Goal: Information Seeking & Learning: Learn about a topic

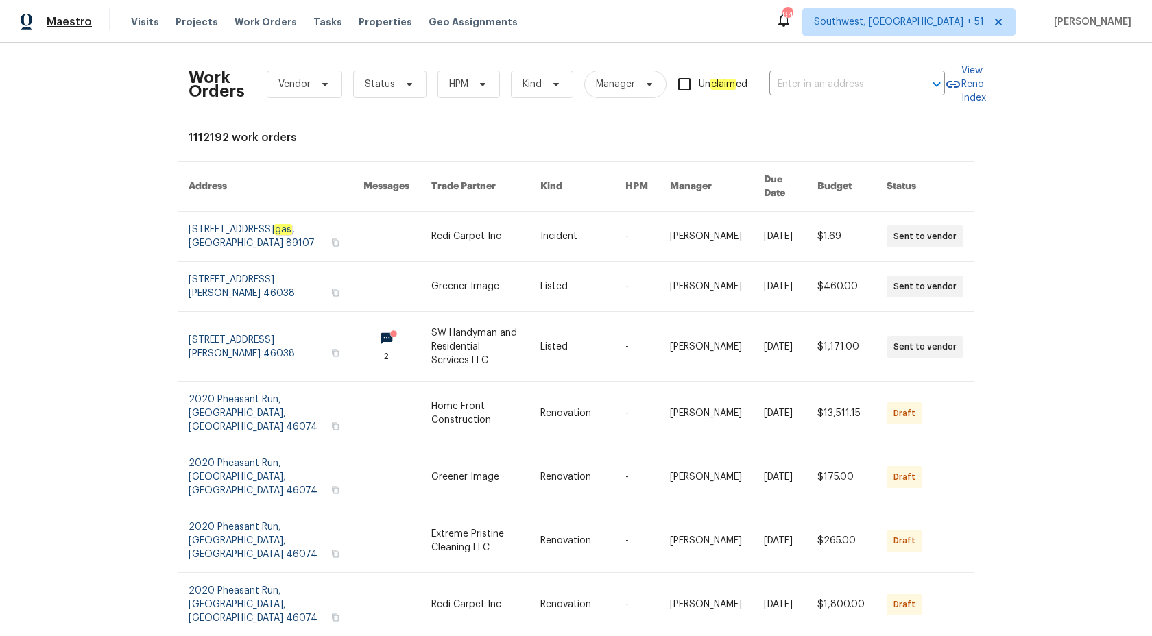
click at [82, 21] on span "Maestro" at bounding box center [69, 22] width 45 height 14
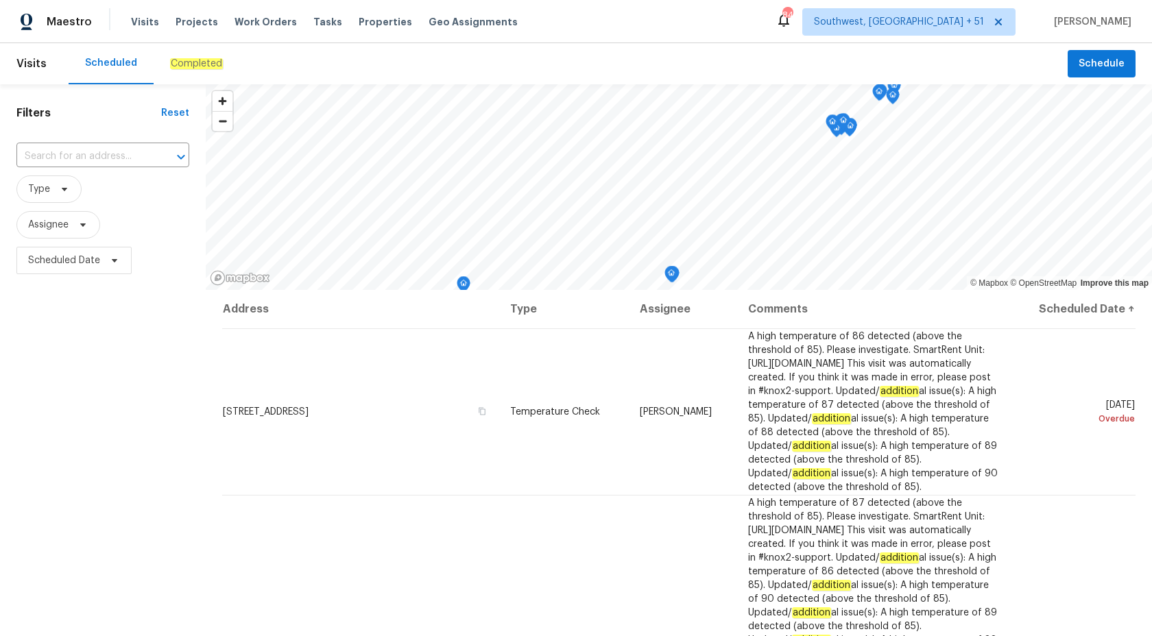
click at [192, 57] on div "Completed" at bounding box center [196, 64] width 53 height 14
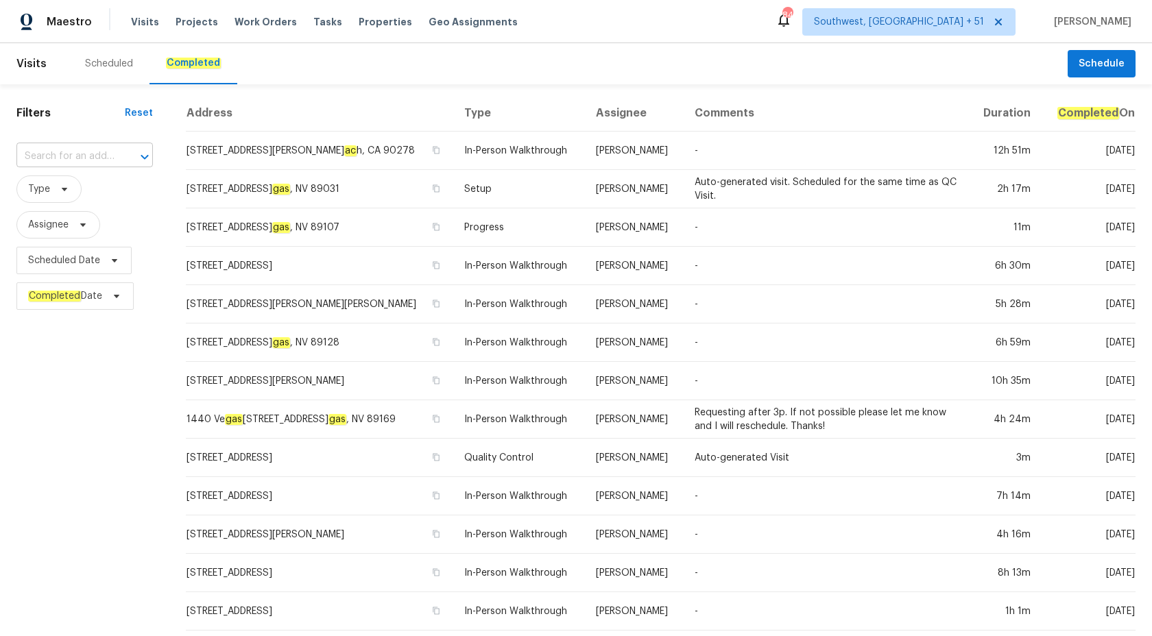
click at [88, 153] on input "text" at bounding box center [65, 156] width 98 height 21
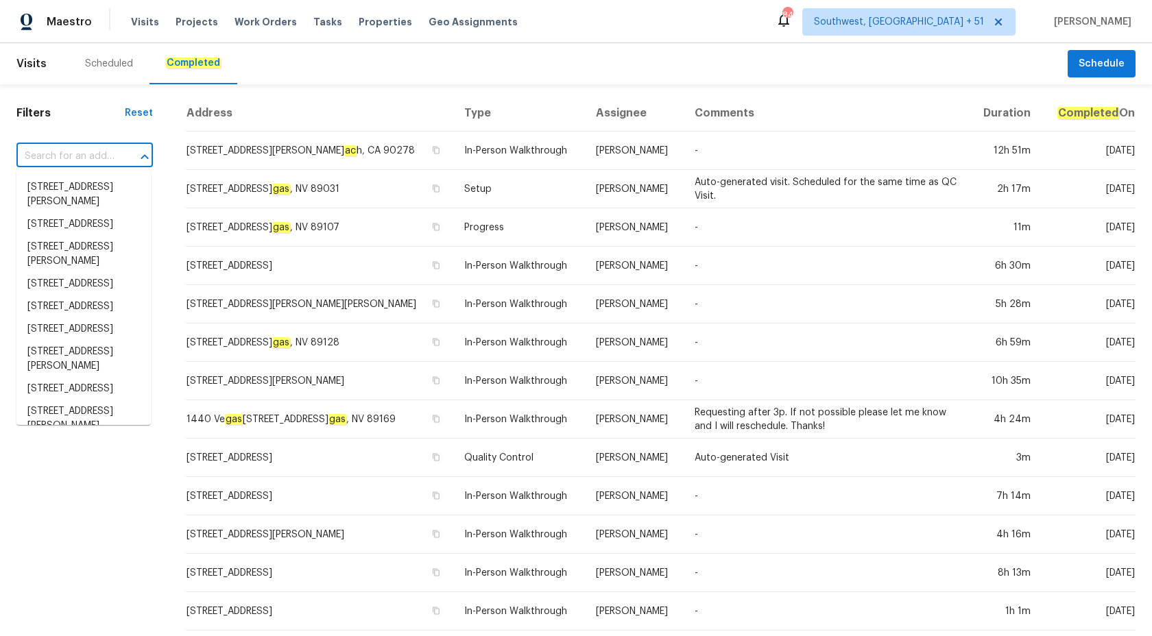
paste input "2376 Kirkwall St, Orange Park, FL 32065"
type input "2376 Kirkwall St, Orange Park, FL 32065"
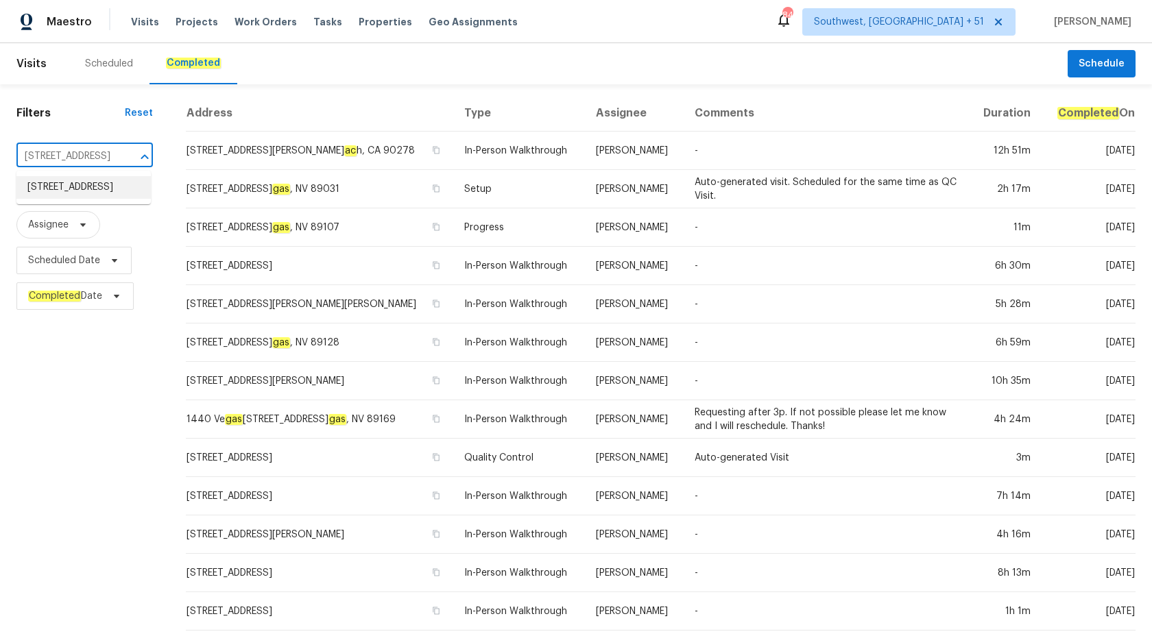
click at [85, 193] on li "2376 Kirkwall St, Orange Park, FL 32065" at bounding box center [83, 187] width 134 height 23
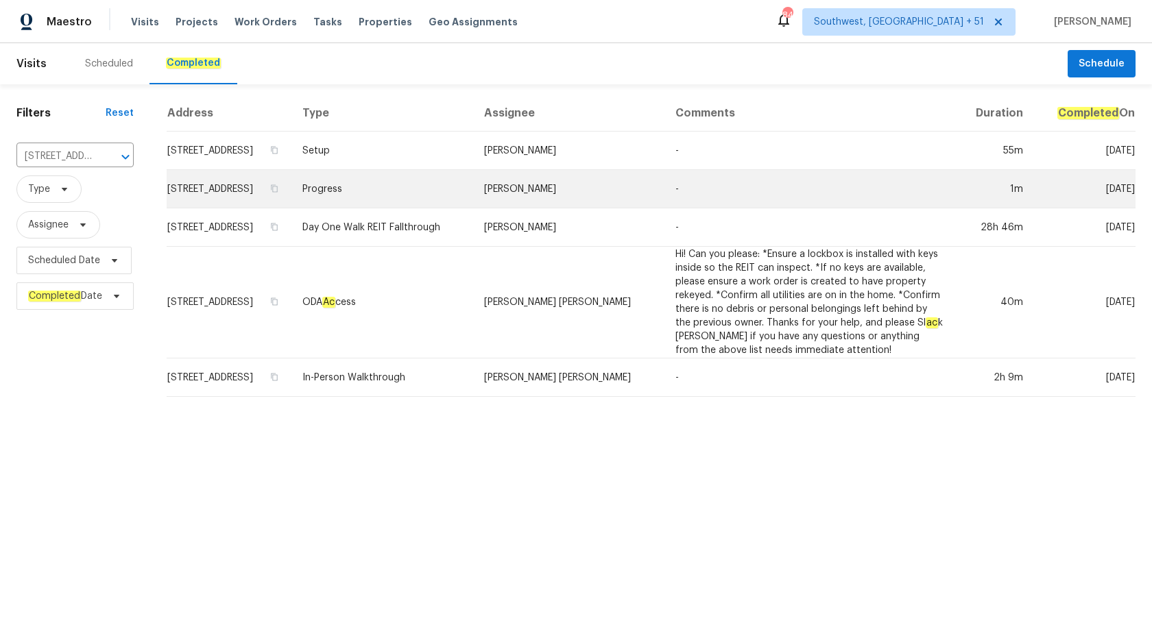
click at [586, 171] on td "David Dickinson" at bounding box center [569, 189] width 192 height 38
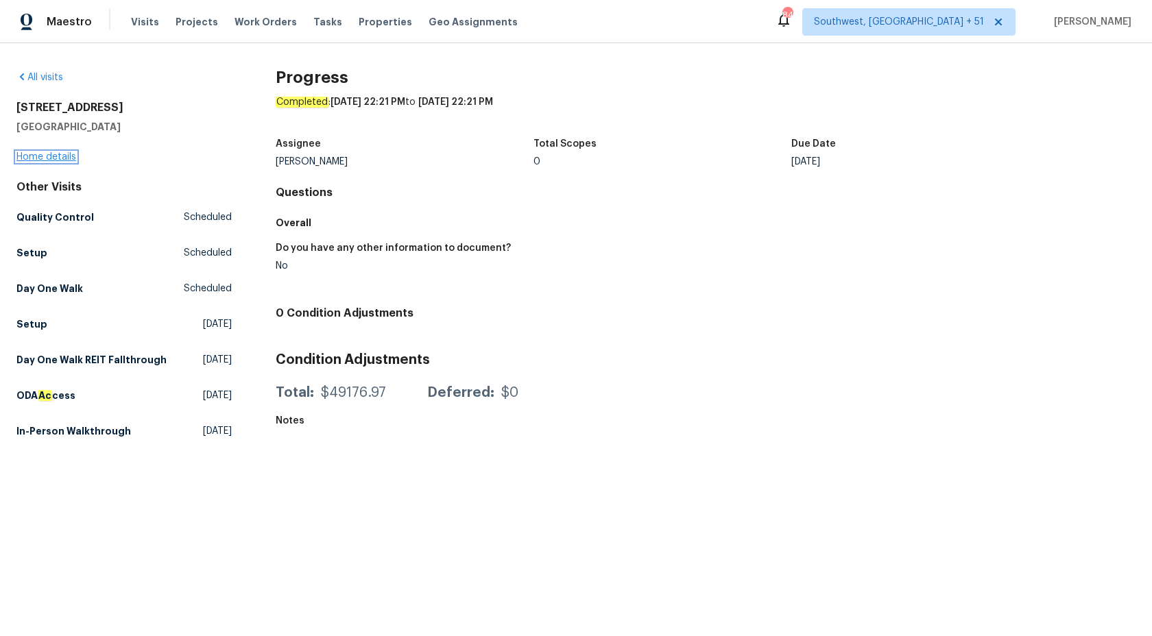
click at [35, 161] on link "Home details" at bounding box center [46, 157] width 60 height 10
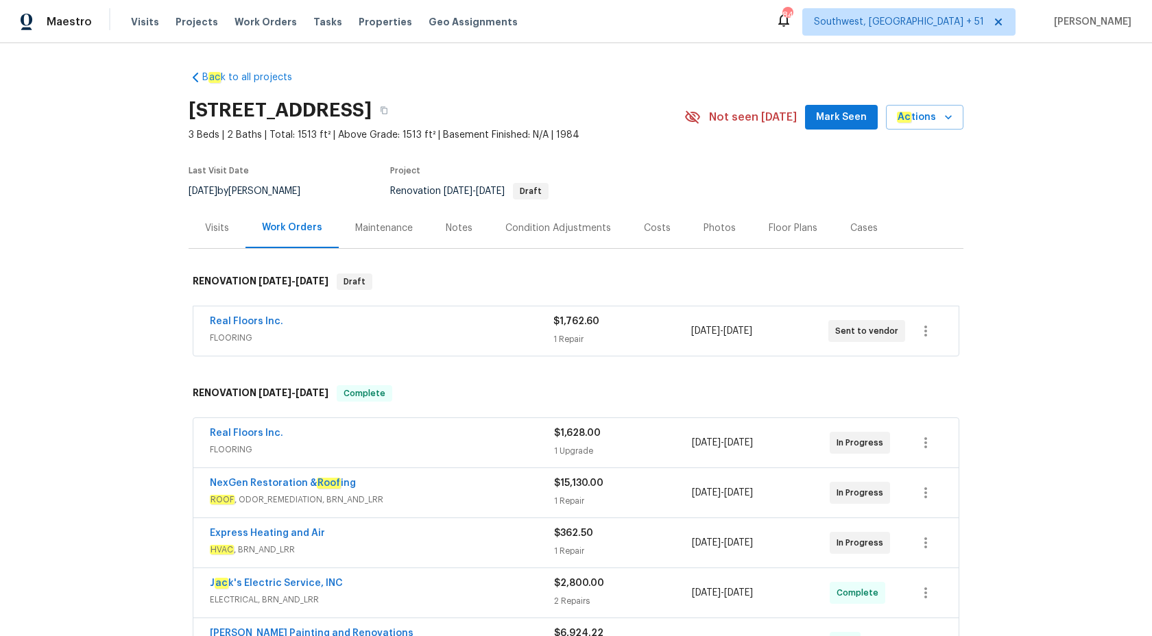
scroll to position [3, 0]
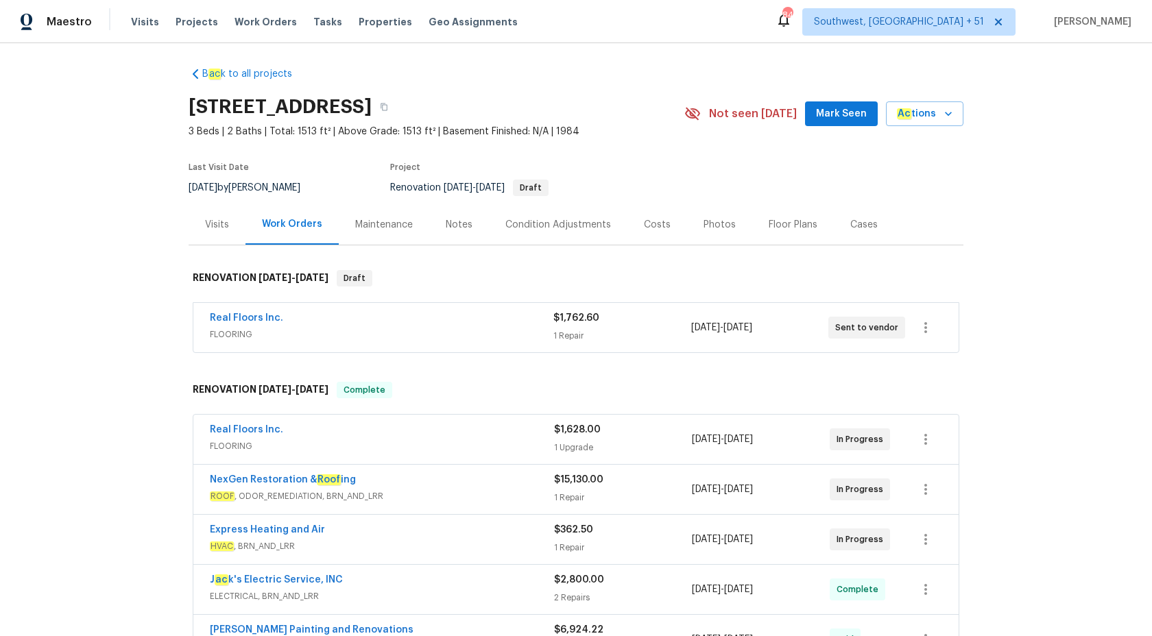
click at [515, 335] on span "FLOORING" at bounding box center [382, 335] width 344 height 14
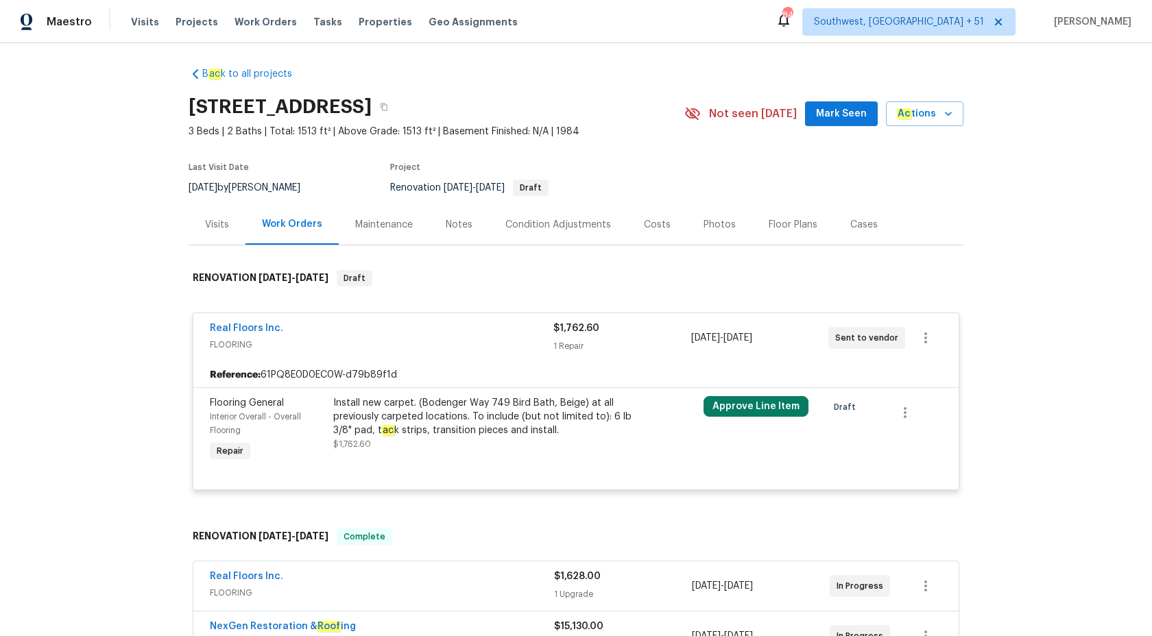
click at [515, 335] on div "Real Floors Inc." at bounding box center [382, 330] width 344 height 16
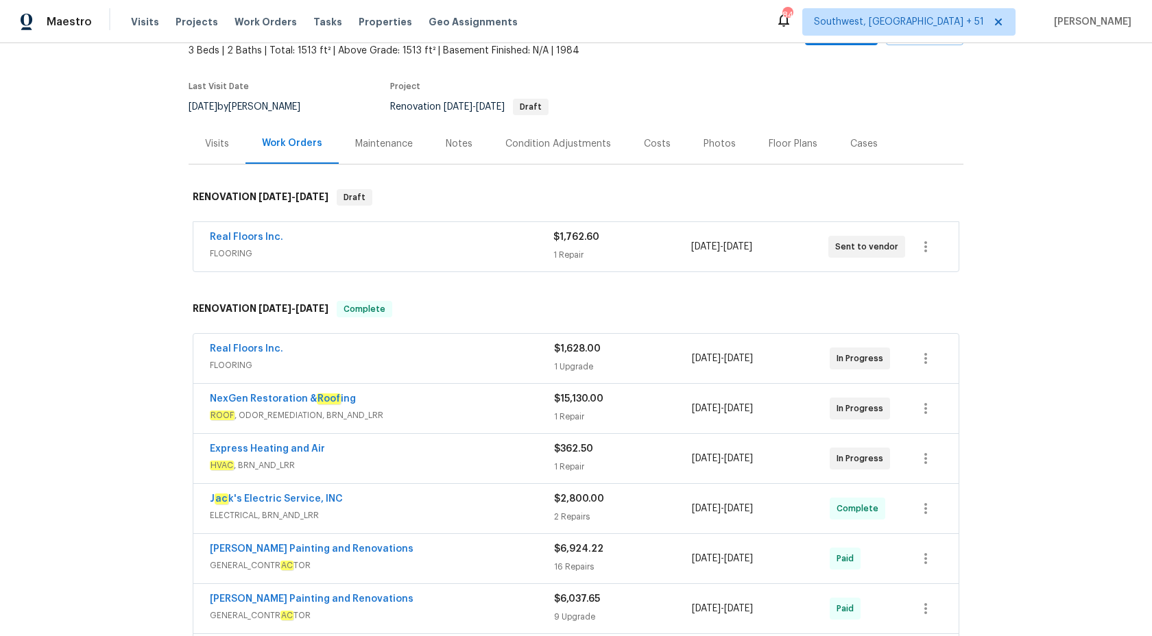
scroll to position [173, 0]
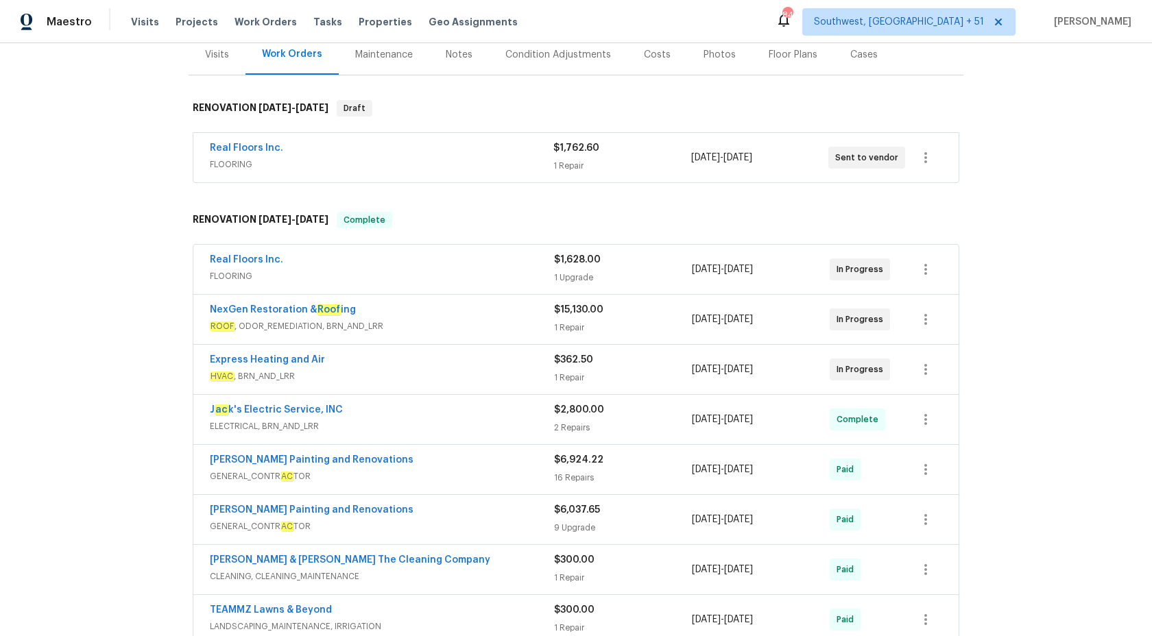
click at [506, 263] on div "Real Floors Inc." at bounding box center [382, 261] width 344 height 16
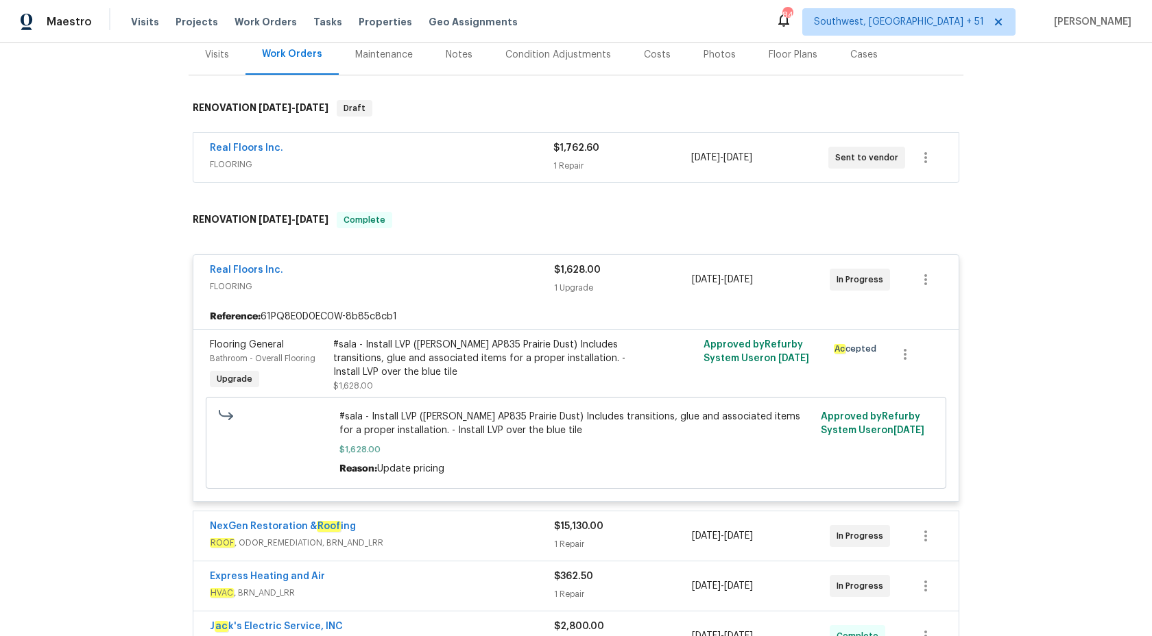
click at [508, 280] on span "FLOORING" at bounding box center [382, 287] width 344 height 14
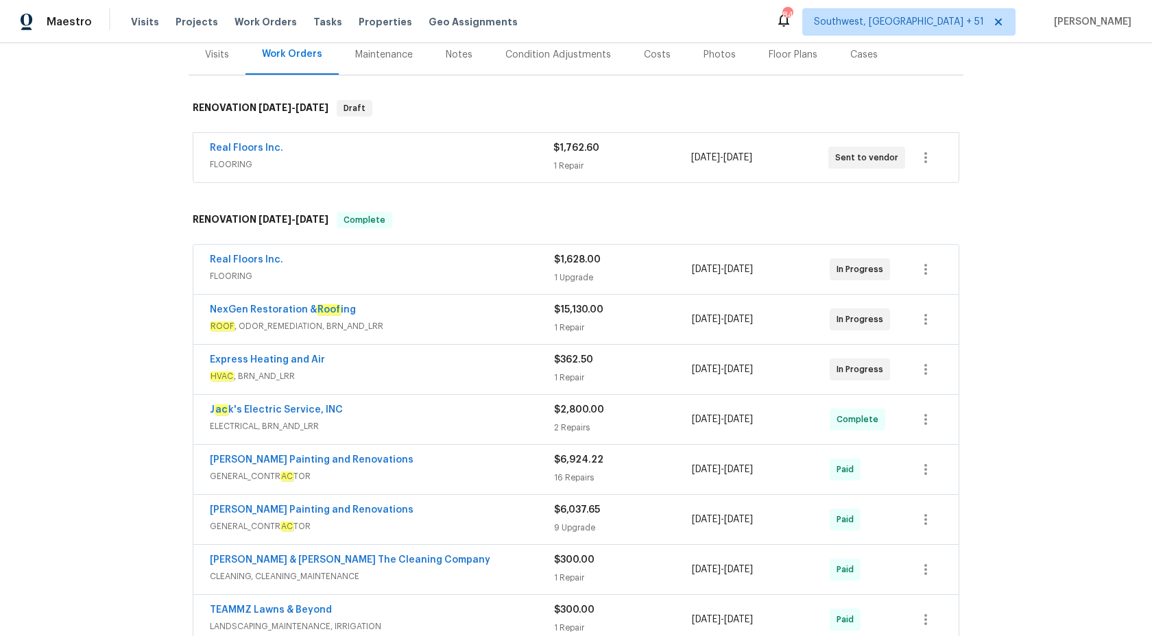
click at [508, 337] on div "NexGen Restoration & Roof ing ROOF , ODOR_REMEDIATION, BRN_AND_LRR $15,130.00 1…" at bounding box center [575, 319] width 765 height 49
click at [519, 320] on span "ROOF , ODOR_REMEDIATION, BRN_AND_LRR" at bounding box center [382, 327] width 344 height 14
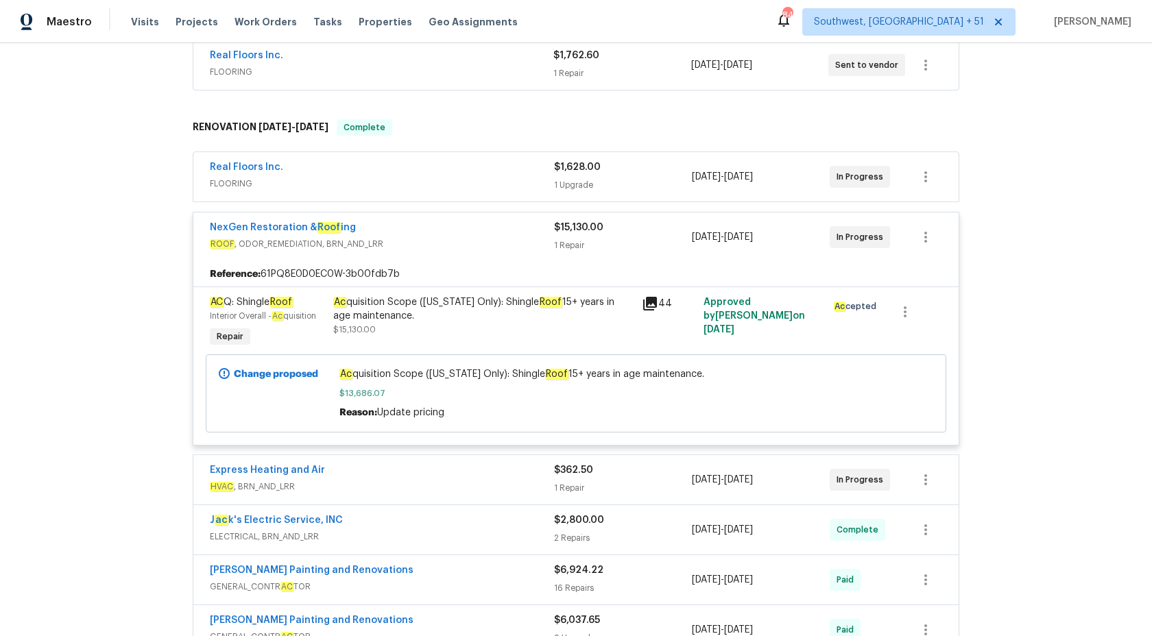
scroll to position [300, 0]
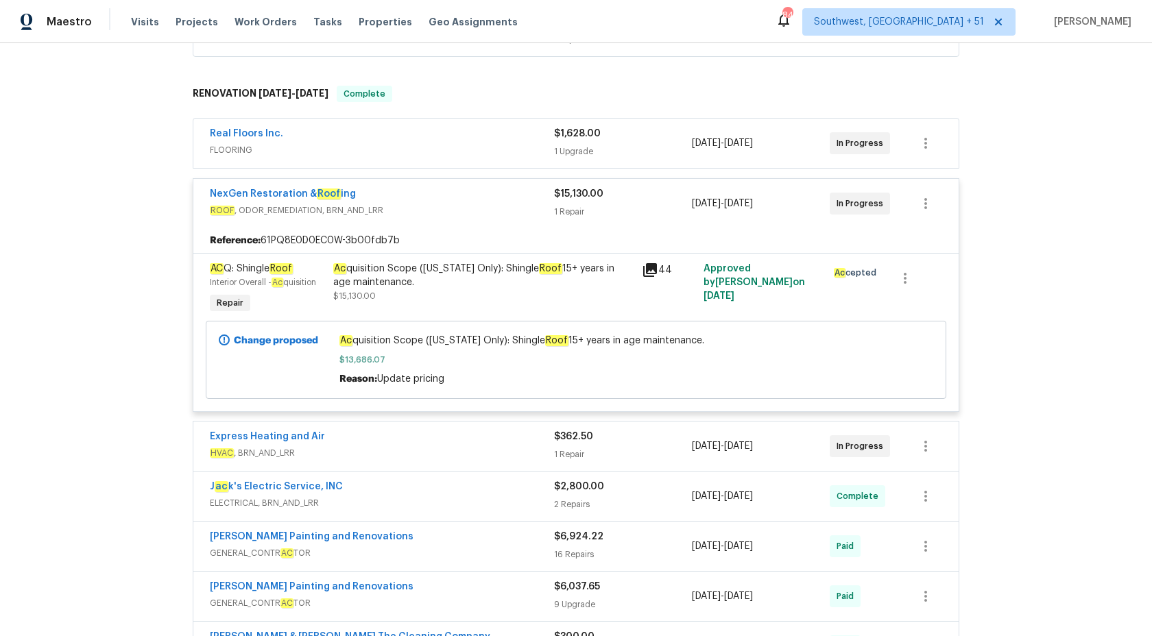
click at [538, 219] on div "NexGen Restoration & Roof ing ROOF , ODOR_REMEDIATION, BRN_AND_LRR" at bounding box center [382, 203] width 344 height 33
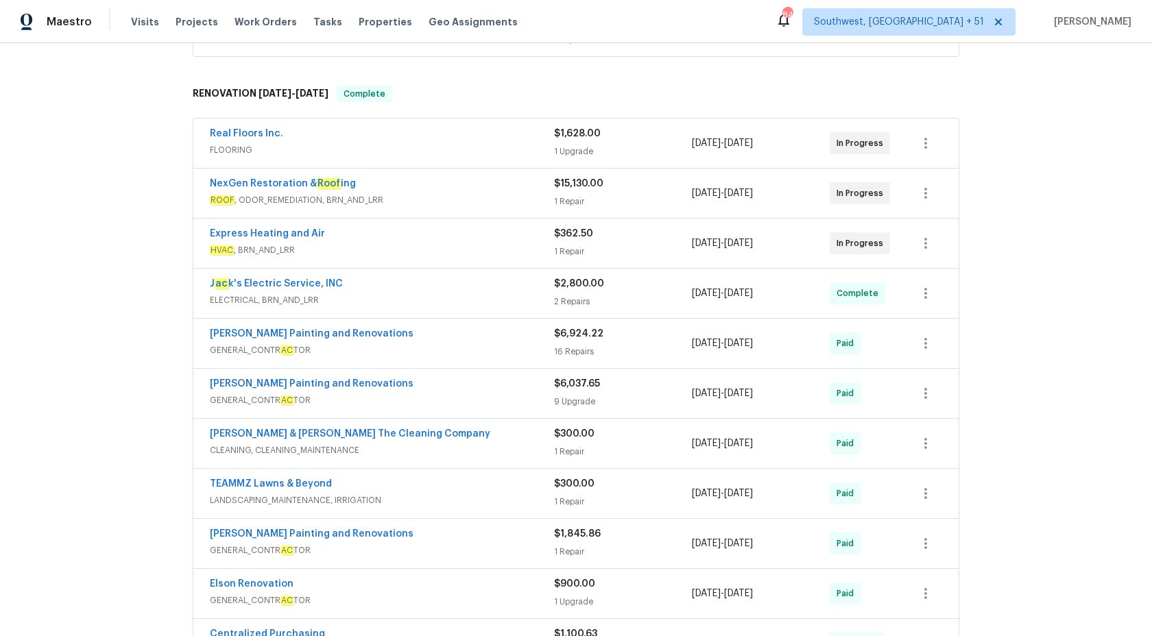
scroll to position [403, 0]
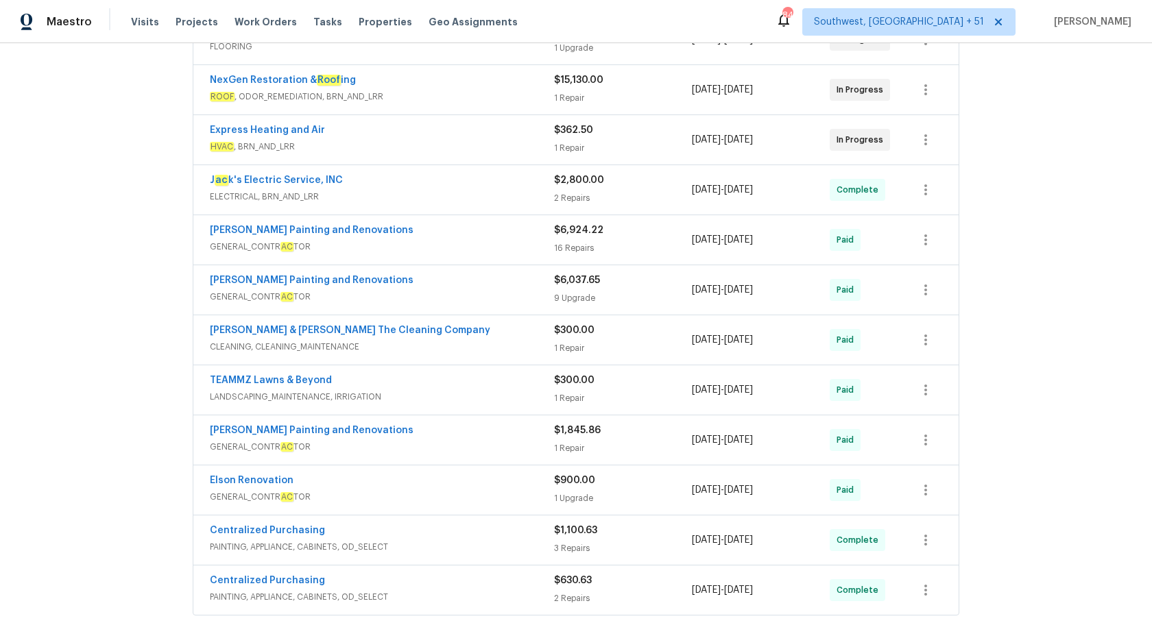
click at [508, 142] on span "HVAC , BRN_AND_LRR" at bounding box center [382, 147] width 344 height 14
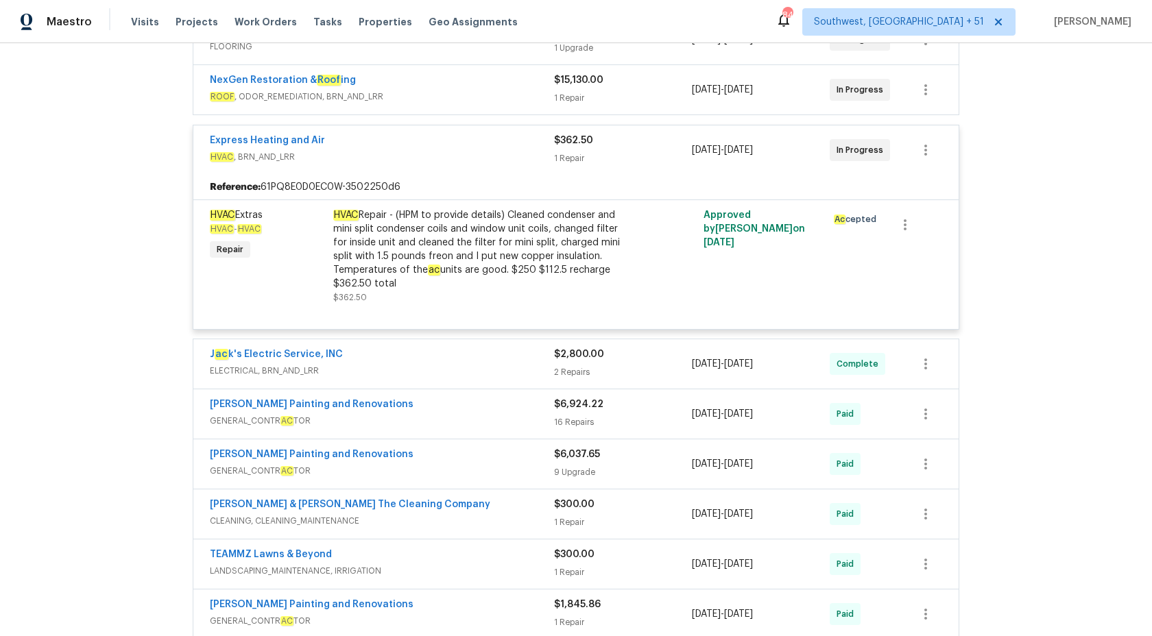
click at [511, 146] on div "Express Heating and Air" at bounding box center [382, 142] width 344 height 16
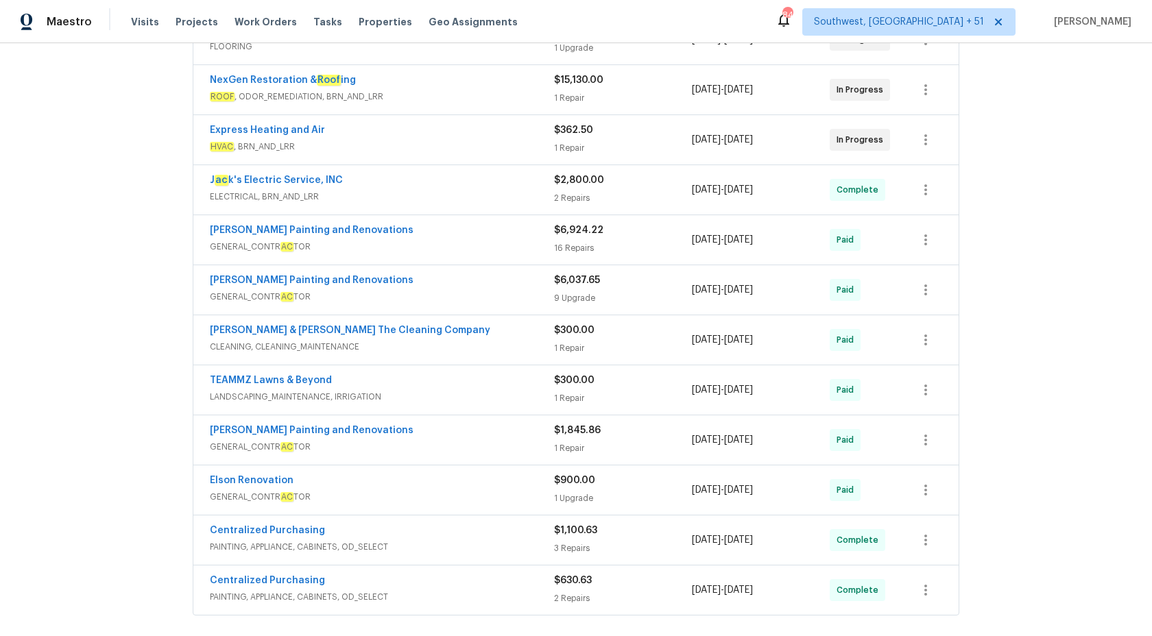
click at [523, 182] on div "J ac k's Electric Service, INC" at bounding box center [382, 181] width 344 height 16
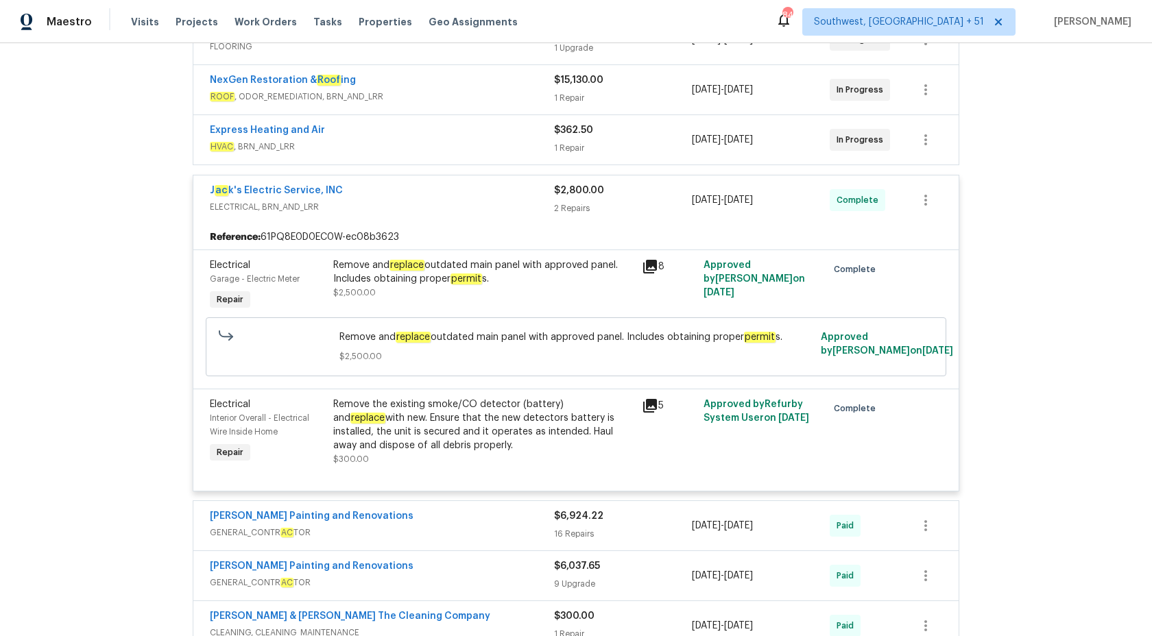
click at [521, 197] on div "J ac k's Electric Service, INC" at bounding box center [382, 192] width 344 height 16
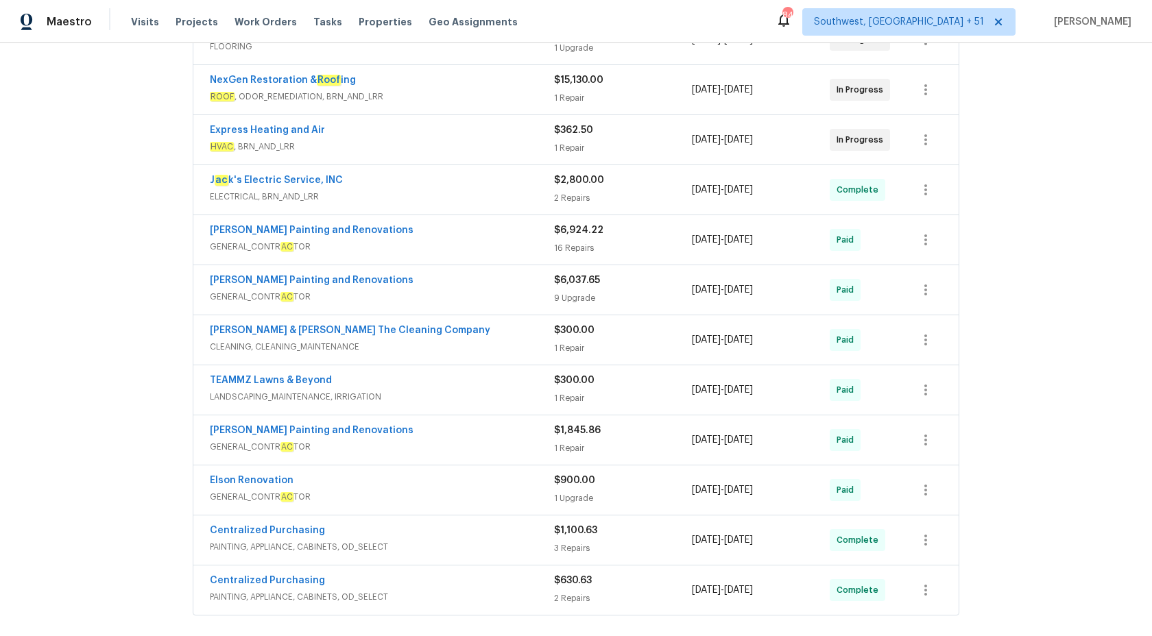
scroll to position [640, 0]
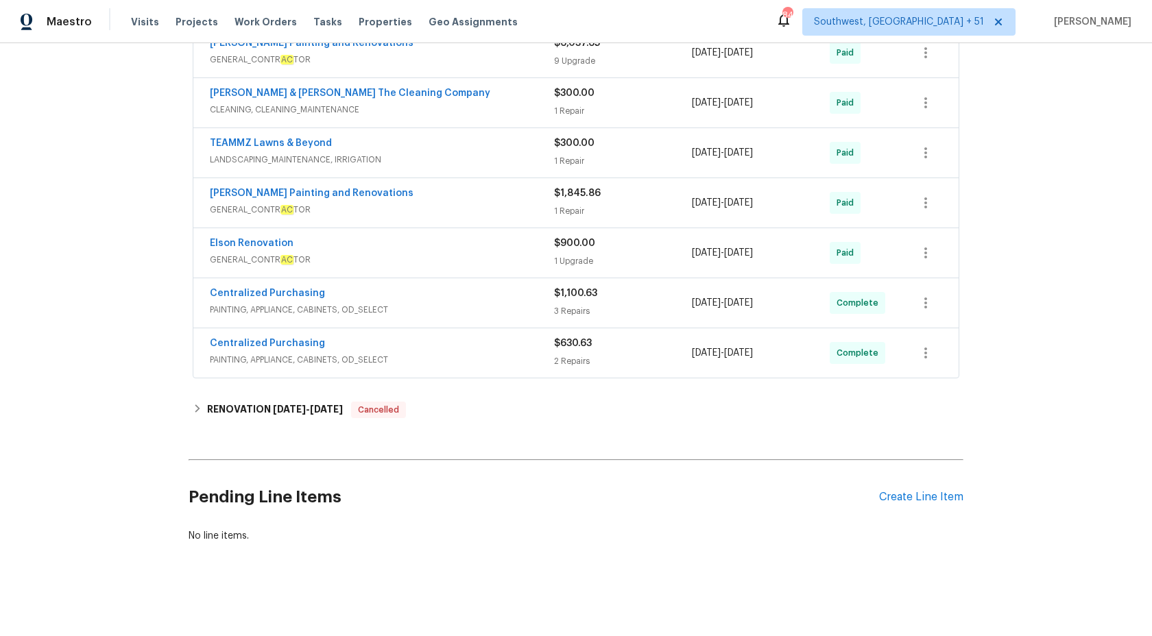
click at [535, 354] on span "PAINTING, APPLIANCE, CABINETS, OD_SELECT" at bounding box center [382, 360] width 344 height 14
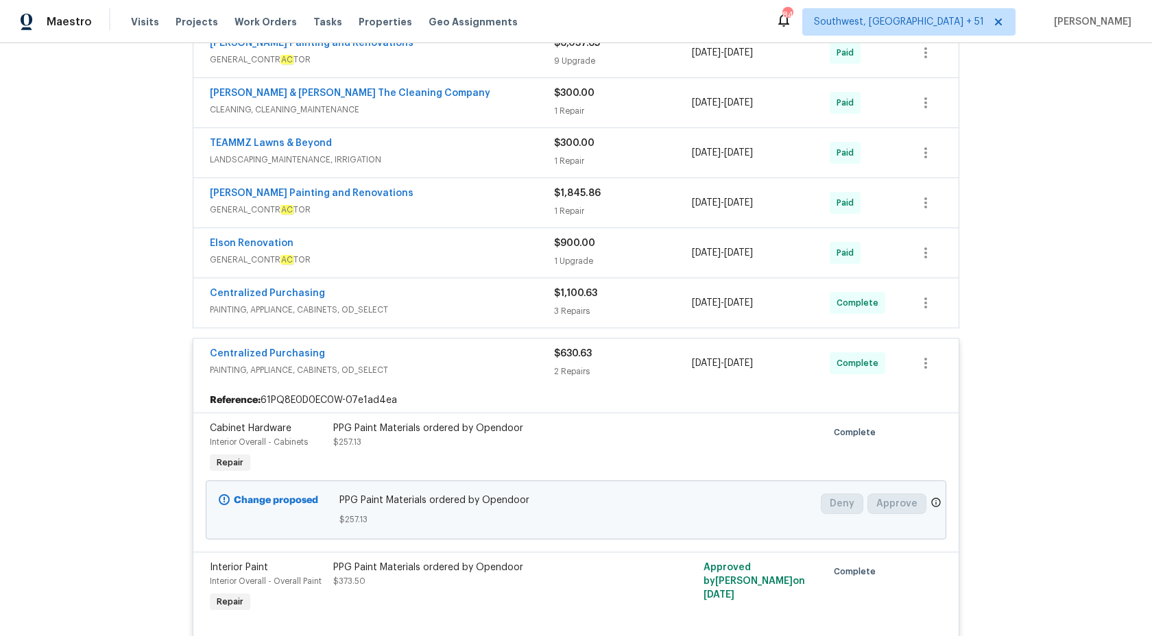
scroll to position [847, 0]
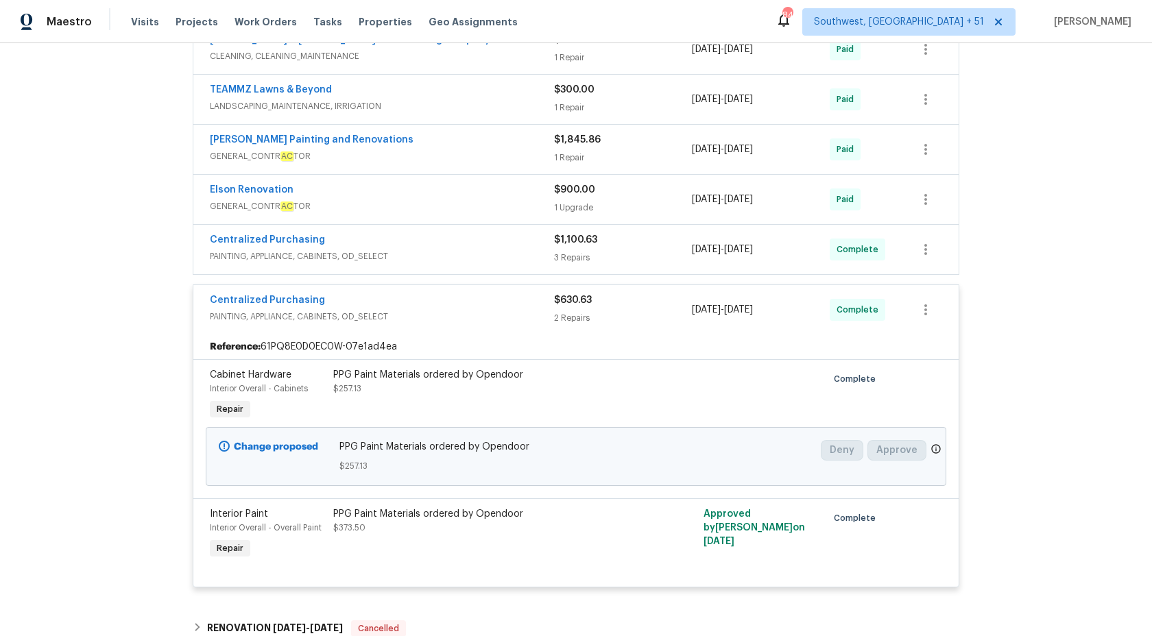
click at [578, 314] on div "2 Repairs" at bounding box center [623, 318] width 138 height 14
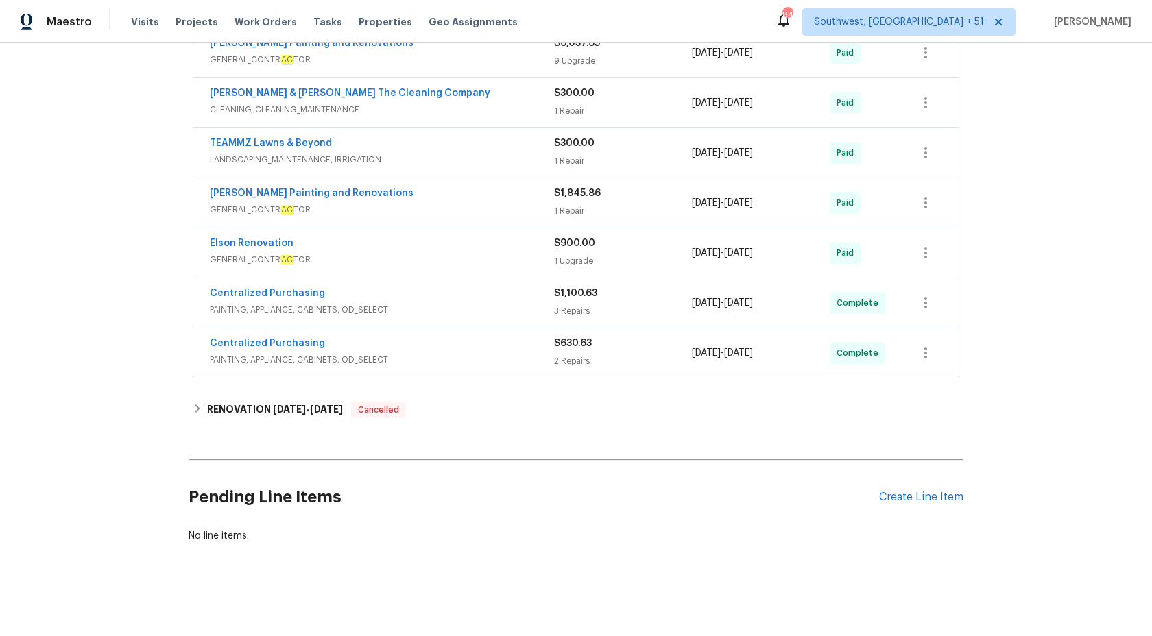
click at [533, 308] on span "PAINTING, APPLIANCE, CABINETS, OD_SELECT" at bounding box center [382, 310] width 344 height 14
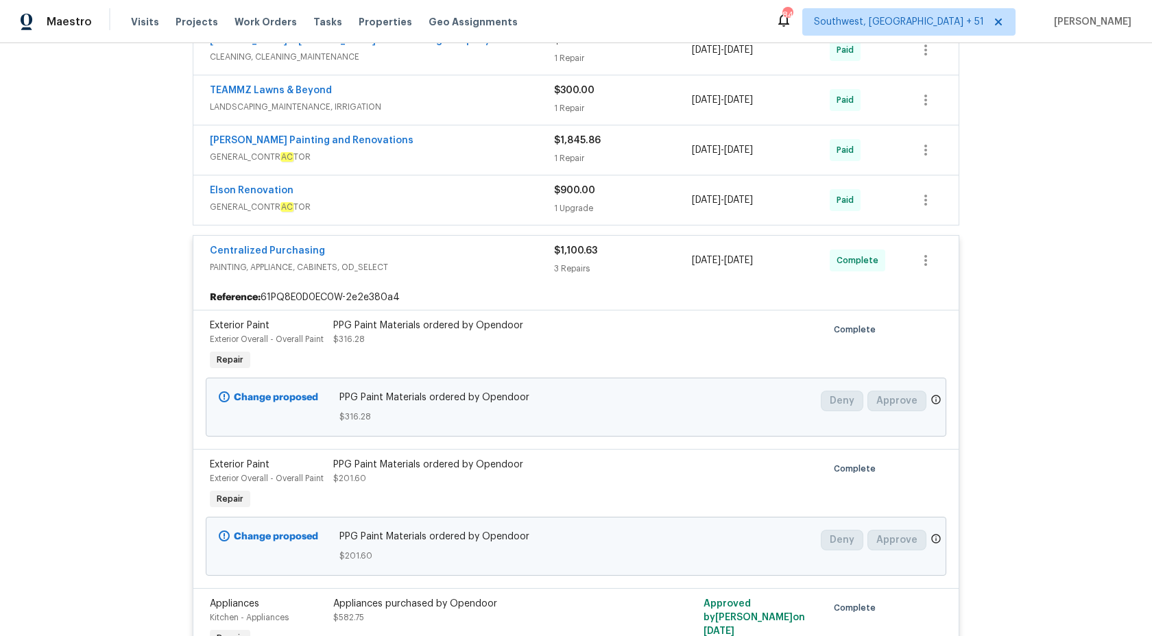
scroll to position [694, 0]
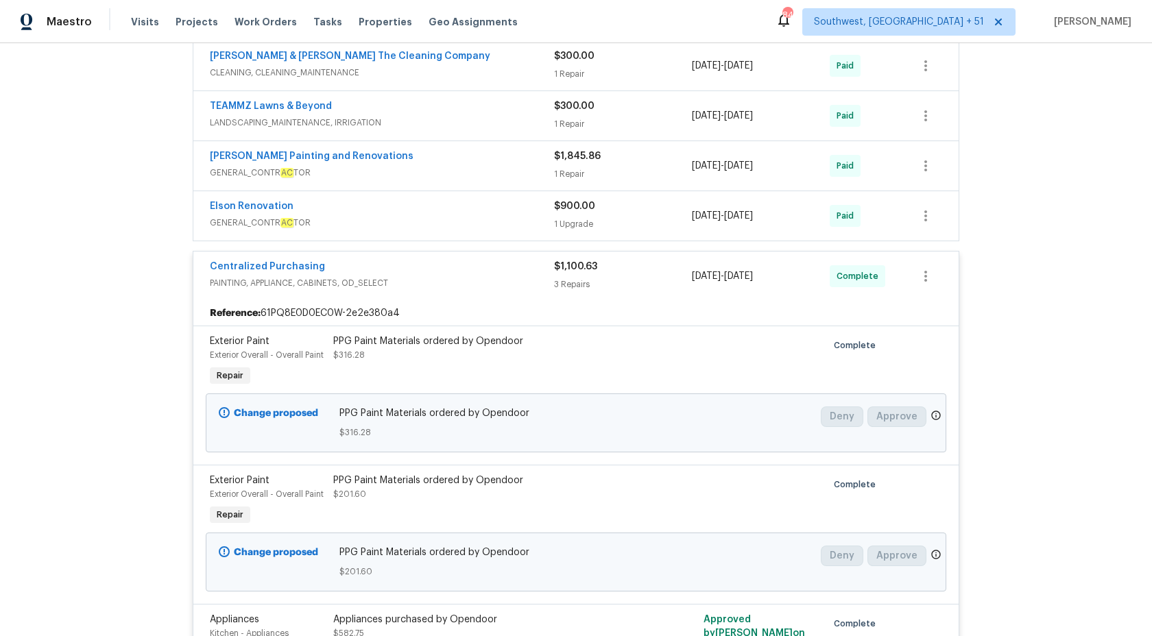
click at [546, 290] on div "Centralized Purchasing PAINTING, APPLIANCE, CABINETS, OD_SELECT" at bounding box center [382, 276] width 344 height 33
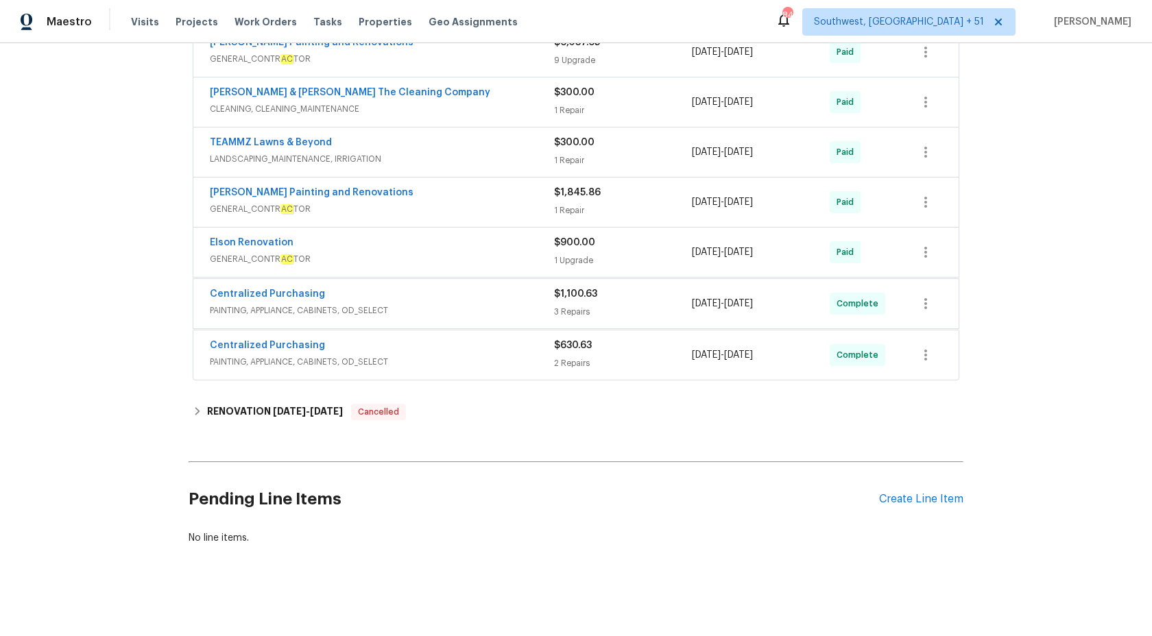
scroll to position [640, 0]
click at [527, 262] on span "GENERAL_CONTR AC TOR" at bounding box center [382, 260] width 344 height 14
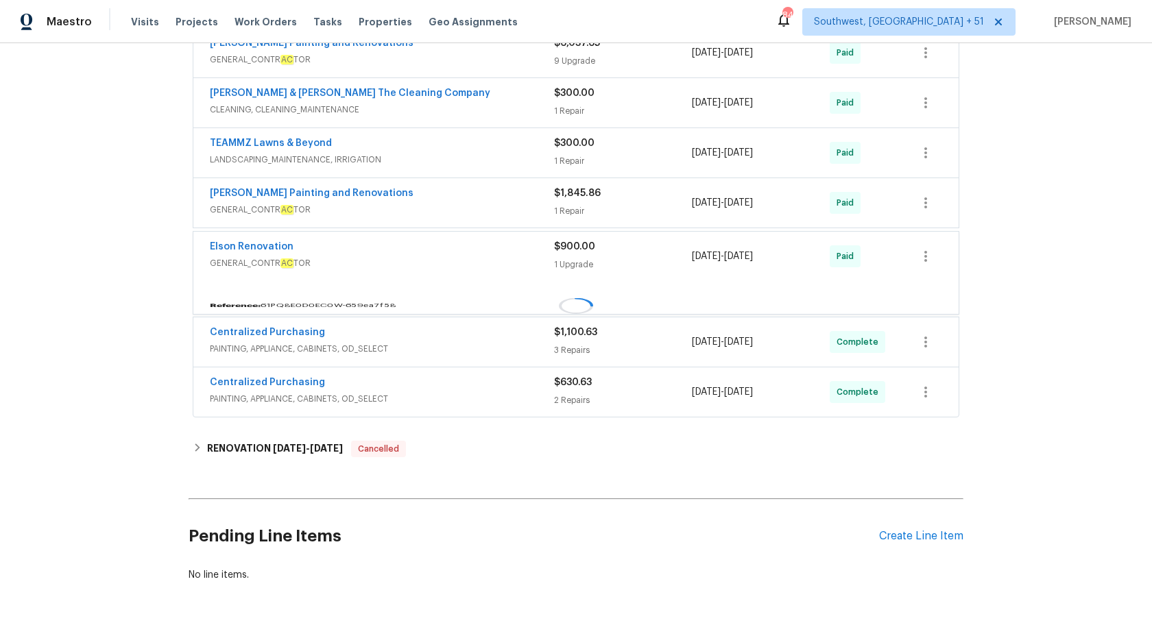
scroll to position [677, 0]
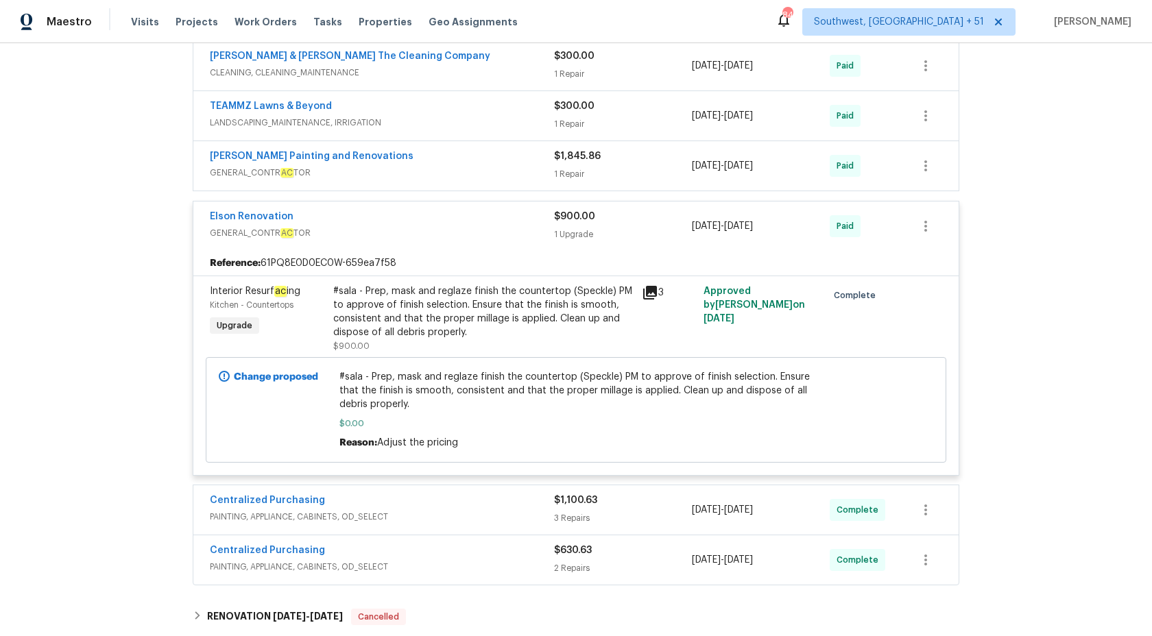
click at [546, 221] on div "Elson Renovation" at bounding box center [382, 218] width 344 height 16
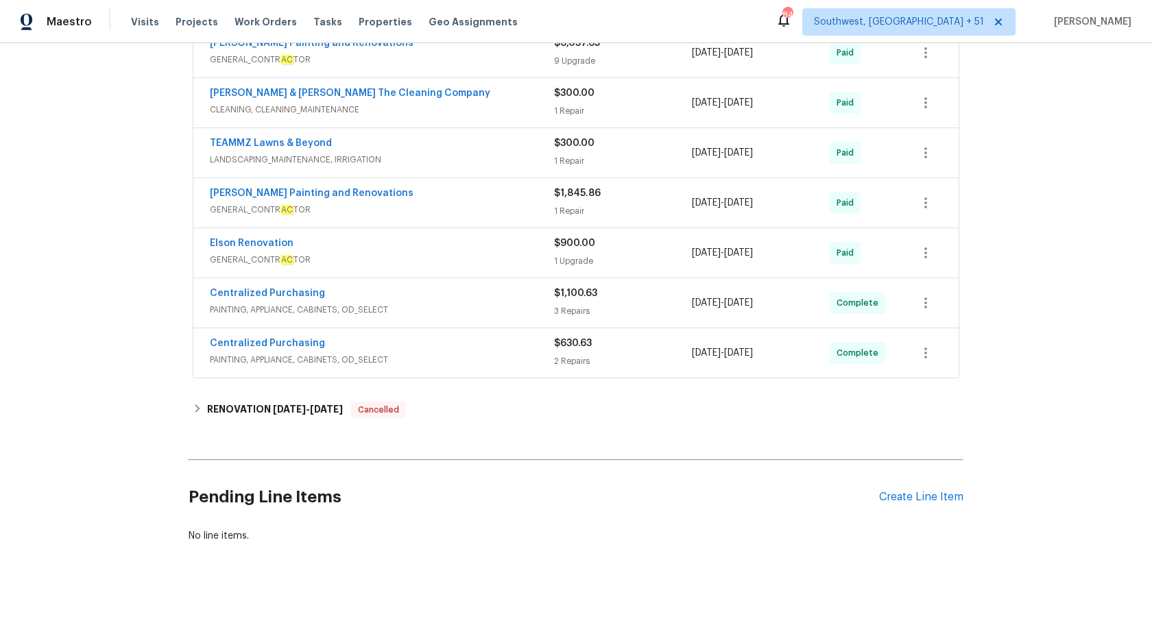
click at [543, 211] on span "GENERAL_CONTR AC TOR" at bounding box center [382, 210] width 344 height 14
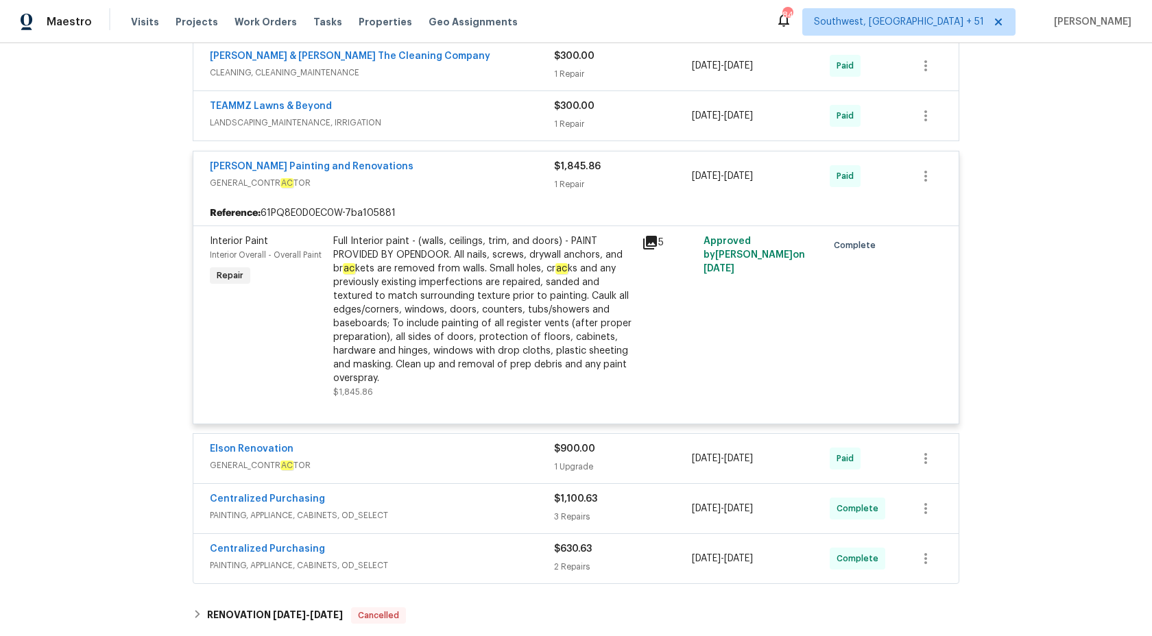
click at [549, 186] on span "GENERAL_CONTR AC TOR" at bounding box center [382, 183] width 344 height 14
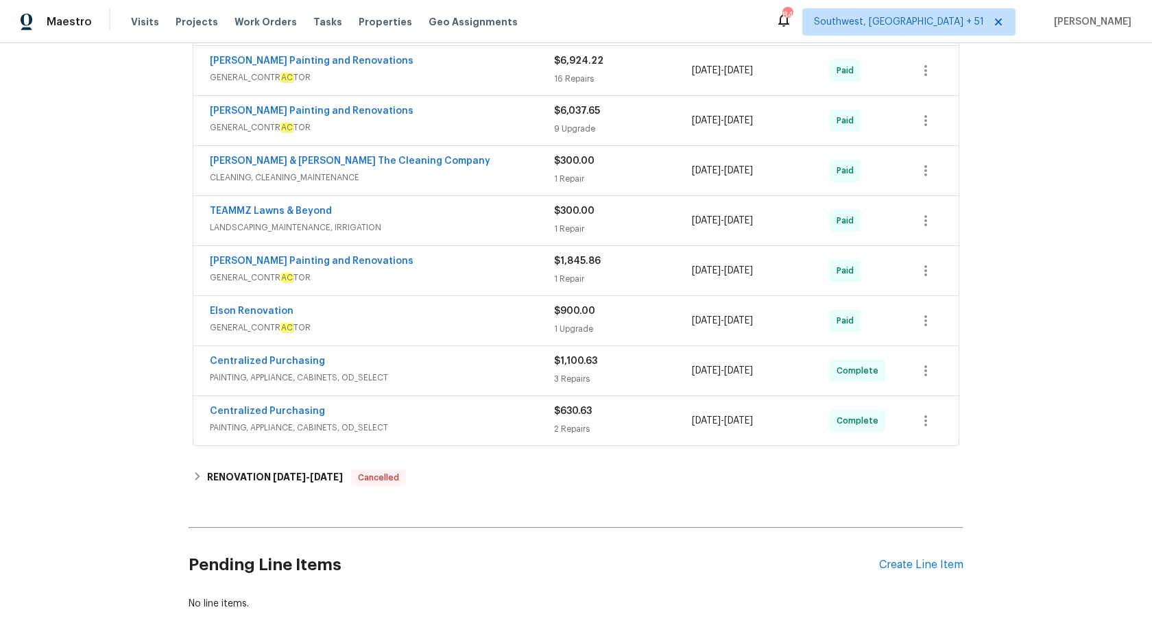
scroll to position [564, 0]
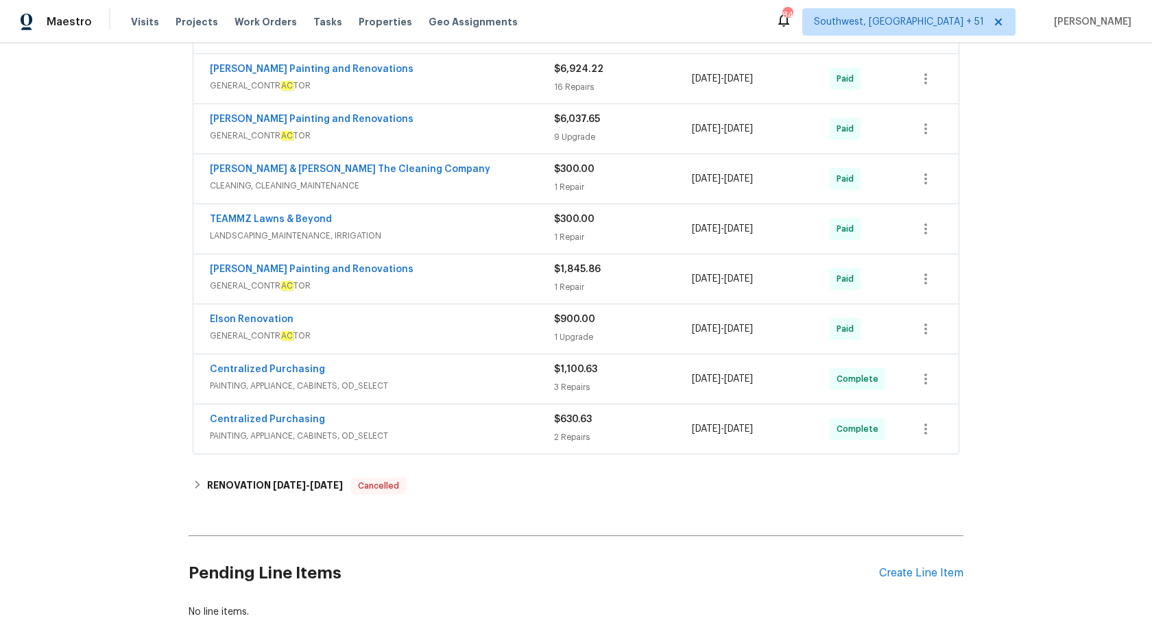
click at [555, 227] on div "$300.00 1 Repair" at bounding box center [623, 229] width 138 height 33
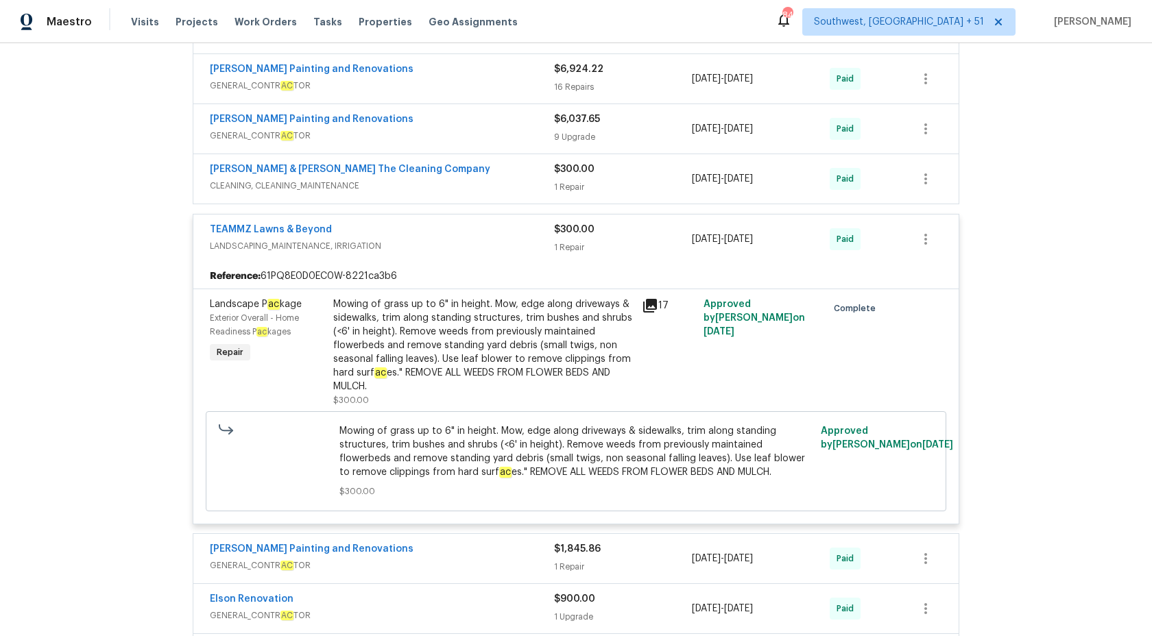
click at [555, 230] on span "$300.00" at bounding box center [574, 230] width 40 height 10
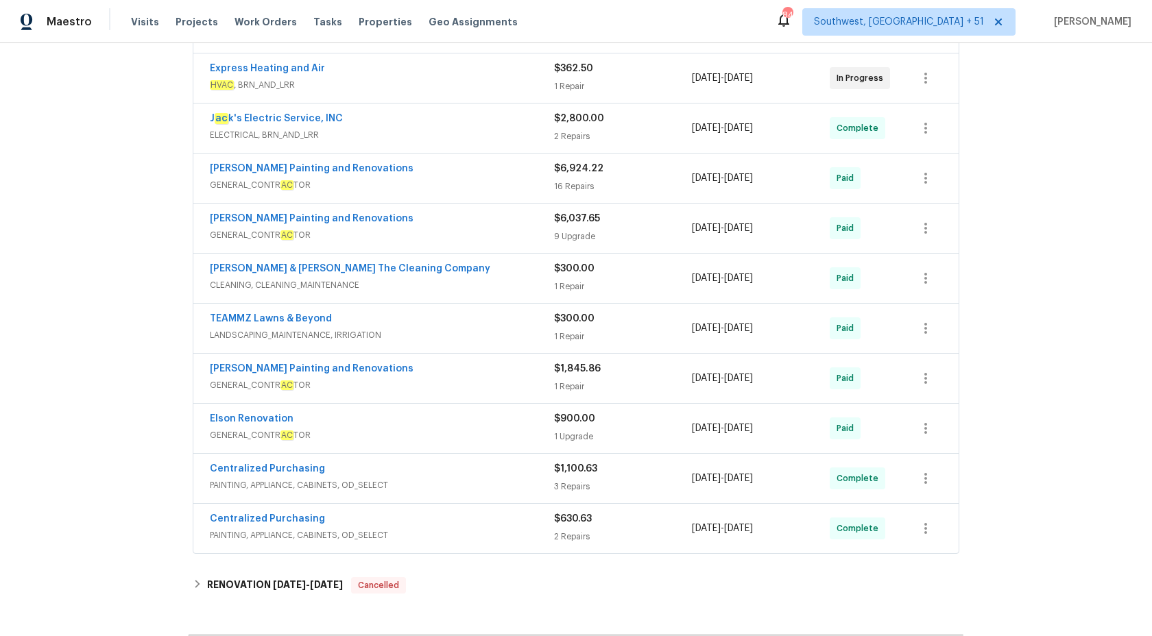
scroll to position [454, 0]
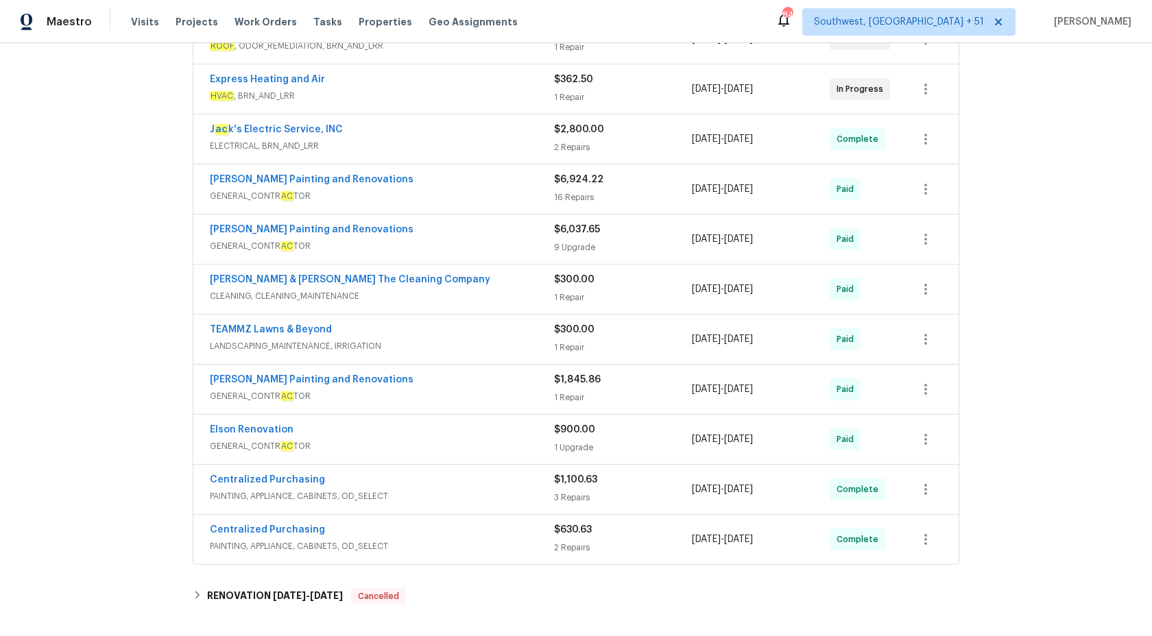
click at [548, 287] on div "Montalvo & Sangalang The Cleaning Company" at bounding box center [382, 281] width 344 height 16
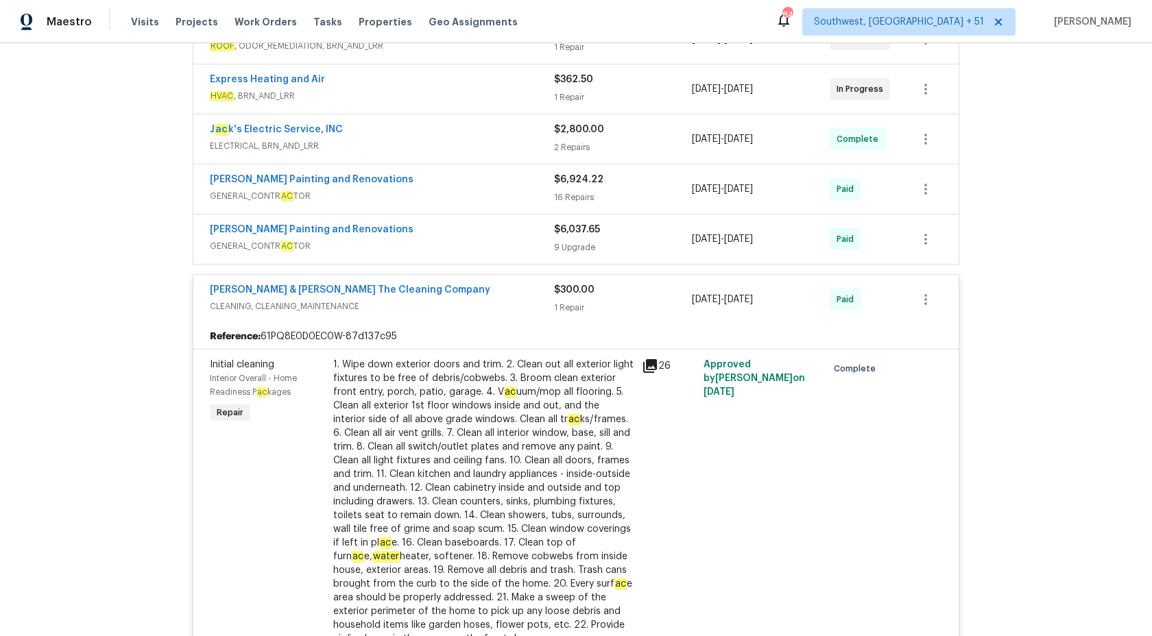
click at [548, 288] on div "Montalvo & Sangalang The Cleaning Company" at bounding box center [382, 291] width 344 height 16
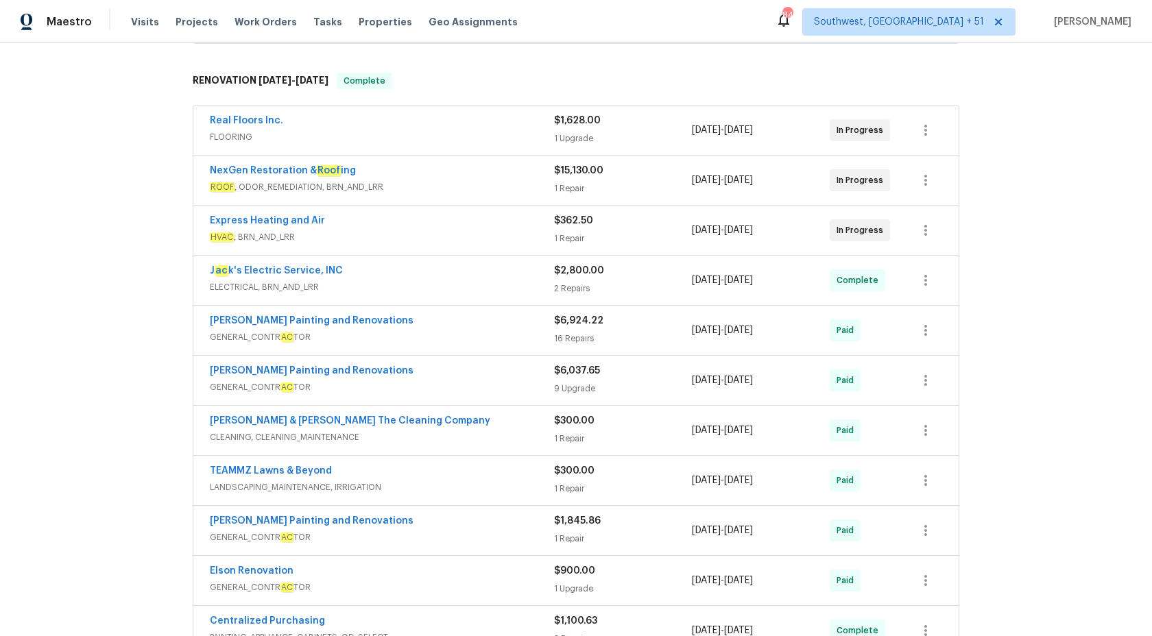
scroll to position [308, 0]
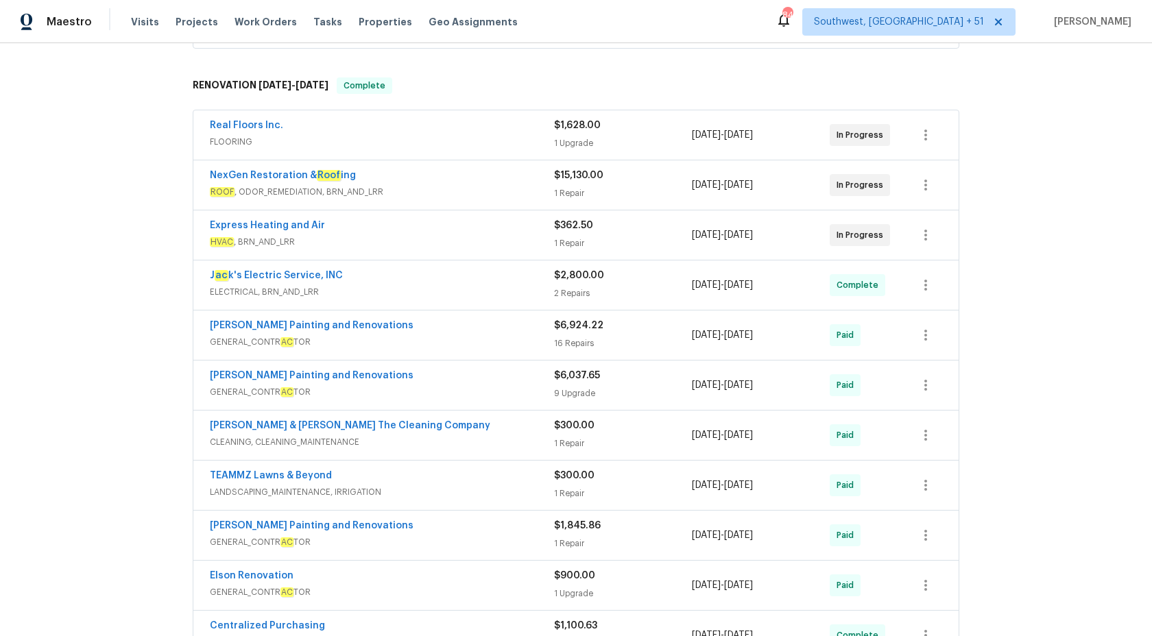
click at [531, 389] on span "GENERAL_CONTR AC TOR" at bounding box center [382, 392] width 344 height 14
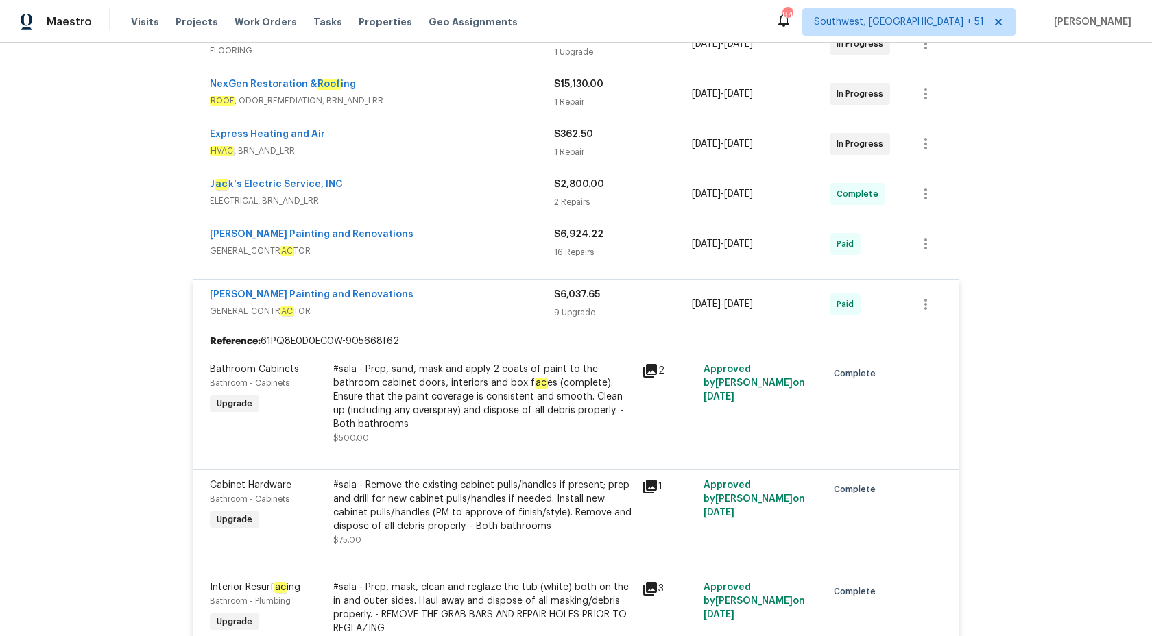
scroll to position [328, 0]
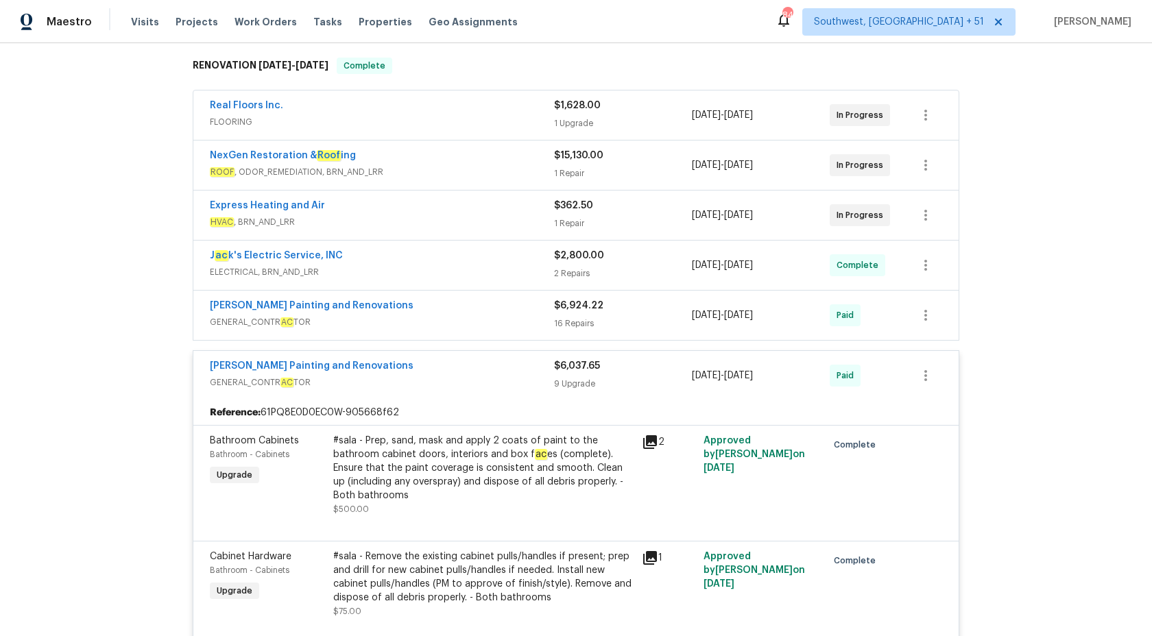
click at [560, 389] on div "9 Upgrade" at bounding box center [623, 384] width 138 height 14
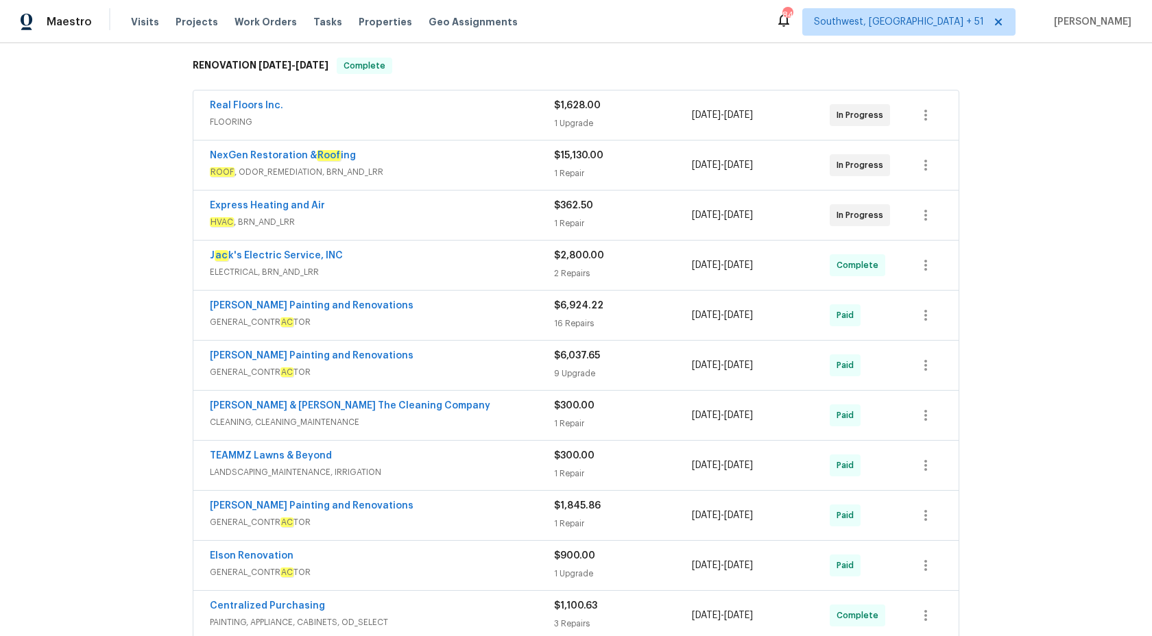
click at [534, 281] on div "J ac k's Electric Service, INC ELECTRICAL, BRN_AND_LRR" at bounding box center [382, 265] width 344 height 33
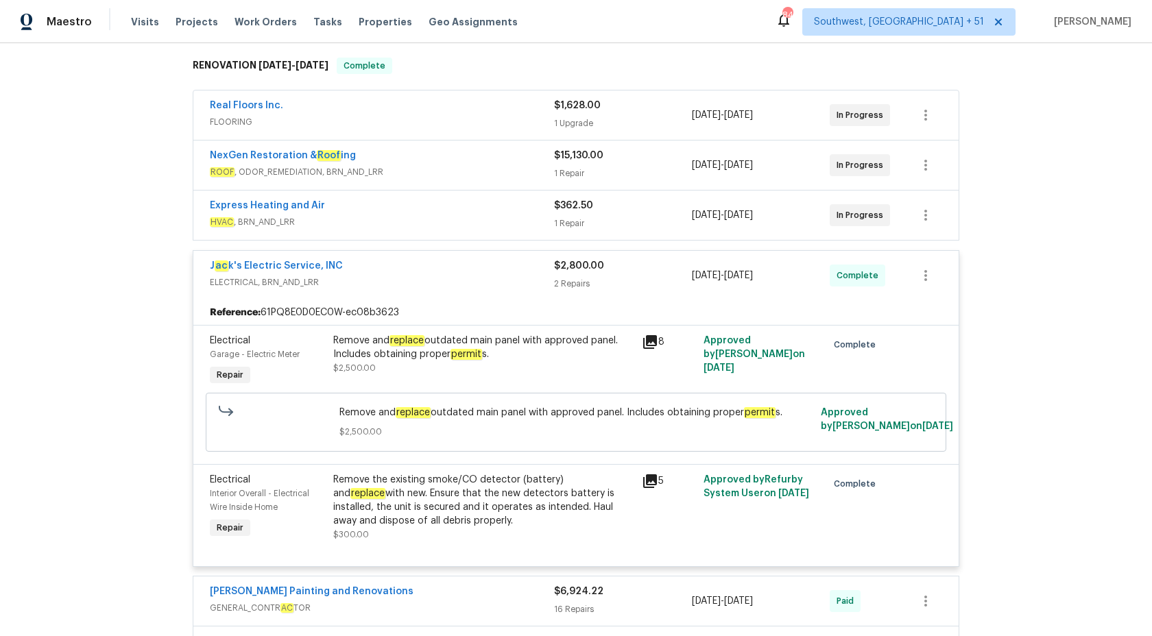
click at [534, 281] on span "ELECTRICAL, BRN_AND_LRR" at bounding box center [382, 283] width 344 height 14
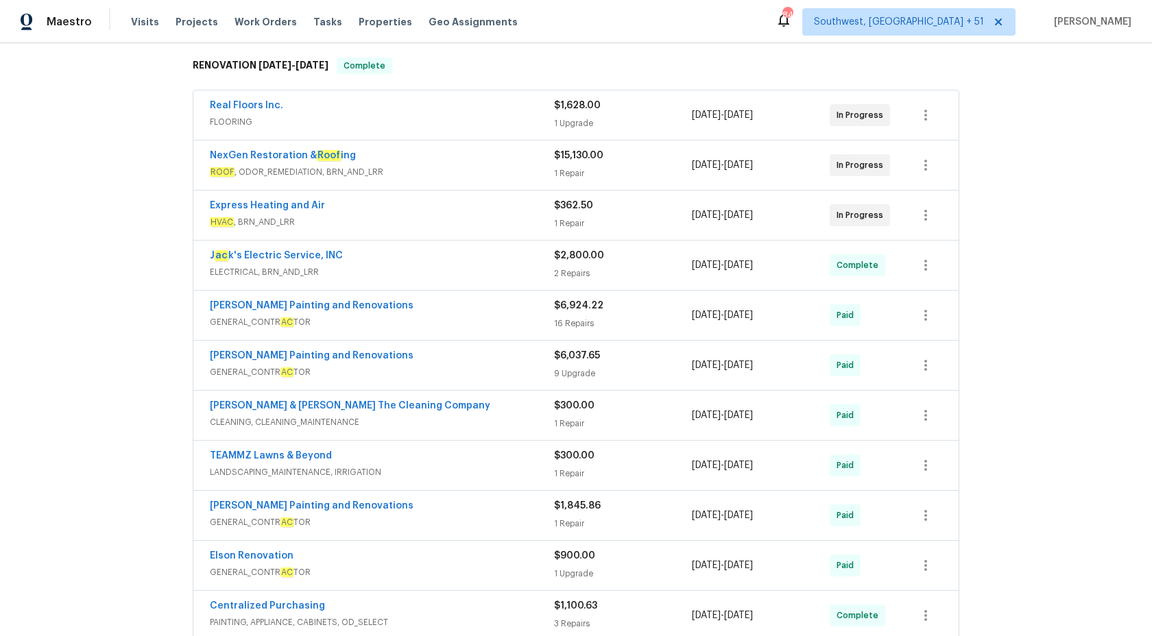
click at [520, 324] on span "GENERAL_CONTR AC TOR" at bounding box center [382, 322] width 344 height 14
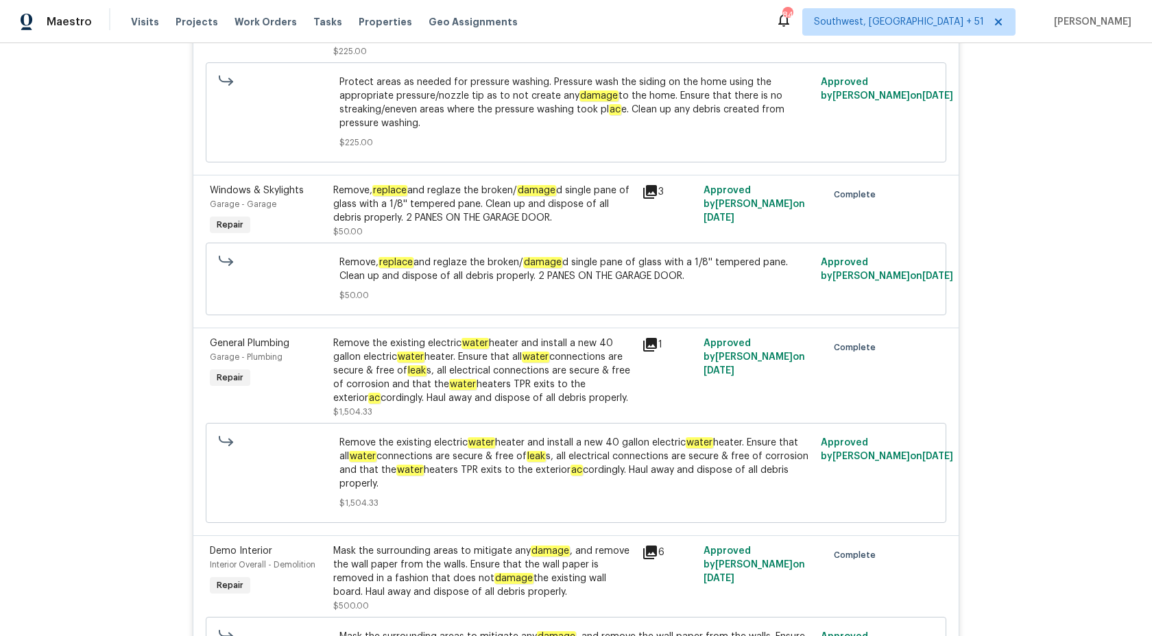
scroll to position [1301, 0]
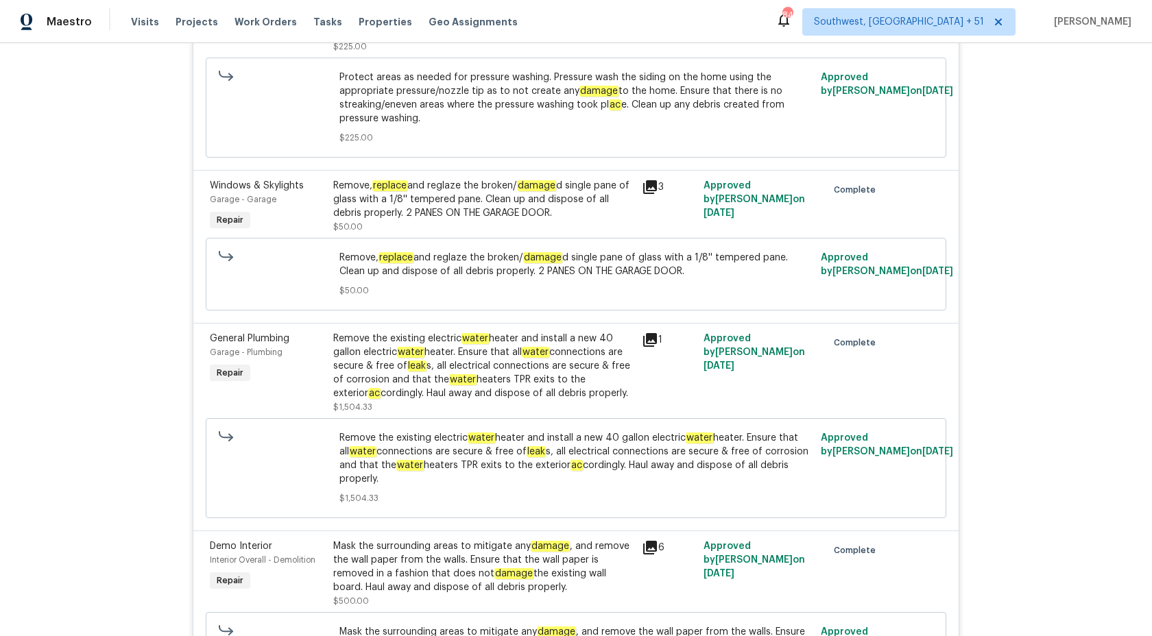
click at [516, 355] on div "Remove the existing electric water heater and install a new 40 gallon electric …" at bounding box center [483, 366] width 300 height 69
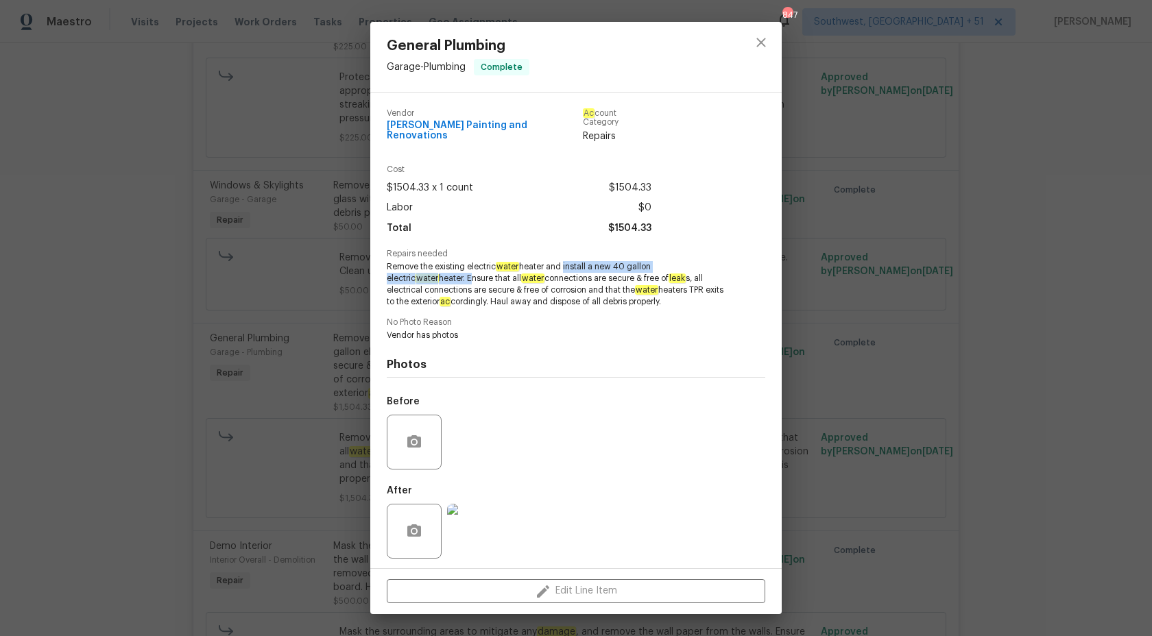
copy span "install a new 40 gallon electric water heater."
drag, startPoint x: 565, startPoint y: 259, endPoint x: 415, endPoint y: 273, distance: 150.9
click at [415, 273] on span "Remove the existing electric water heater and install a new 40 gallon electric …" at bounding box center [557, 284] width 341 height 46
click at [1012, 241] on div "General Plumbing Garage - Plumbing Complete Vendor Hildebrandt Painting and Ren…" at bounding box center [576, 318] width 1152 height 636
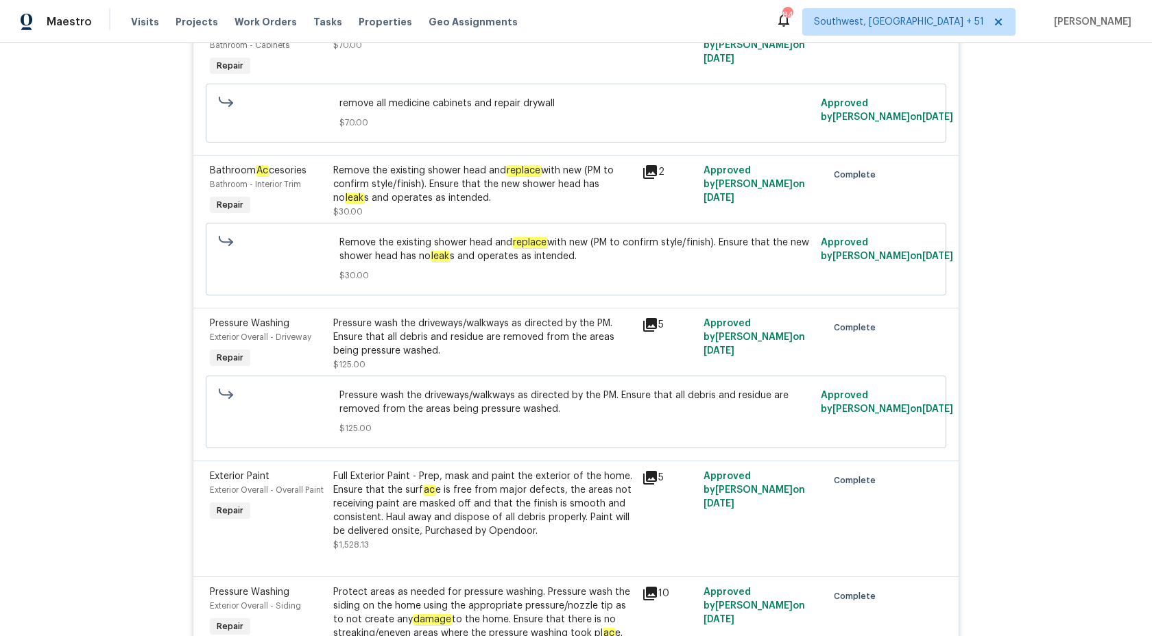
scroll to position [408, 0]
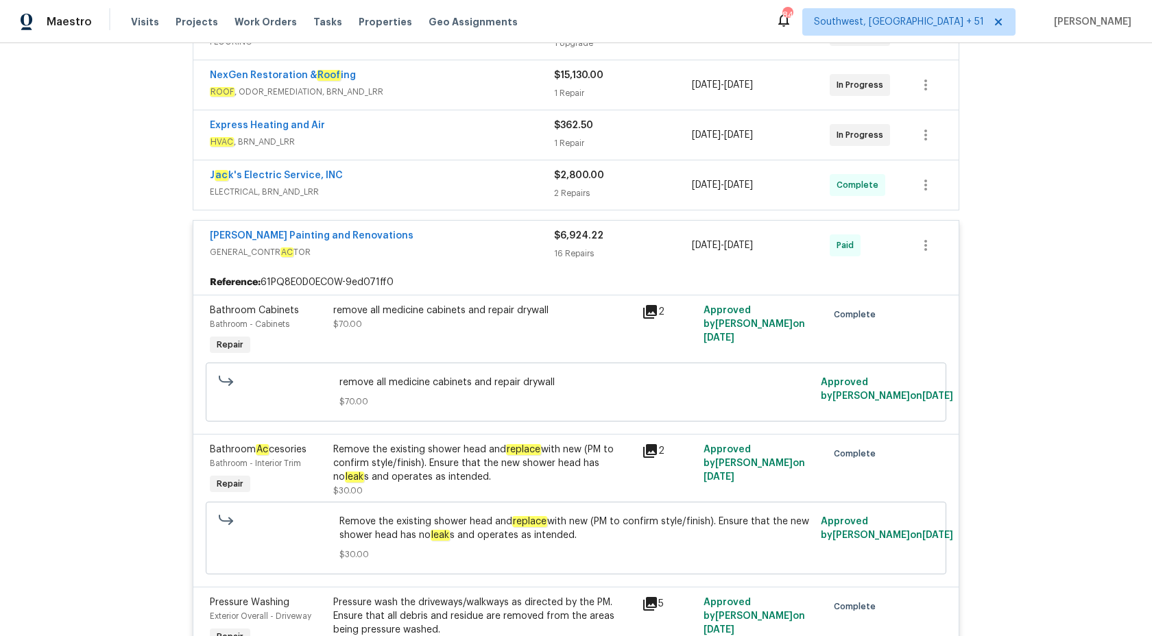
click at [570, 242] on div "$6,924.22" at bounding box center [623, 236] width 138 height 14
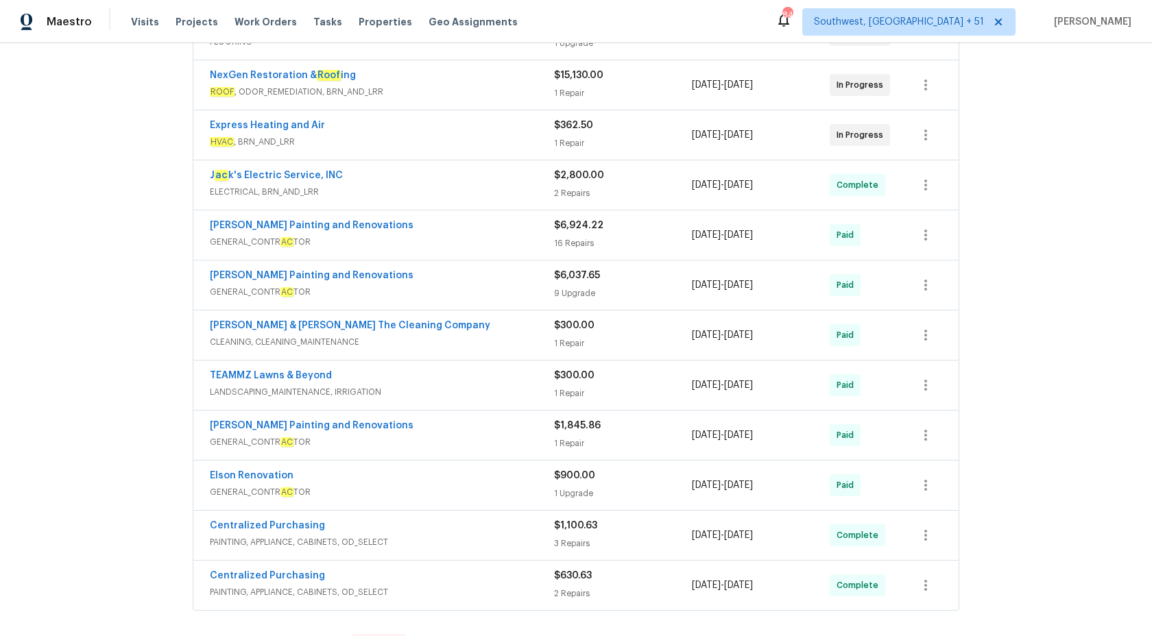
click at [548, 288] on span "GENERAL_CONTR AC TOR" at bounding box center [382, 292] width 344 height 14
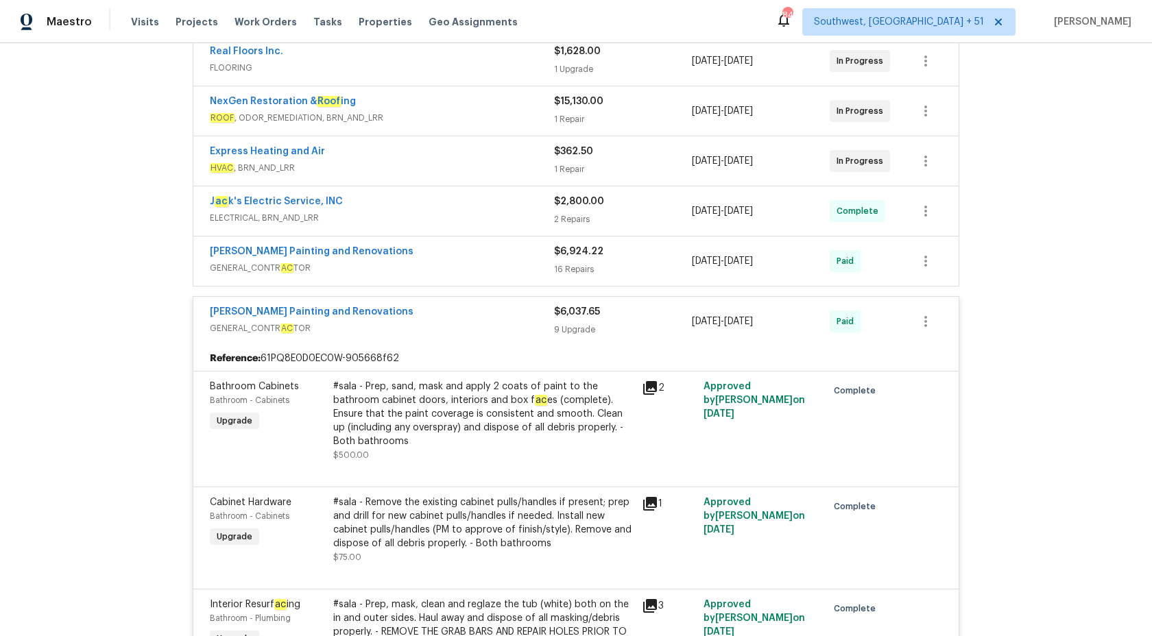
scroll to position [379, 0]
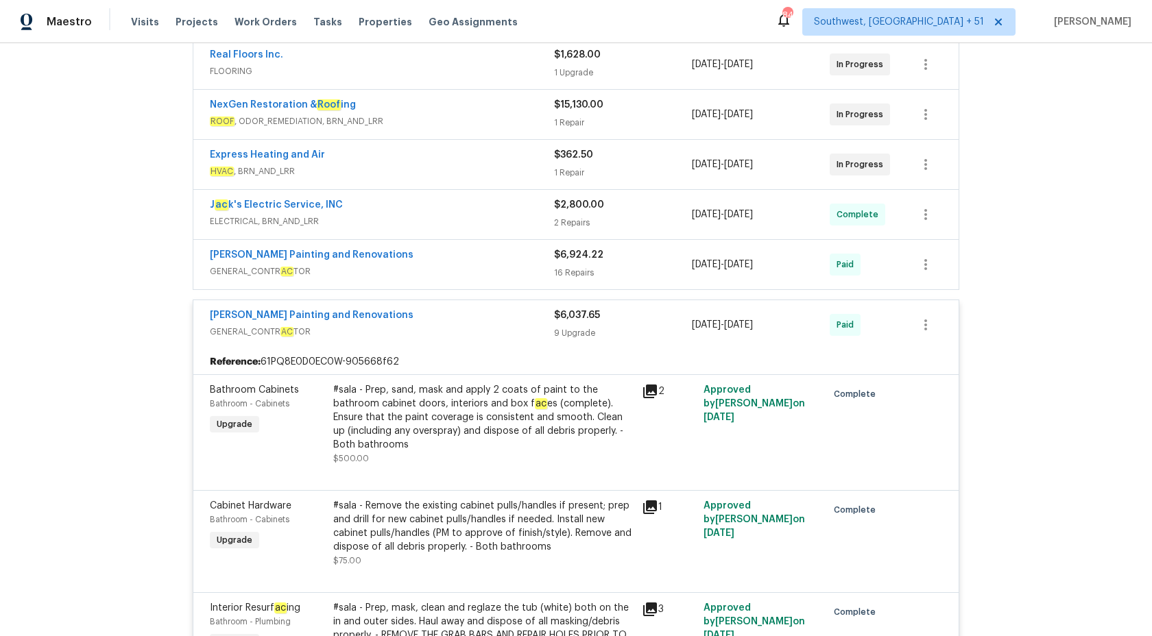
click at [567, 317] on span "$6,037.65" at bounding box center [577, 316] width 46 height 10
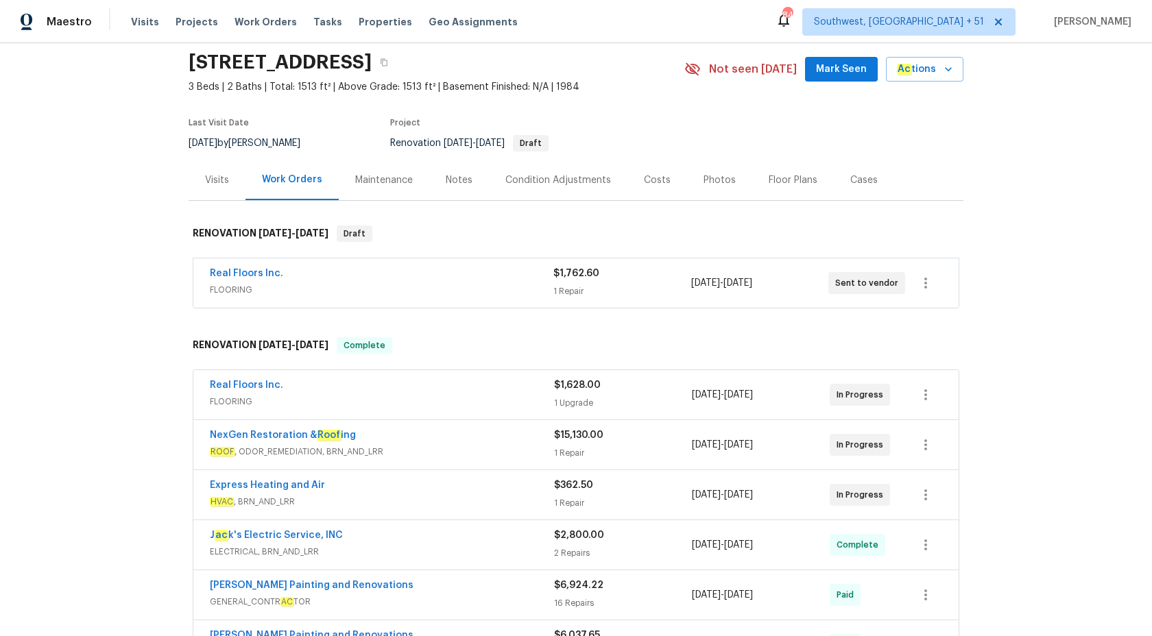
scroll to position [0, 0]
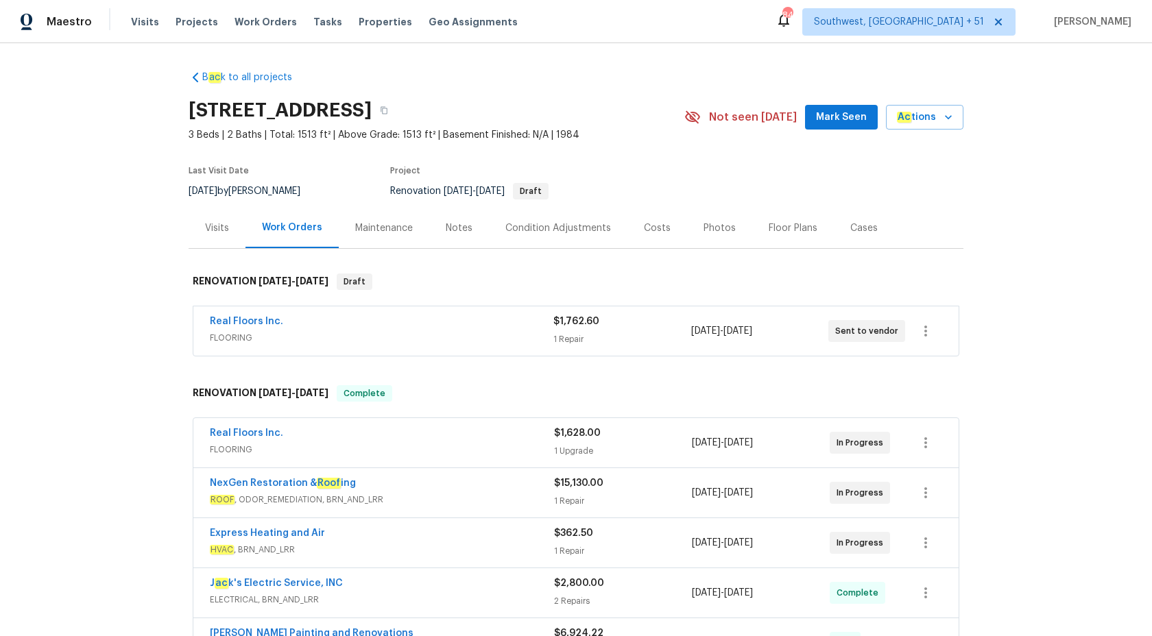
click at [221, 232] on div "Visits" at bounding box center [217, 228] width 24 height 14
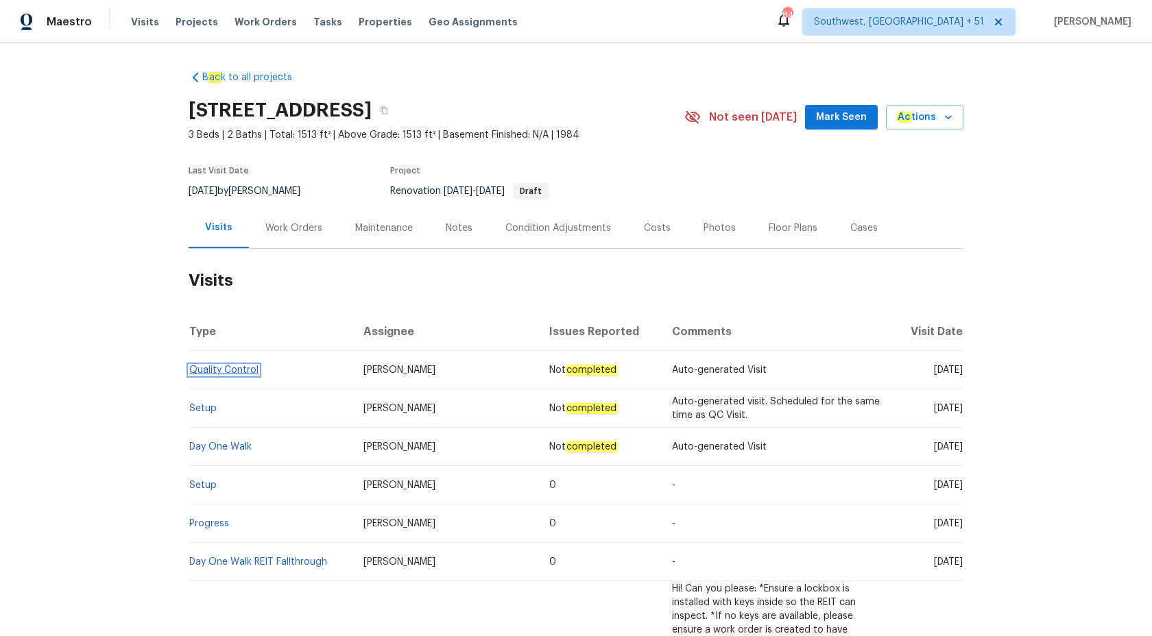
click at [230, 368] on link "Quality Control" at bounding box center [223, 370] width 69 height 10
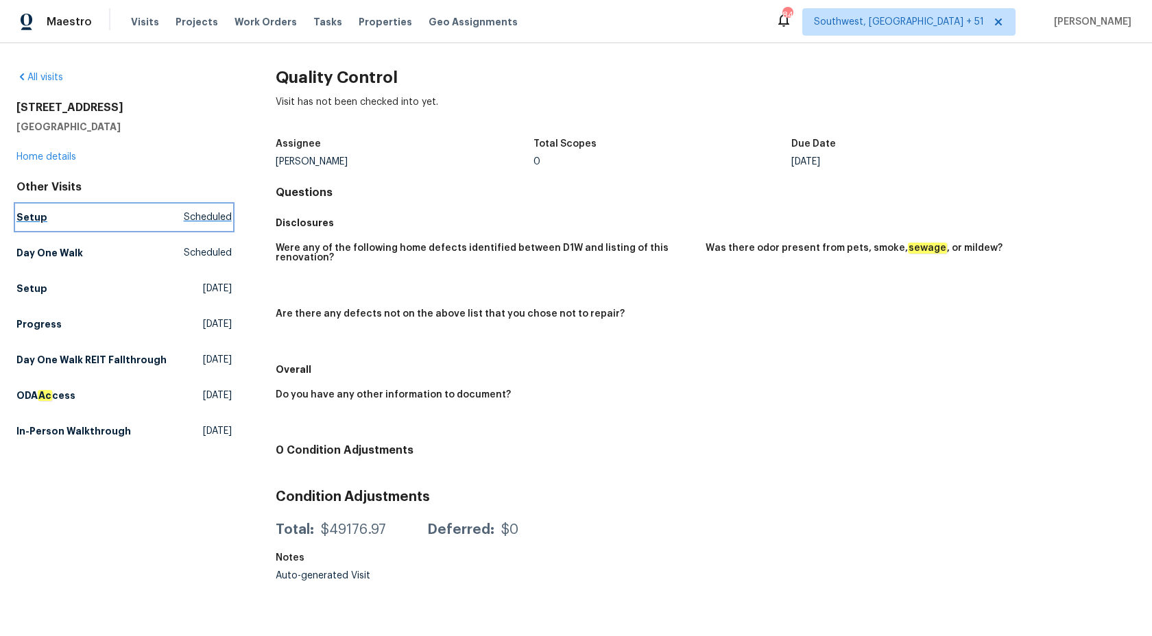
click at [37, 210] on link "Setup Scheduled" at bounding box center [123, 217] width 215 height 25
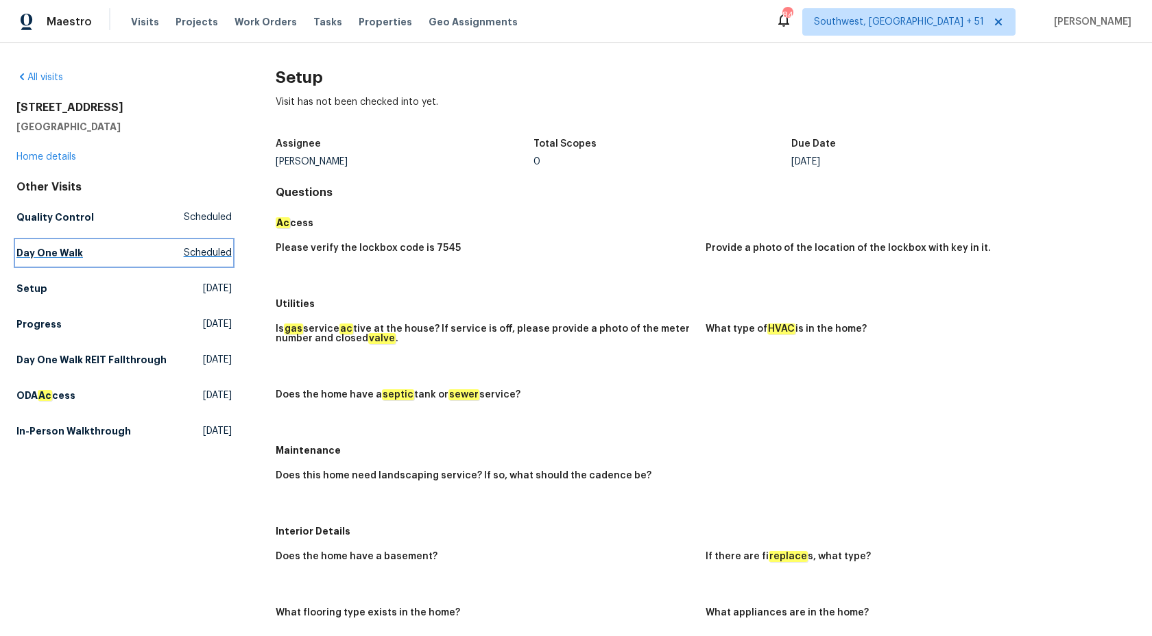
click at [41, 254] on h5 "Day One Walk" at bounding box center [49, 253] width 67 height 14
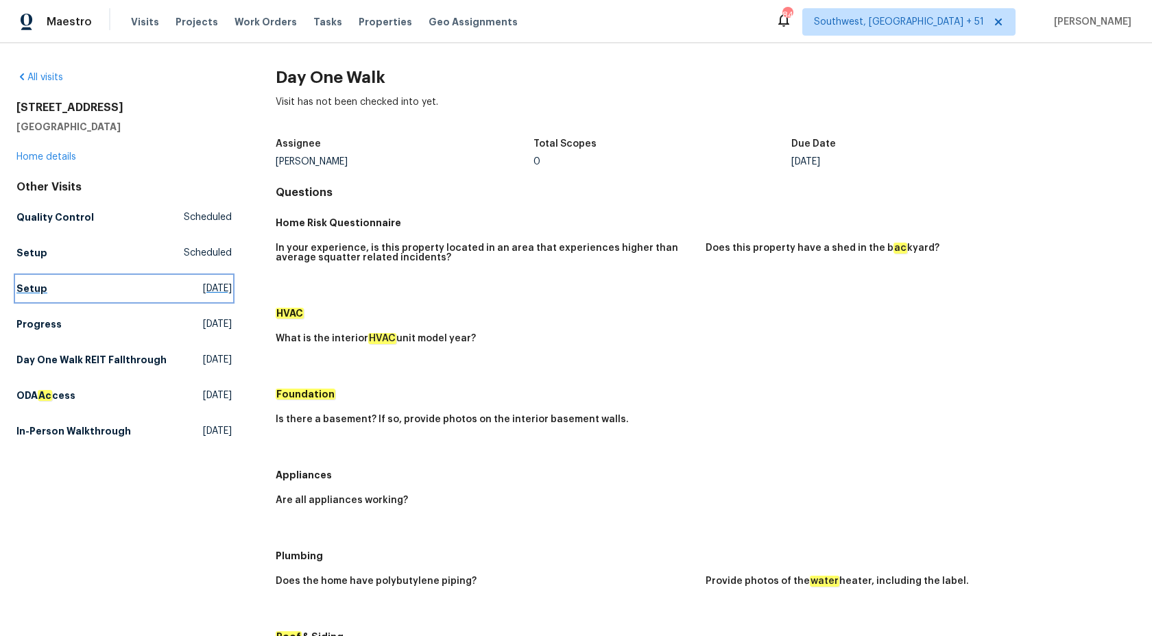
click at [35, 288] on h5 "Setup" at bounding box center [31, 289] width 31 height 14
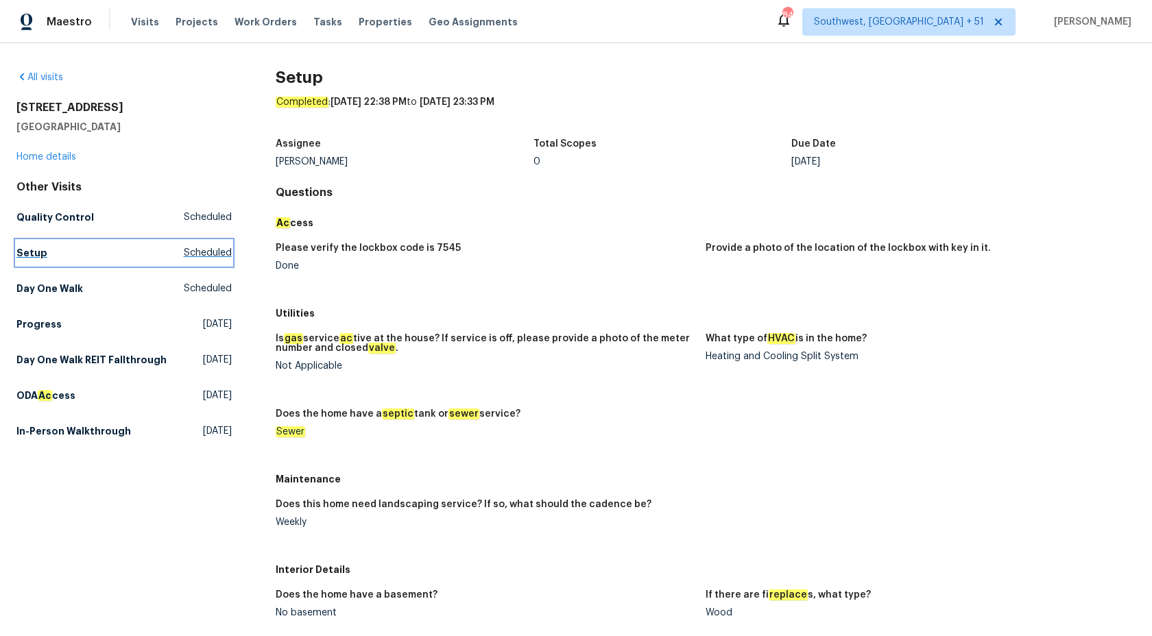
click at [27, 254] on h5 "Setup" at bounding box center [31, 253] width 31 height 14
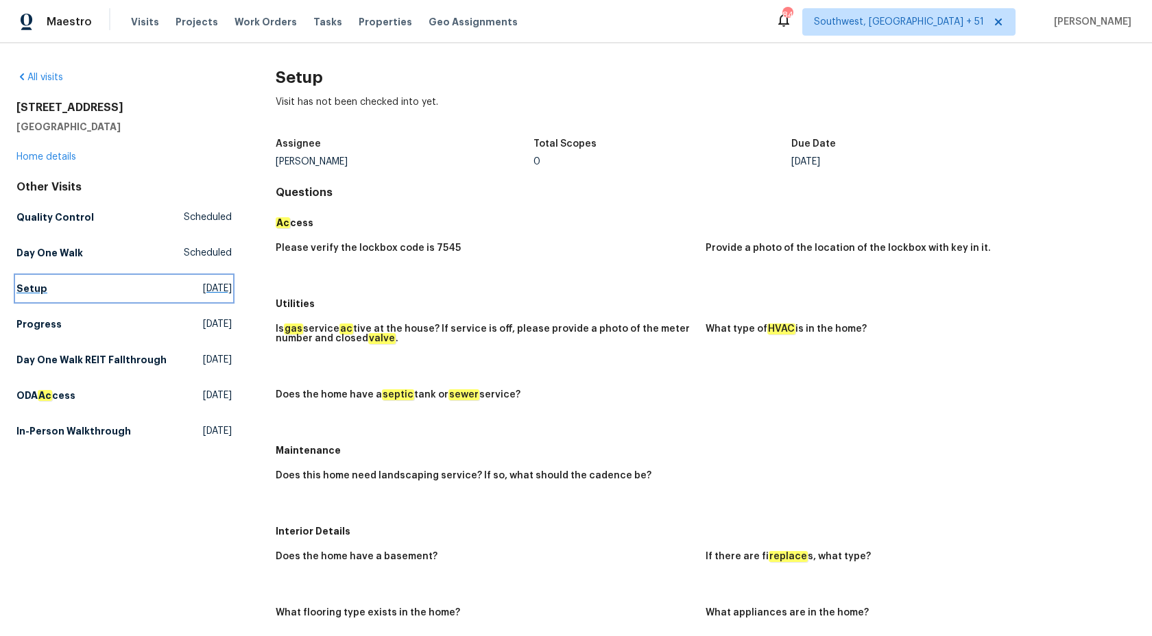
click at [33, 283] on h5 "Setup" at bounding box center [31, 289] width 31 height 14
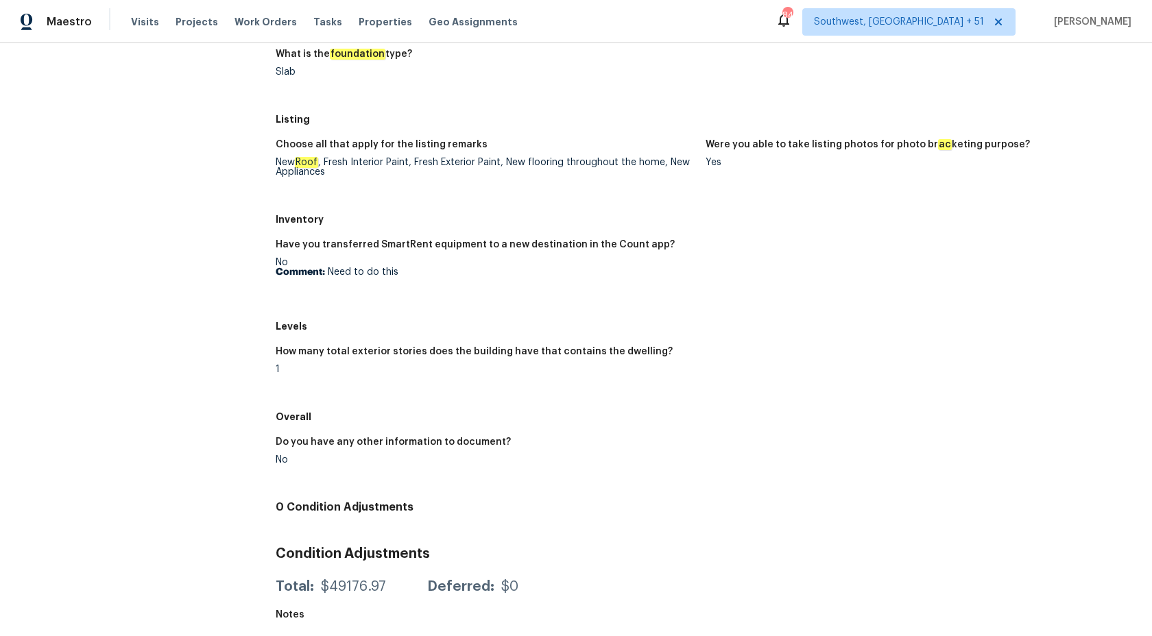
scroll to position [111, 0]
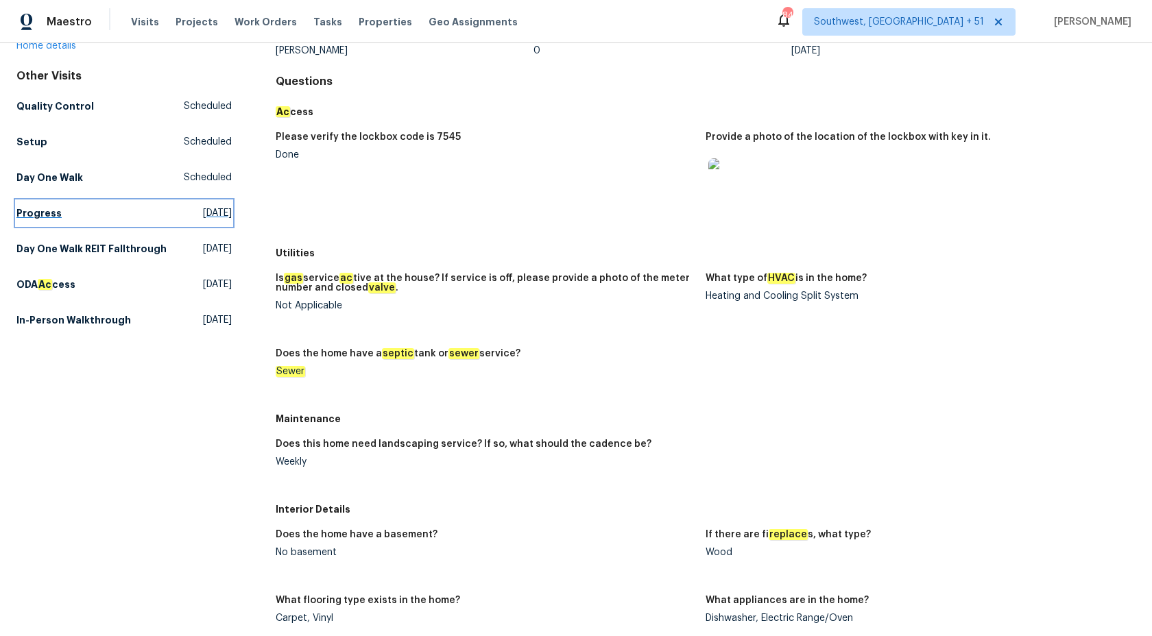
click at [24, 213] on h5 "Progress" at bounding box center [38, 213] width 45 height 14
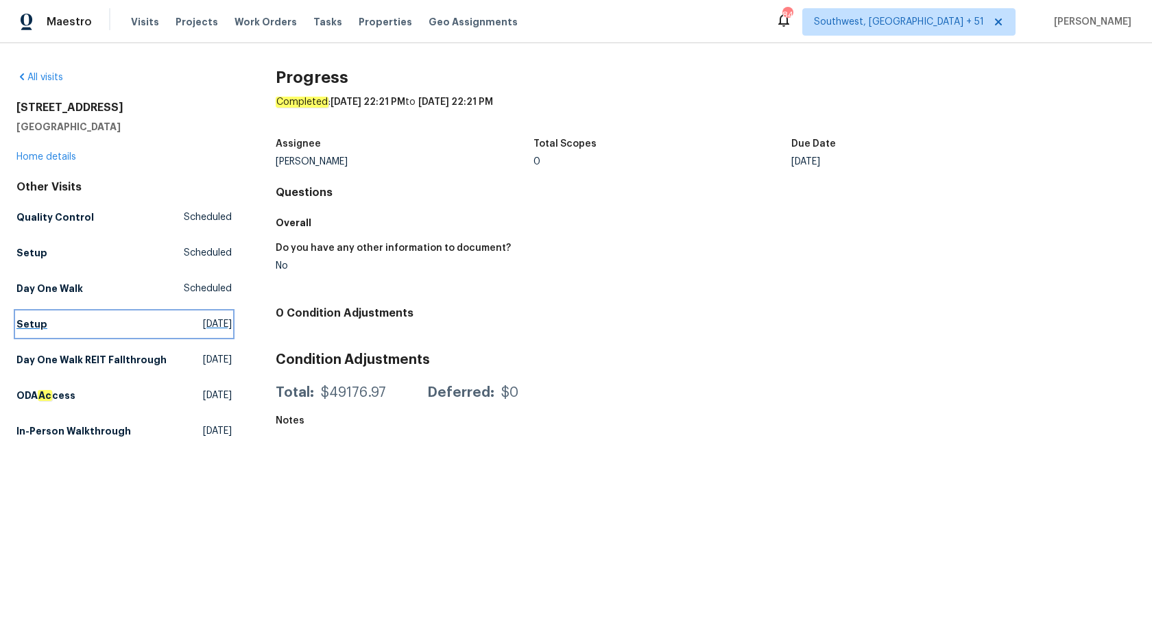
click at [19, 324] on h5 "Setup" at bounding box center [31, 324] width 31 height 14
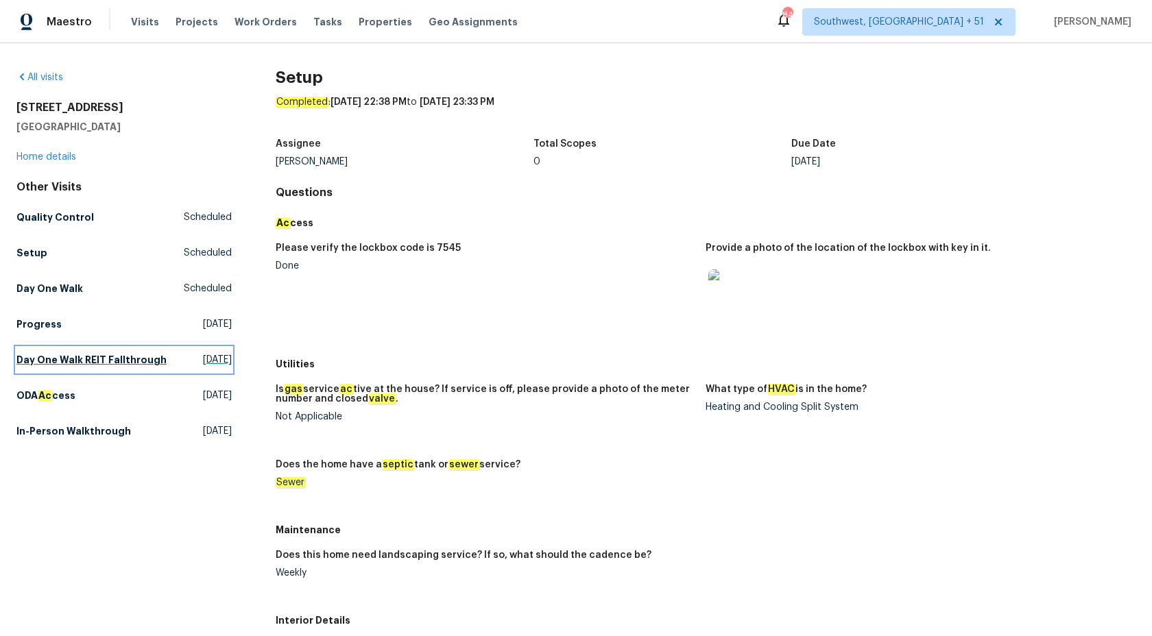
click at [19, 357] on h5 "Day One Walk REIT Fallthrough" at bounding box center [91, 360] width 150 height 14
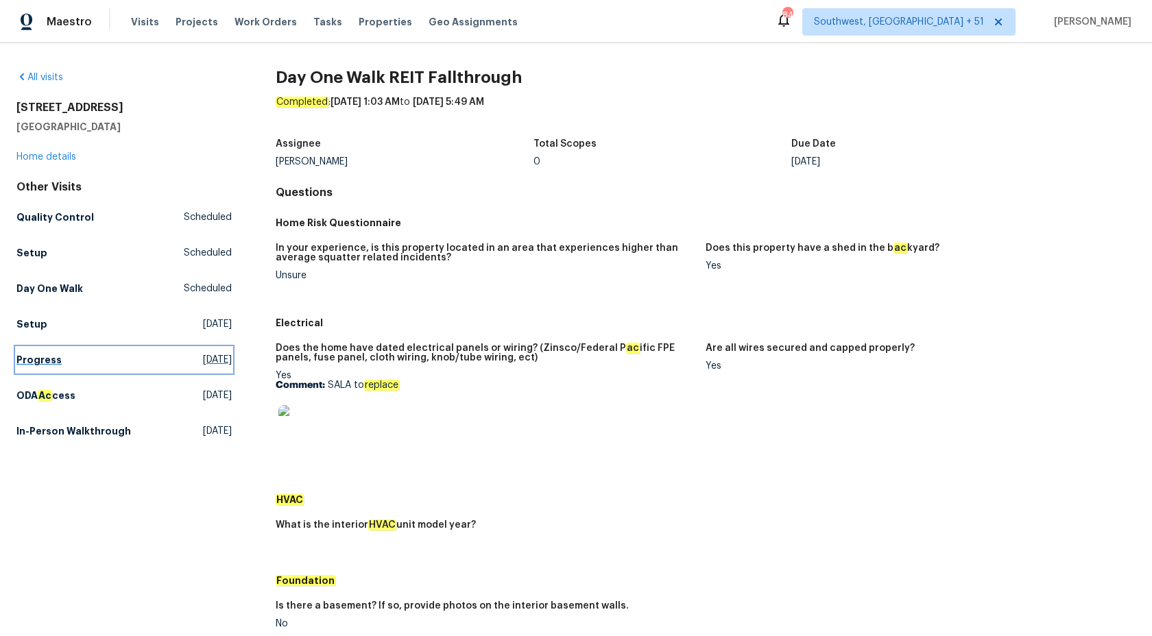
click at [29, 365] on h5 "Progress" at bounding box center [38, 360] width 45 height 14
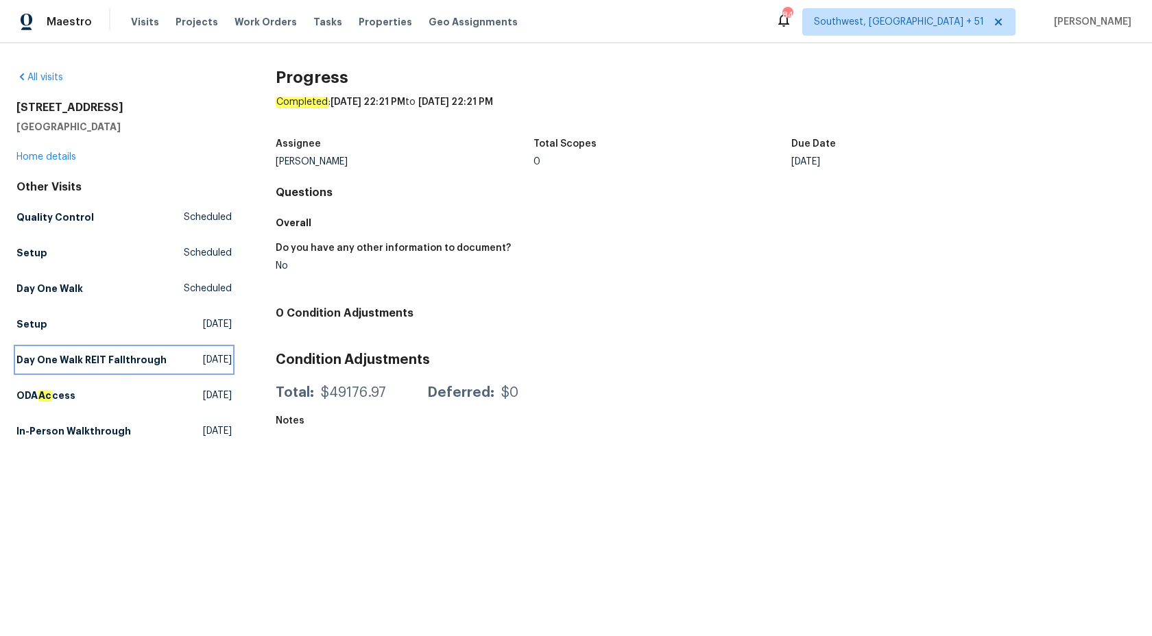
click at [29, 365] on h5 "Day One Walk REIT Fallthrough" at bounding box center [91, 360] width 150 height 14
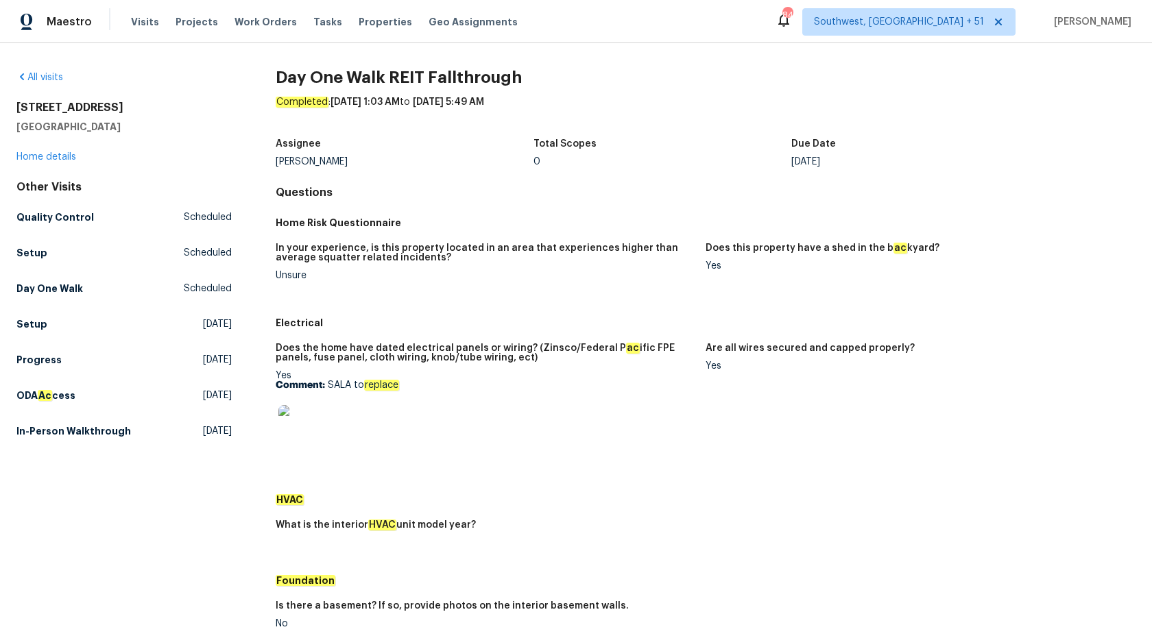
click at [47, 418] on div "Other Visits Quality Control Scheduled Setup Scheduled Day One Walk Scheduled S…" at bounding box center [123, 311] width 215 height 263
click at [47, 427] on h5 "In-Person Walkthrough" at bounding box center [73, 431] width 115 height 14
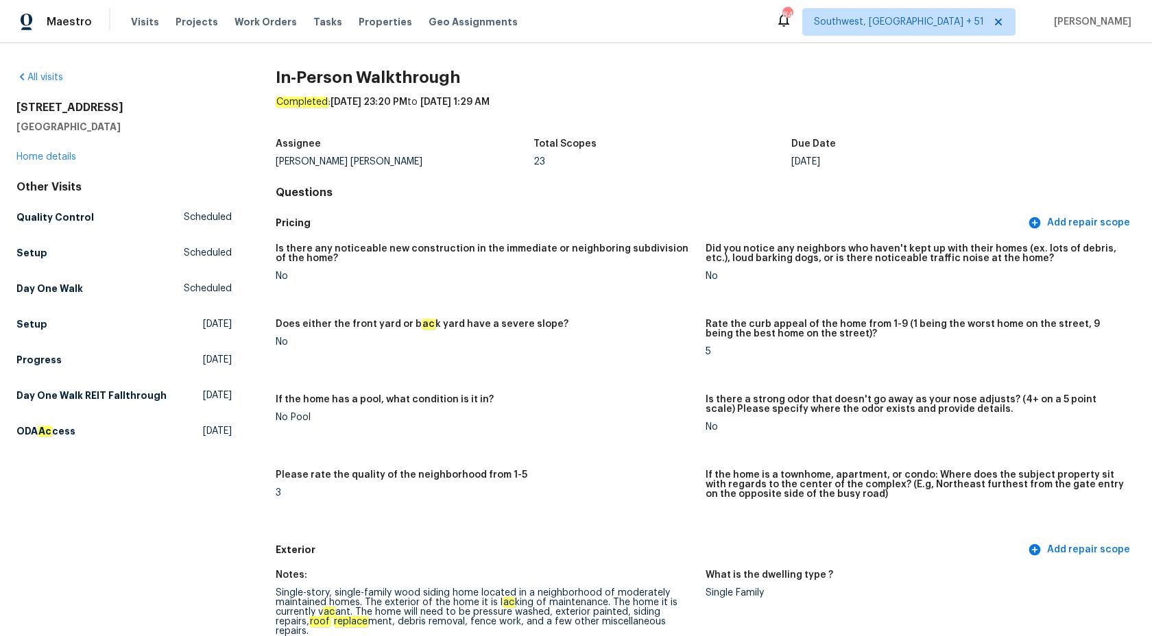
drag, startPoint x: 133, startPoint y: 125, endPoint x: 4, endPoint y: 109, distance: 130.0
click at [4, 109] on div "All visits 2376 Kirkwall St Orange Park, FL 32065 Home details Other Visits Qua…" at bounding box center [576, 339] width 1152 height 593
copy div "2376 Kirkwall St Orange Park, FL 32065"
click at [56, 20] on span "Maestro" at bounding box center [69, 22] width 45 height 14
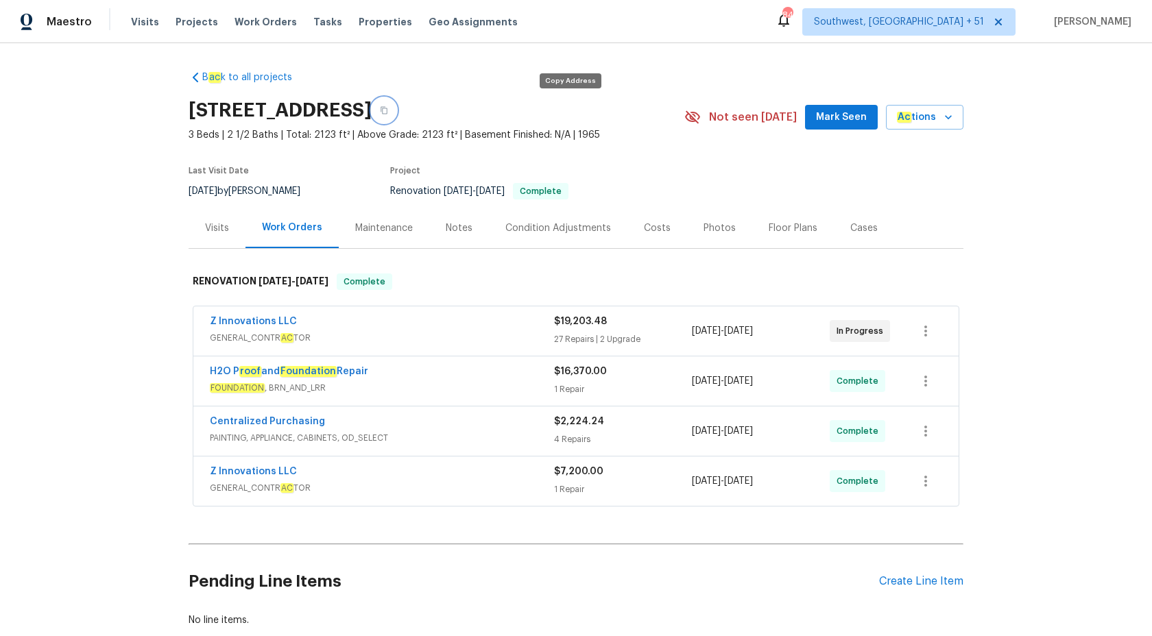
click at [396, 117] on button "button" at bounding box center [384, 110] width 25 height 25
click at [212, 230] on div "Visits" at bounding box center [217, 228] width 24 height 14
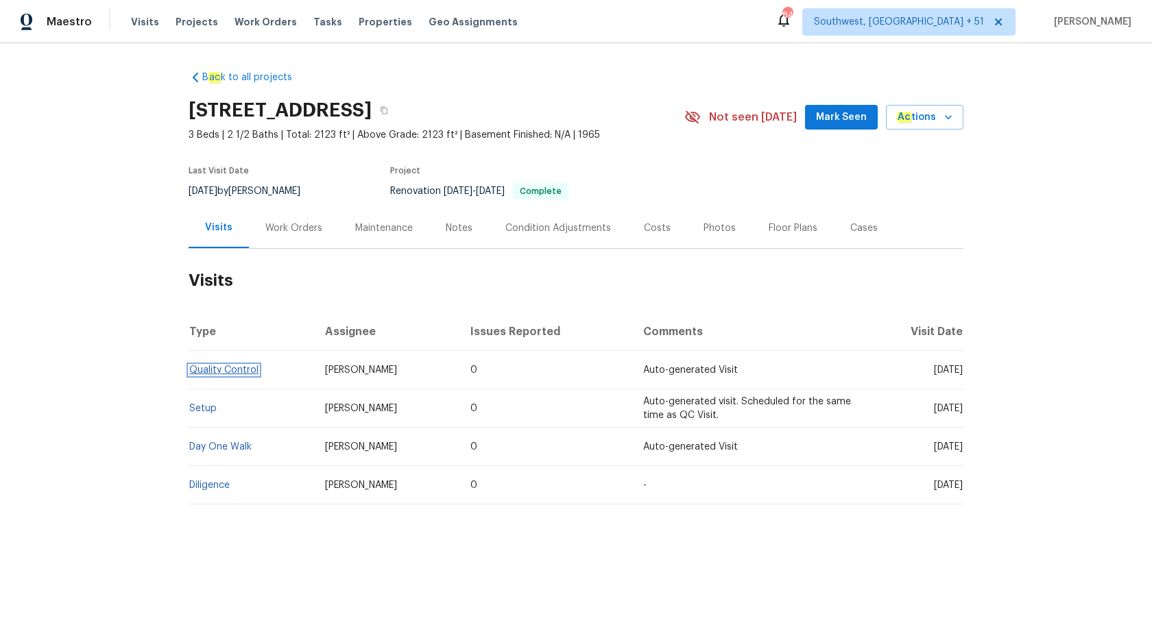
click at [219, 367] on link "Quality Control" at bounding box center [223, 370] width 69 height 10
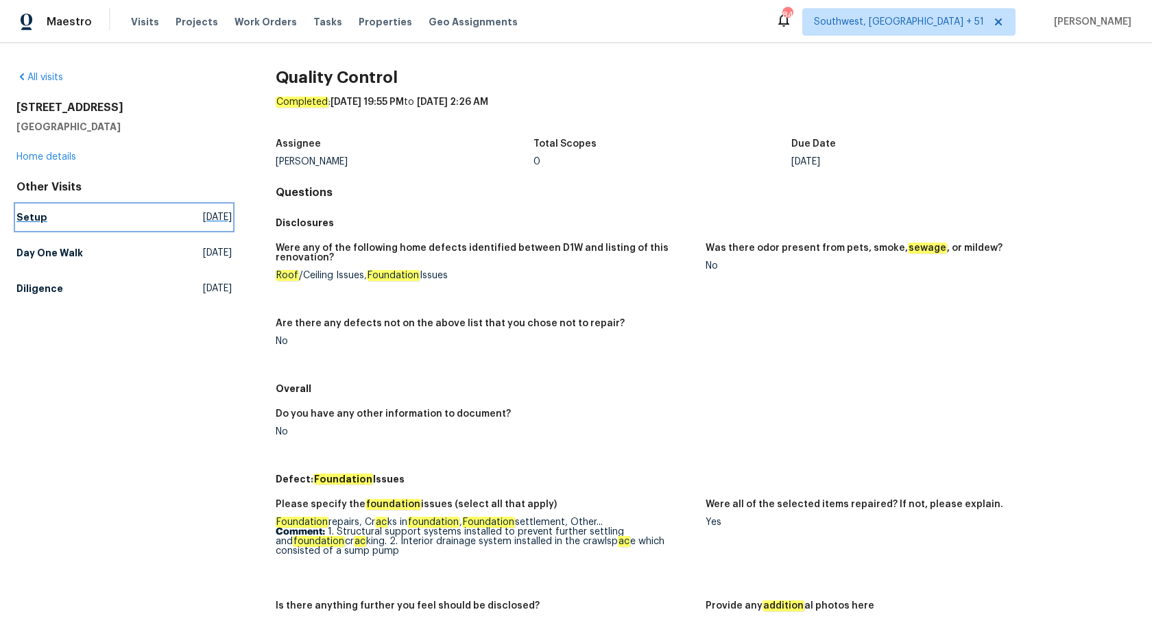
click at [23, 221] on h5 "Setup" at bounding box center [31, 218] width 31 height 14
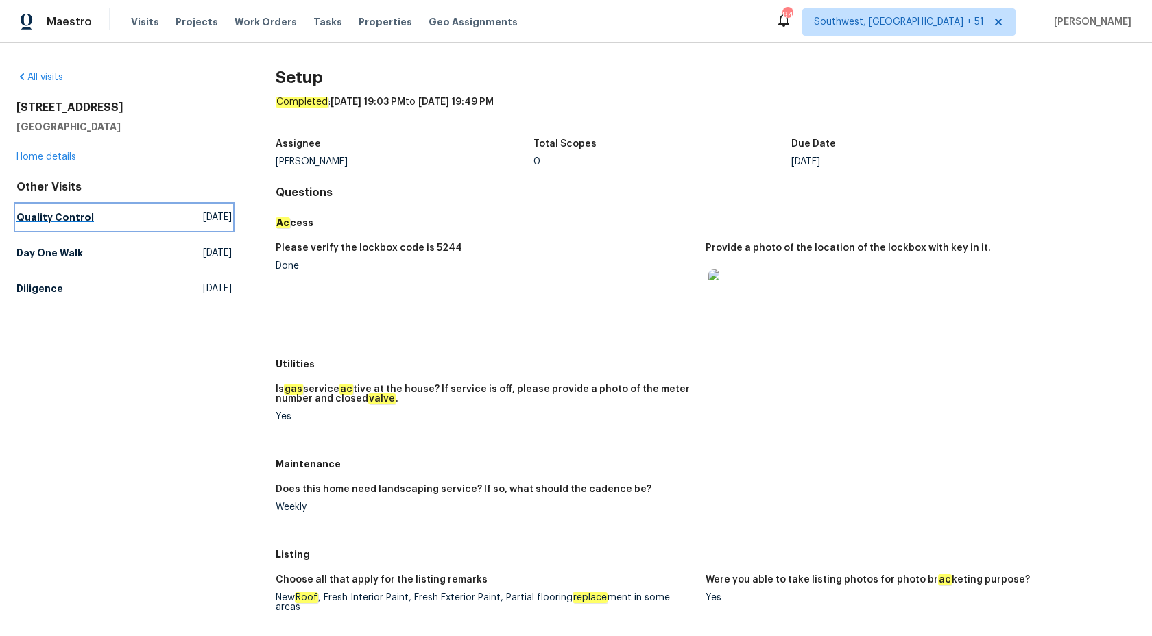
click at [52, 213] on h5 "Quality Control" at bounding box center [54, 218] width 77 height 14
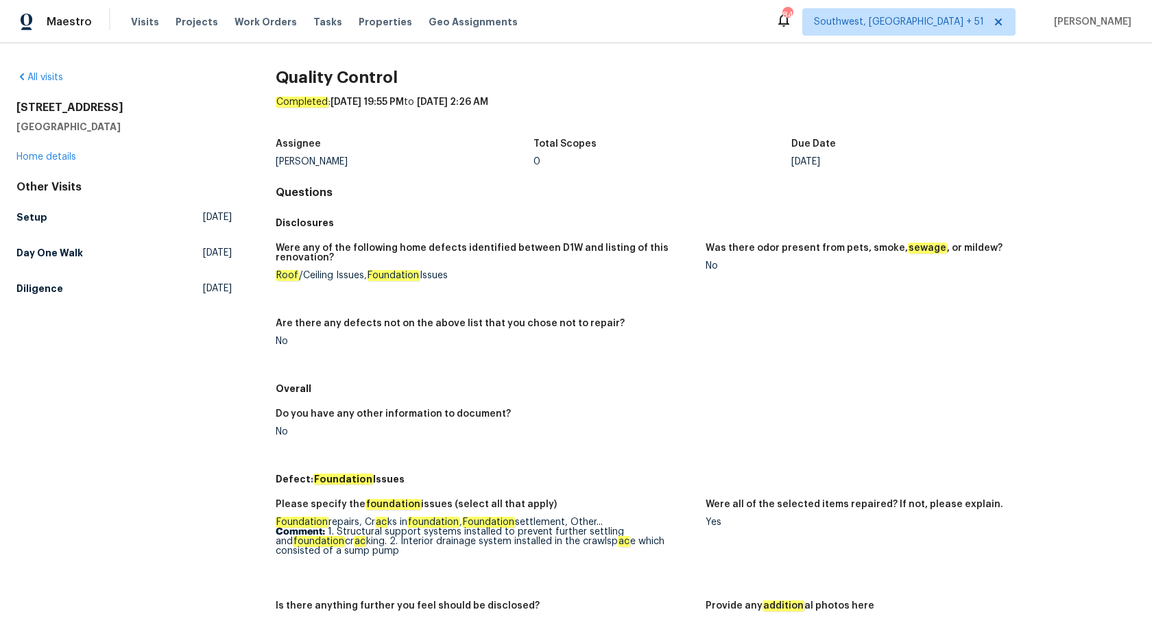
click at [528, 228] on h5 "Disclosures" at bounding box center [706, 223] width 860 height 14
click at [53, 247] on h5 "Day One Walk" at bounding box center [49, 253] width 67 height 14
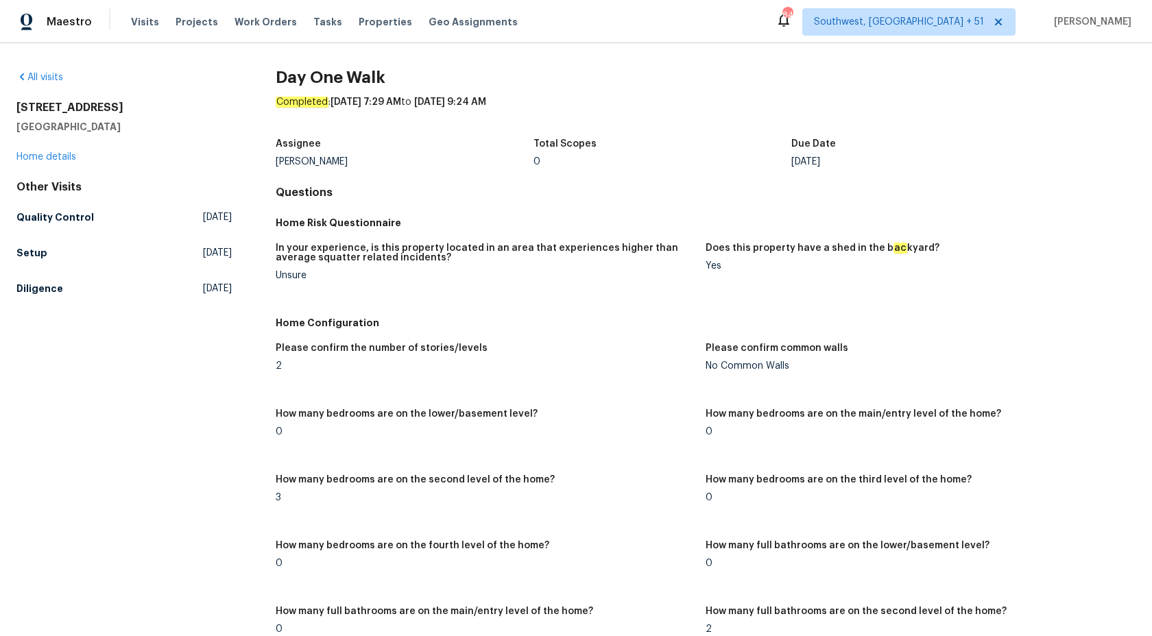
click at [588, 190] on h4 "Questions" at bounding box center [706, 193] width 860 height 14
click at [49, 283] on h5 "Diligence" at bounding box center [39, 289] width 47 height 14
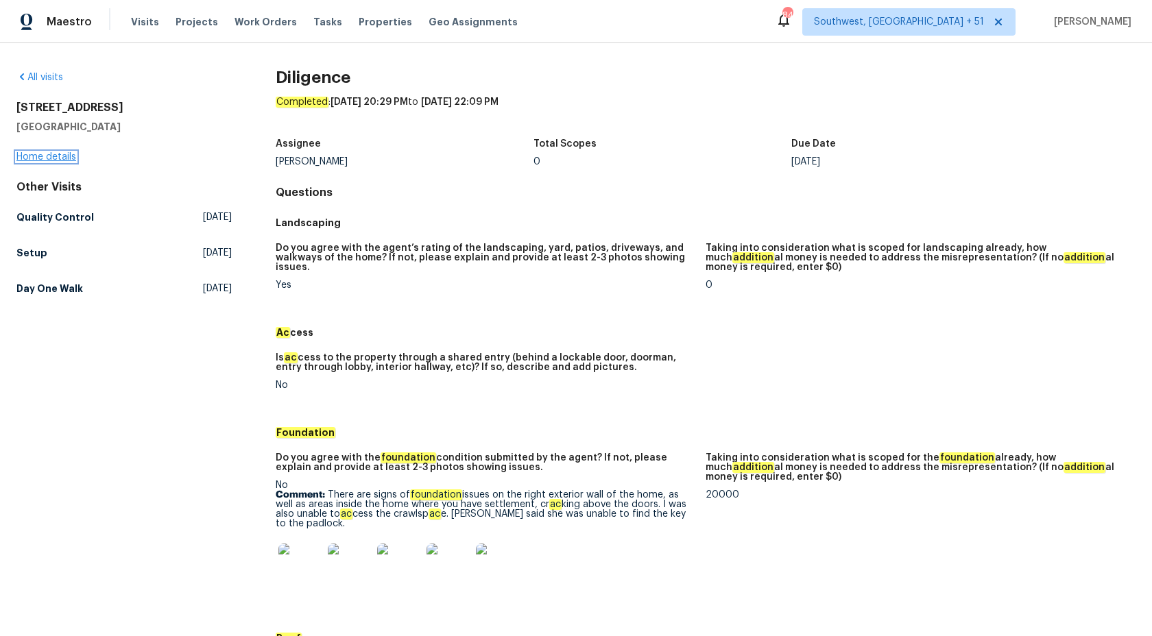
click at [34, 158] on link "Home details" at bounding box center [46, 157] width 60 height 10
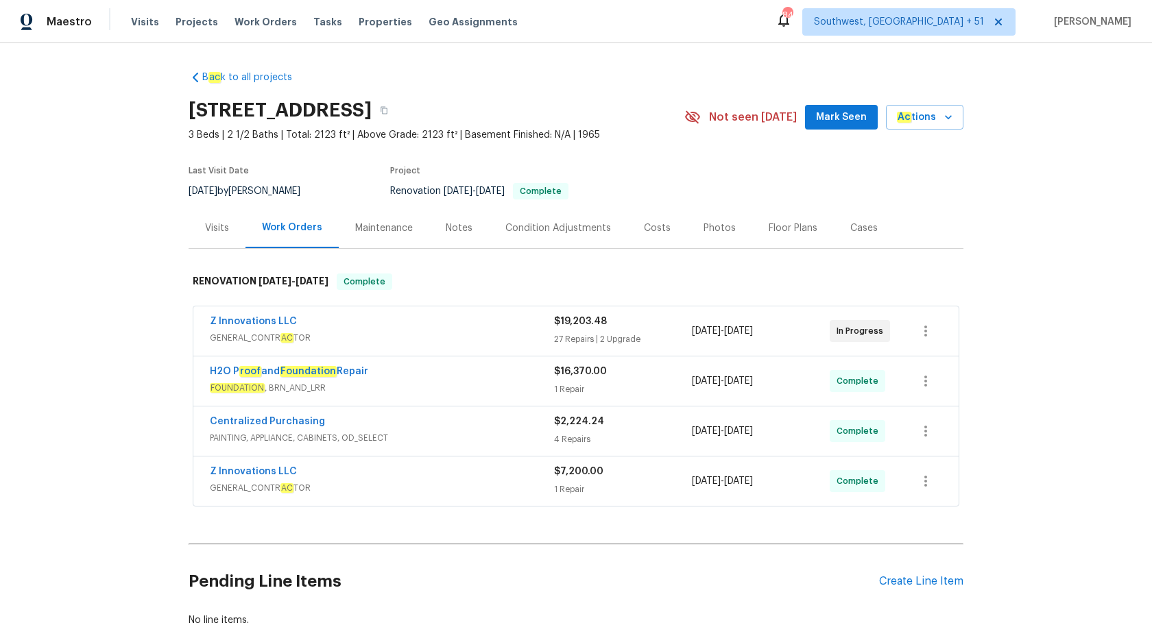
click at [542, 485] on span "GENERAL_CONTR AC TOR" at bounding box center [382, 488] width 344 height 14
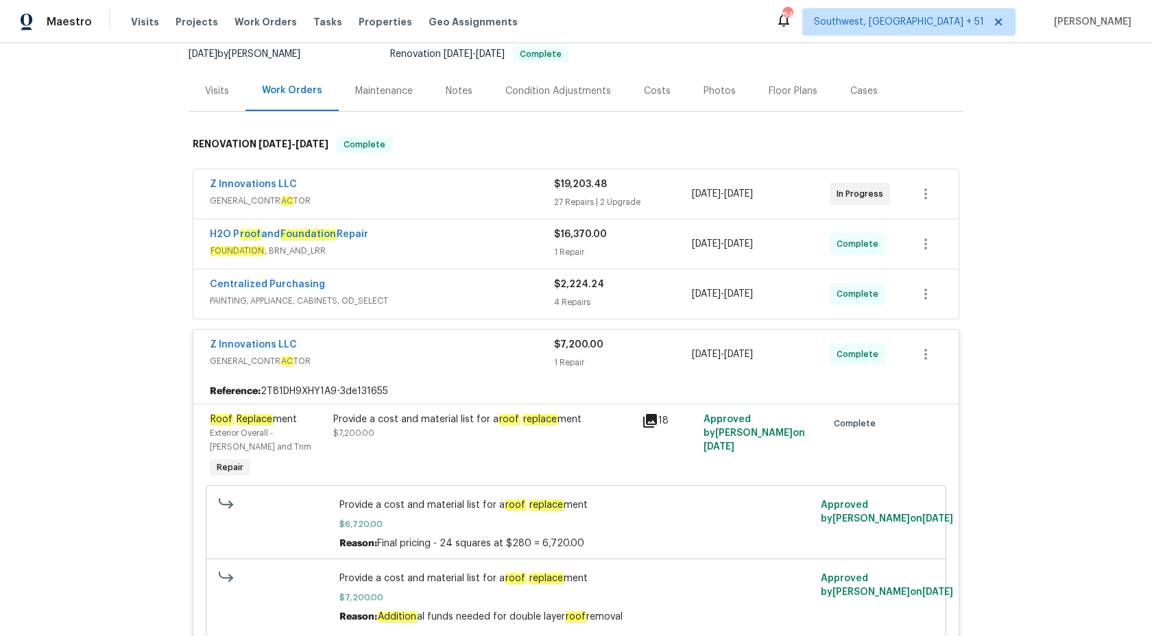
scroll to position [377, 0]
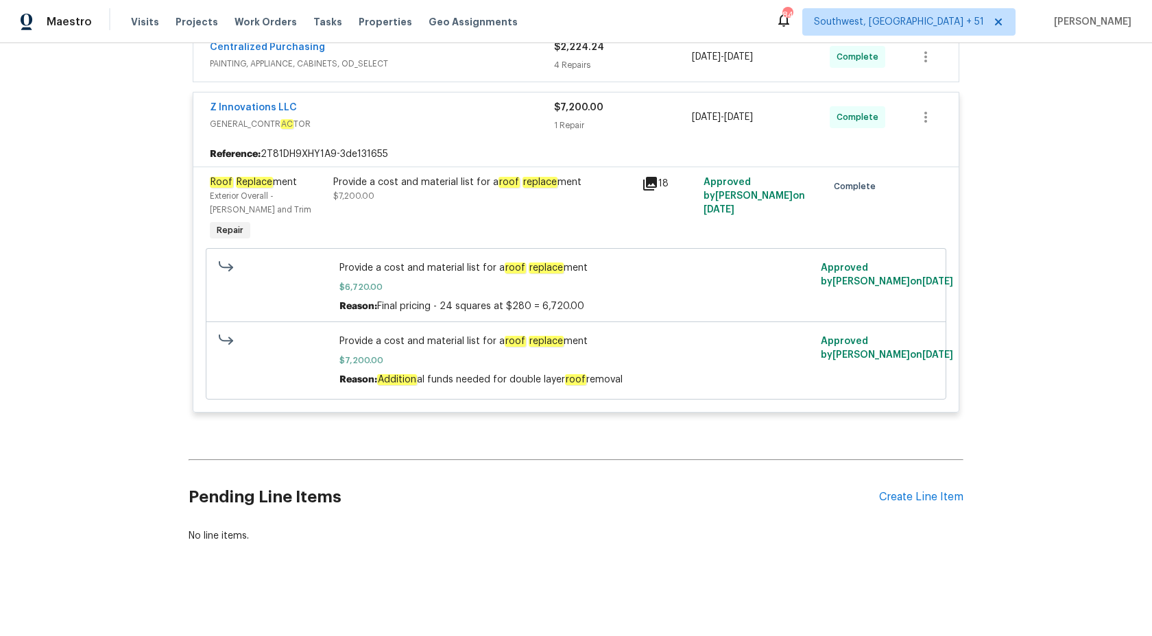
click at [497, 210] on div "Provide a cost and material list for a roof replace ment $7,200.00" at bounding box center [483, 209] width 309 height 77
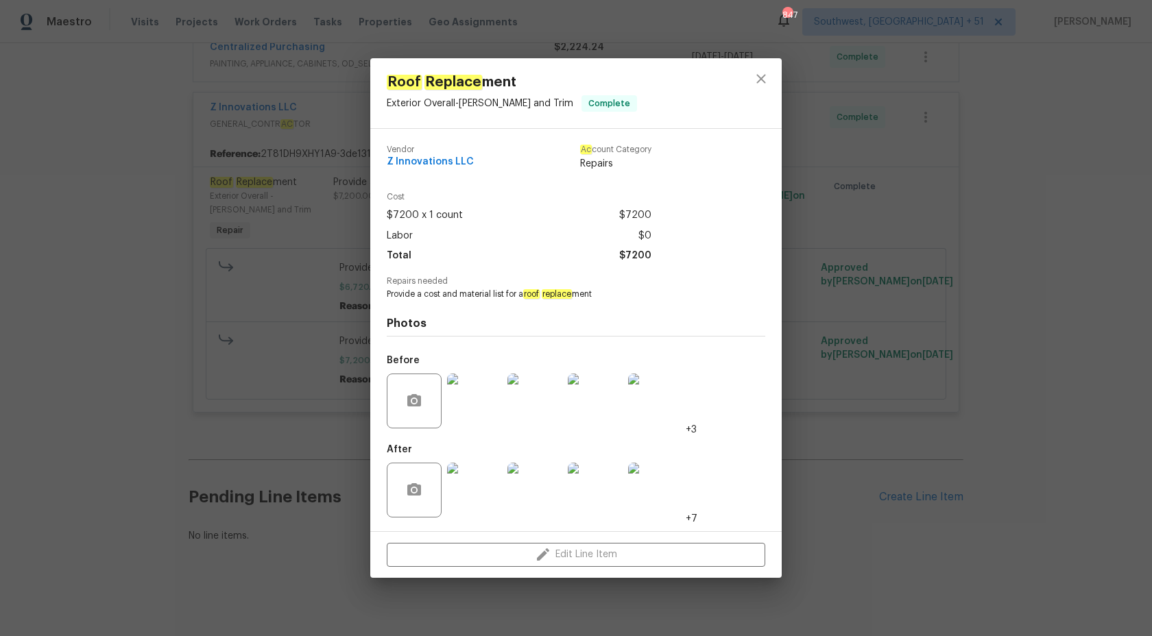
click at [492, 399] on img at bounding box center [474, 401] width 55 height 55
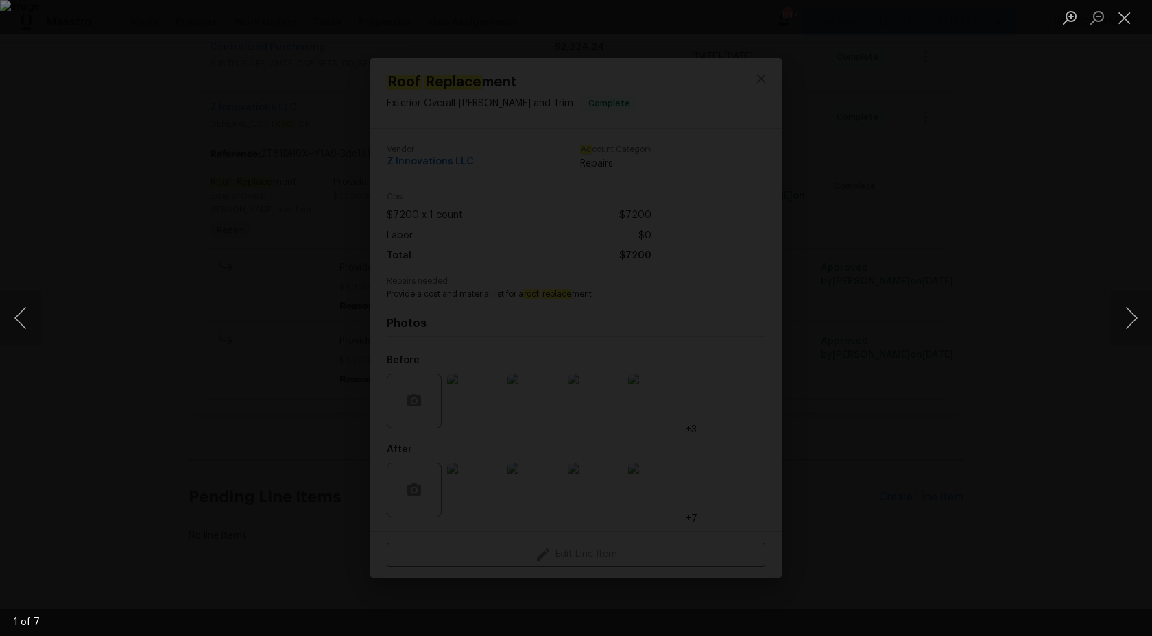
click at [1108, 295] on div "Lightbox" at bounding box center [576, 318] width 1152 height 636
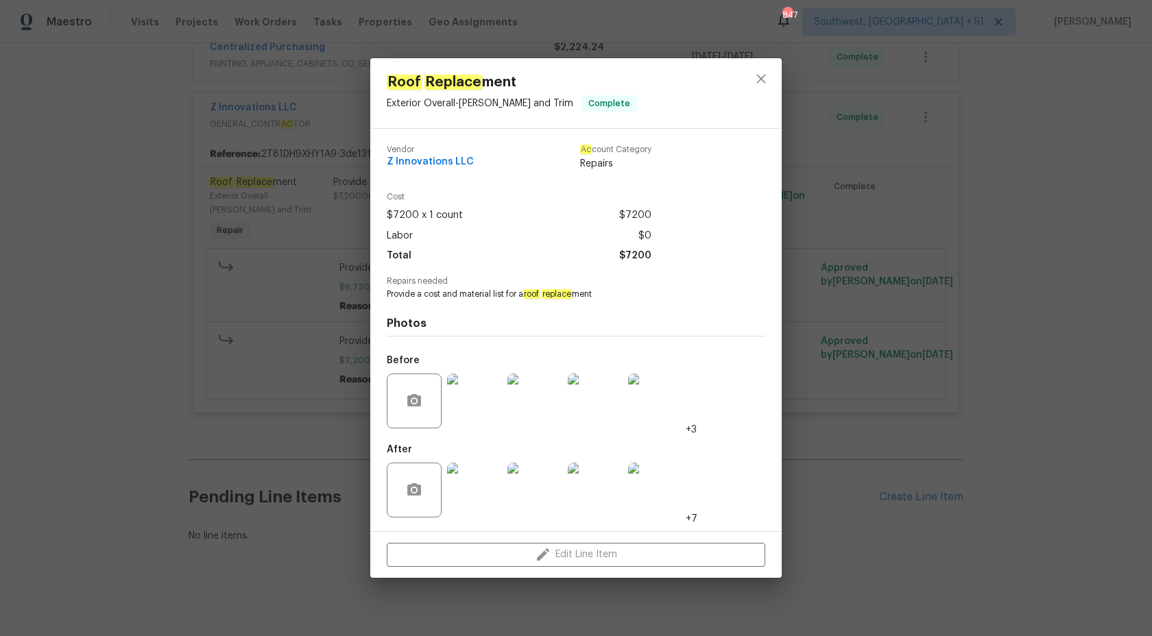
click at [647, 486] on img at bounding box center [655, 490] width 55 height 55
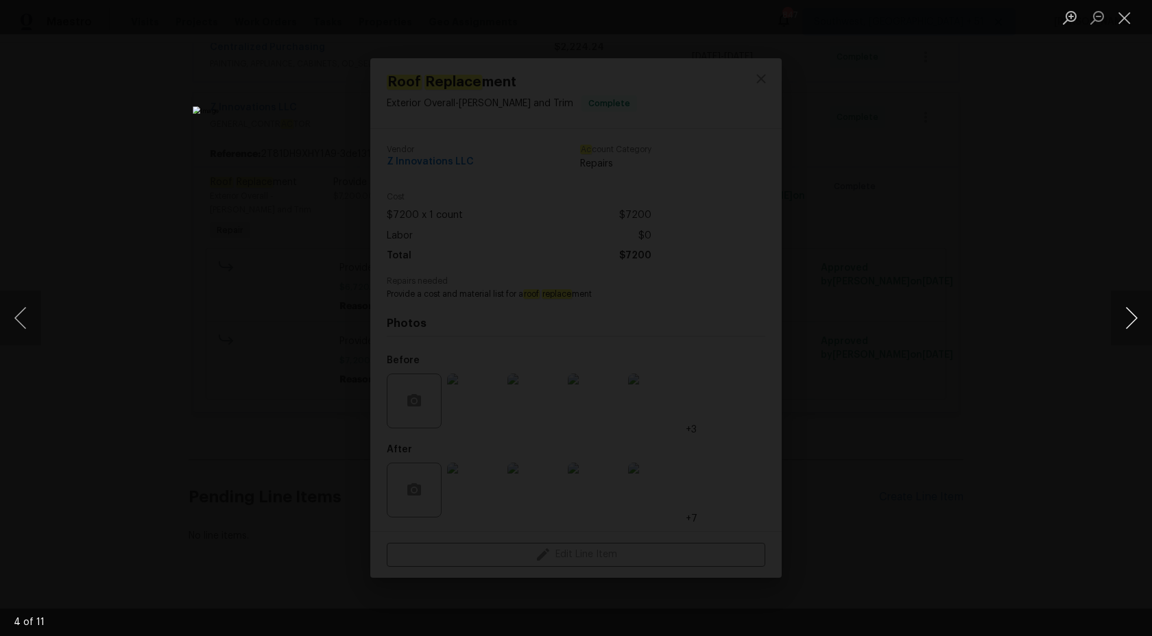
click at [1126, 322] on button "Next image" at bounding box center [1131, 318] width 41 height 55
click at [1088, 264] on div "Lightbox" at bounding box center [576, 318] width 1152 height 636
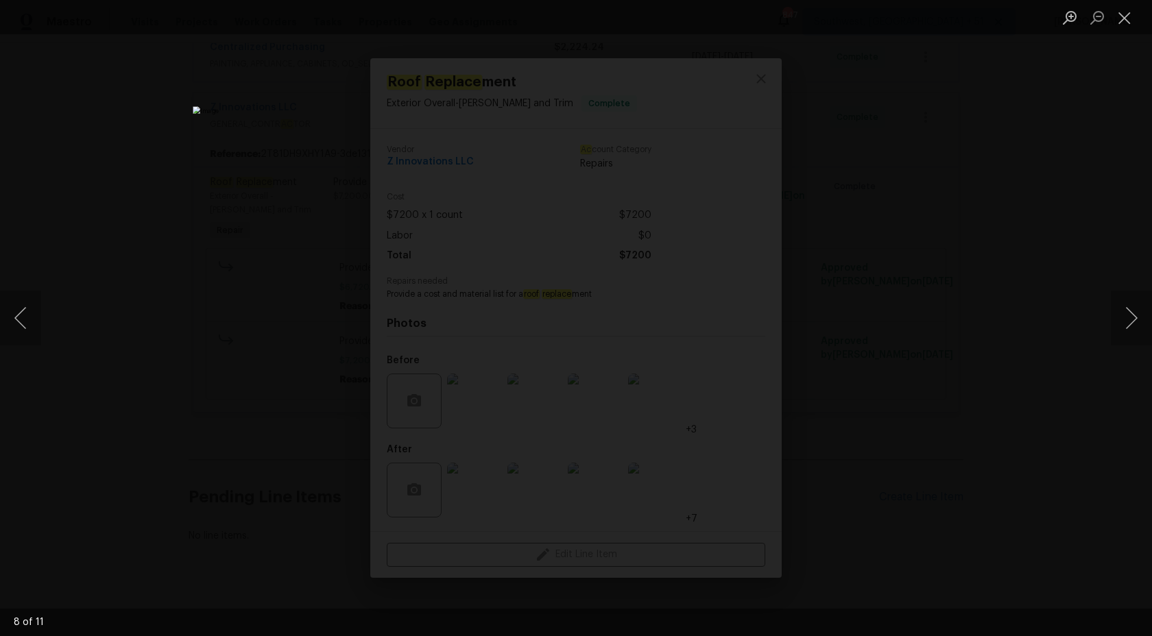
click at [1151, 133] on div "Lightbox" at bounding box center [576, 318] width 1152 height 636
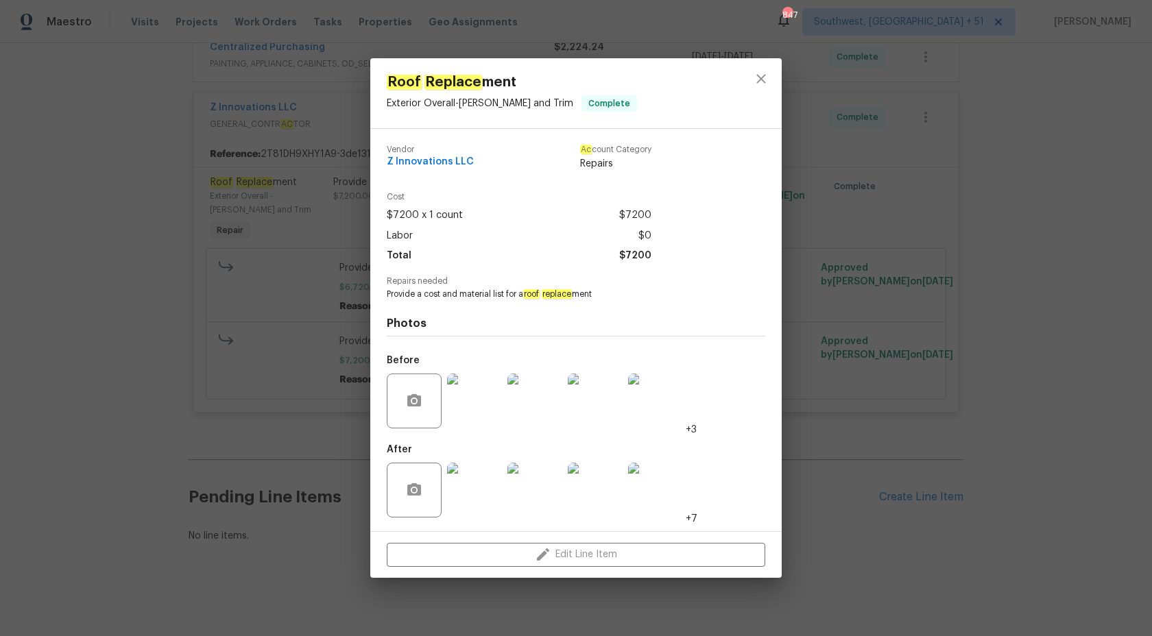
click at [1112, 149] on div "Roof Replace ment Exterior Overall - Eaves and Trim Complete Vendor Z Innovatio…" at bounding box center [576, 318] width 1152 height 636
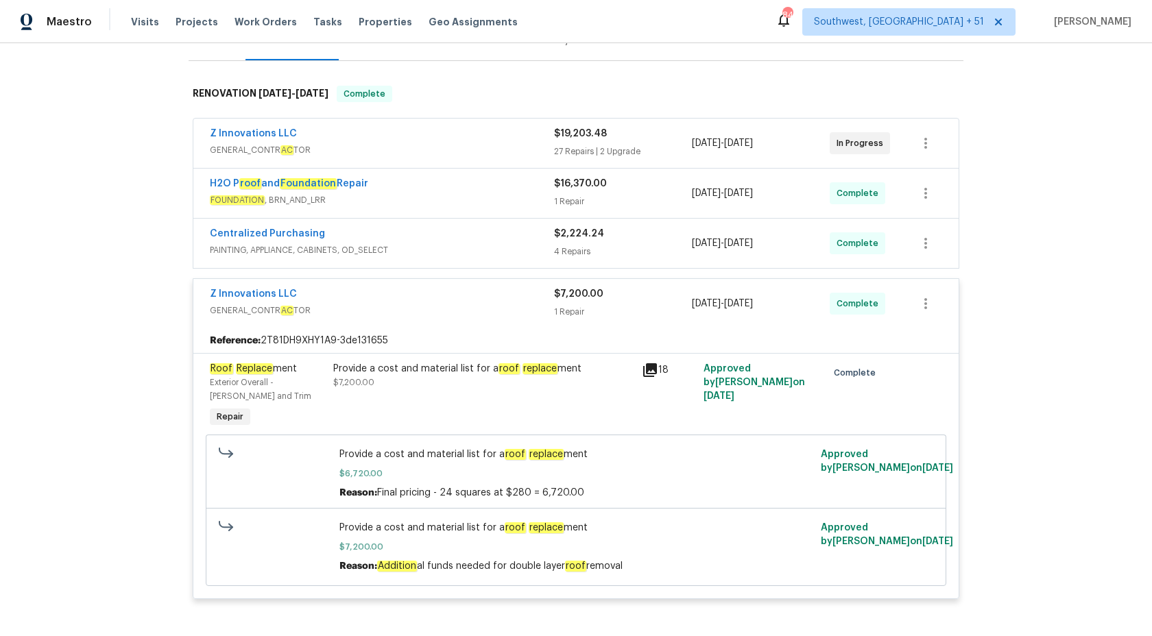
click at [557, 300] on div "$7,200.00" at bounding box center [623, 294] width 138 height 14
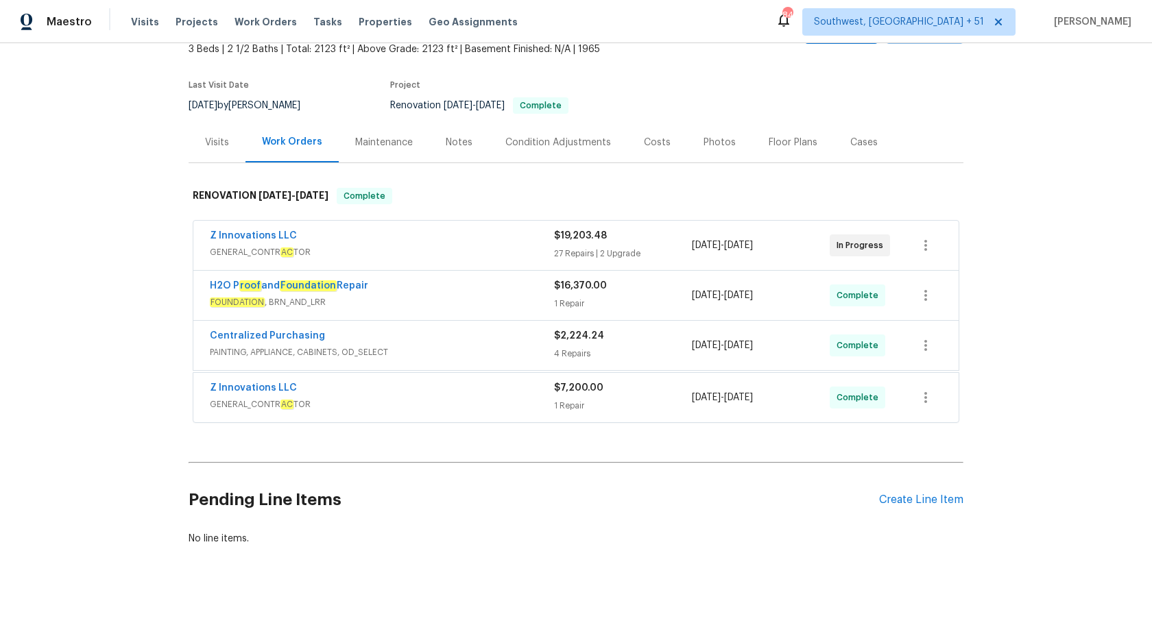
scroll to position [84, 0]
click at [532, 343] on div "Centralized Purchasing" at bounding box center [382, 339] width 344 height 16
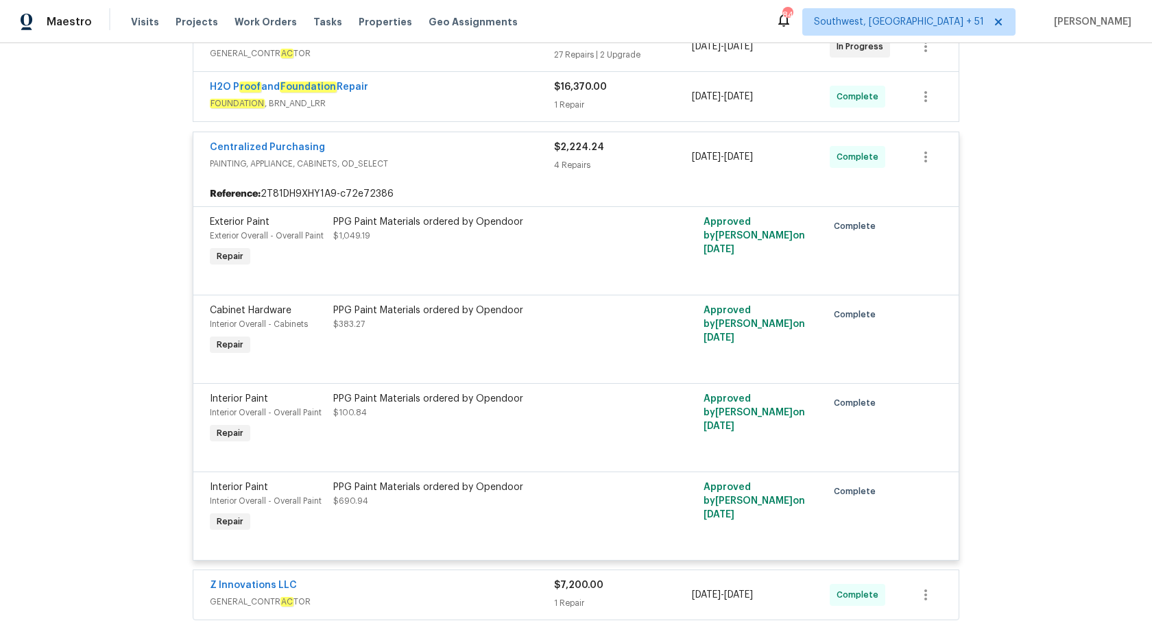
scroll to position [268, 0]
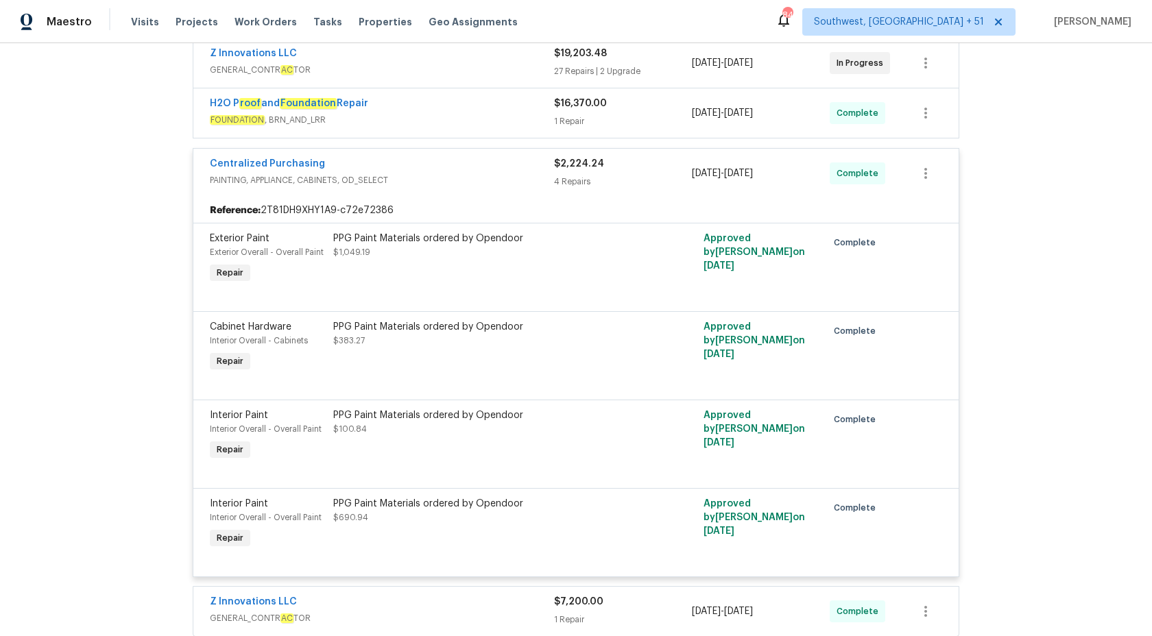
click at [574, 190] on div "Centralized Purchasing PAINTING, APPLIANCE, CABINETS, OD_SELECT $2,224.24 4 Rep…" at bounding box center [575, 173] width 765 height 49
click at [573, 172] on div "$2,224.24 4 Repairs" at bounding box center [623, 173] width 138 height 33
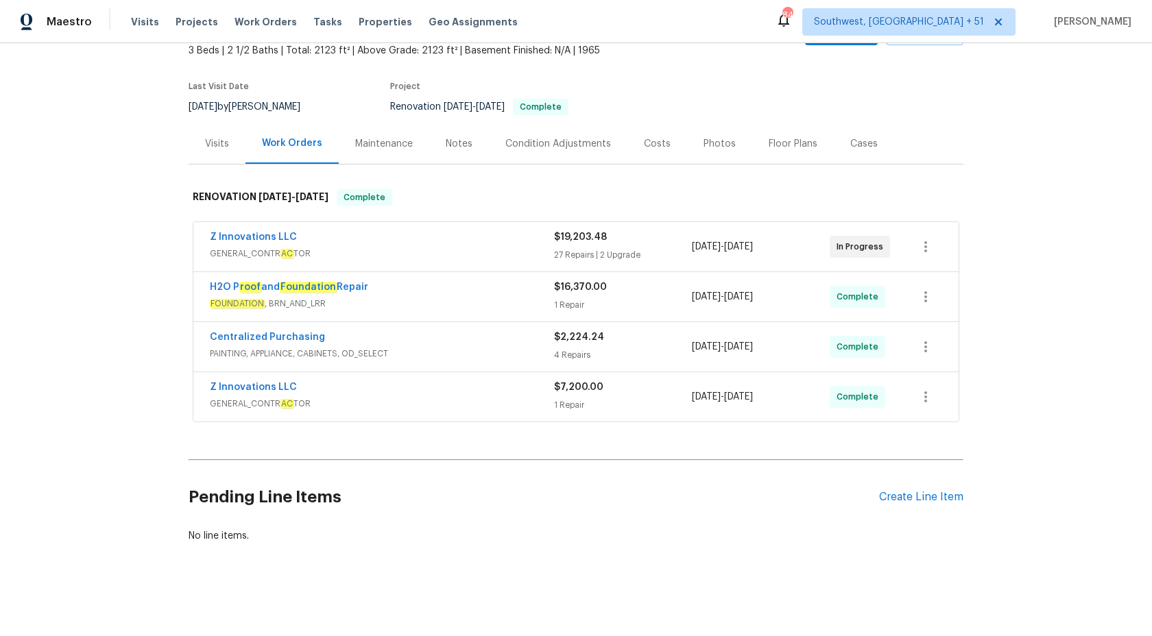
click at [538, 300] on span "FOUNDATION , BRN_AND_LRR" at bounding box center [382, 304] width 344 height 14
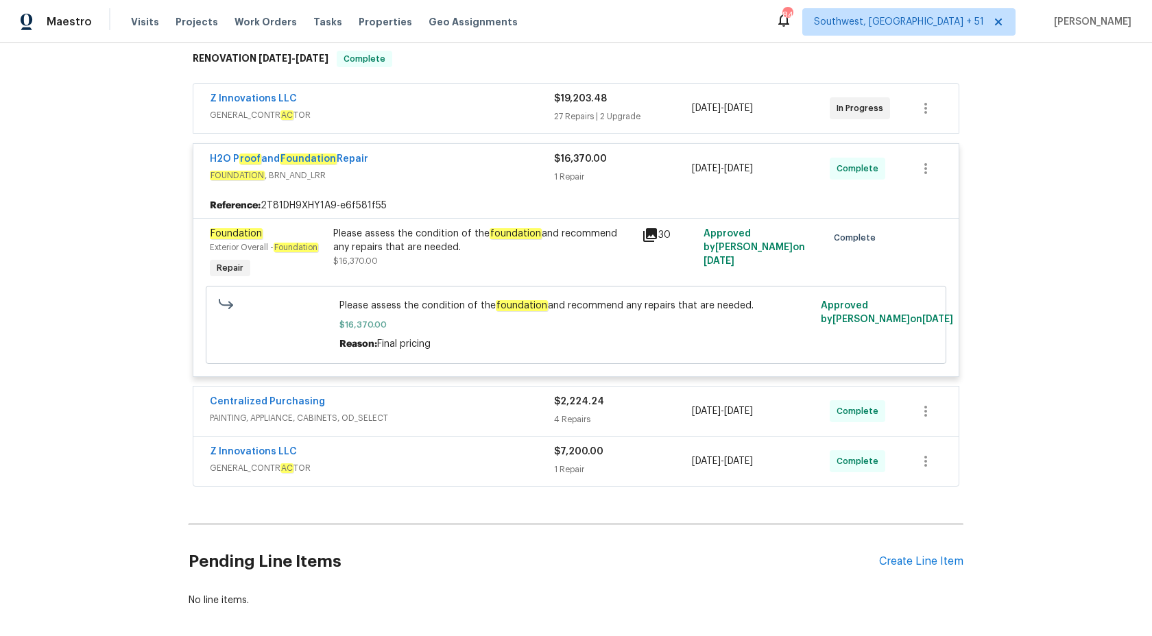
scroll to position [215, 0]
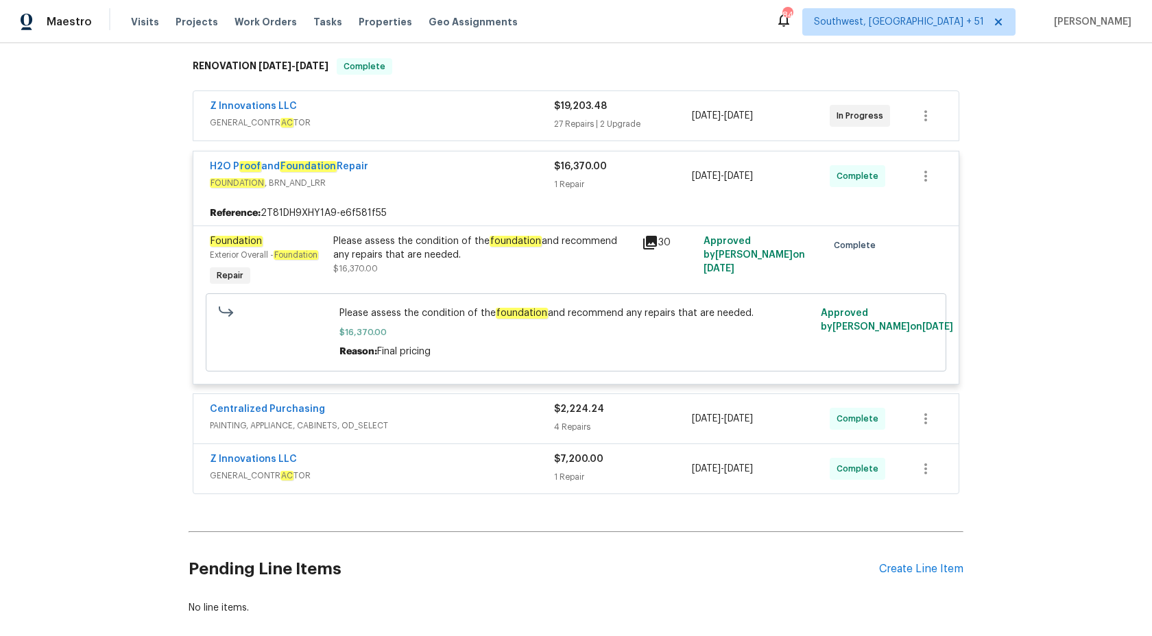
click at [584, 176] on div "$16,370.00 1 Repair" at bounding box center [623, 176] width 138 height 33
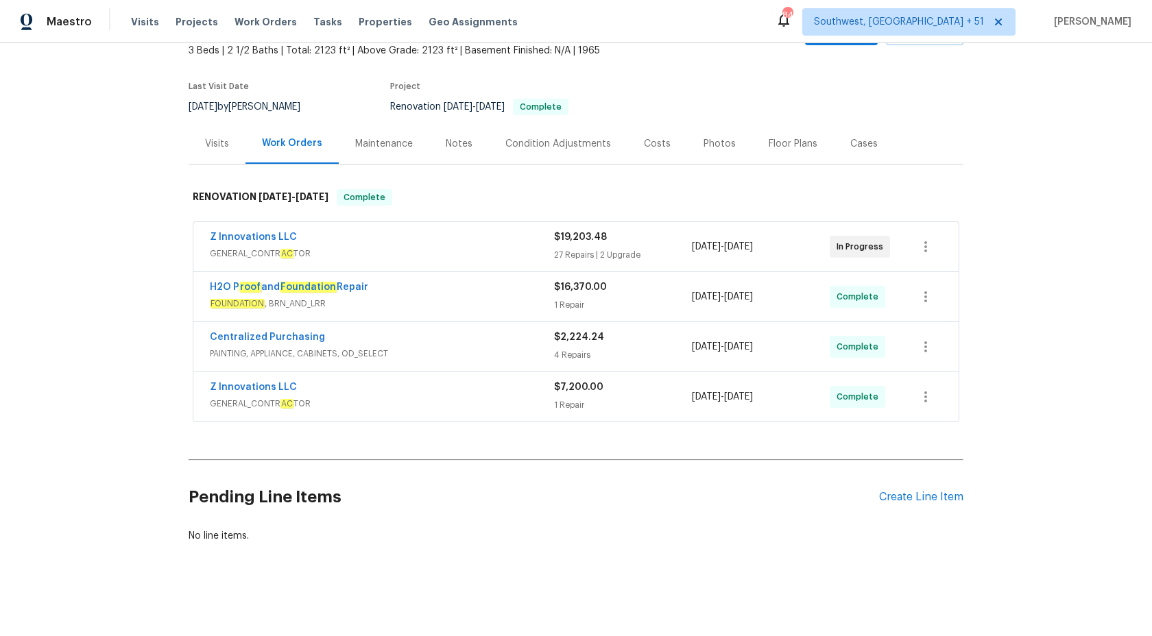
scroll to position [84, 0]
click at [484, 245] on div "Z Innovations LLC" at bounding box center [382, 238] width 344 height 16
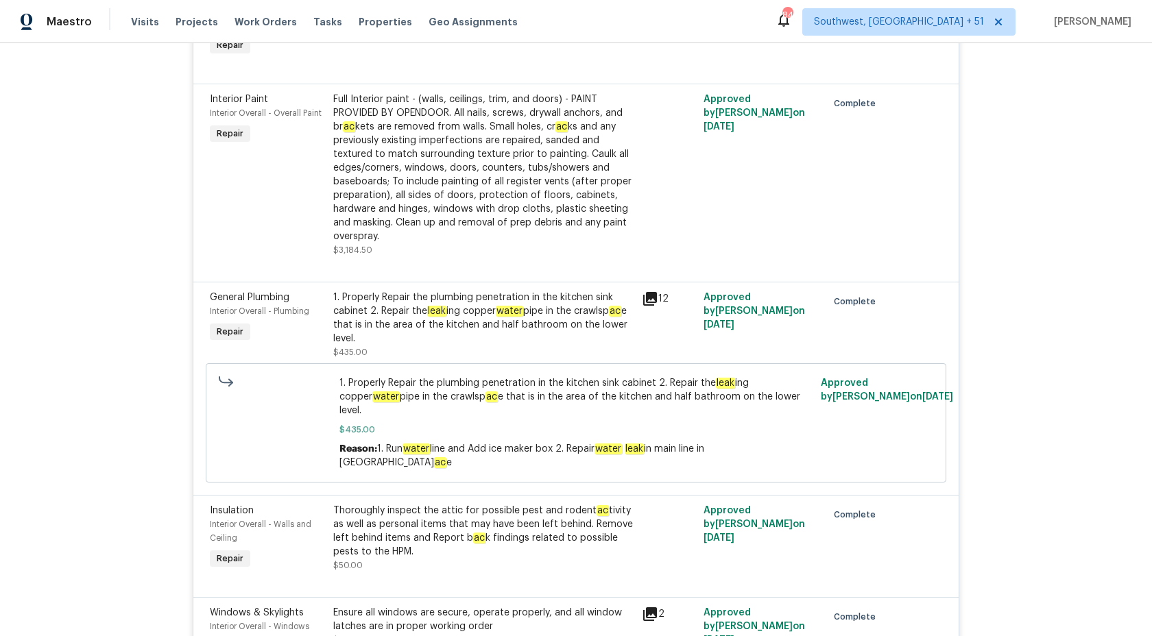
scroll to position [4649, 0]
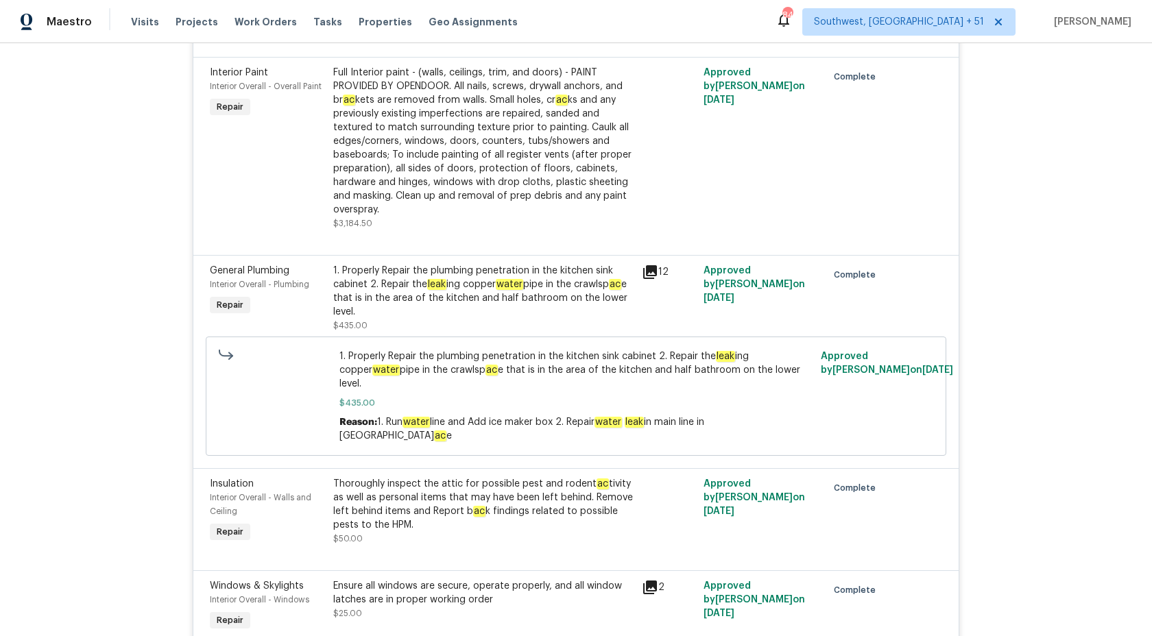
click at [483, 264] on div "1. Properly Repair the plumbing penetration in the kitchen sink cabinet 2. Repa…" at bounding box center [483, 291] width 300 height 55
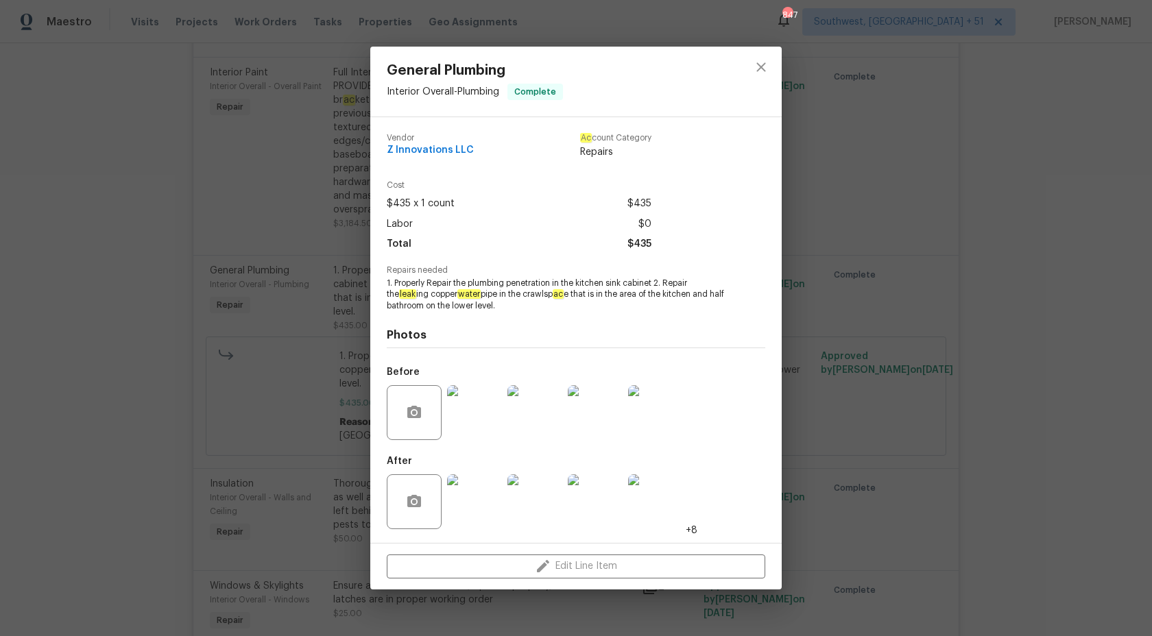
click at [998, 280] on div "General Plumbing Interior Overall - Plumbing Complete Vendor Z Innovations LLC …" at bounding box center [576, 318] width 1152 height 636
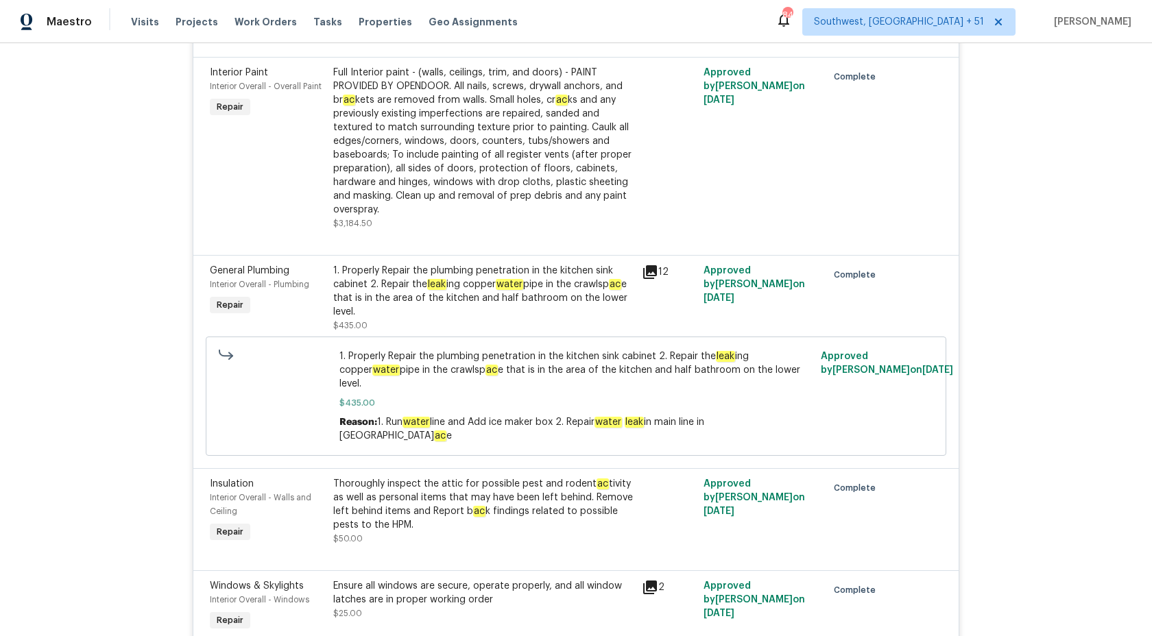
click at [538, 276] on div "1. Properly Repair the plumbing penetration in the kitchen sink cabinet 2. Repa…" at bounding box center [483, 291] width 300 height 55
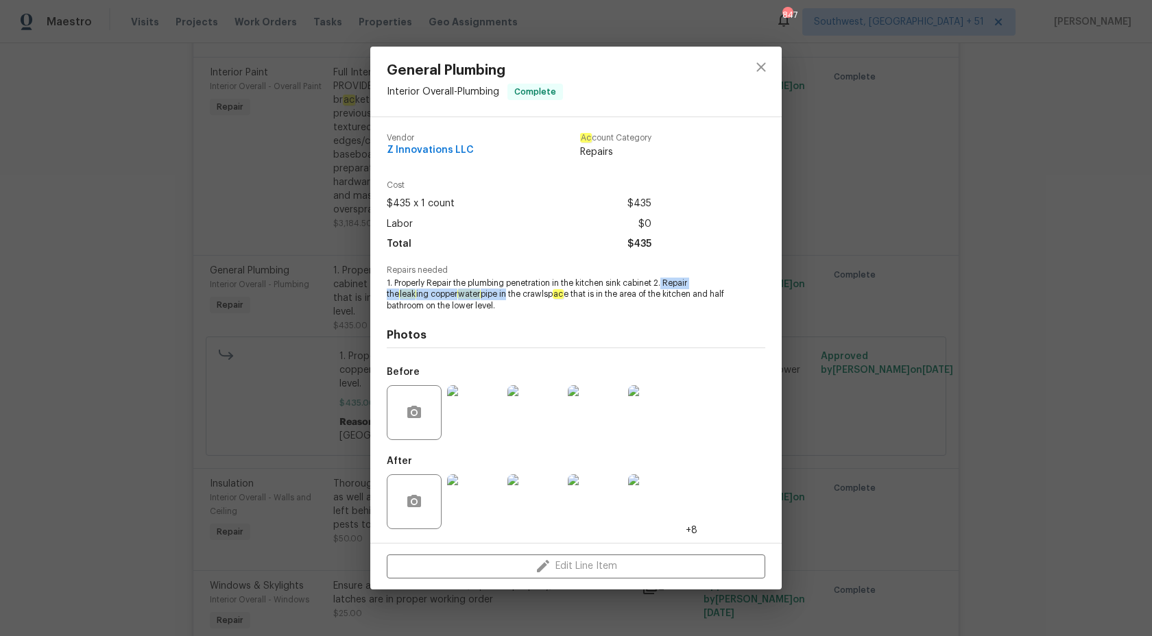
drag, startPoint x: 666, startPoint y: 285, endPoint x: 495, endPoint y: 298, distance: 171.2
click at [495, 298] on span "1. Properly Repair the plumbing penetration in the kitchen sink cabinet 2. Repa…" at bounding box center [557, 295] width 341 height 34
drag, startPoint x: 394, startPoint y: 285, endPoint x: 537, endPoint y: 304, distance: 144.7
click at [537, 304] on span "1. Properly Repair the plumbing penetration in the kitchen sink cabinet 2. Repa…" at bounding box center [557, 295] width 341 height 34
copy span "Properly Repair the plumbing penetration in the kitchen sink cabinet 2. Repair …"
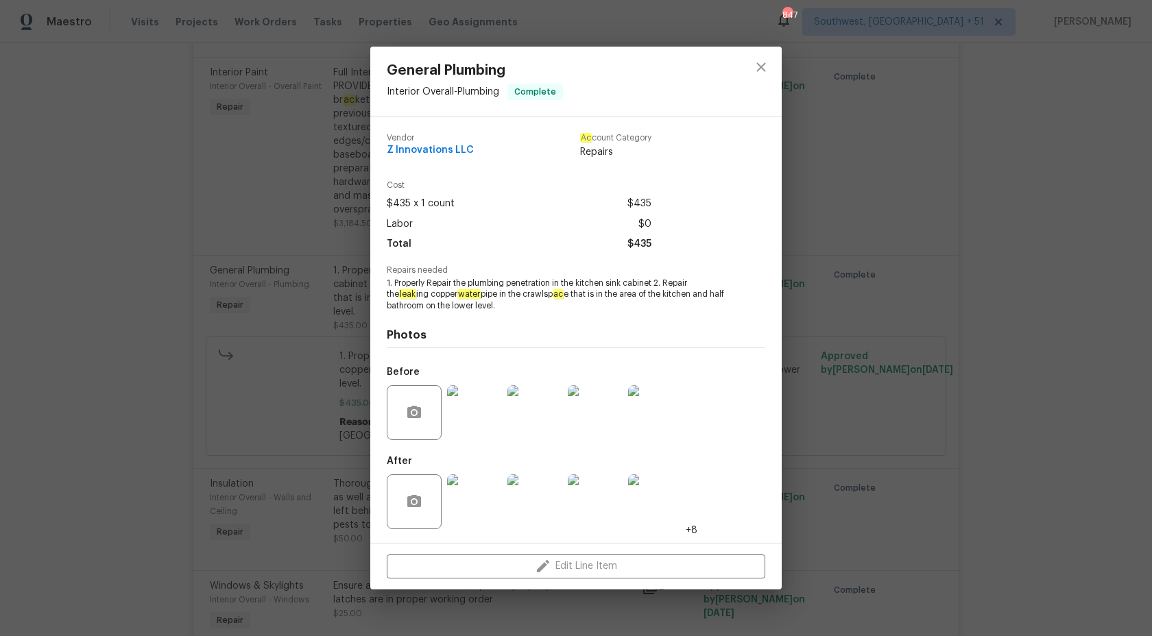
click at [221, 274] on div "General Plumbing Interior Overall - Plumbing Complete Vendor Z Innovations LLC …" at bounding box center [576, 318] width 1152 height 636
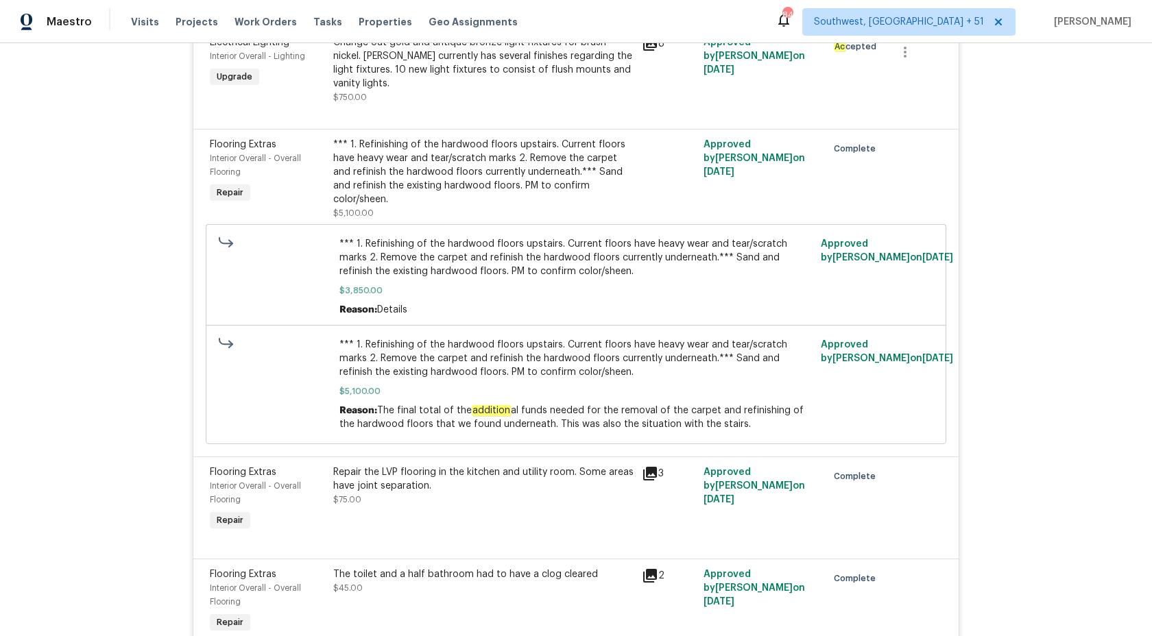
scroll to position [4042, 0]
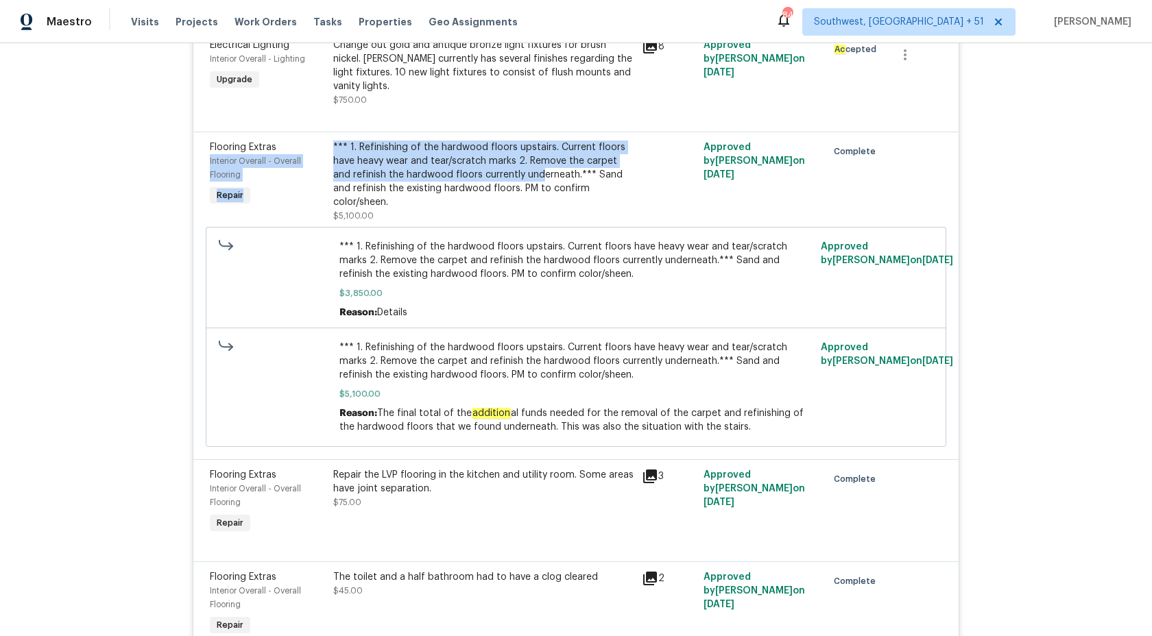
drag, startPoint x: 322, startPoint y: 117, endPoint x: 520, endPoint y: 147, distance: 201.2
click at [520, 147] on div "Flooring Extras Interior Overall - Overall Flooring Repair *** 1. Refinishing o…" at bounding box center [576, 181] width 741 height 91
click at [520, 147] on div "*** 1. Refinishing of the hardwood floors upstairs. Current floors have heavy w…" at bounding box center [483, 175] width 300 height 69
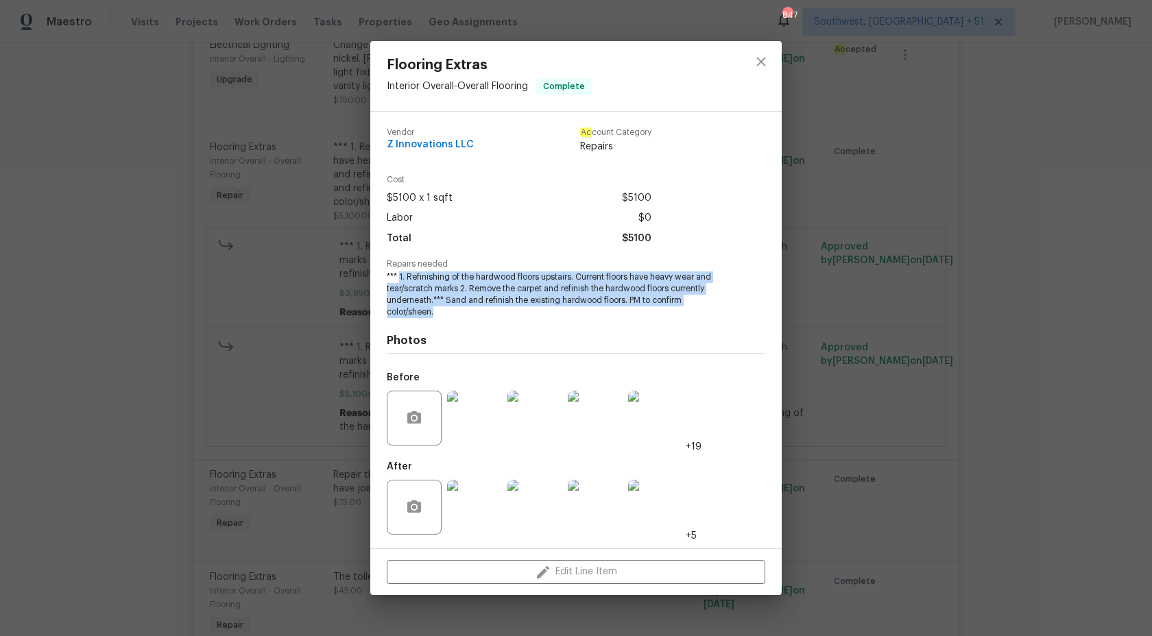
drag, startPoint x: 400, startPoint y: 279, endPoint x: 485, endPoint y: 315, distance: 92.5
click at [485, 315] on span "*** 1. Refinishing of the hardwood floors upstairs. Current floors have heavy w…" at bounding box center [557, 295] width 341 height 46
copy span "1. Refinishing of the hardwood floors upstairs. Current floors have heavy wear …"
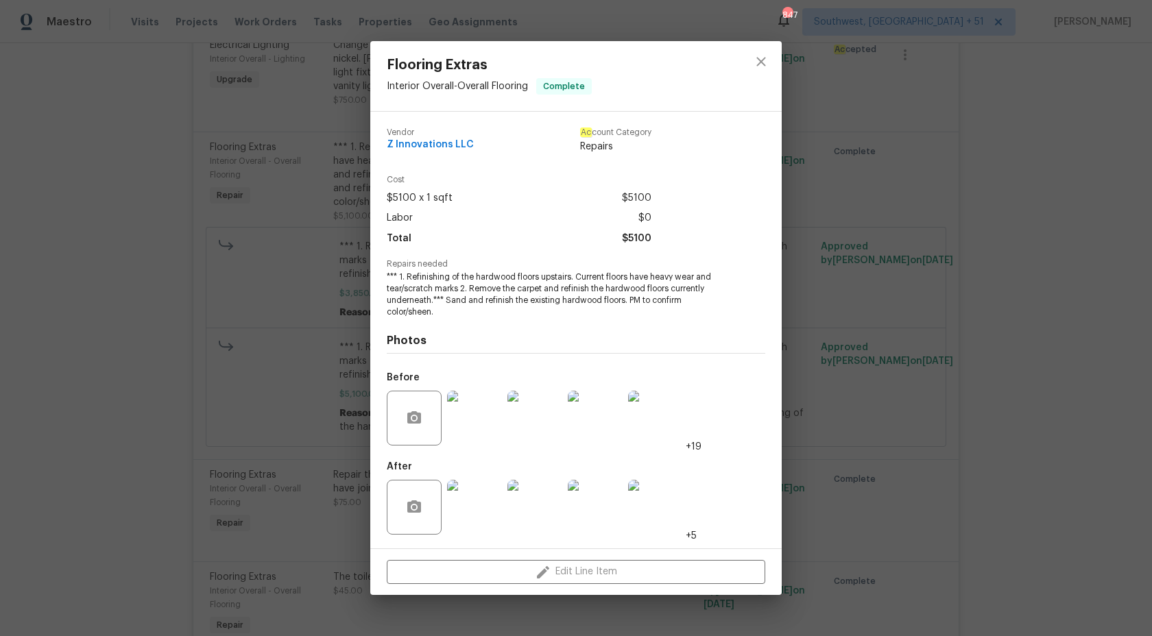
click at [162, 272] on div "Flooring Extras Interior Overall - Overall Flooring Complete Vendor Z Innovatio…" at bounding box center [576, 318] width 1152 height 636
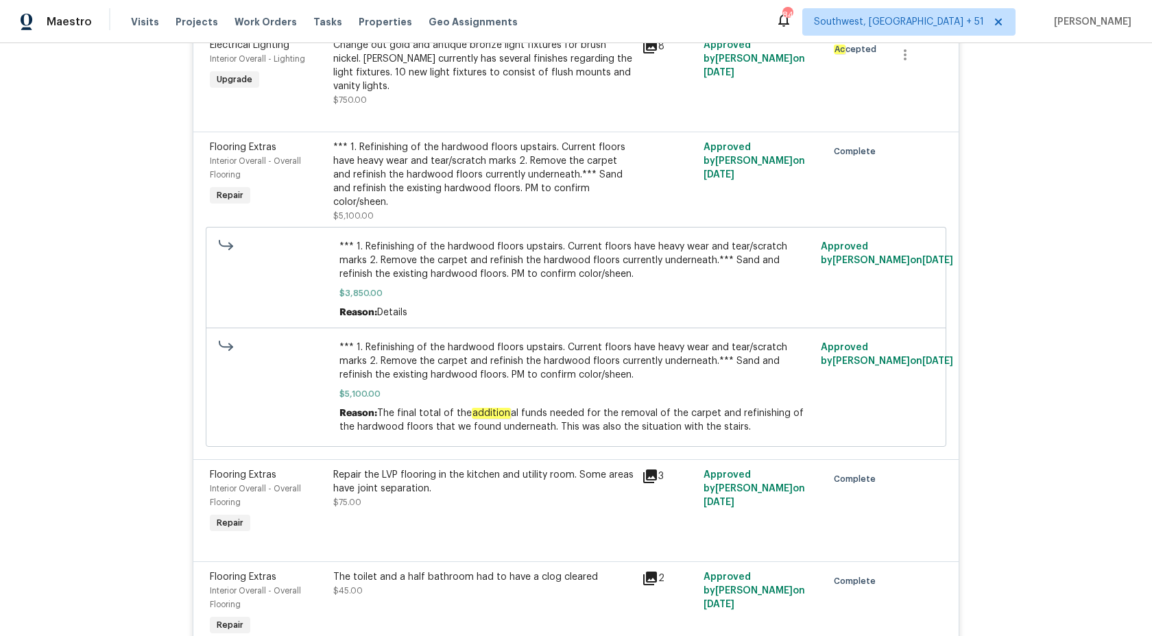
click at [452, 468] on div "Repair the LVP flooring in the kitchen and utility room. Some areas have joint …" at bounding box center [483, 481] width 300 height 27
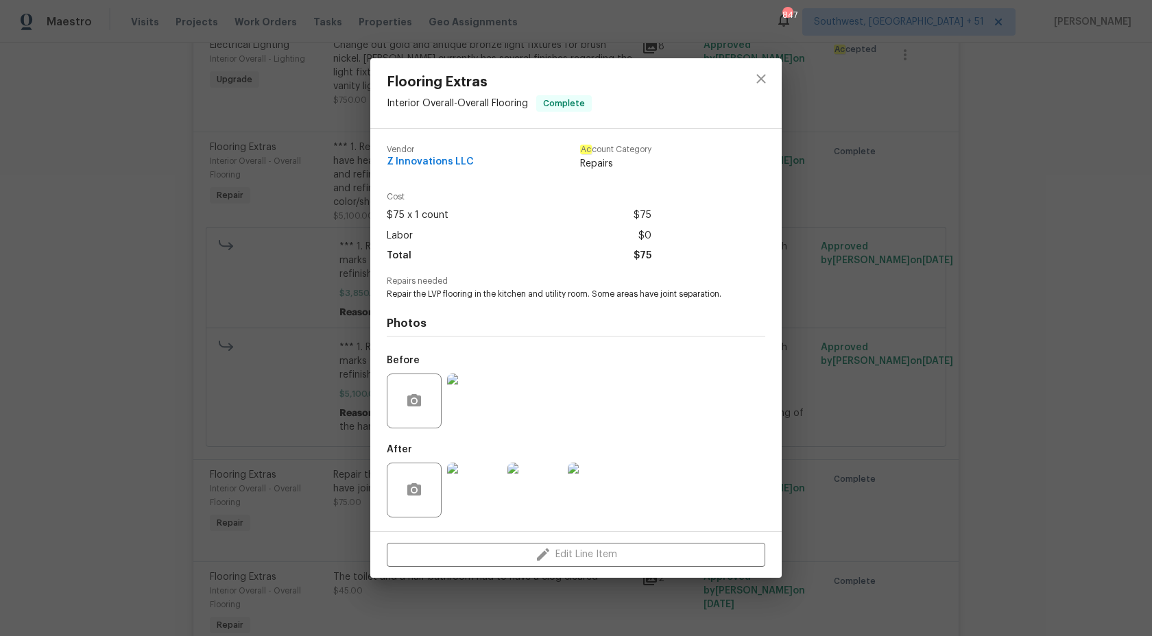
click at [384, 295] on div "Vendor Z Innovations LLC Ac count Category Repairs Cost $75 x 1 count $75 Labor…" at bounding box center [575, 330] width 411 height 403
click at [389, 295] on span "Repair the LVP flooring in the kitchen and utility room. Some areas have joint …" at bounding box center [557, 295] width 341 height 12
copy span "Repair the LVP flooring in the kitchen and utility room. Some areas have joint …"
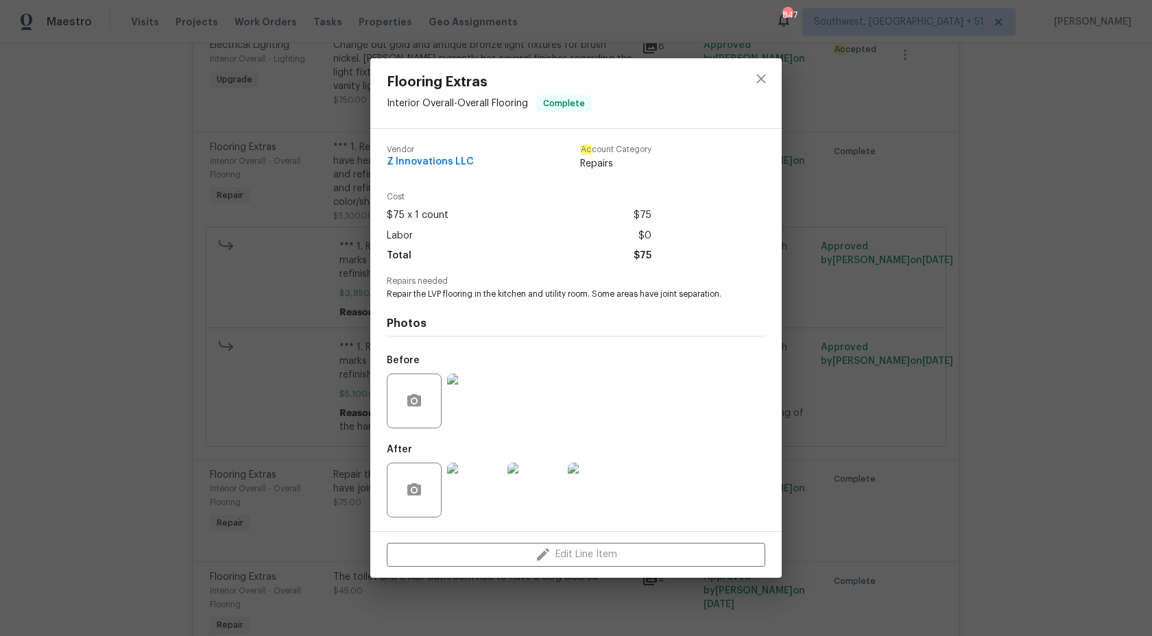
click at [235, 402] on div "Flooring Extras Interior Overall - Overall Flooring Complete Vendor Z Innovatio…" at bounding box center [576, 318] width 1152 height 636
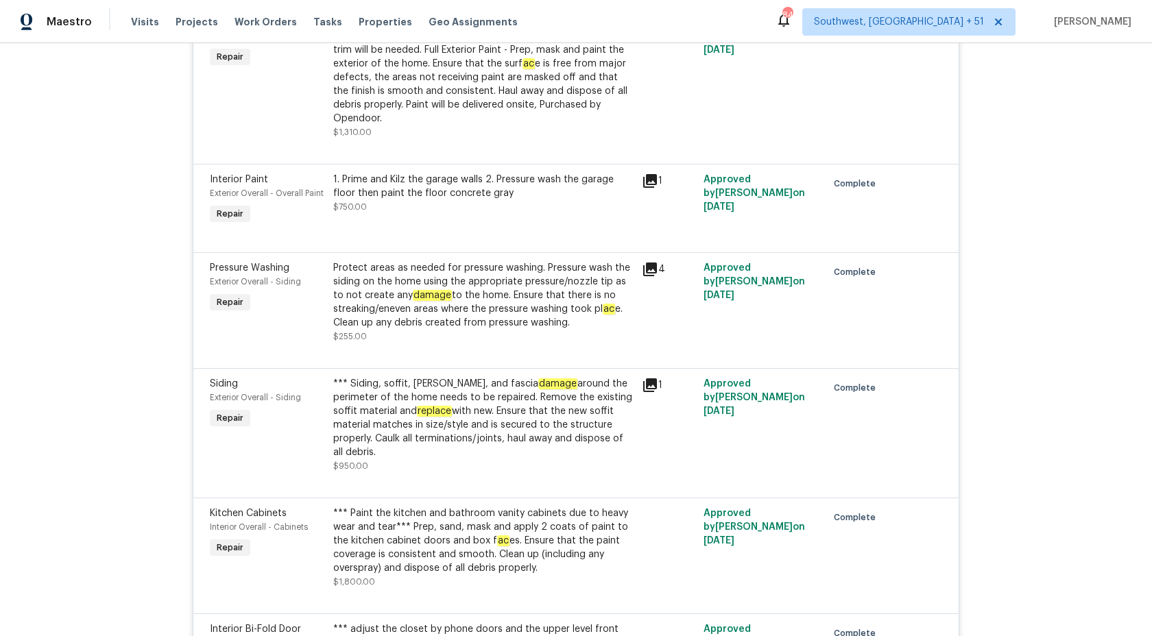
scroll to position [2743, 0]
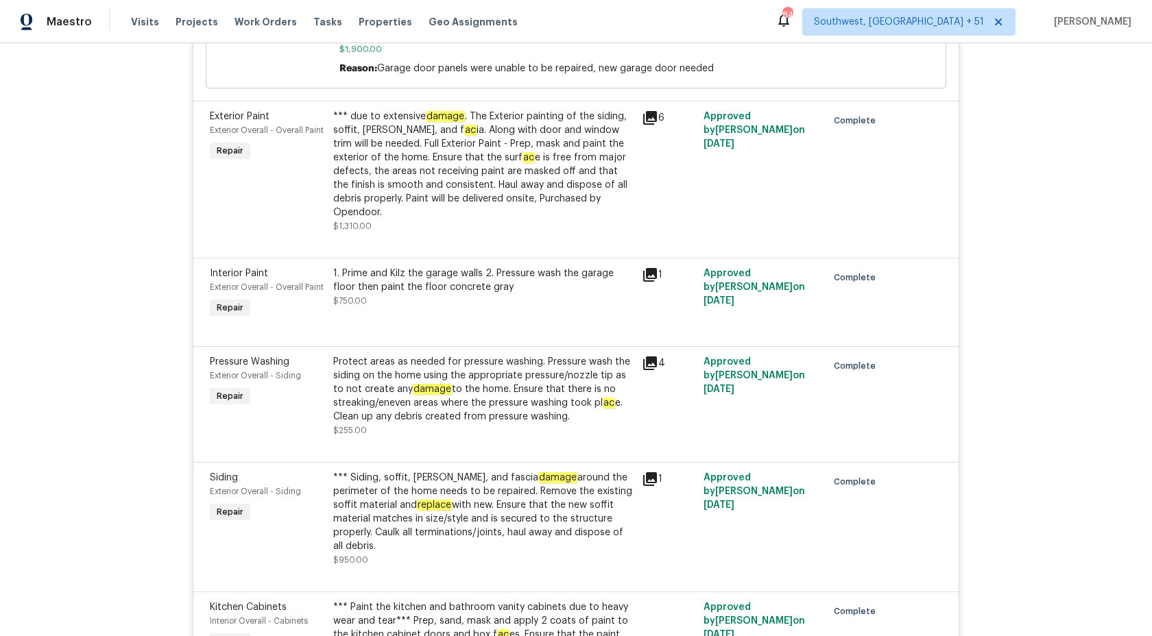
click at [468, 550] on div "*** Siding, soffit, eaves, and fascia damage around the perimeter of the home n…" at bounding box center [483, 519] width 300 height 96
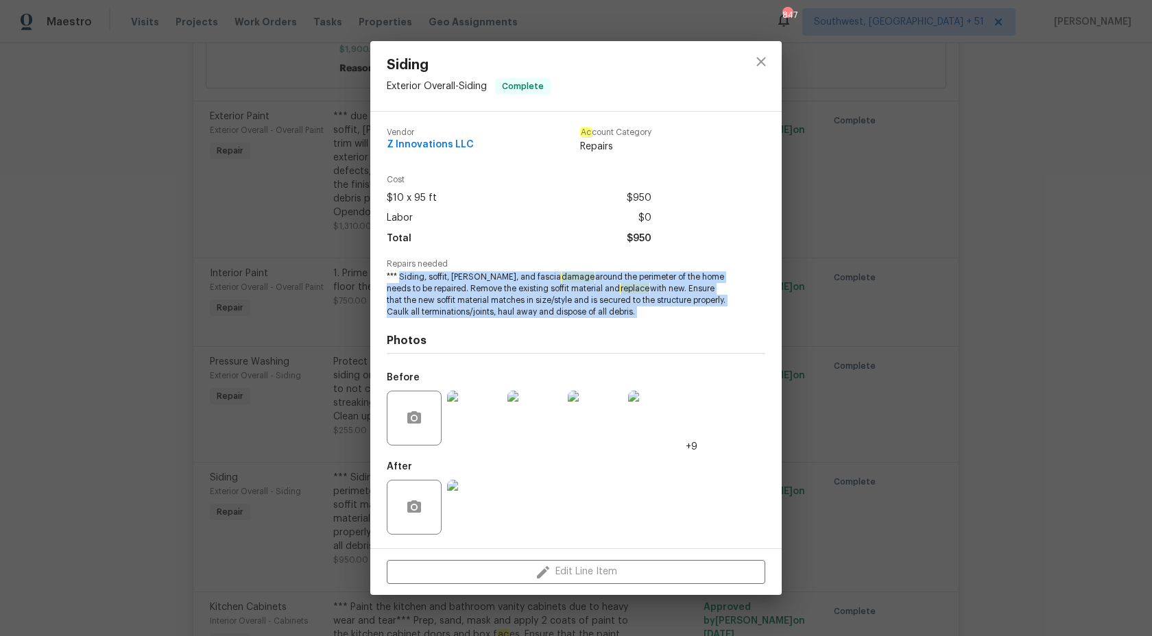
drag, startPoint x: 401, startPoint y: 278, endPoint x: 585, endPoint y: 326, distance: 189.9
click at [586, 327] on div "Vendor Z Innovations LLC Ac count Category Repairs Cost $10 x 95 ft $950 Labor …" at bounding box center [576, 330] width 379 height 426
copy span "Siding, soffit, eaves, and fascia damage around the perimeter of the home needs…"
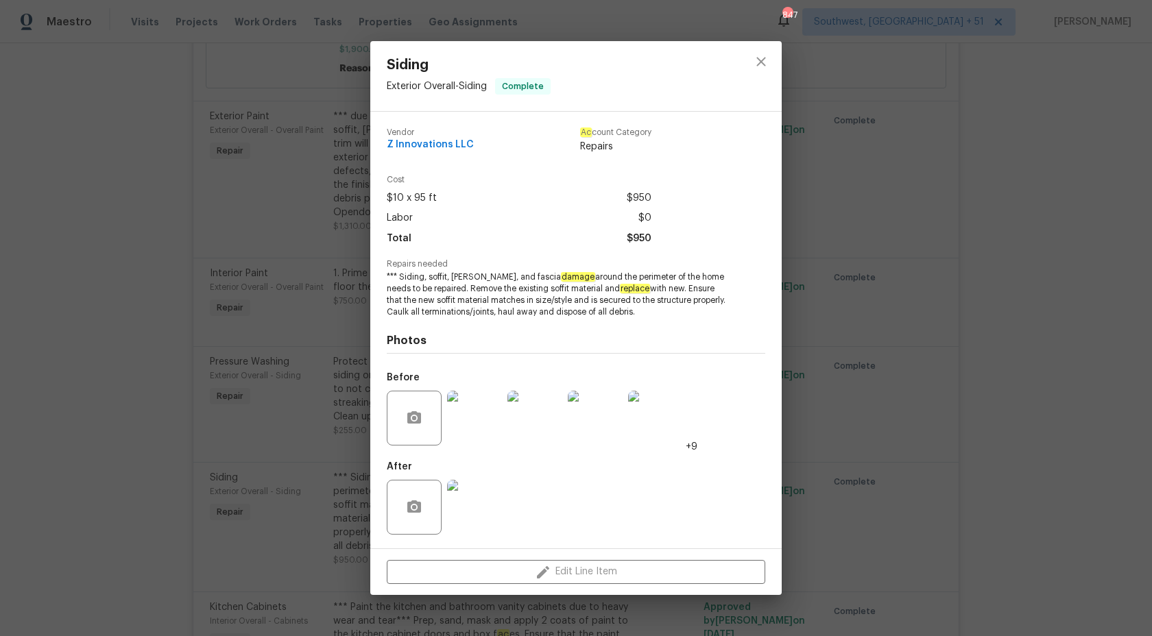
click at [1086, 226] on div "Siding Exterior Overall - Siding Complete Vendor Z Innovations LLC Ac count Cat…" at bounding box center [576, 318] width 1152 height 636
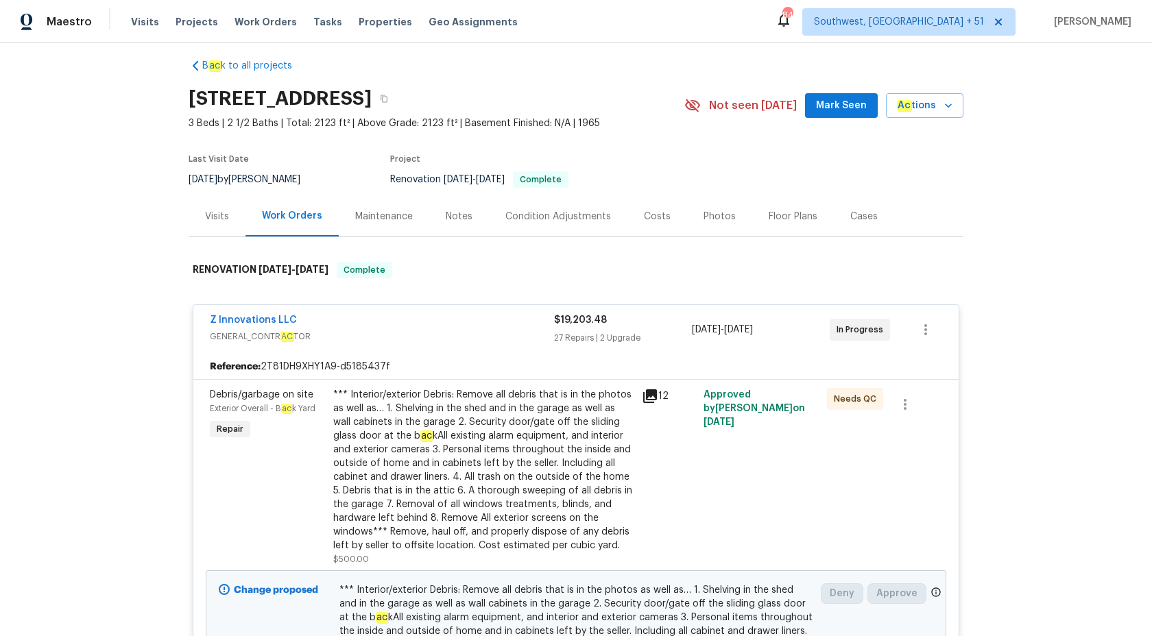
scroll to position [0, 0]
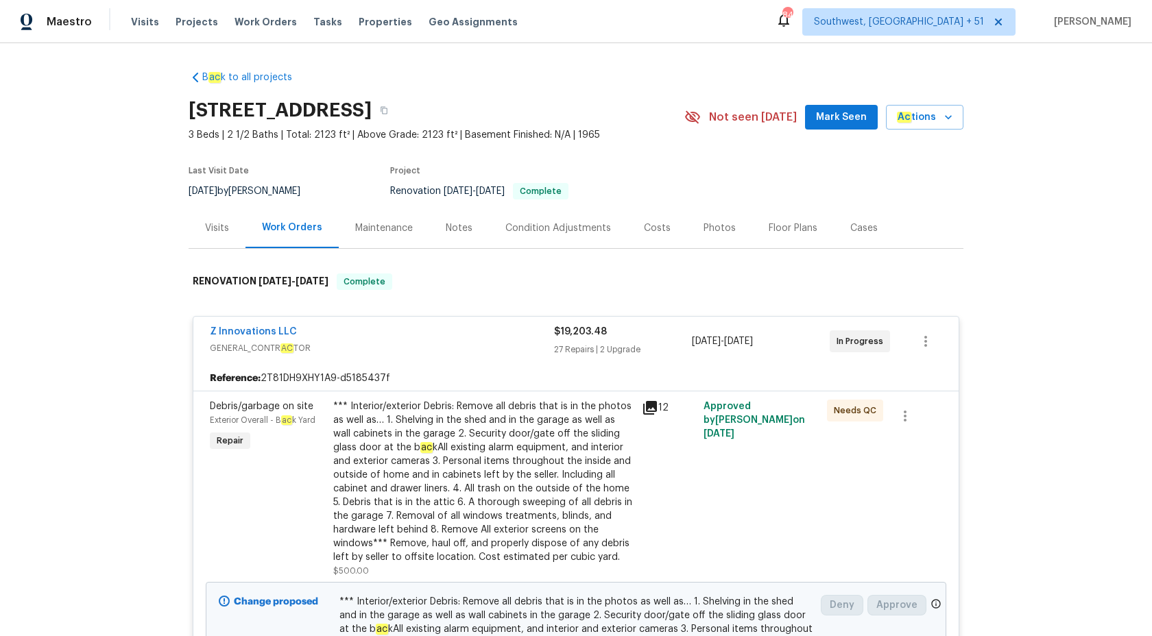
click at [579, 345] on div "27 Repairs | 2 Upgrade" at bounding box center [623, 350] width 138 height 14
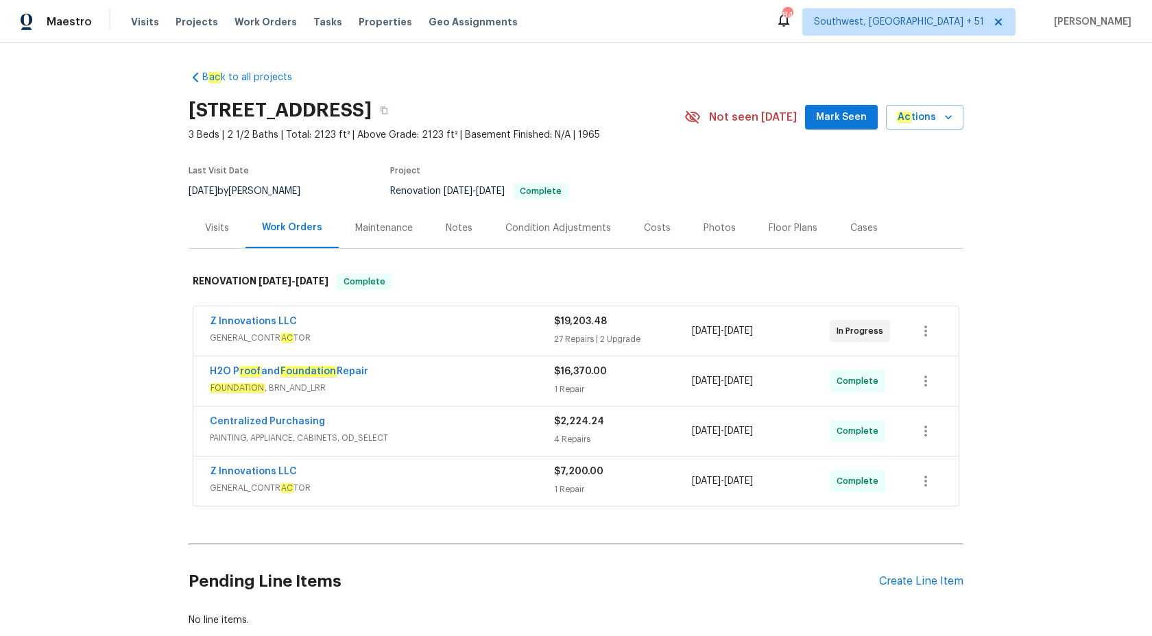
click at [217, 228] on div "Visits" at bounding box center [217, 228] width 24 height 14
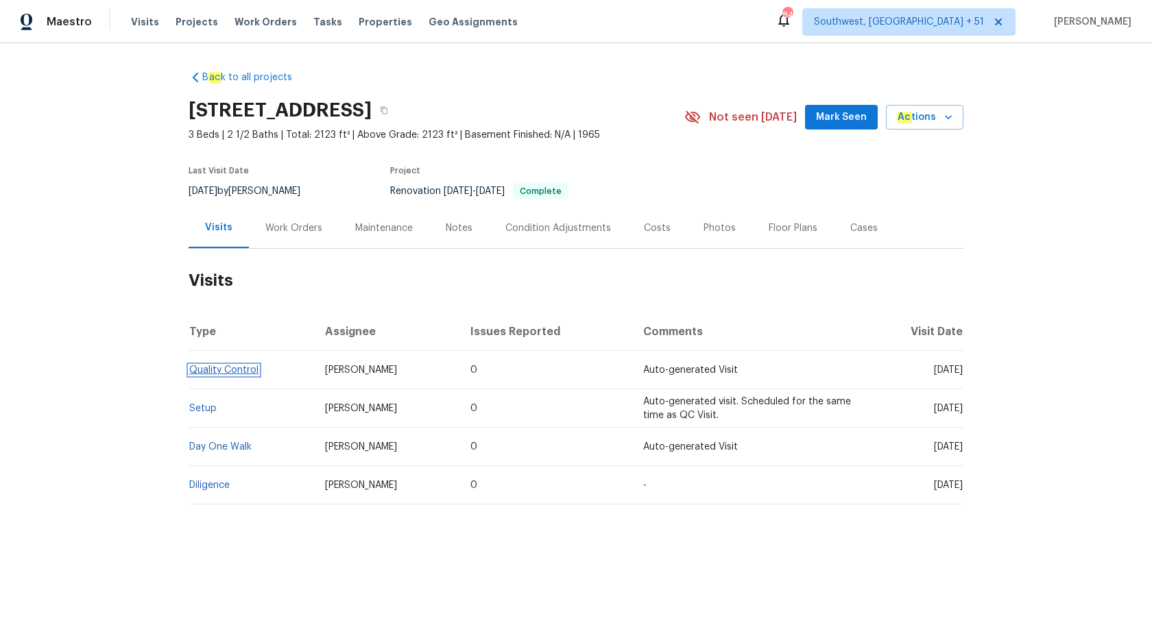
click at [215, 369] on link "Quality Control" at bounding box center [223, 370] width 69 height 10
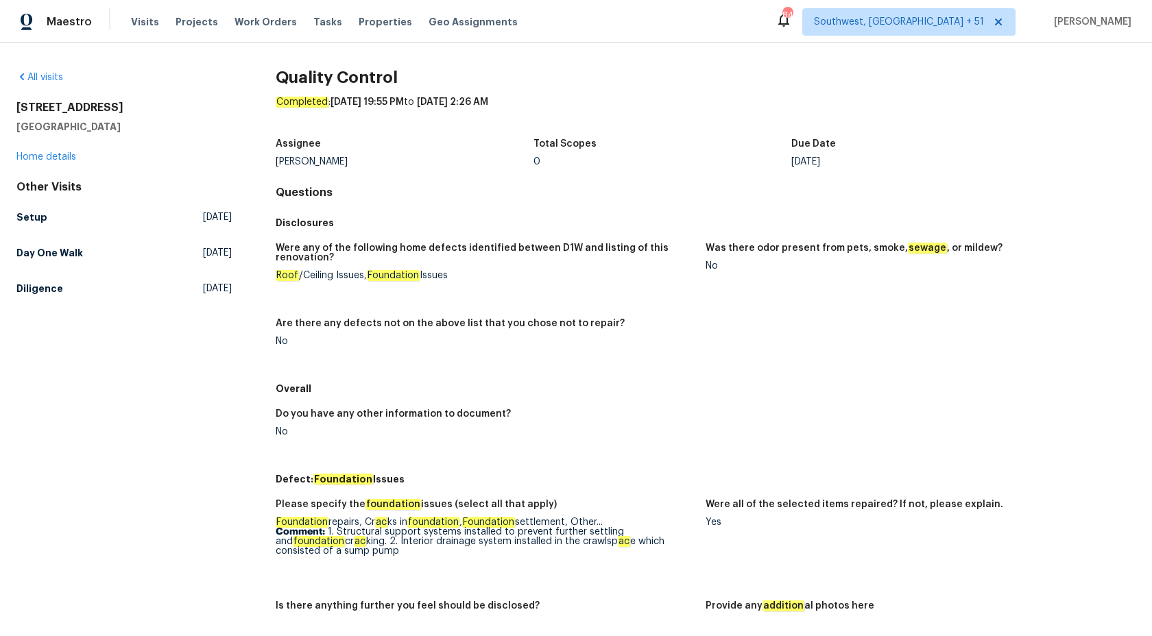
click at [51, 195] on div "Other Visits Setup Thu, Aug 21 2025 Day One Walk Wed, Jul 30 2025 Diligence Tue…" at bounding box center [123, 240] width 215 height 121
click at [33, 221] on h5 "Setup" at bounding box center [31, 218] width 31 height 14
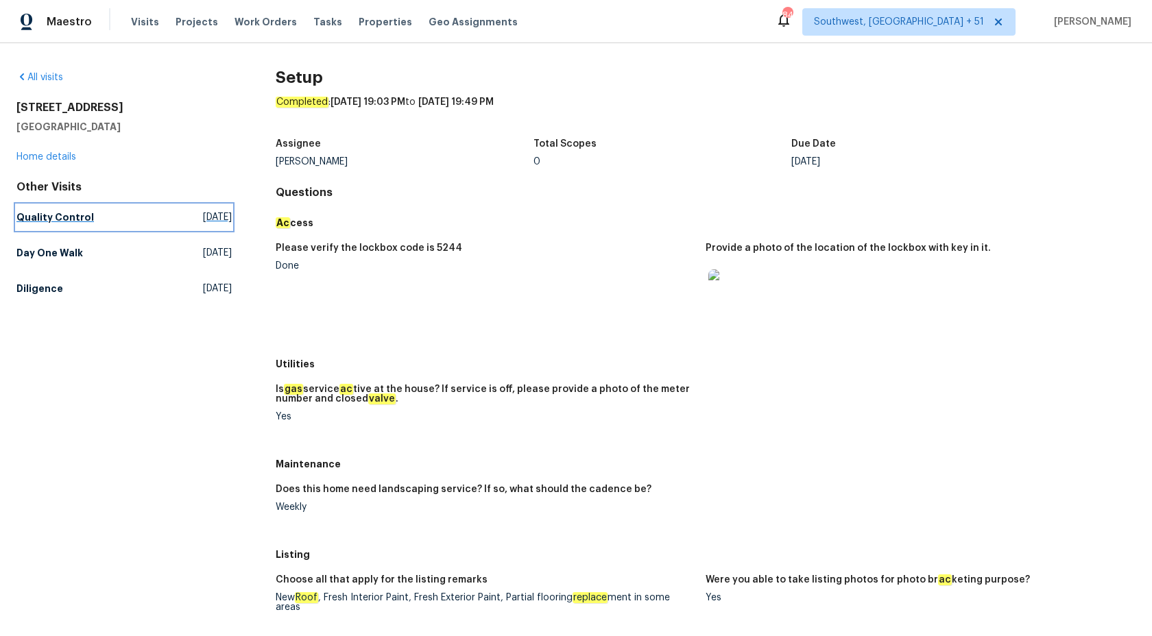
click at [58, 208] on link "Quality Control Sat, Aug 23 2025" at bounding box center [123, 217] width 215 height 25
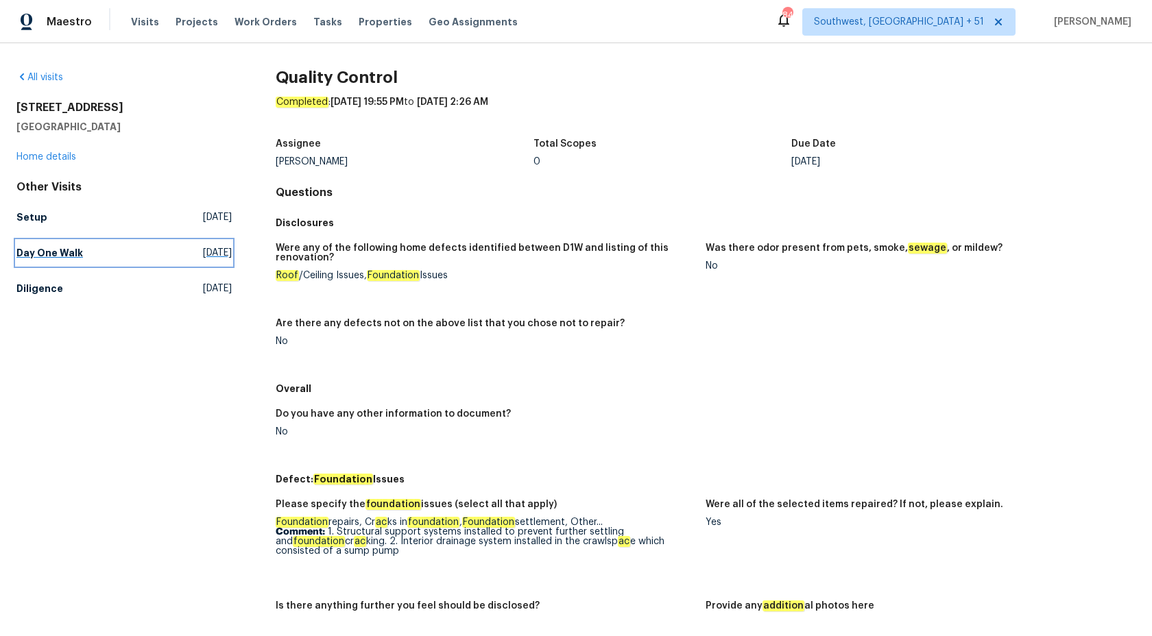
click at [67, 252] on h5 "Day One Walk" at bounding box center [49, 253] width 67 height 14
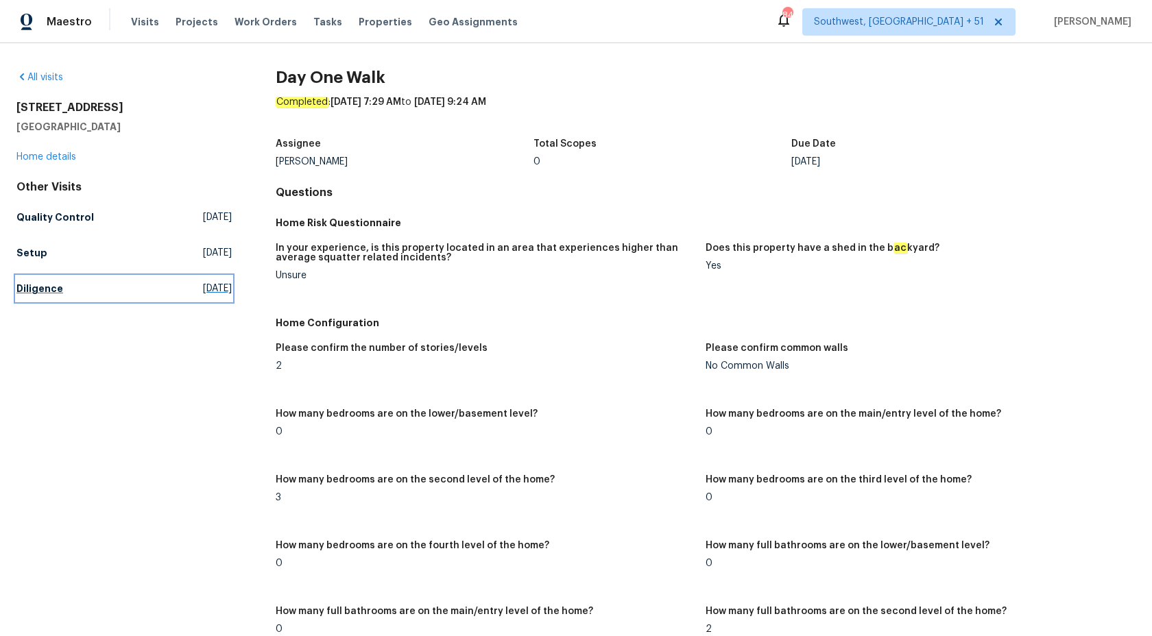
click at [37, 287] on h5 "Diligence" at bounding box center [39, 289] width 47 height 14
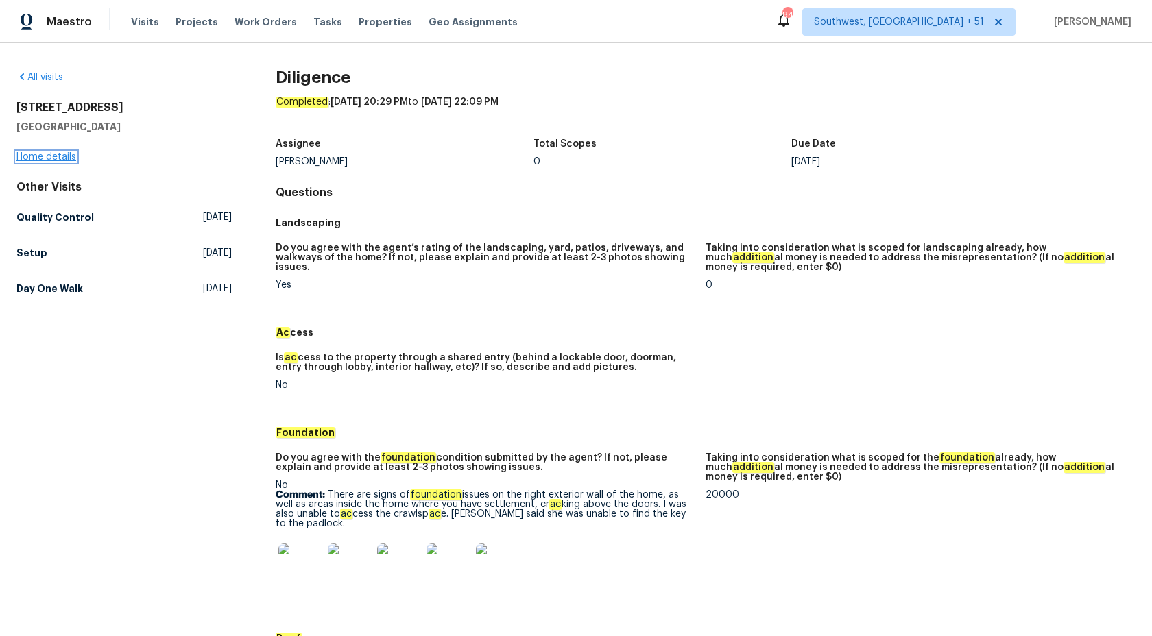
click at [48, 160] on link "Home details" at bounding box center [46, 157] width 60 height 10
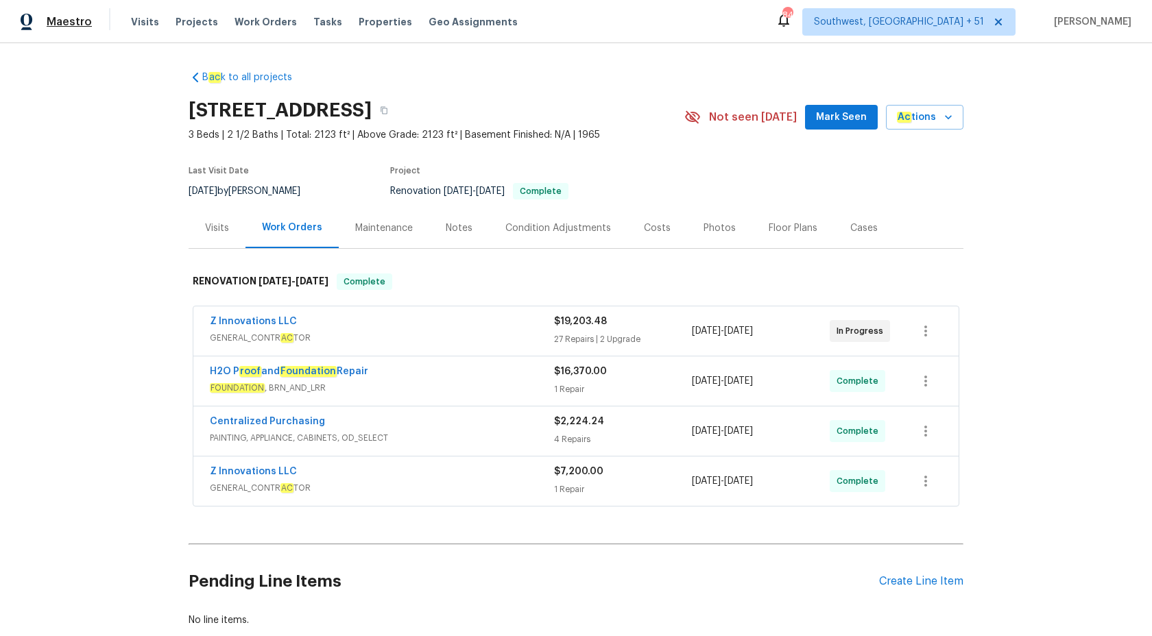
click at [75, 24] on span "Maestro" at bounding box center [69, 22] width 45 height 14
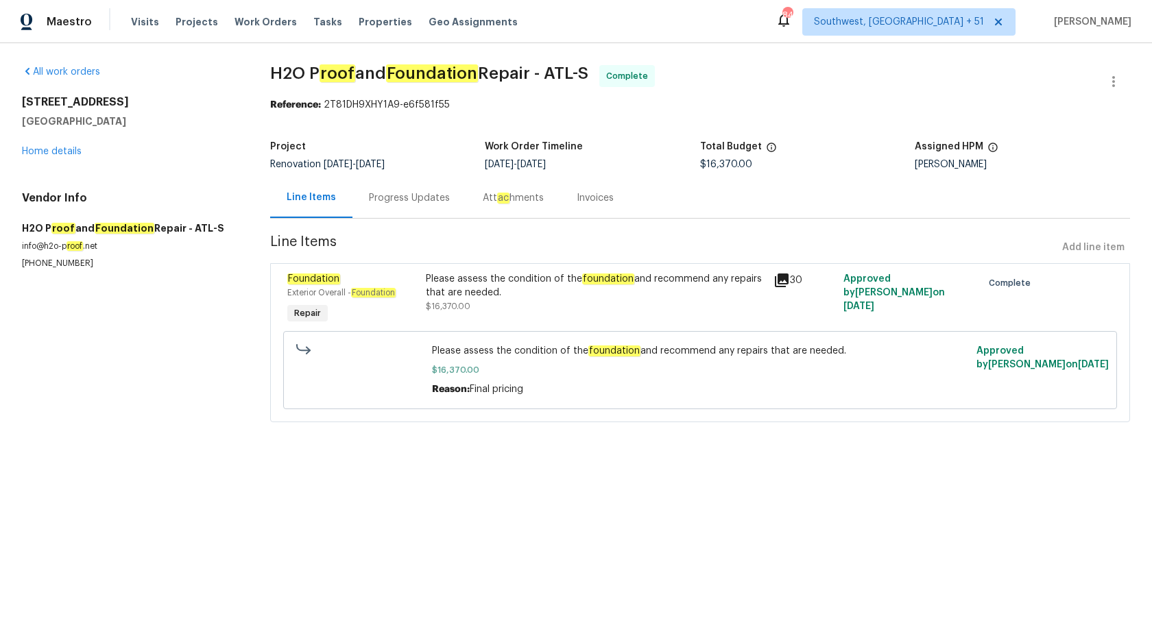
click at [396, 203] on div "Progress Updates" at bounding box center [409, 198] width 81 height 14
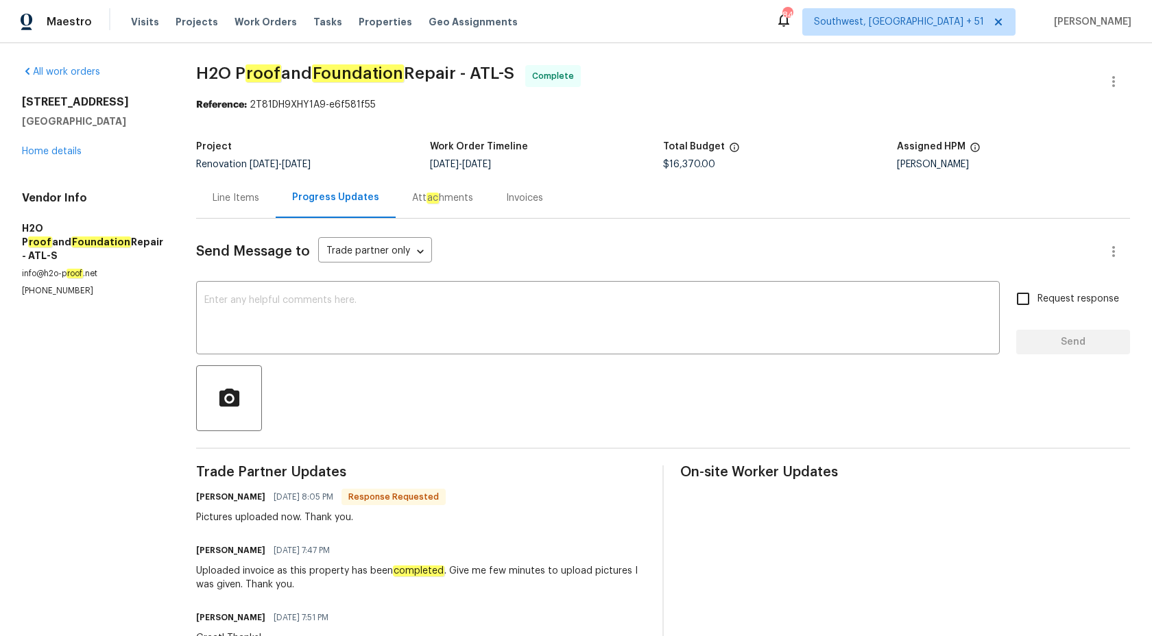
click at [507, 185] on div "Invoices" at bounding box center [525, 198] width 70 height 40
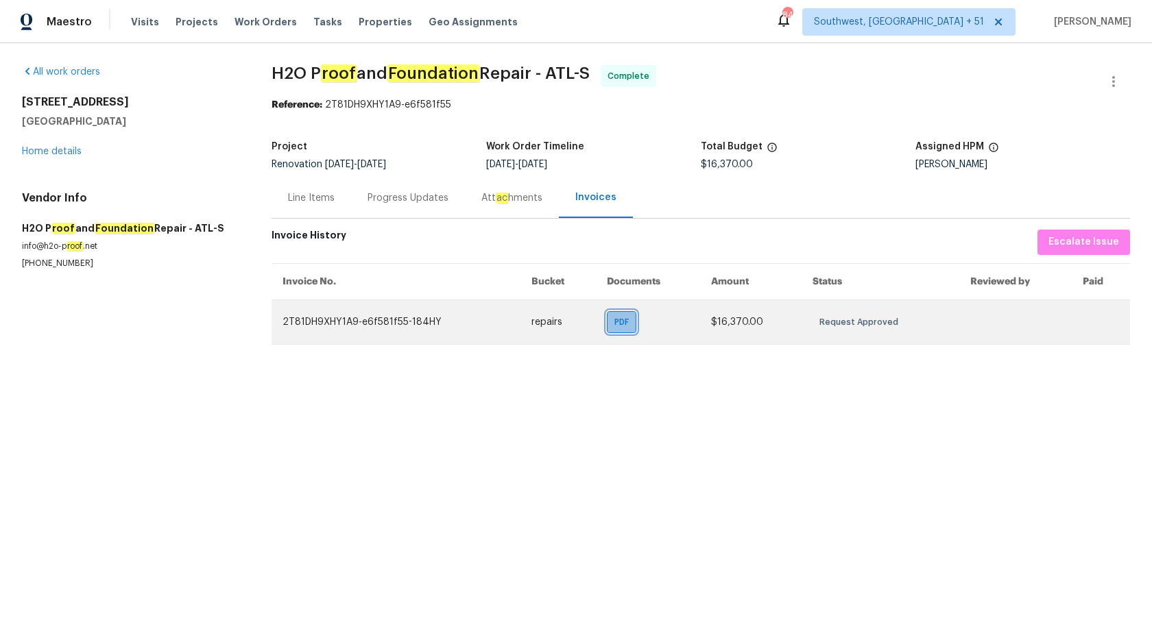
click at [623, 313] on div "PDF" at bounding box center [621, 322] width 29 height 22
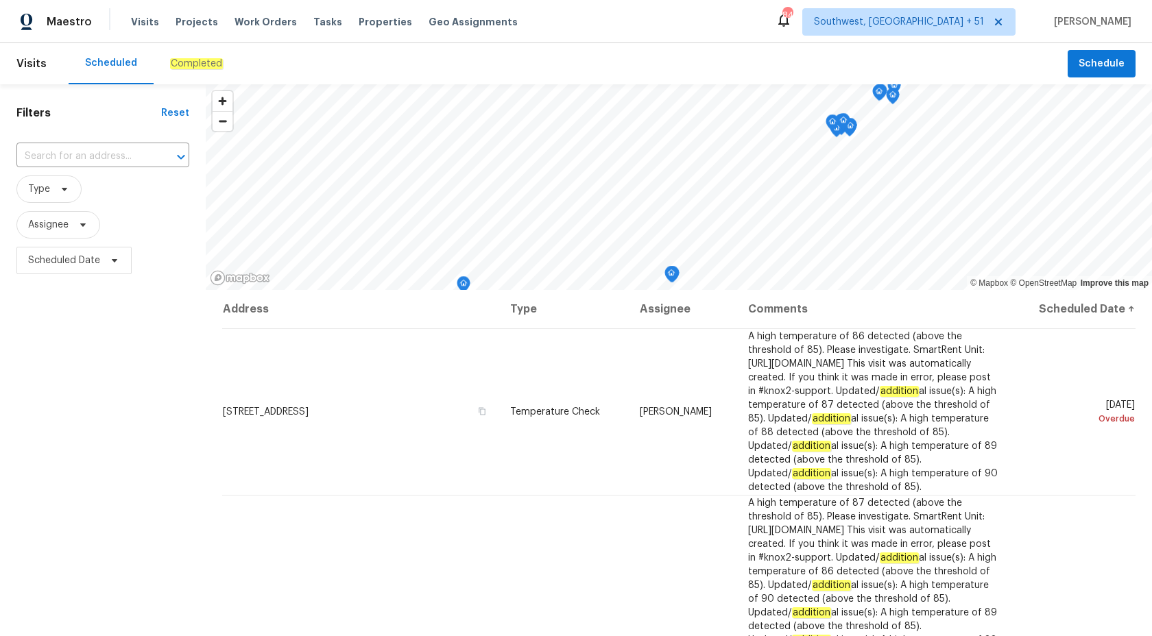
click at [191, 50] on div "Completed" at bounding box center [197, 63] width 86 height 41
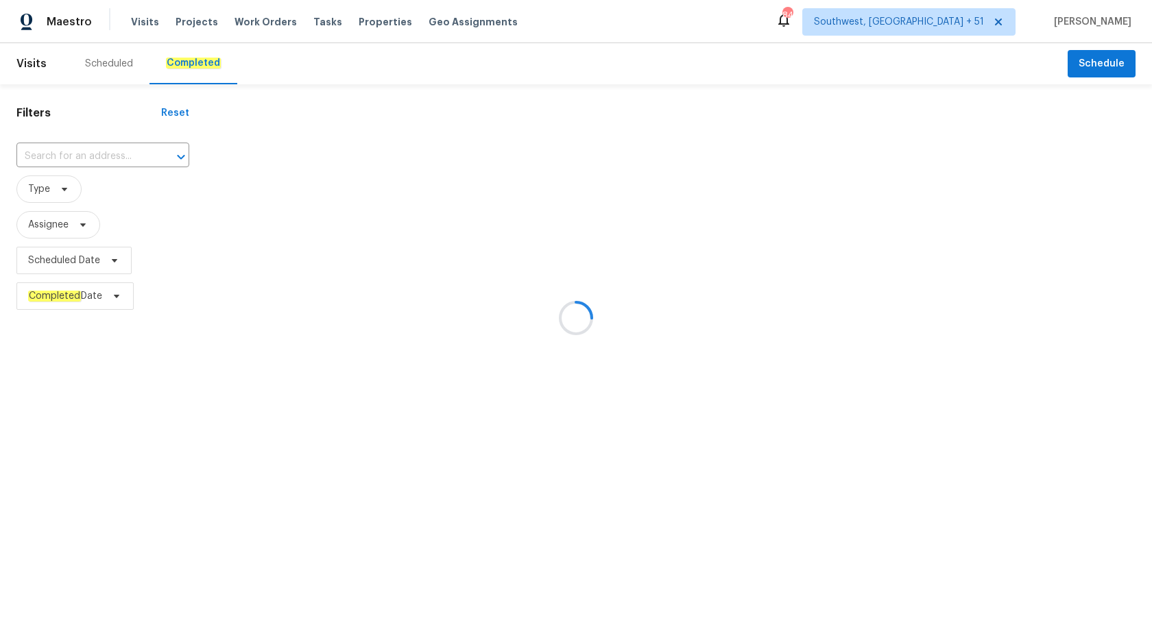
click at [95, 150] on div at bounding box center [576, 318] width 1152 height 636
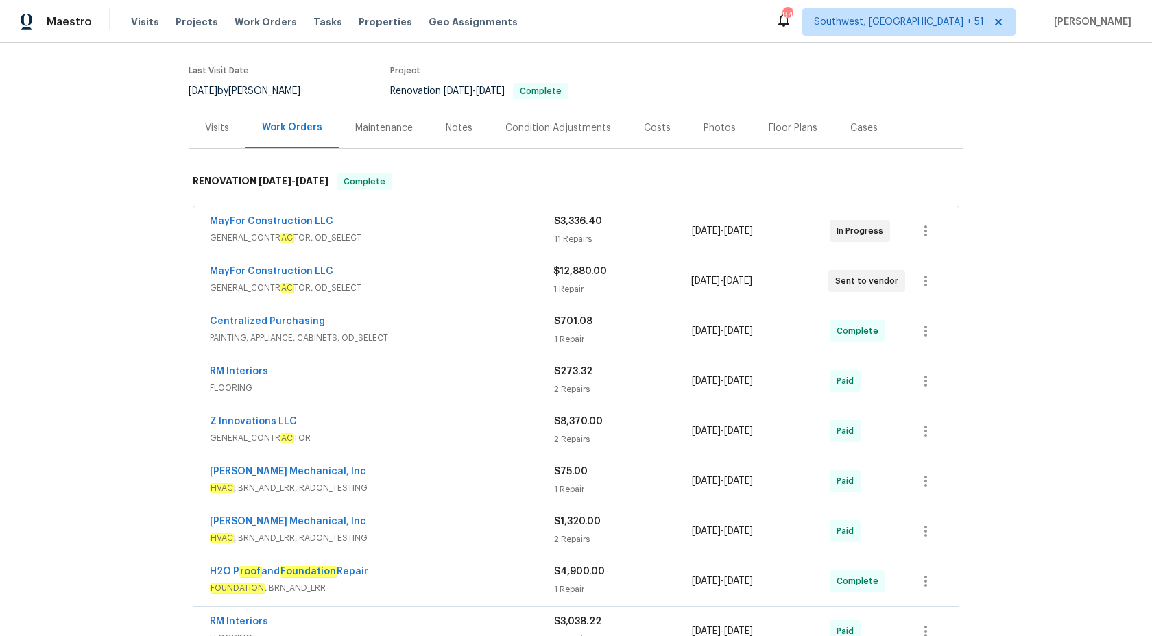
scroll to position [72, 0]
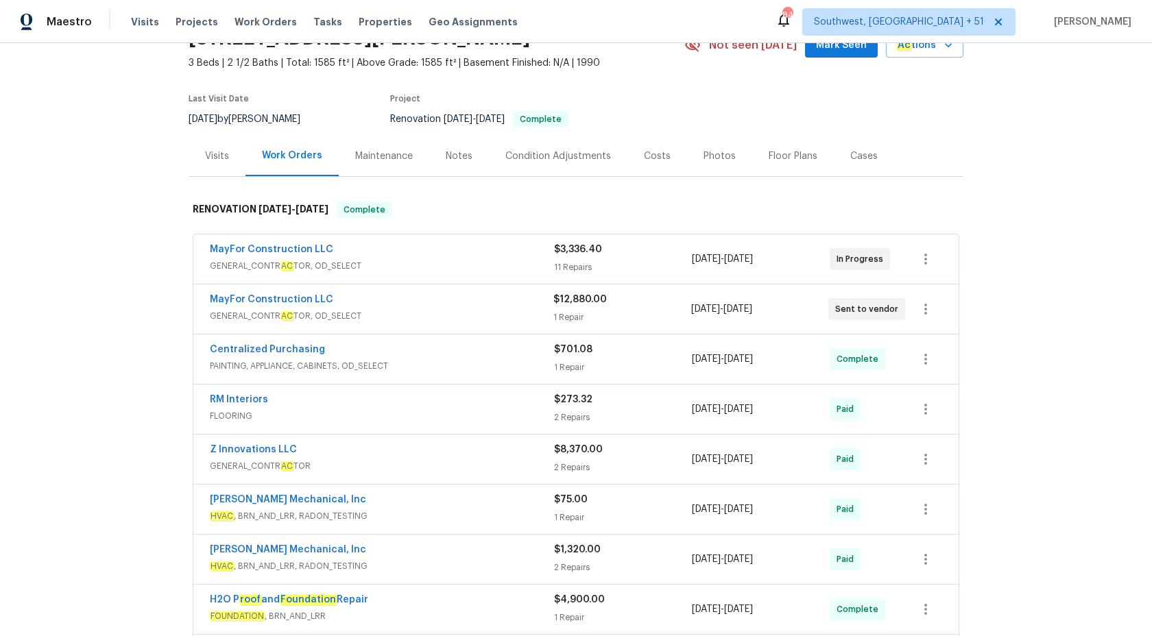
click at [222, 158] on div "Visits" at bounding box center [217, 156] width 24 height 14
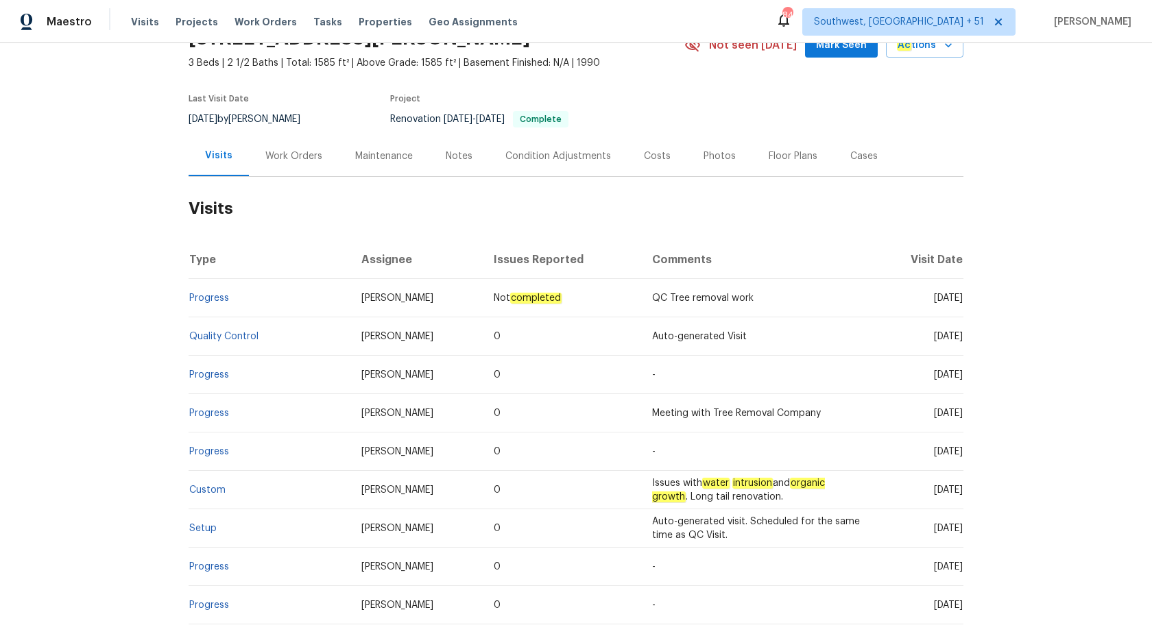
click at [219, 304] on td "Progress" at bounding box center [270, 298] width 162 height 38
click at [219, 301] on link "Progress" at bounding box center [209, 298] width 40 height 10
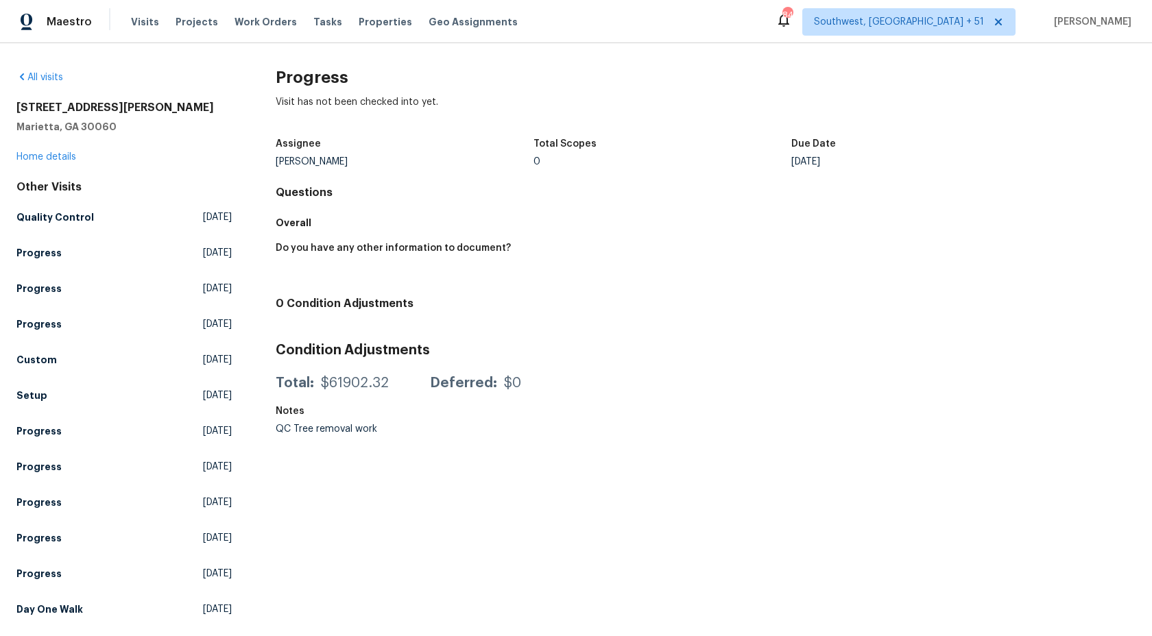
scroll to position [32, 0]
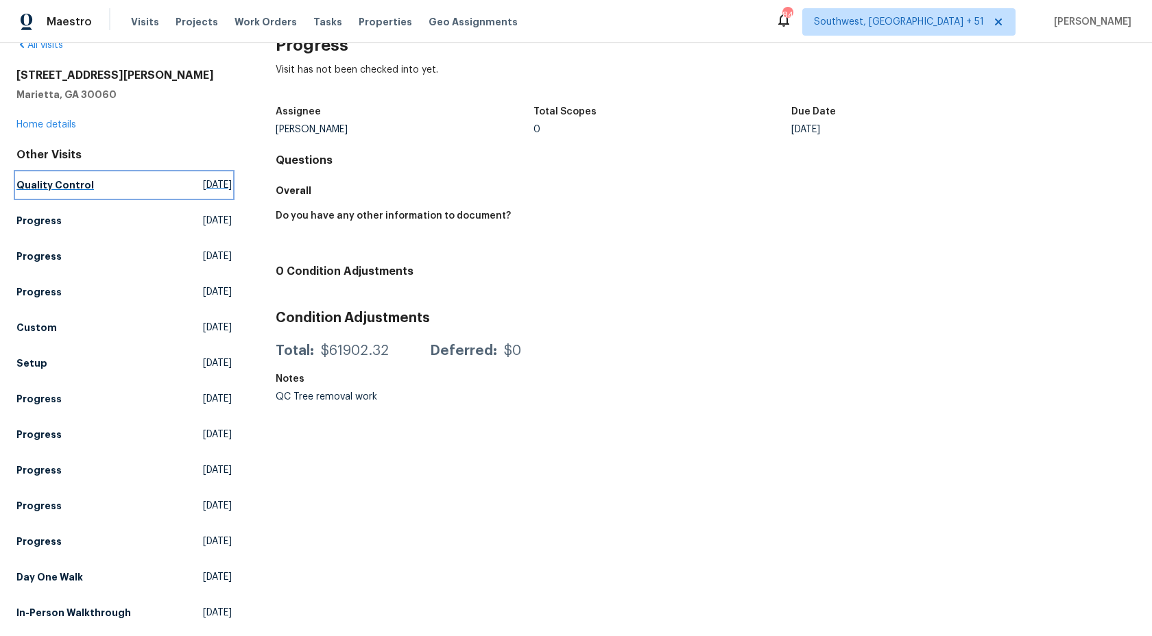
click at [33, 190] on h5 "Quality Control" at bounding box center [54, 185] width 77 height 14
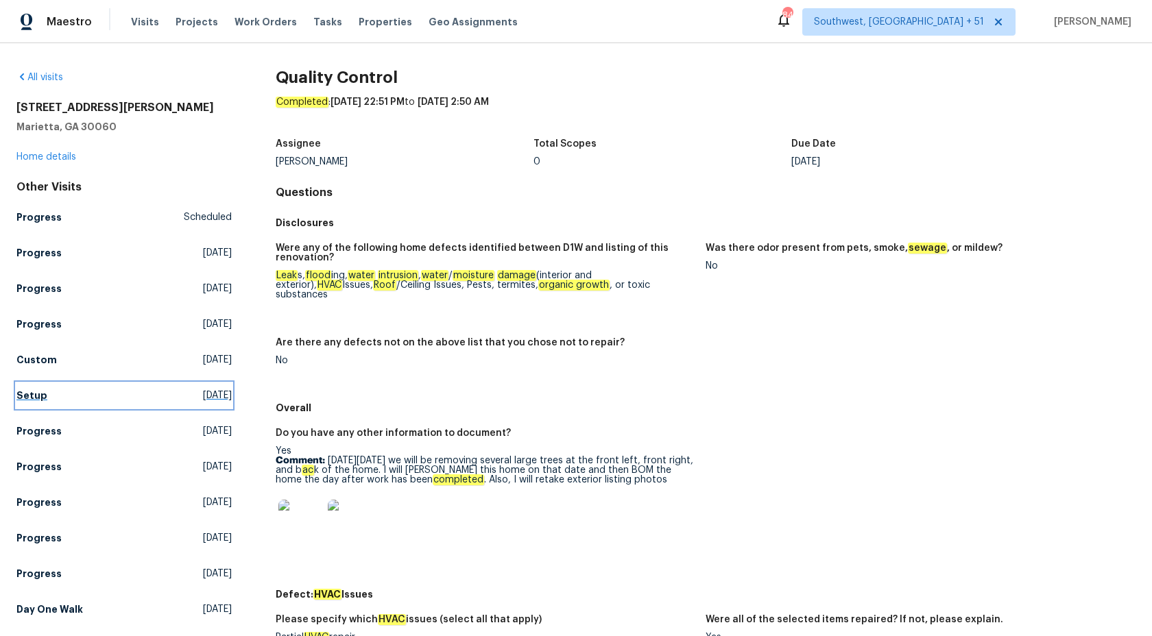
click at [32, 394] on h5 "Setup" at bounding box center [31, 396] width 31 height 14
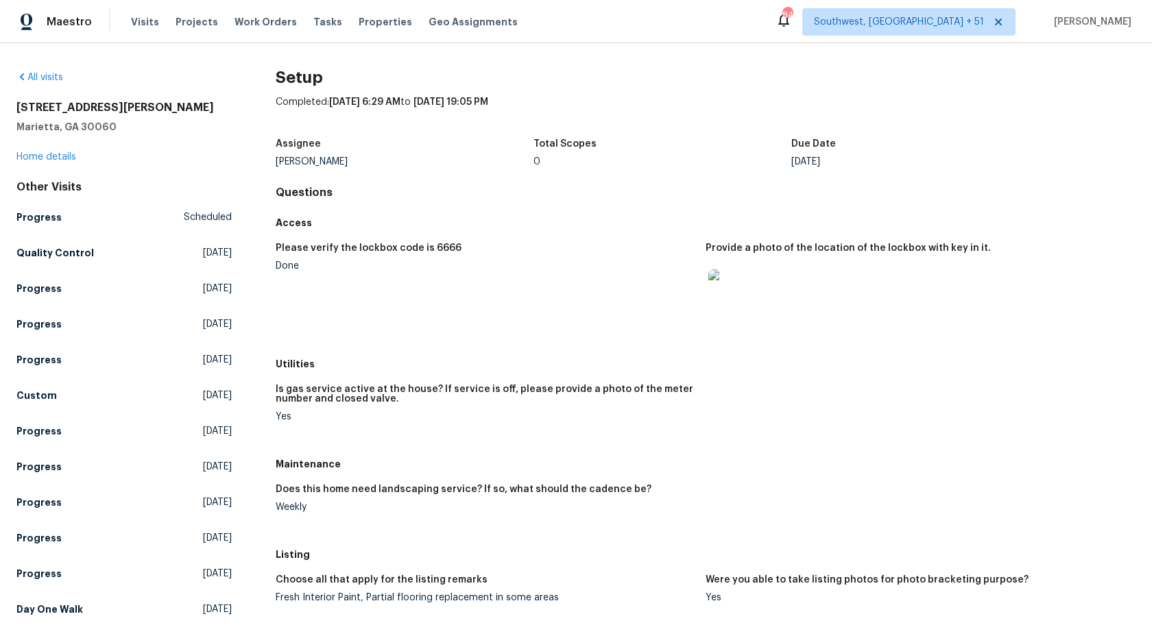
click at [567, 390] on h5 "Is gas service active at the house? If service is off, please provide a photo o…" at bounding box center [485, 394] width 419 height 19
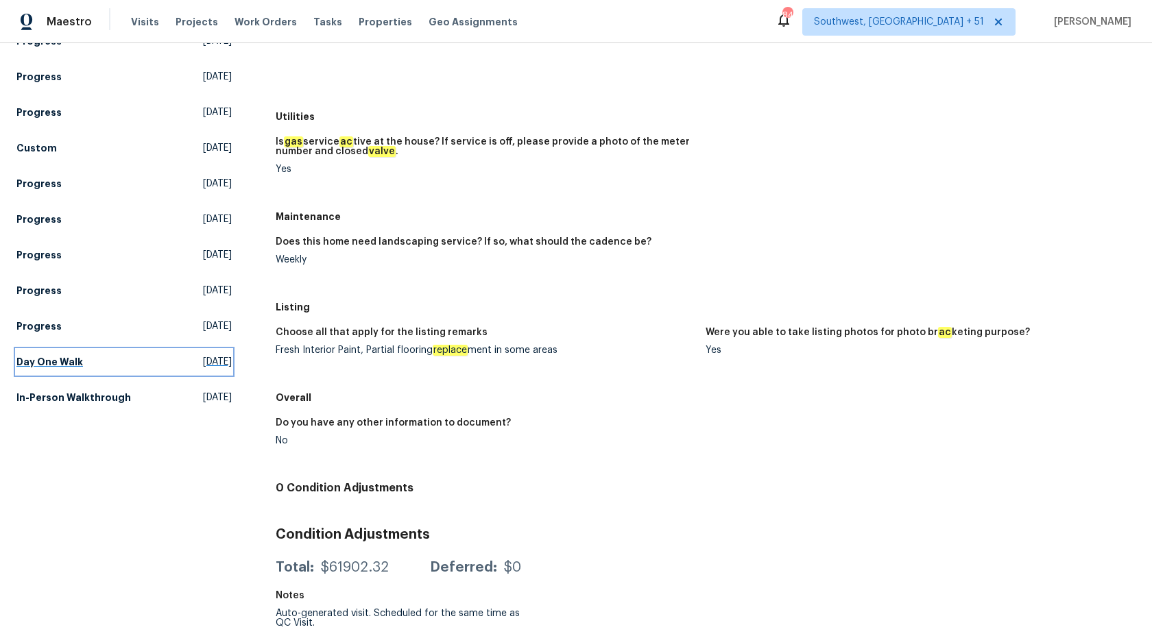
click at [57, 360] on h5 "Day One Walk" at bounding box center [49, 362] width 67 height 14
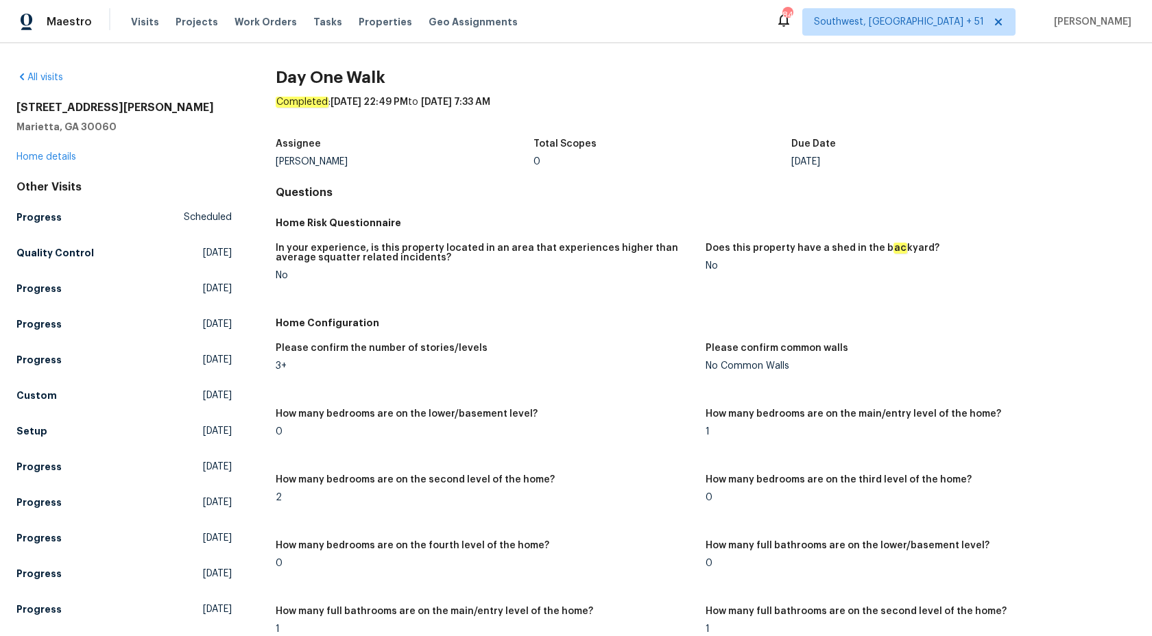
click at [695, 256] on figure "In your experience, is this property located in an area that experiences higher…" at bounding box center [491, 272] width 430 height 59
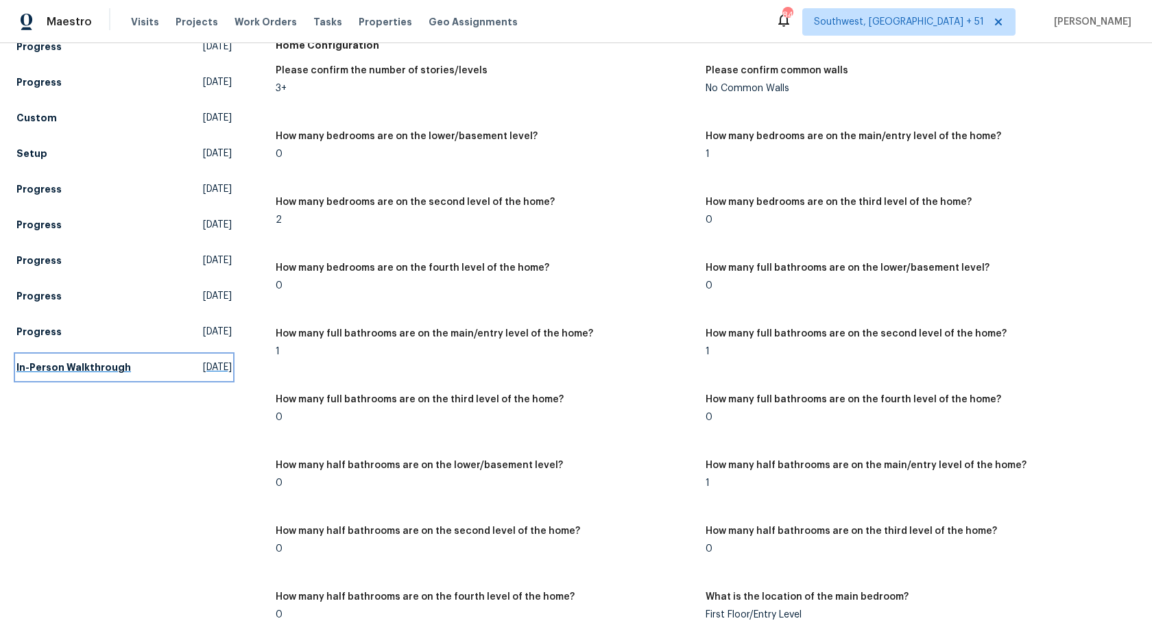
click at [35, 370] on h5 "In-Person Walkthrough" at bounding box center [73, 368] width 115 height 14
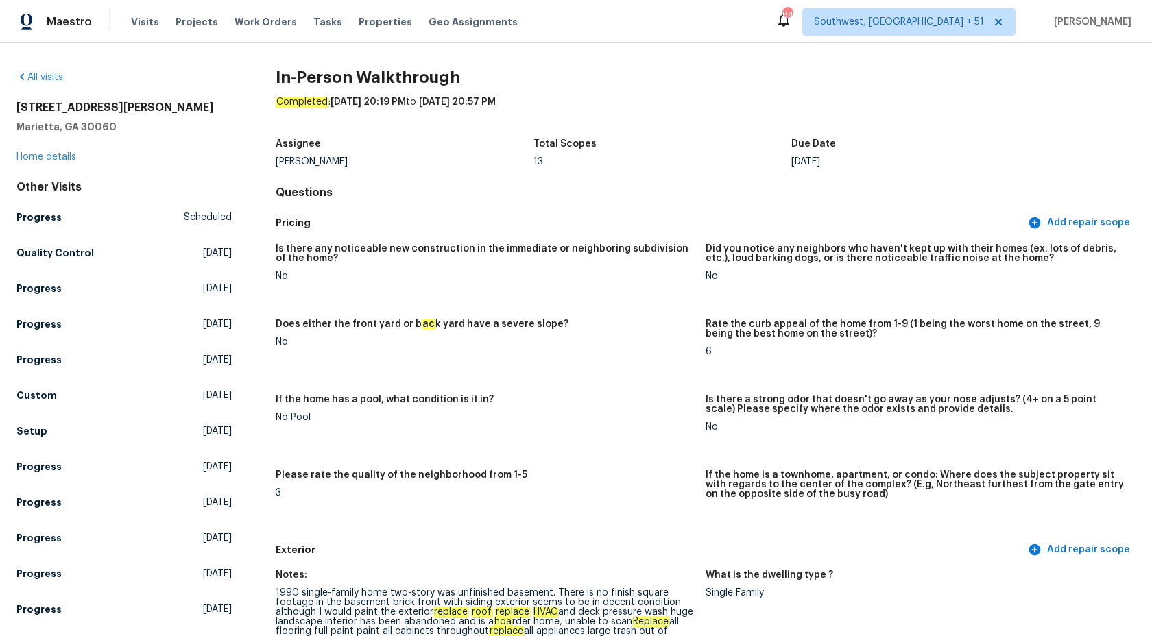
click at [40, 162] on div "117 Radford Cir SW Marietta, GA 30060 Home details" at bounding box center [123, 132] width 215 height 63
click at [41, 158] on link "Home details" at bounding box center [46, 157] width 60 height 10
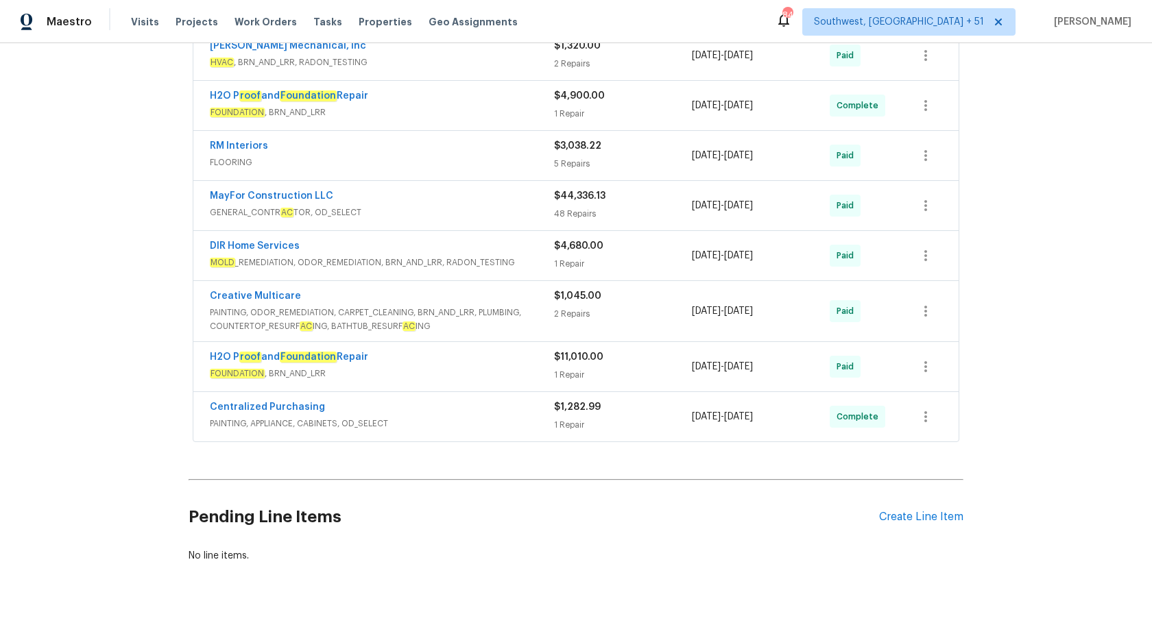
scroll to position [596, 0]
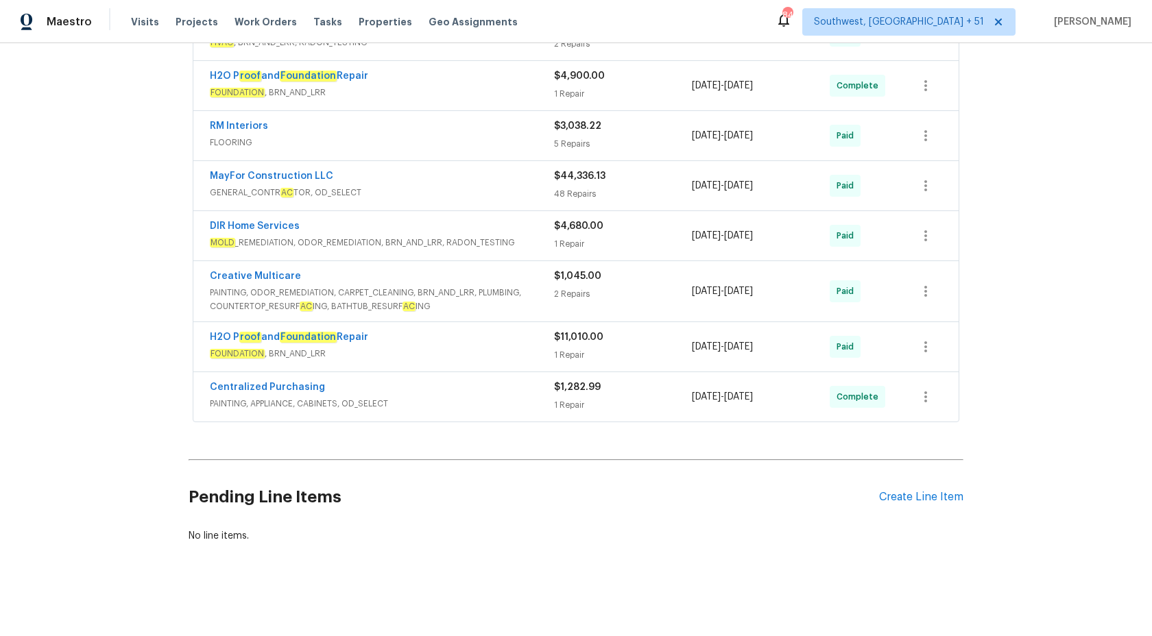
click at [525, 392] on div "Centralized Purchasing" at bounding box center [382, 389] width 344 height 16
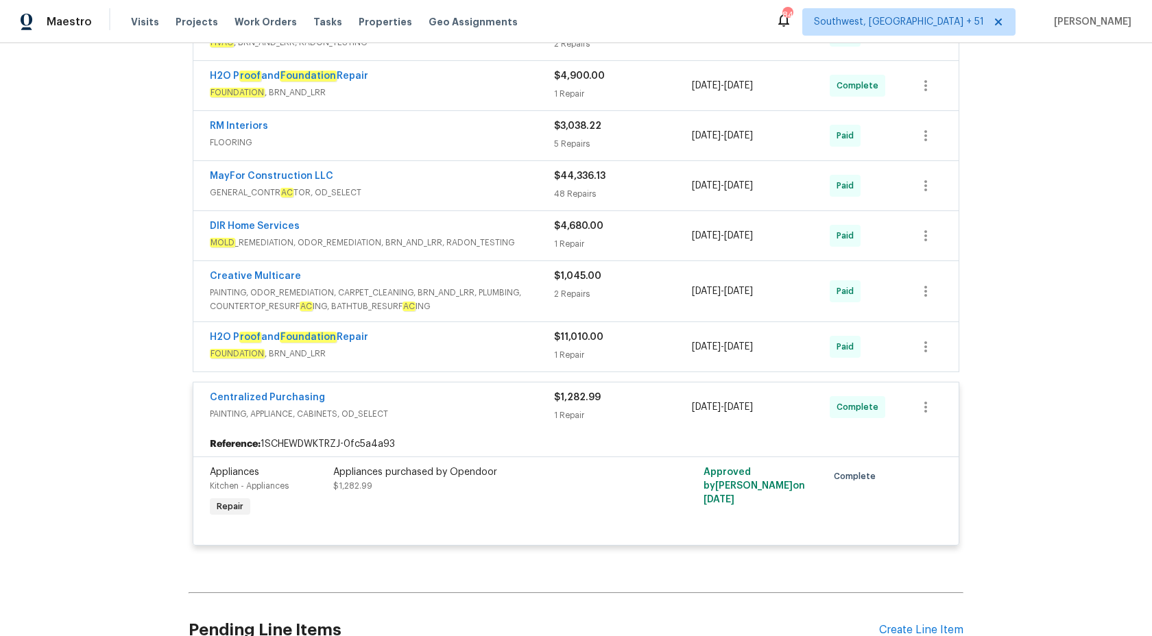
click at [519, 403] on div "Centralized Purchasing" at bounding box center [382, 399] width 344 height 16
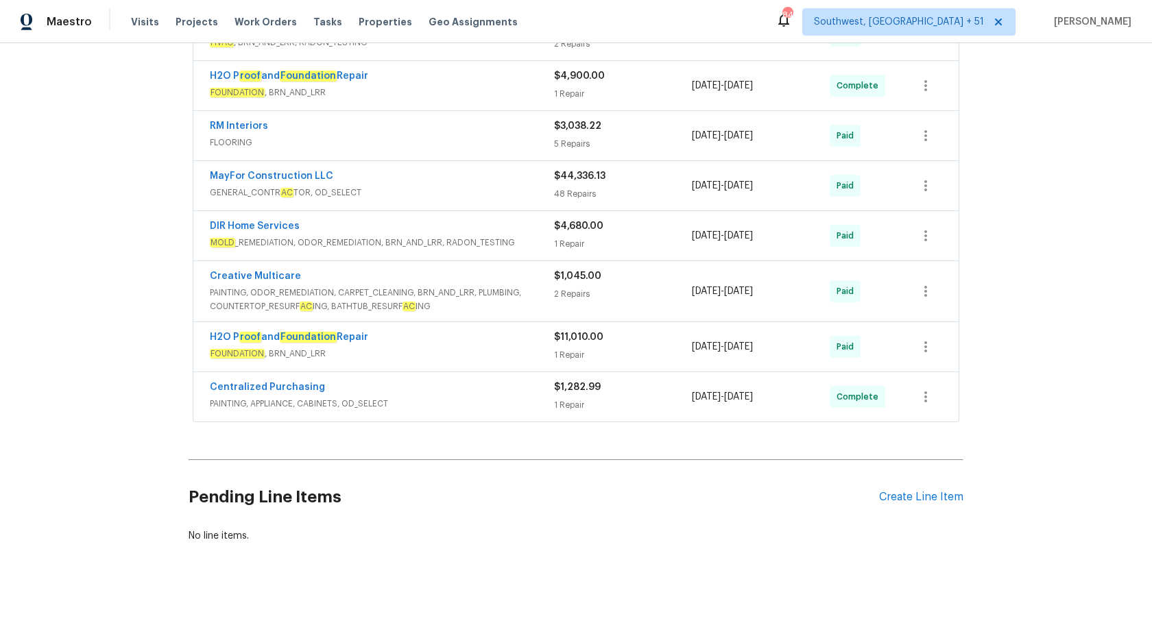
click at [512, 350] on span "FOUNDATION , BRN_AND_LRR" at bounding box center [382, 354] width 344 height 14
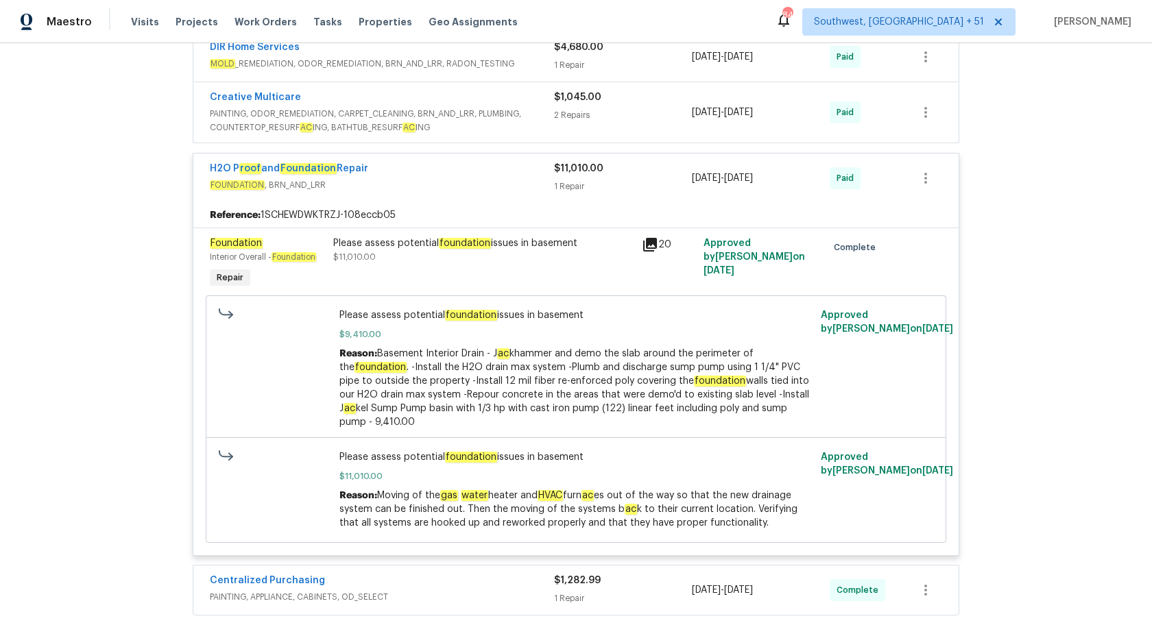
scroll to position [804, 0]
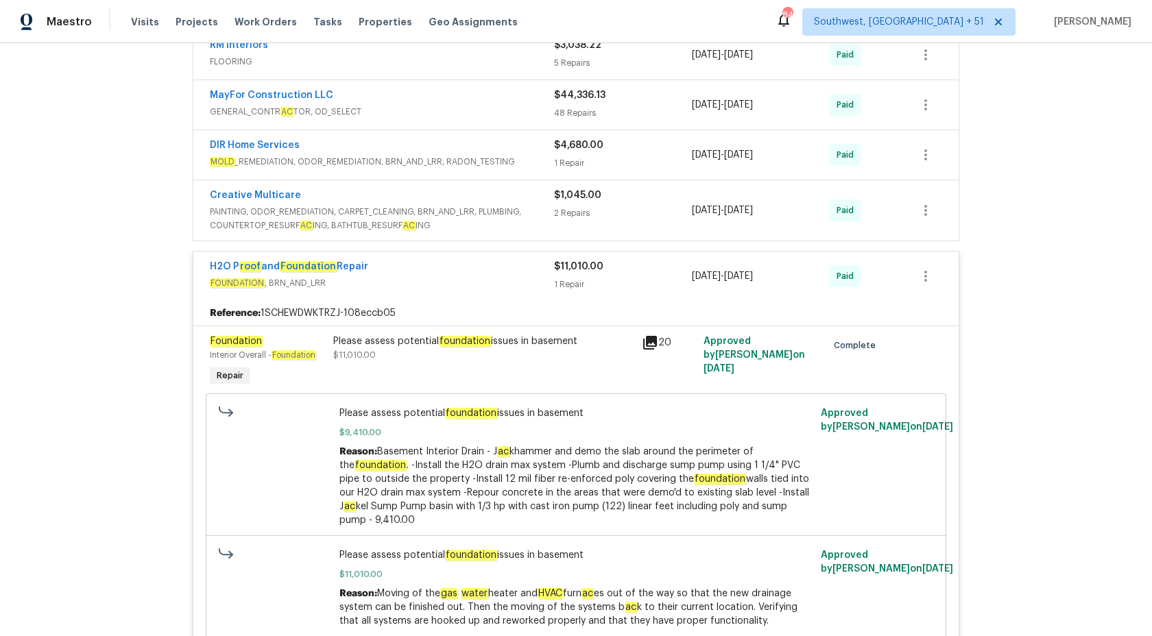
click at [568, 276] on div "$11,010.00 1 Repair" at bounding box center [623, 276] width 138 height 33
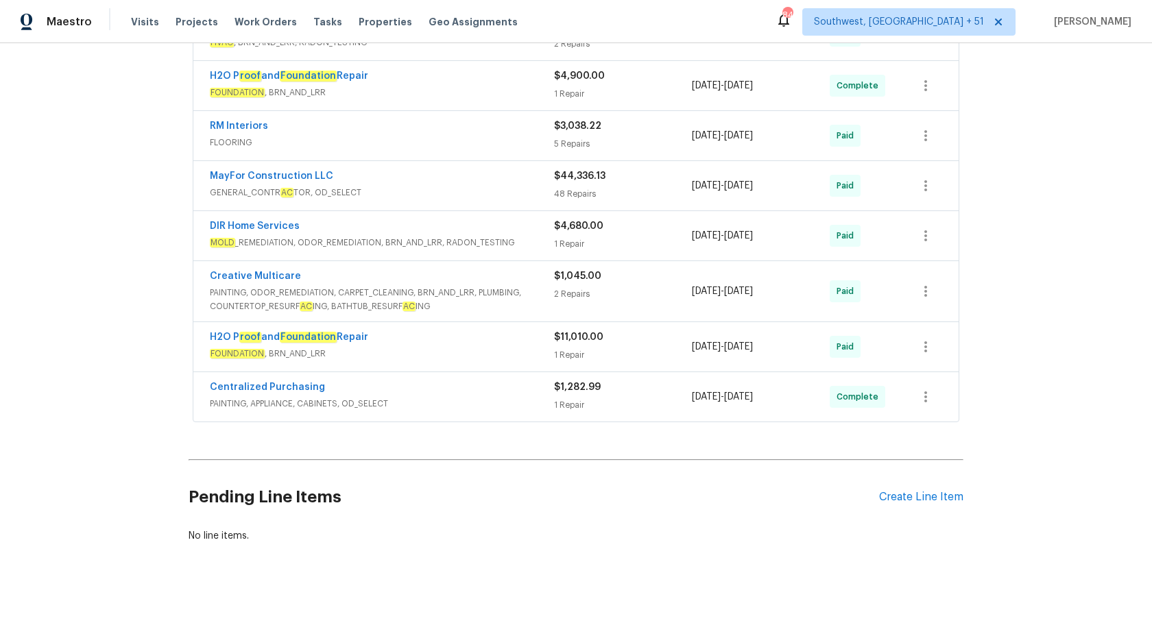
click at [533, 280] on div "Creative Multicare" at bounding box center [382, 277] width 344 height 16
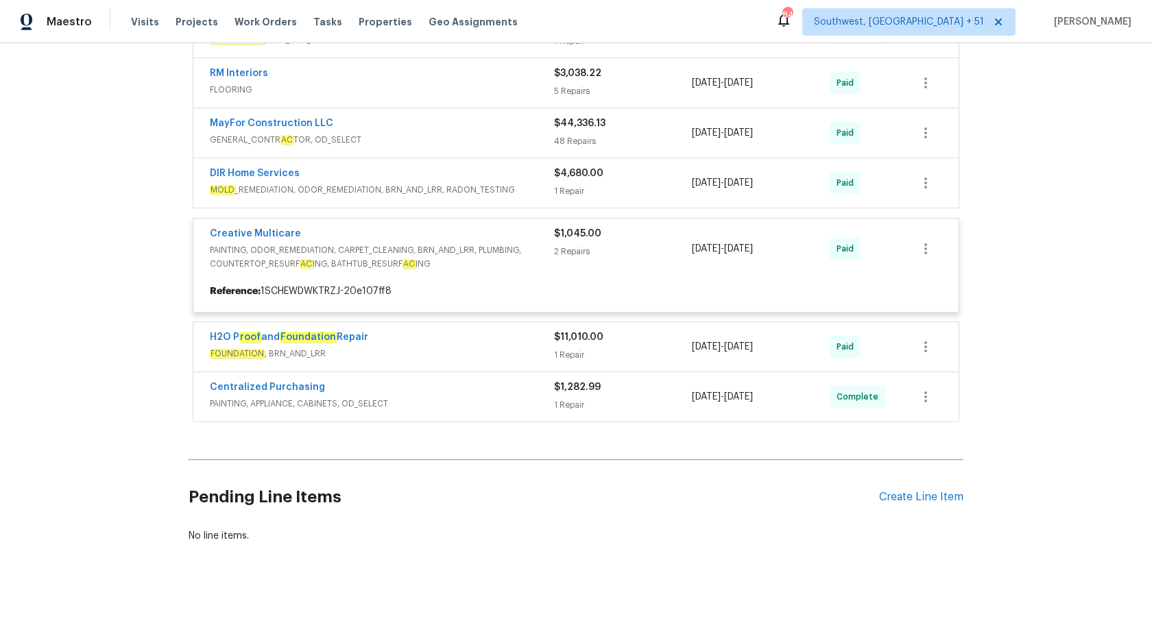
scroll to position [677, 0]
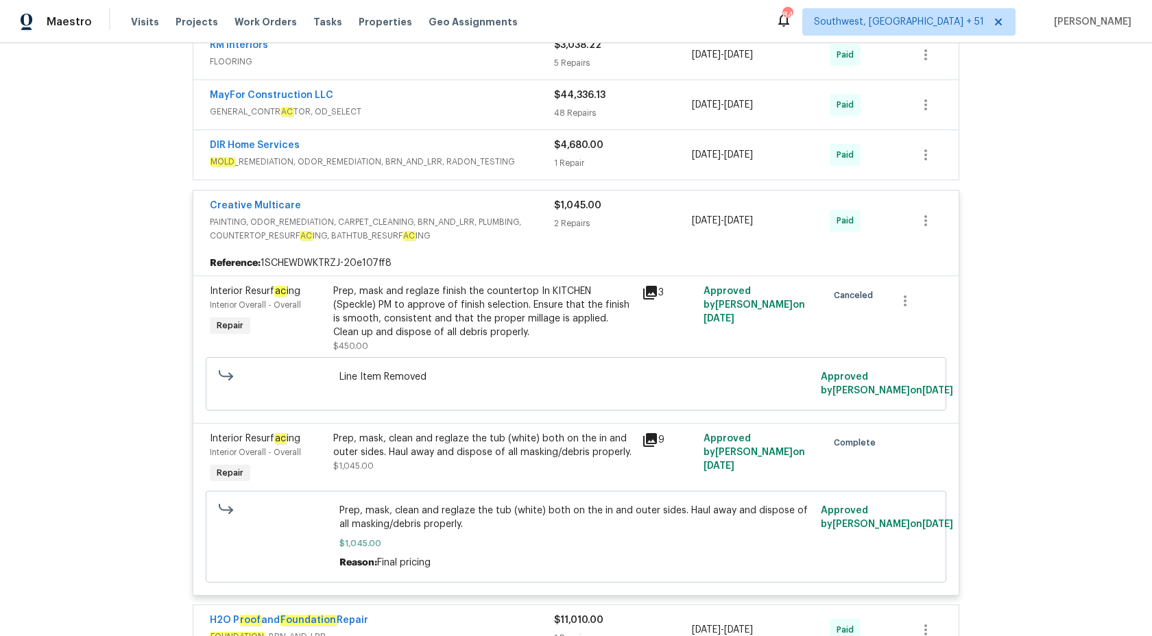
click at [568, 224] on div "2 Repairs" at bounding box center [623, 224] width 138 height 14
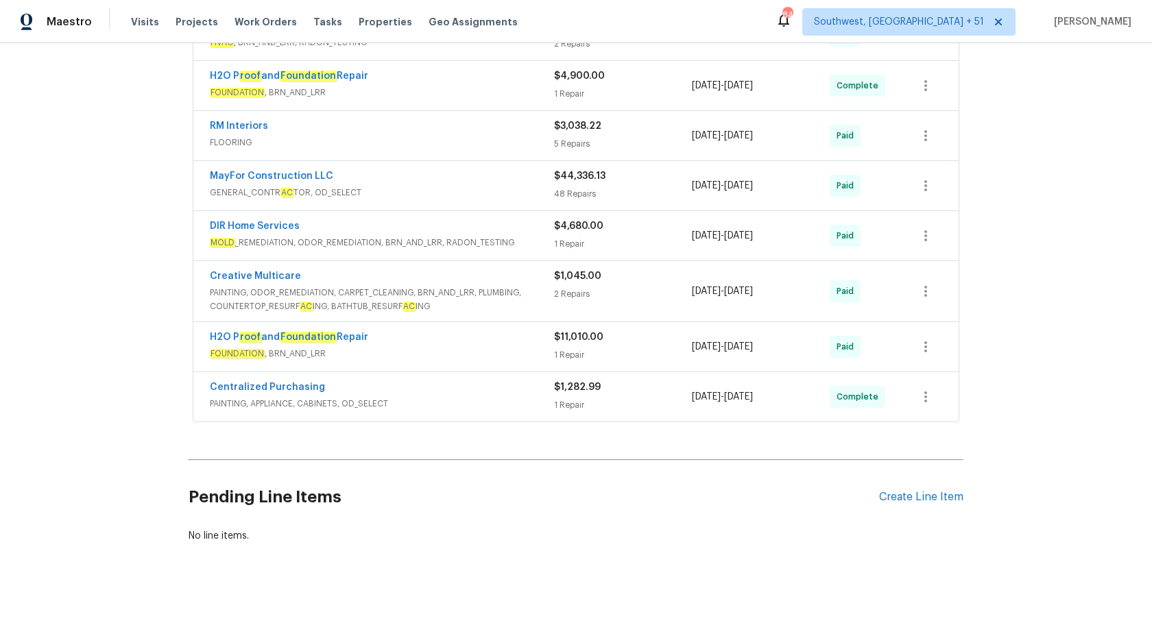
click at [518, 237] on span "MOLD _REMEDIATION, ODOR_REMEDIATION, BRN_AND_LRR, RADON_TESTING" at bounding box center [382, 243] width 344 height 14
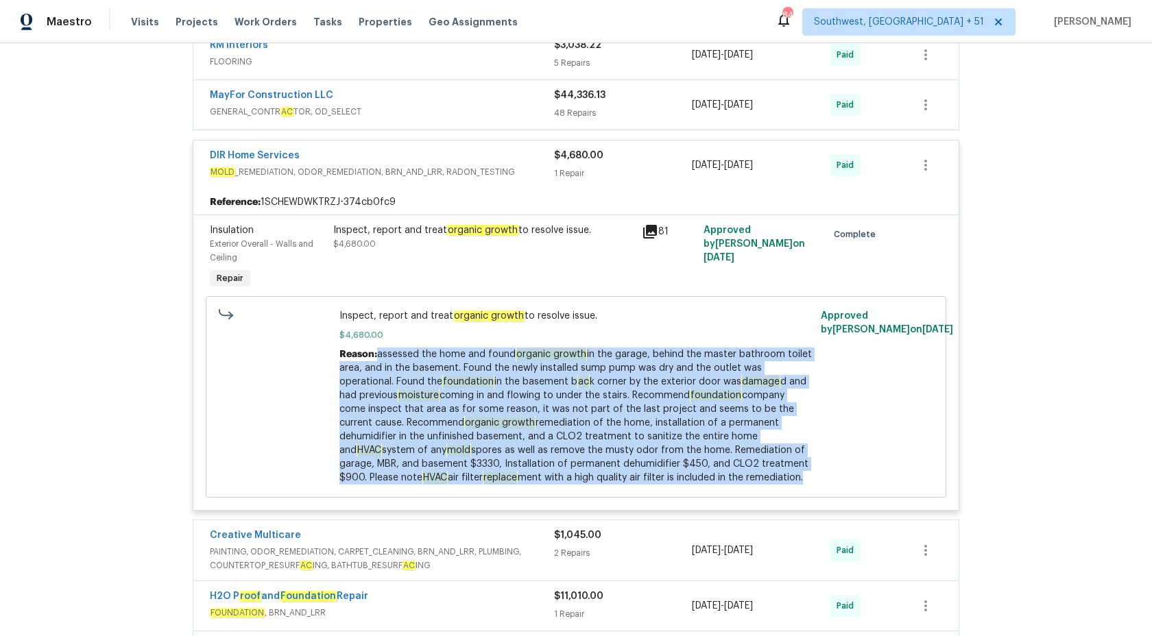
drag, startPoint x: 376, startPoint y: 357, endPoint x: 800, endPoint y: 485, distance: 442.9
click at [800, 485] on div "Reason: assessed the home and found organic growth in the garage, behind the ma…" at bounding box center [576, 416] width 474 height 137
copy div "assessed the home and found organic growth in the garage, behind the master bat…"
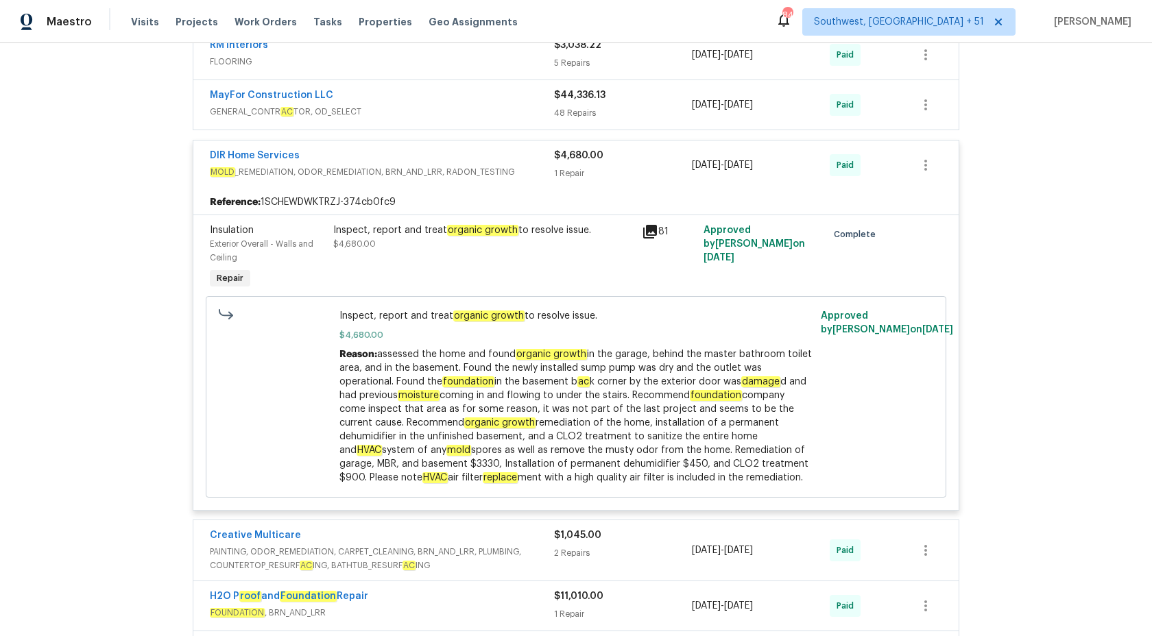
click at [582, 159] on span "$4,680.00" at bounding box center [578, 156] width 49 height 10
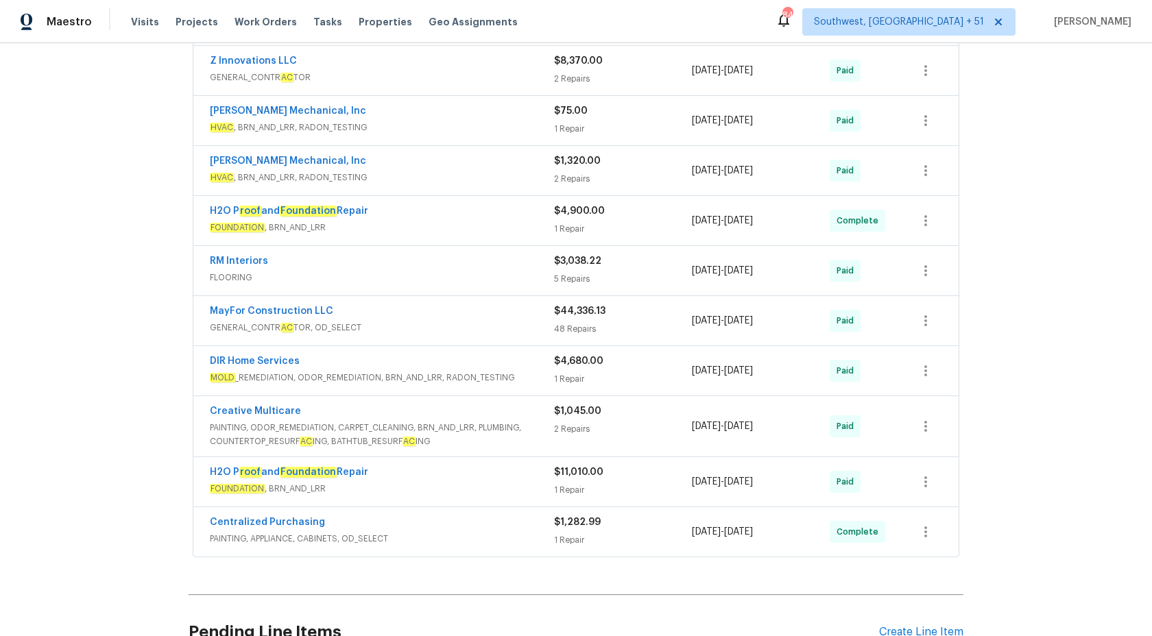
scroll to position [461, 0]
click at [509, 221] on span "FOUNDATION , BRN_AND_LRR" at bounding box center [382, 227] width 344 height 14
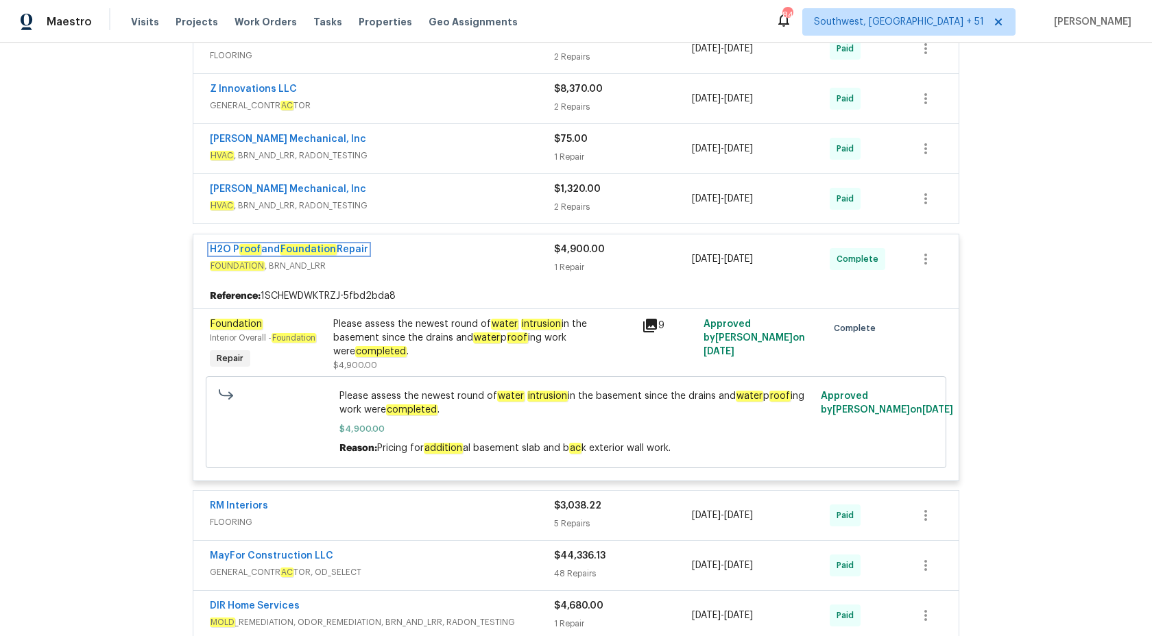
scroll to position [431, 0]
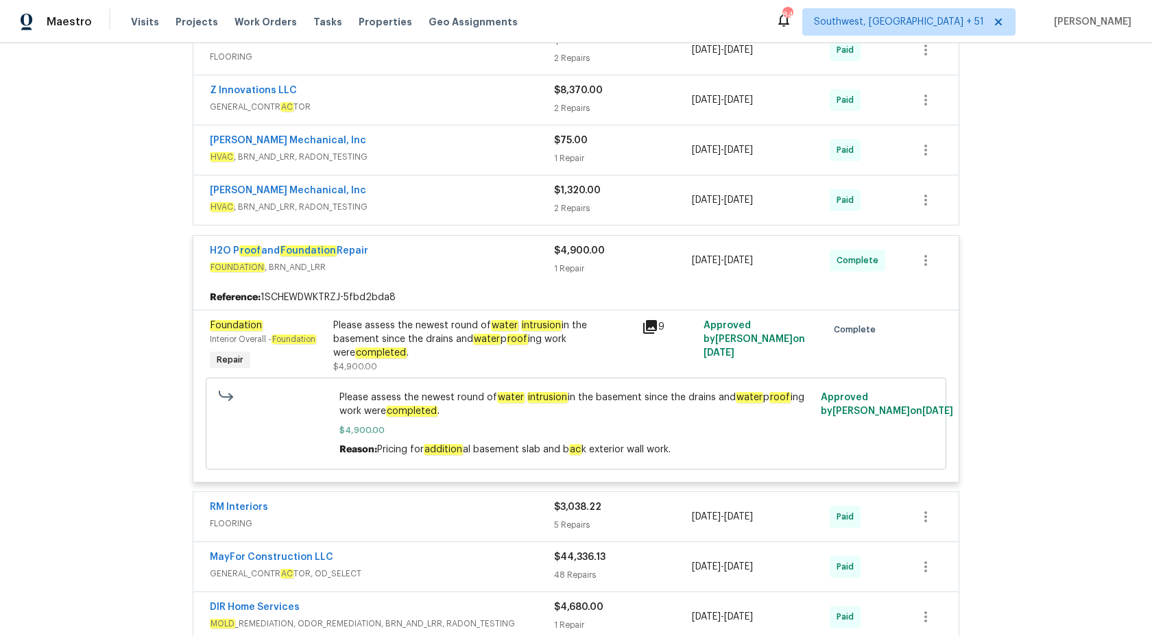
click at [575, 271] on div "1 Repair" at bounding box center [623, 269] width 138 height 14
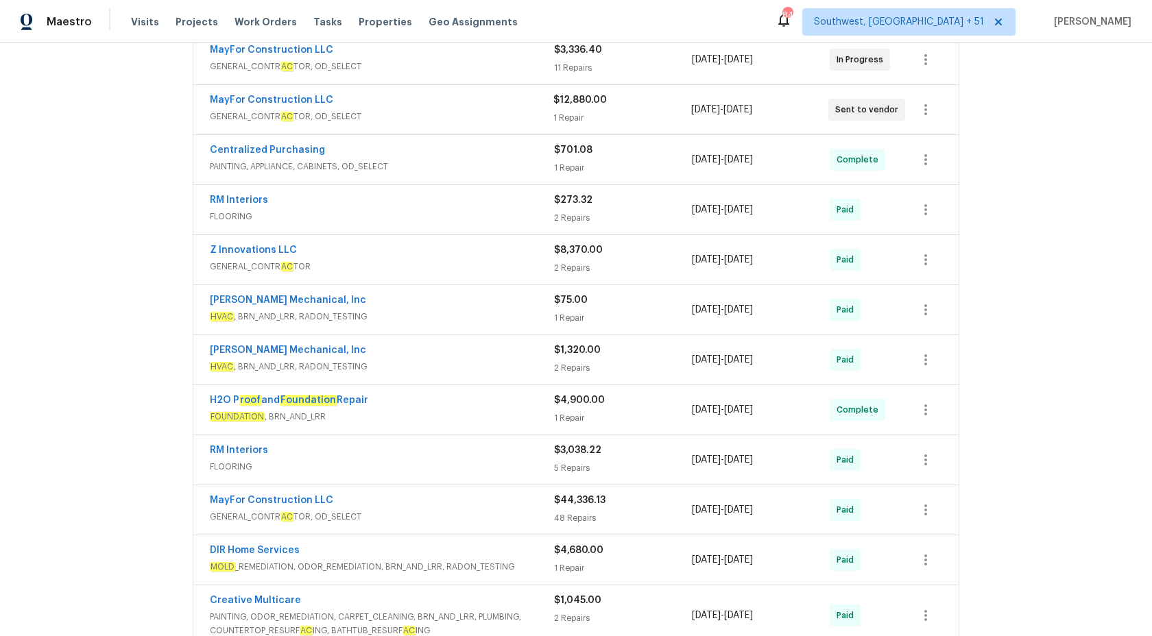
scroll to position [266, 0]
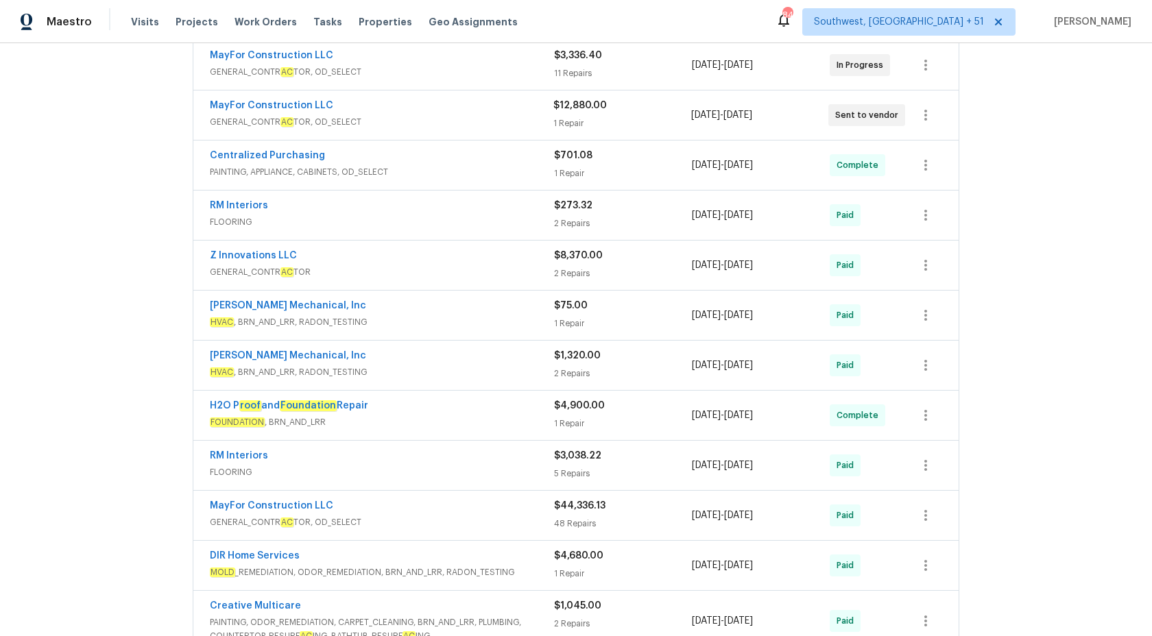
click at [543, 363] on div "JH Martin Mechanical, Inc" at bounding box center [382, 357] width 344 height 16
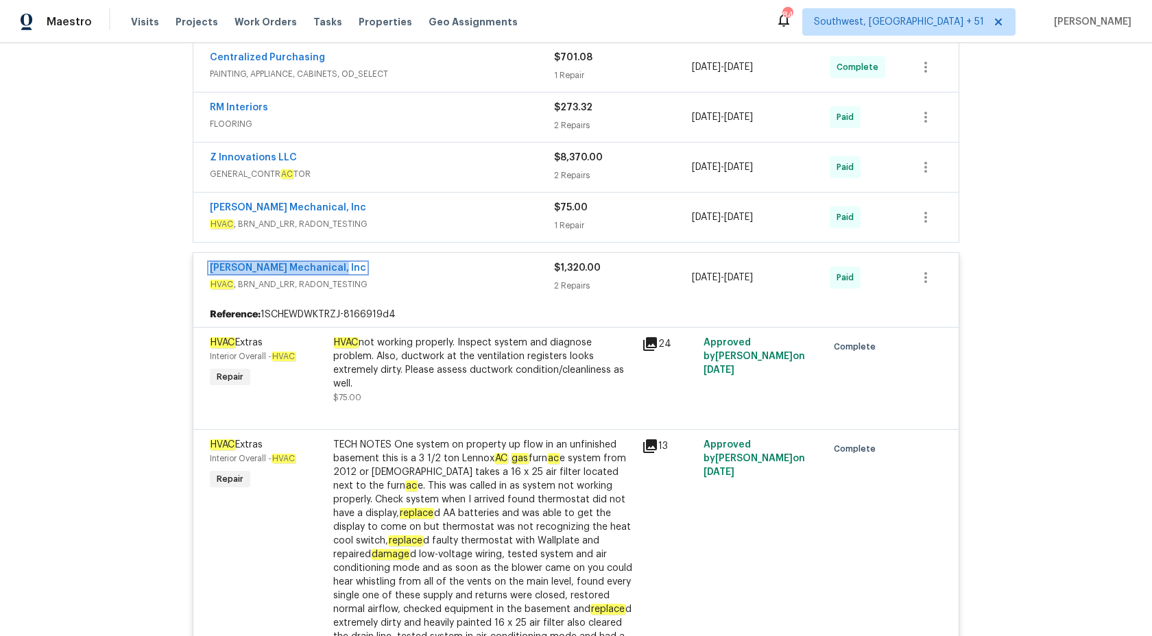
scroll to position [298, 0]
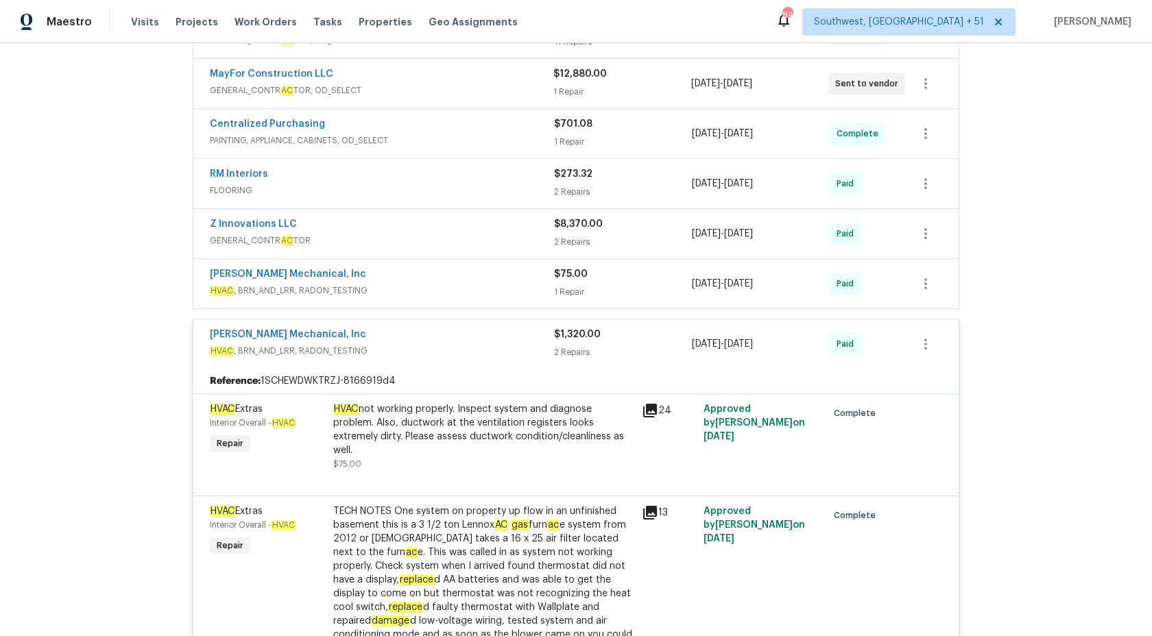
click at [576, 348] on div "2 Repairs" at bounding box center [623, 353] width 138 height 14
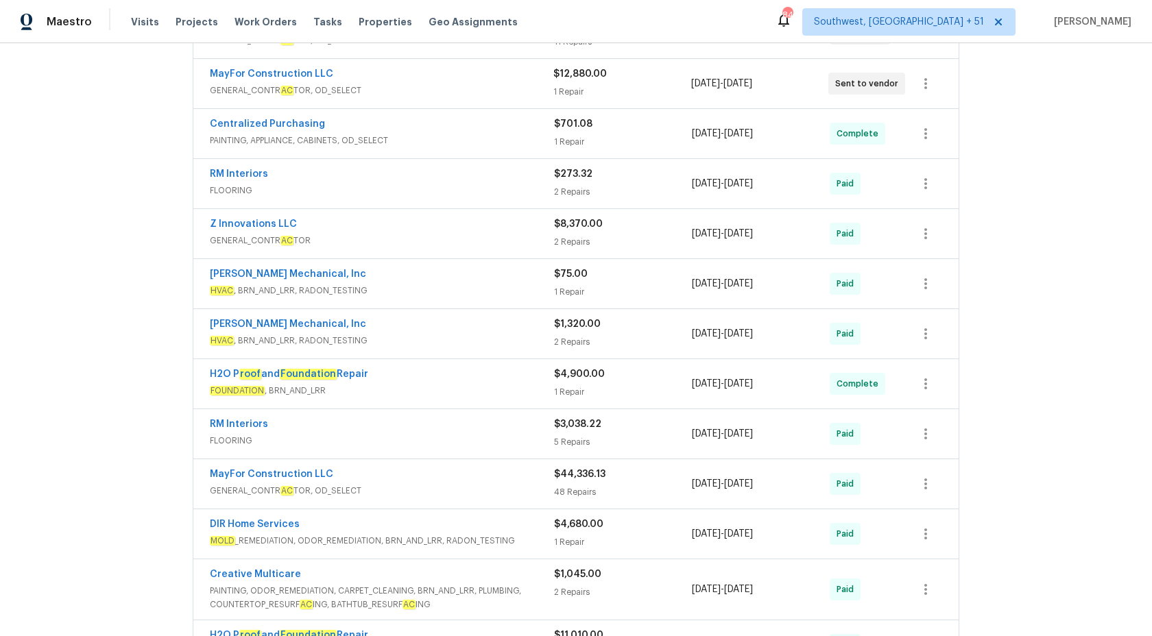
click at [551, 291] on span "HVAC , BRN_AND_LRR, RADON_TESTING" at bounding box center [382, 291] width 344 height 14
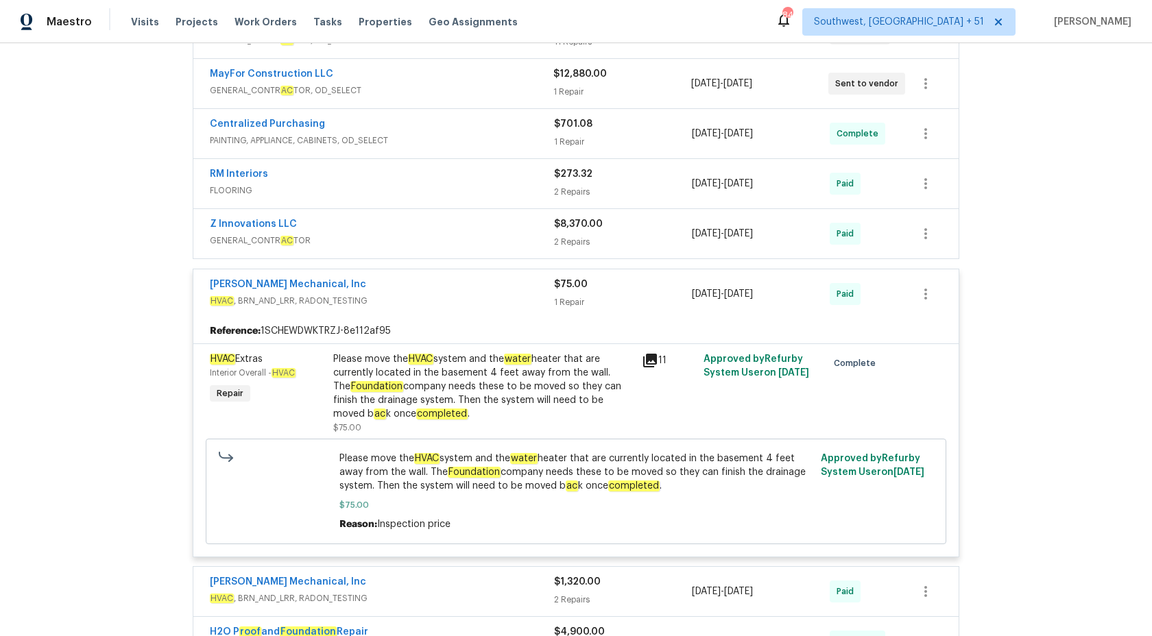
click at [551, 291] on div "JH Martin Mechanical, Inc" at bounding box center [382, 286] width 344 height 16
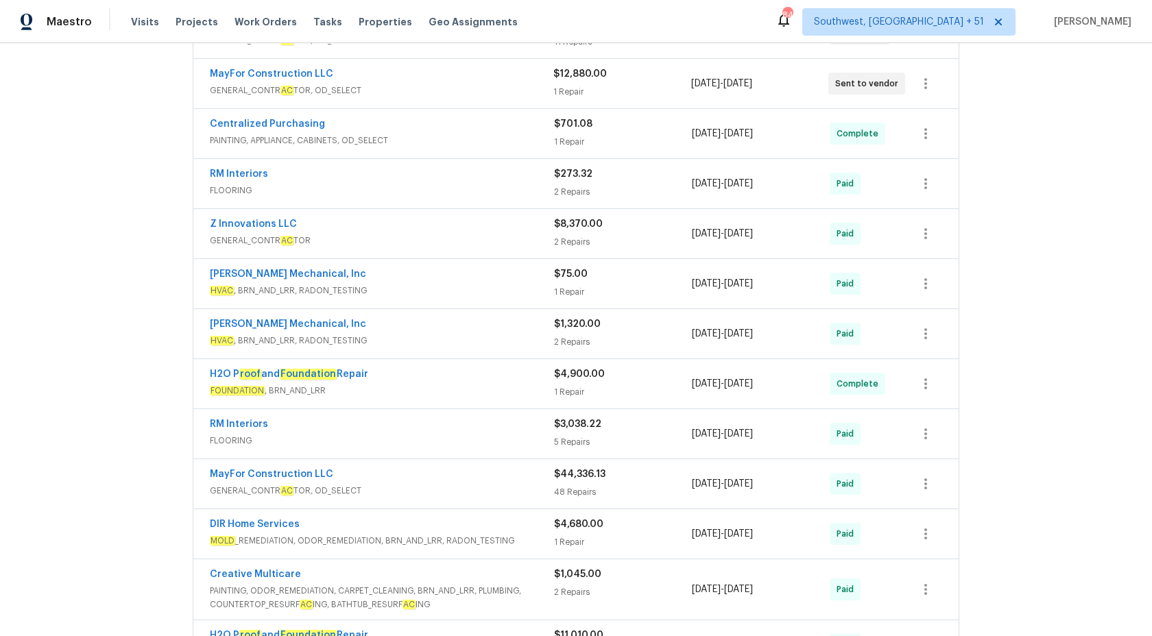
click at [529, 243] on span "GENERAL_CONTR AC TOR" at bounding box center [382, 241] width 344 height 14
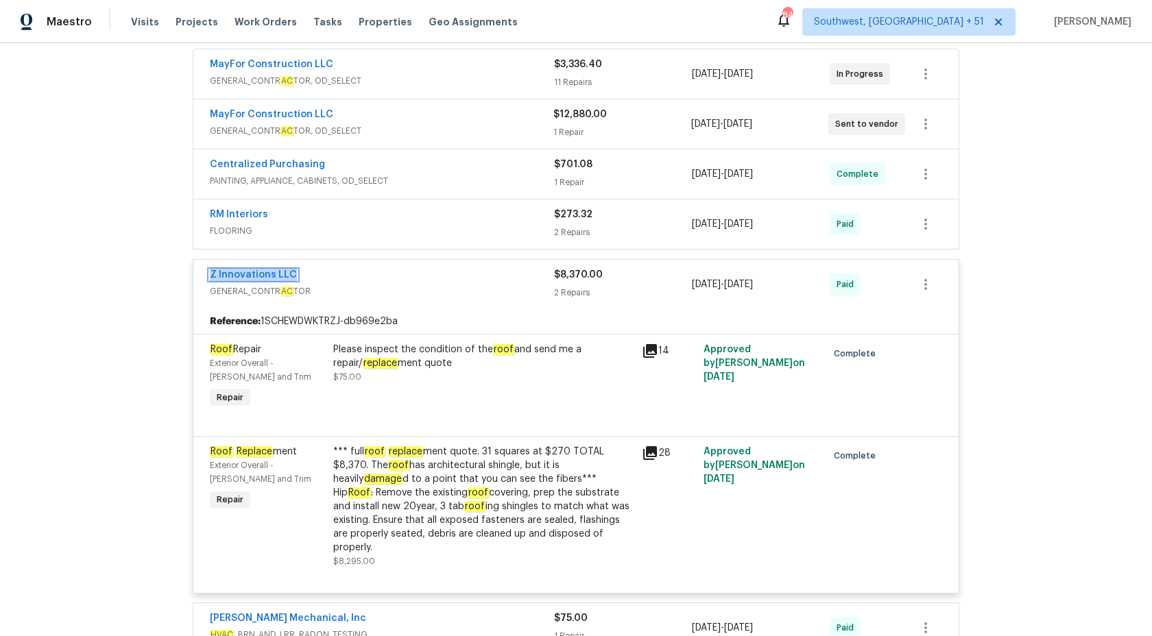
scroll to position [248, 0]
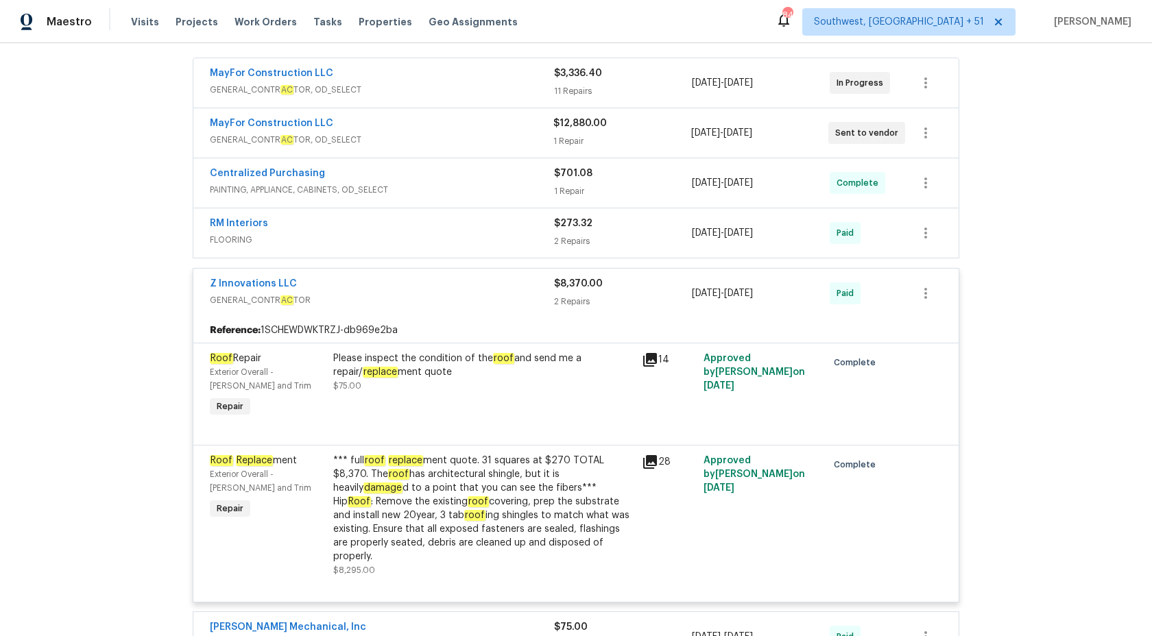
click at [536, 294] on span "GENERAL_CONTR AC TOR" at bounding box center [382, 300] width 344 height 14
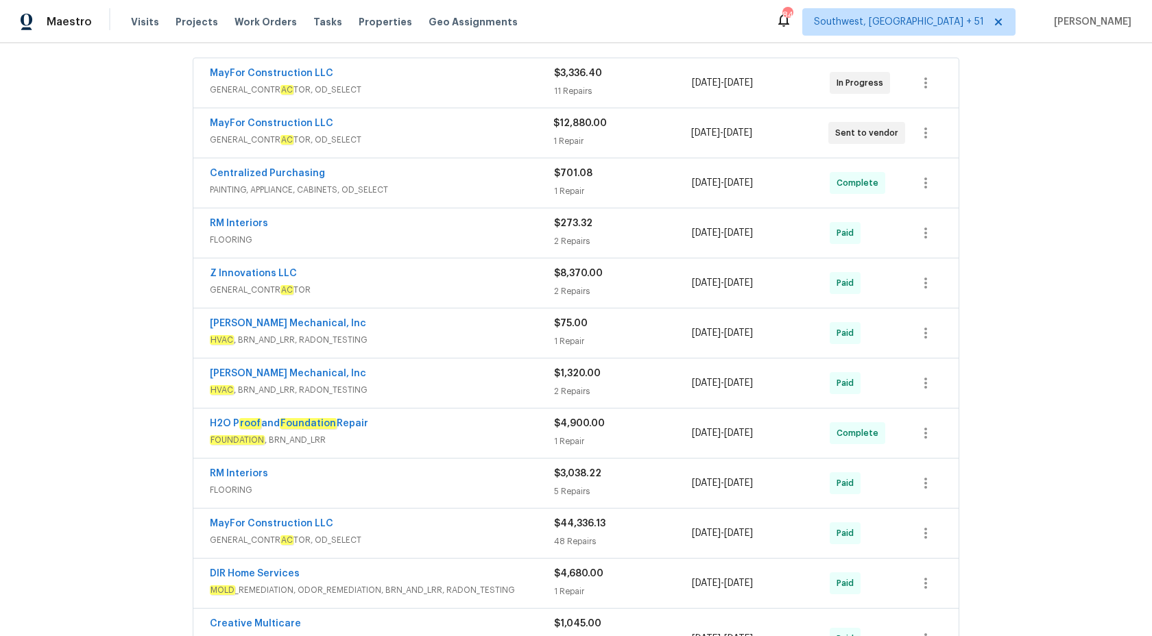
click at [514, 240] on span "FLOORING" at bounding box center [382, 240] width 344 height 14
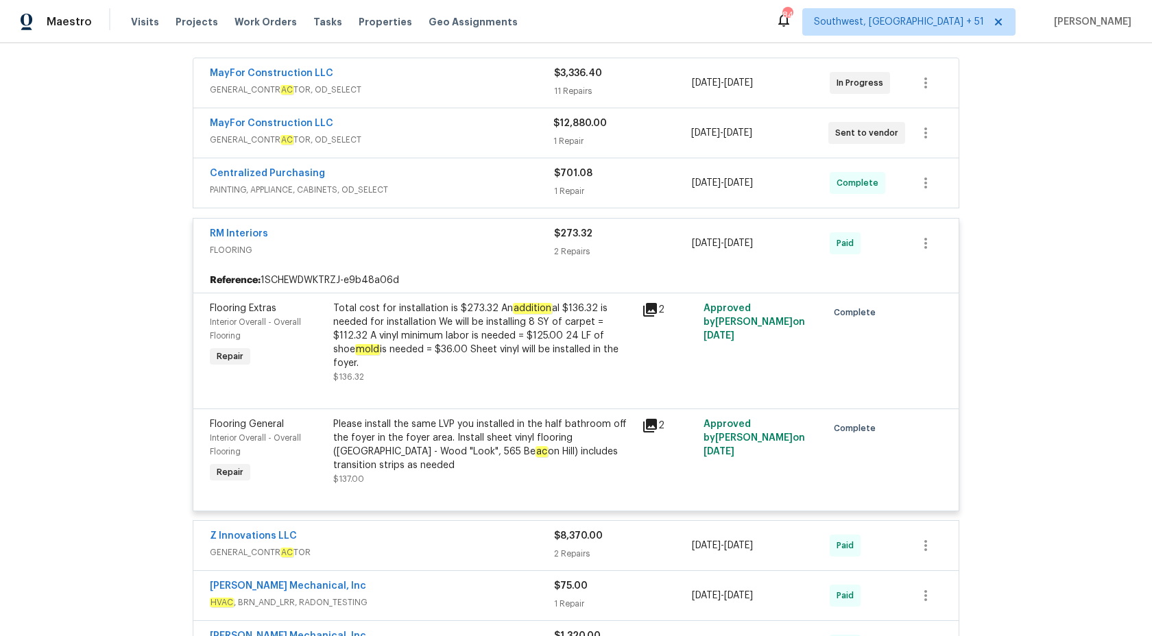
click at [63, 248] on div "B ac k to all projects 117 Radford Cir SW, Marietta, GA 30060 3 Beds | 2 1/2 Ba…" at bounding box center [576, 339] width 1152 height 593
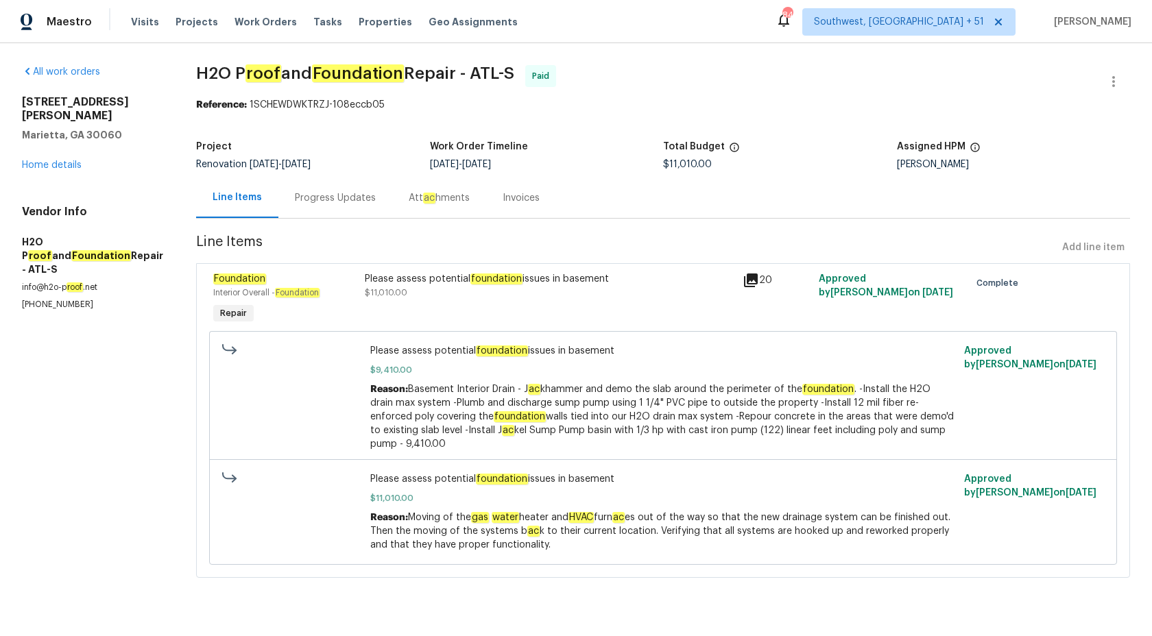
click at [503, 203] on div "Invoices" at bounding box center [521, 198] width 37 height 14
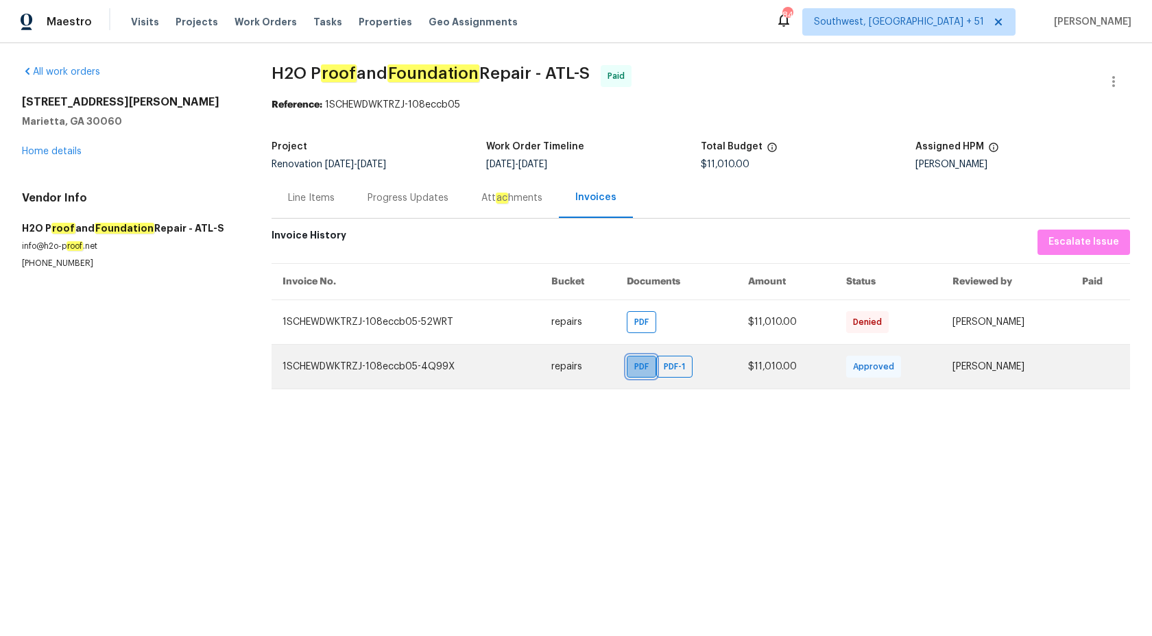
click at [634, 372] on span "PDF" at bounding box center [644, 367] width 20 height 14
click at [664, 374] on span "PDF-1" at bounding box center [677, 367] width 27 height 14
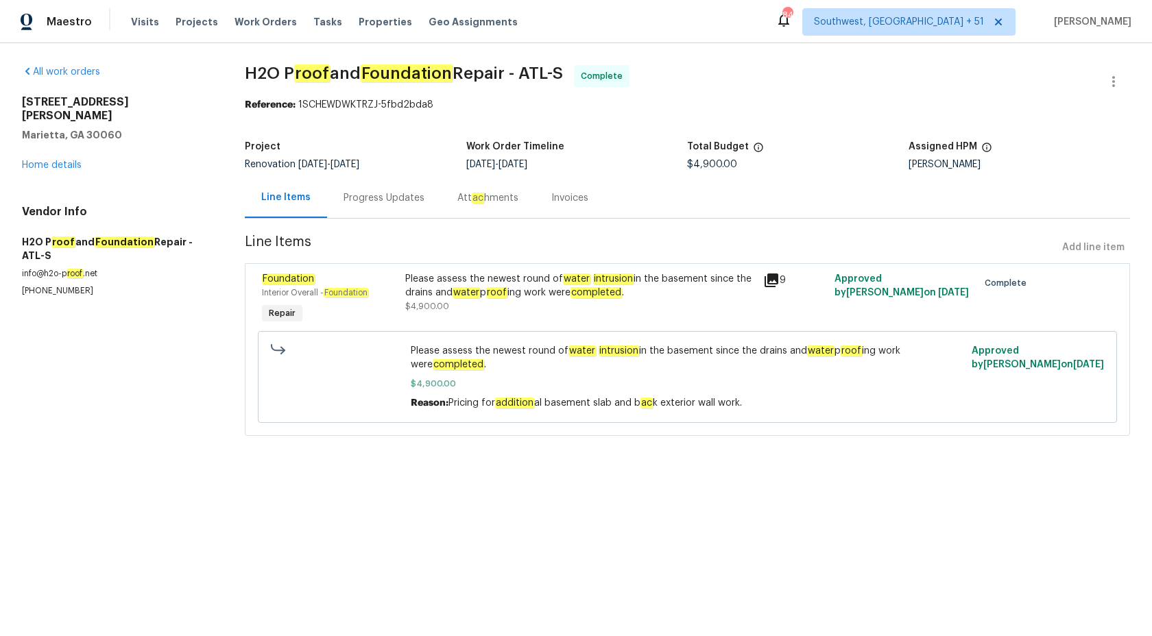
click at [387, 208] on div "Progress Updates" at bounding box center [384, 198] width 114 height 40
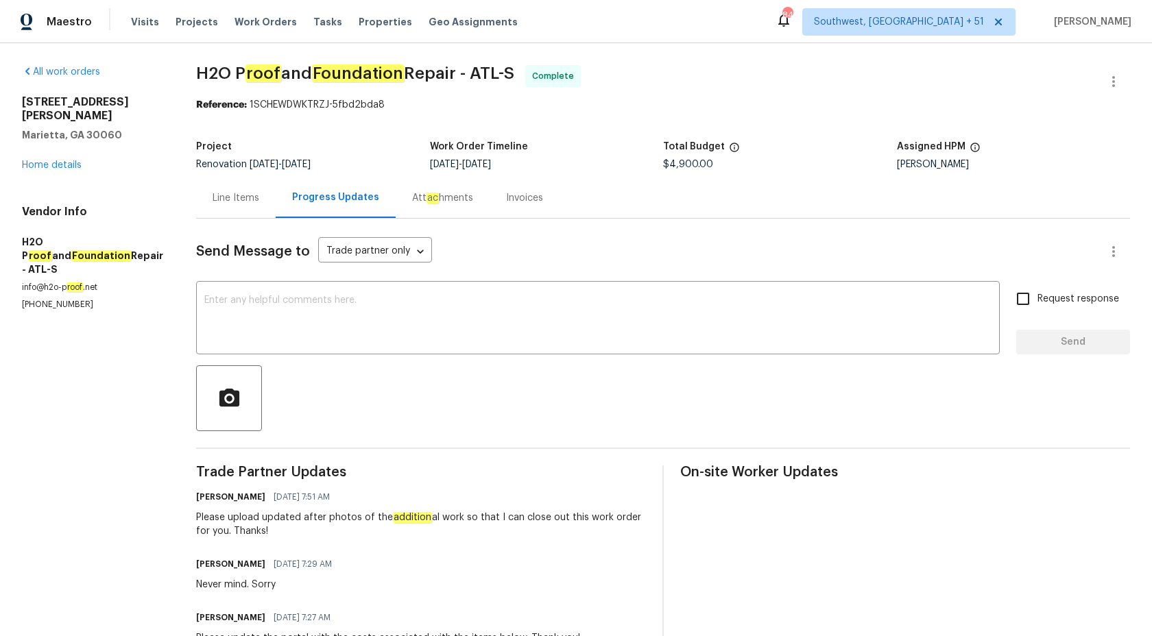
click at [490, 190] on div "Invoices" at bounding box center [525, 198] width 70 height 40
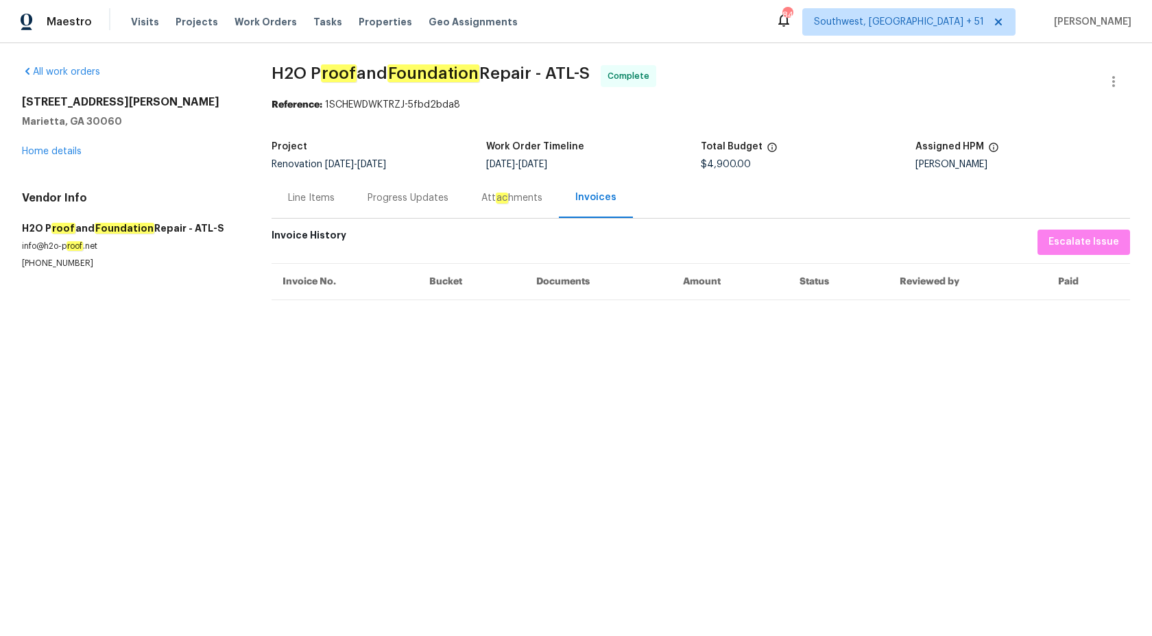
click at [394, 202] on div "Progress Updates" at bounding box center [408, 198] width 81 height 14
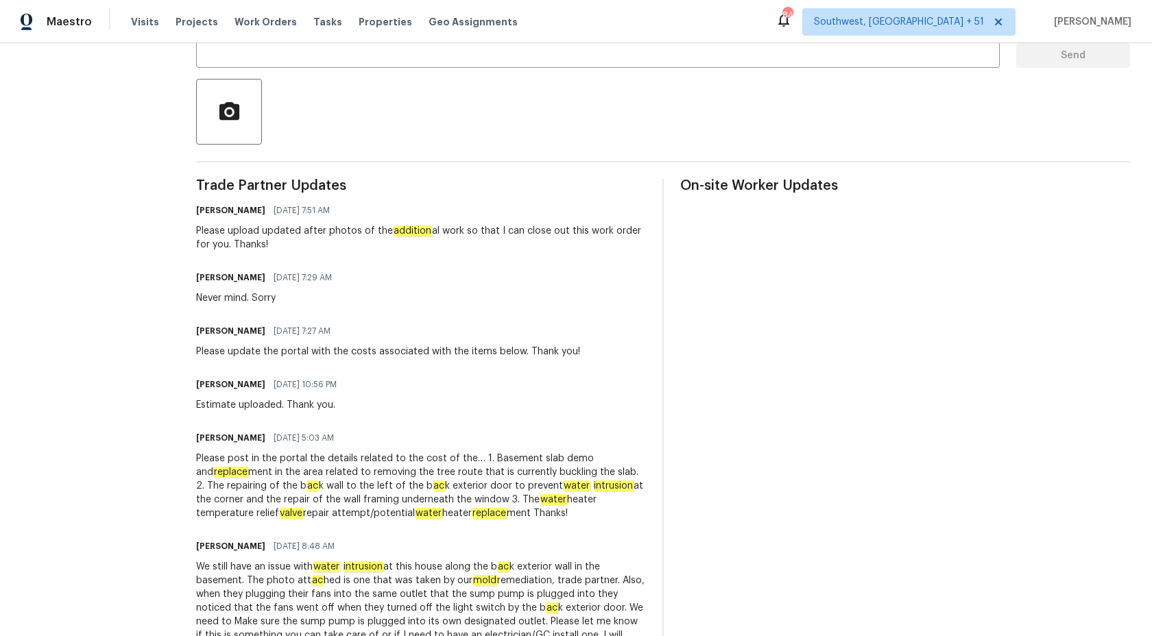
scroll to position [447, 0]
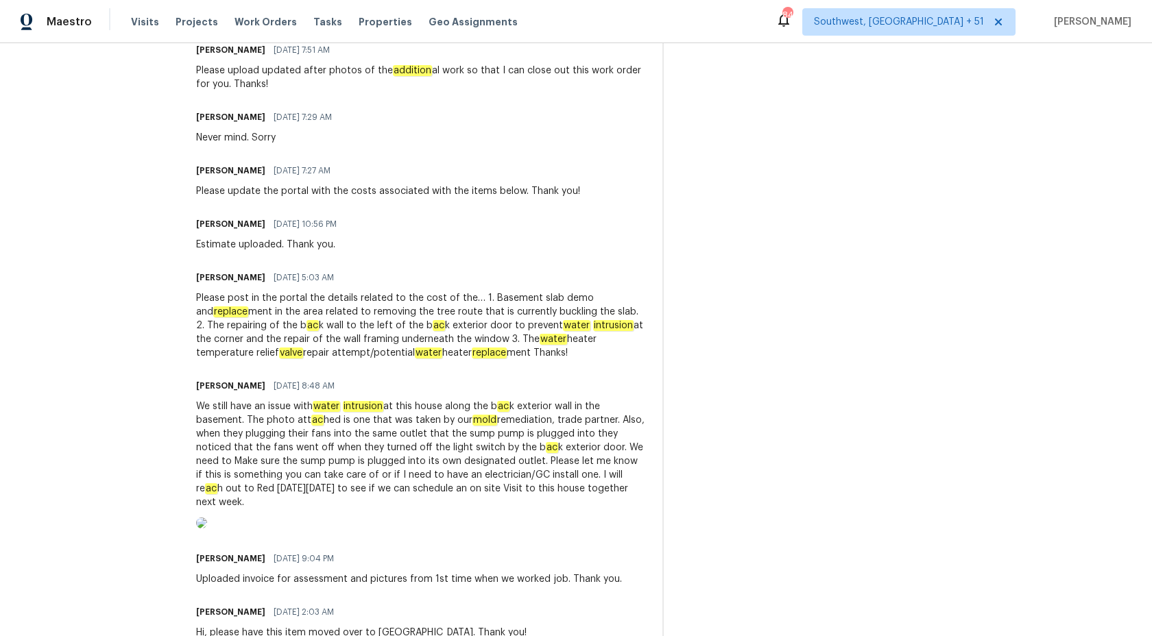
click at [319, 422] on div "We still have an issue with water intrusion at this house along the b ac k exte…" at bounding box center [421, 455] width 450 height 110
click at [361, 352] on div "Please post in the portal the details related to the cost of the… 1. Basement s…" at bounding box center [421, 325] width 450 height 69
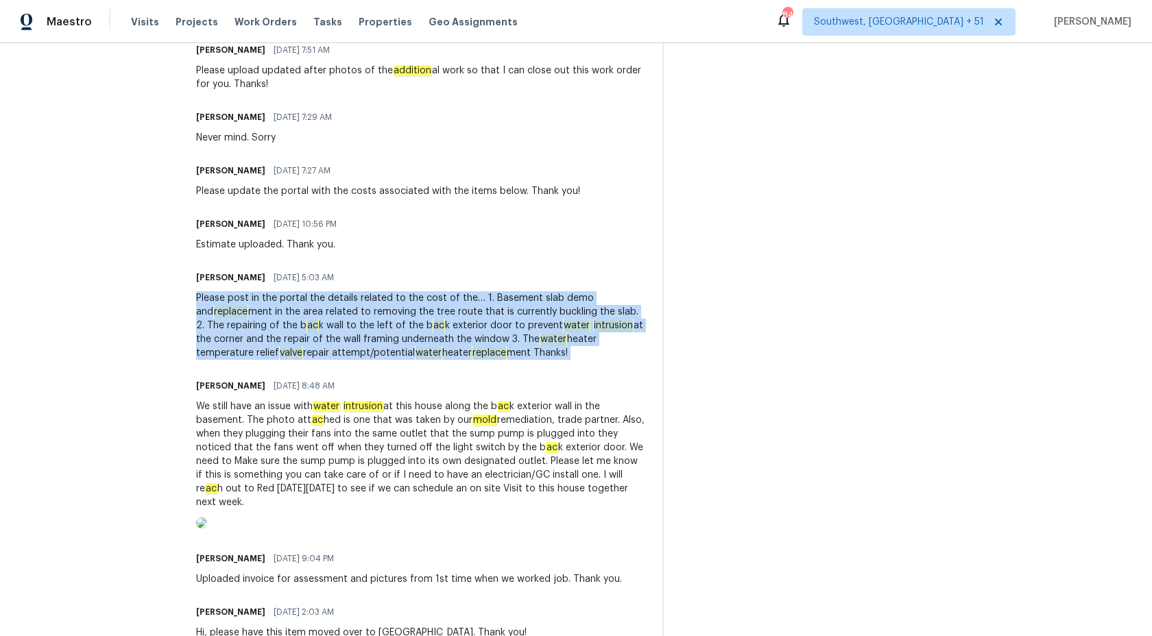
click at [361, 352] on div "Please post in the portal the details related to the cost of the… 1. Basement s…" at bounding box center [421, 325] width 450 height 69
copy div "Please post in the portal the details related to the cost of the… 1. Basement s…"
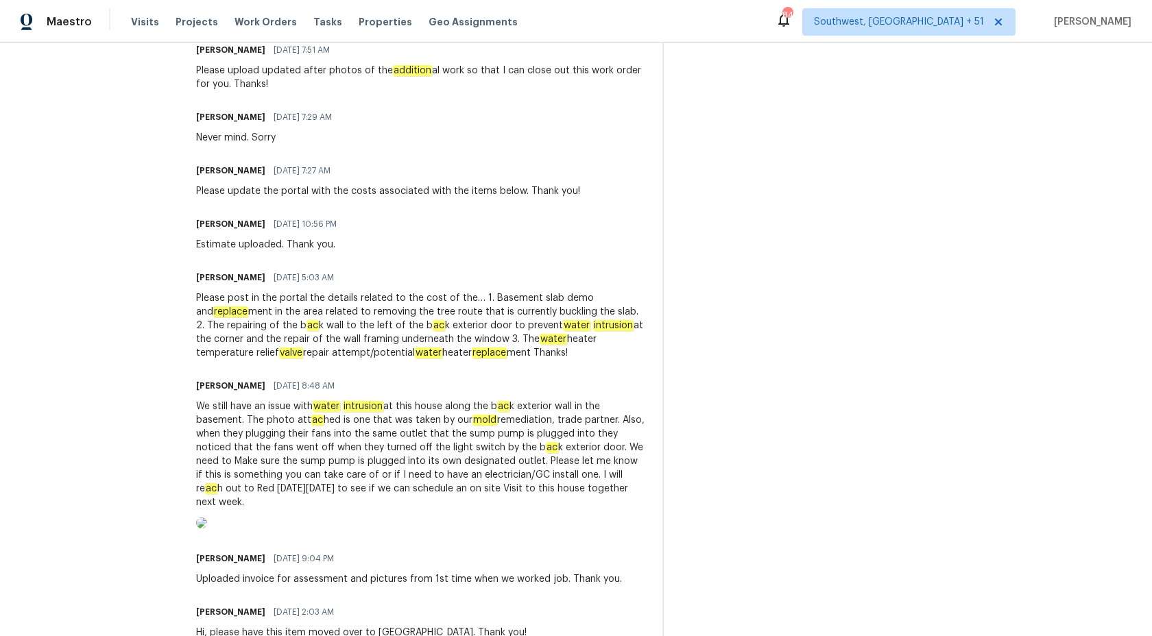
click at [359, 416] on div "We still have an issue with water intrusion at this house along the b ac k exte…" at bounding box center [421, 455] width 450 height 110
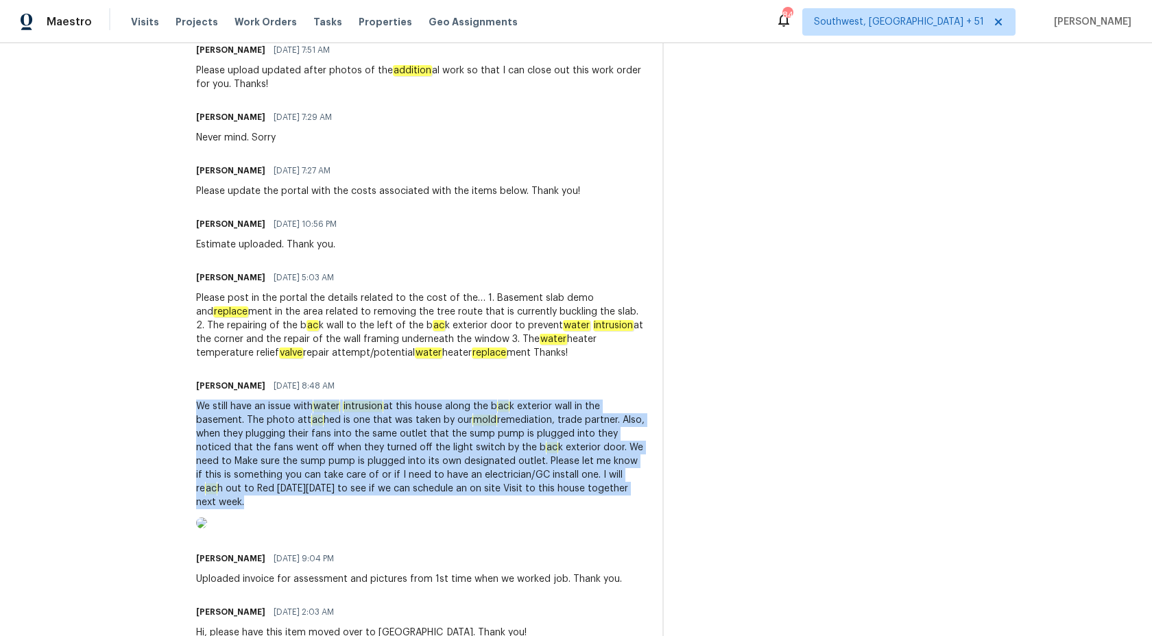
click at [359, 416] on div "We still have an issue with water intrusion at this house along the b ac k exte…" at bounding box center [421, 455] width 450 height 110
copy div "We still have an issue with water intrusion at this house along the b ac k exte…"
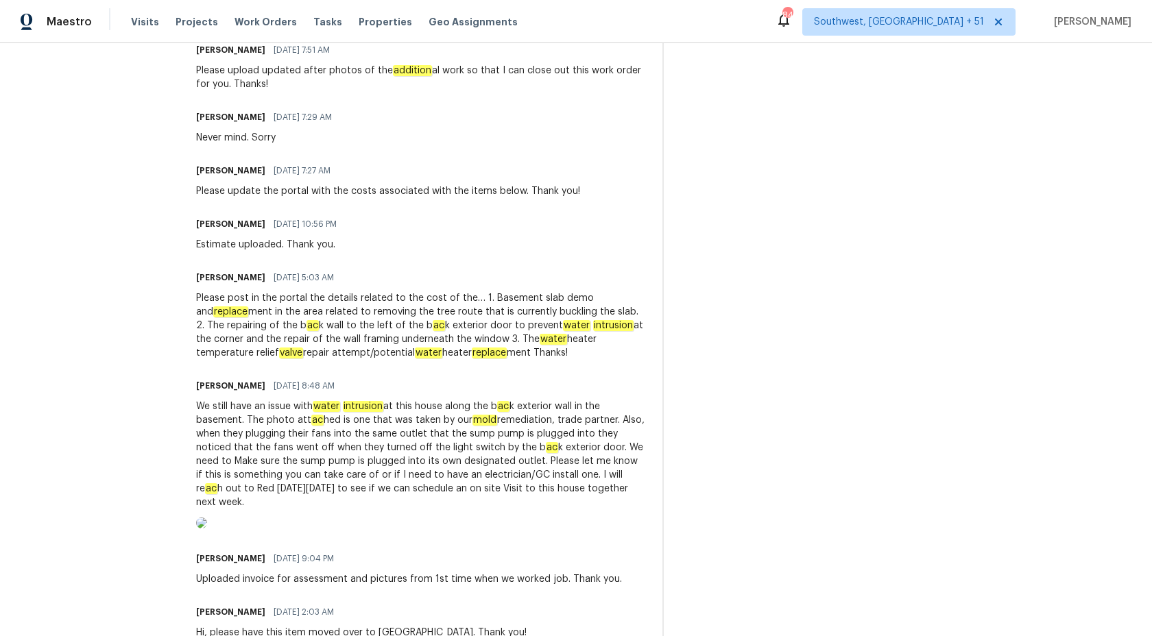
click at [226, 337] on div "Please post in the portal the details related to the cost of the… 1. Basement s…" at bounding box center [421, 325] width 450 height 69
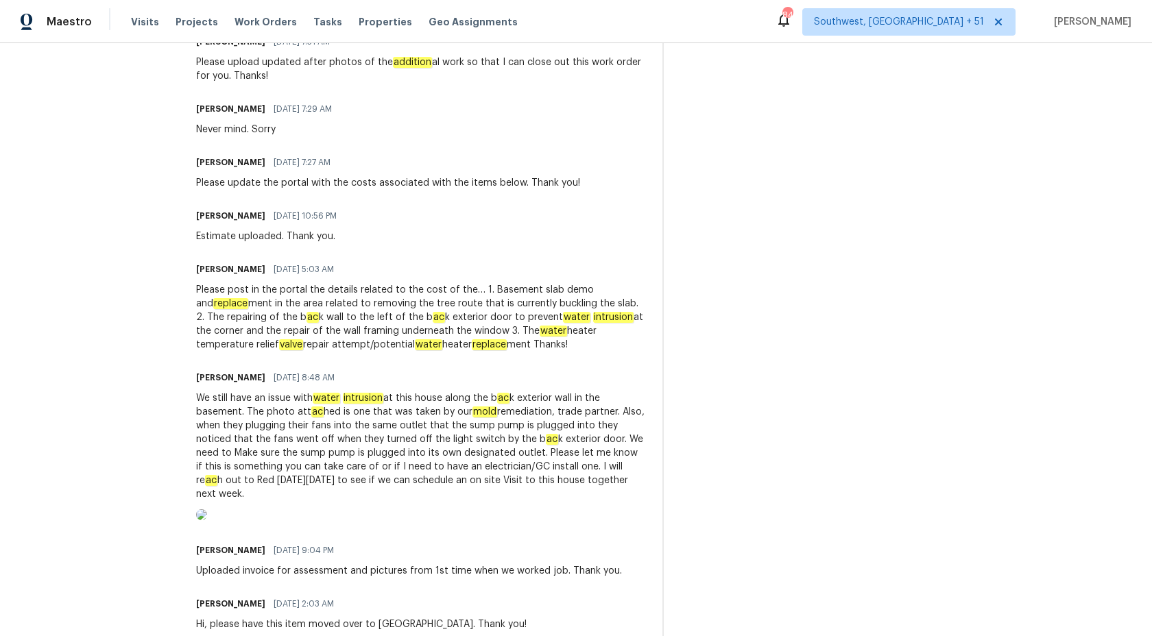
scroll to position [454, 0]
click at [383, 297] on div "Please post in the portal the details related to the cost of the… 1. Basement s…" at bounding box center [421, 319] width 450 height 69
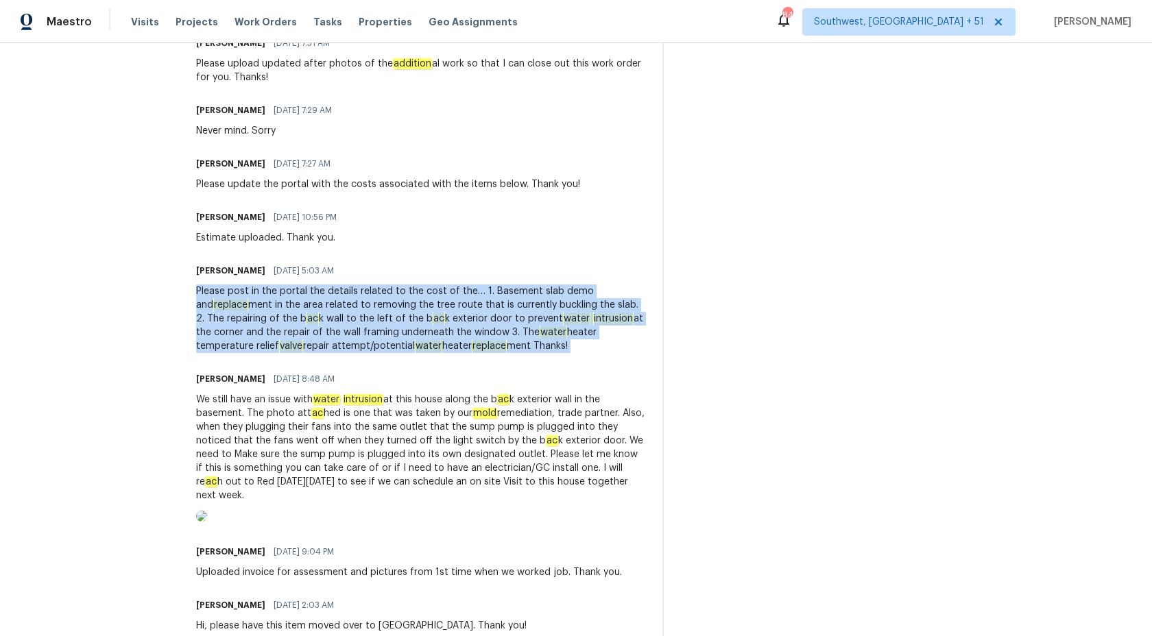
click at [383, 297] on div "Please post in the portal the details related to the cost of the… 1. Basement s…" at bounding box center [421, 319] width 450 height 69
copy div "Please post in the portal the details related to the cost of the… 1. Basement s…"
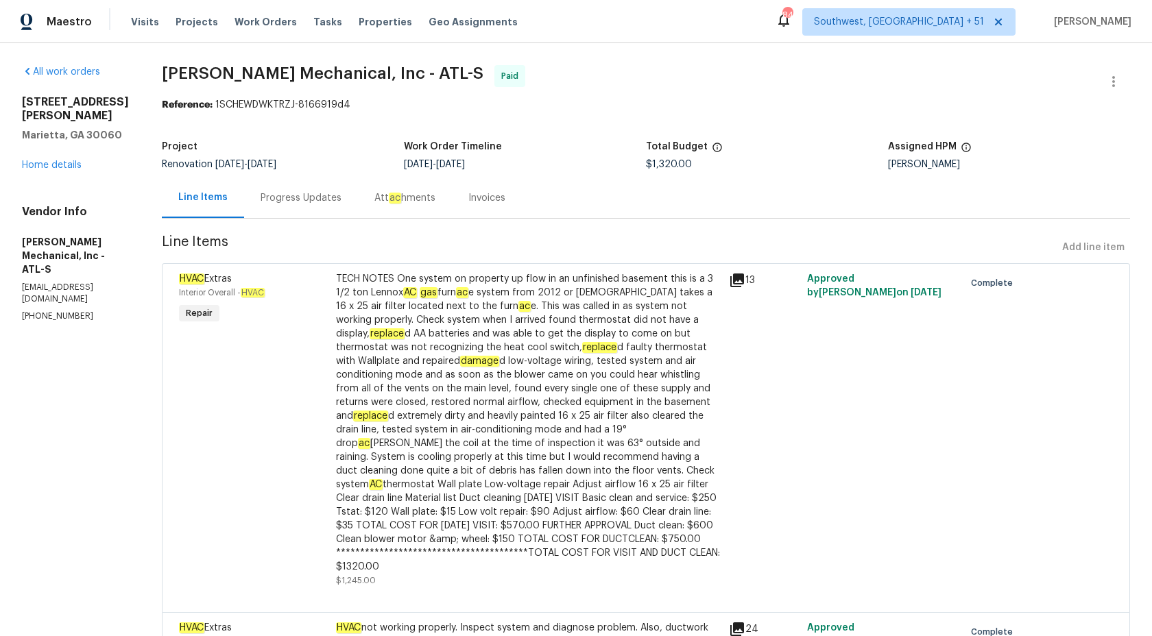
click at [306, 201] on div "Progress Updates" at bounding box center [301, 198] width 81 height 14
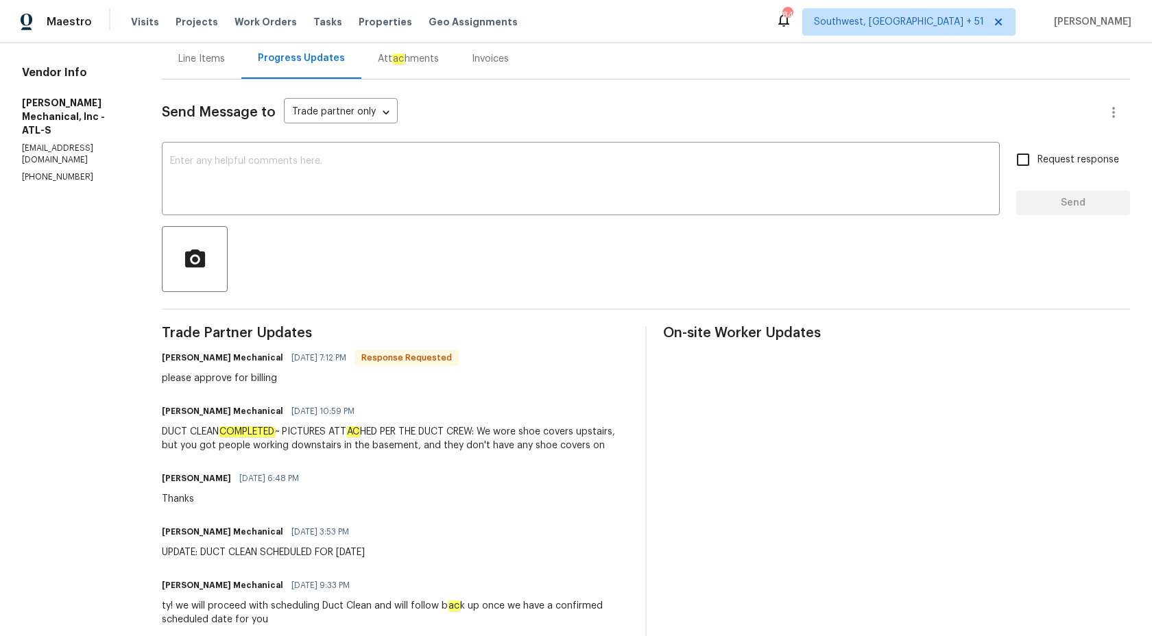
scroll to position [26, 0]
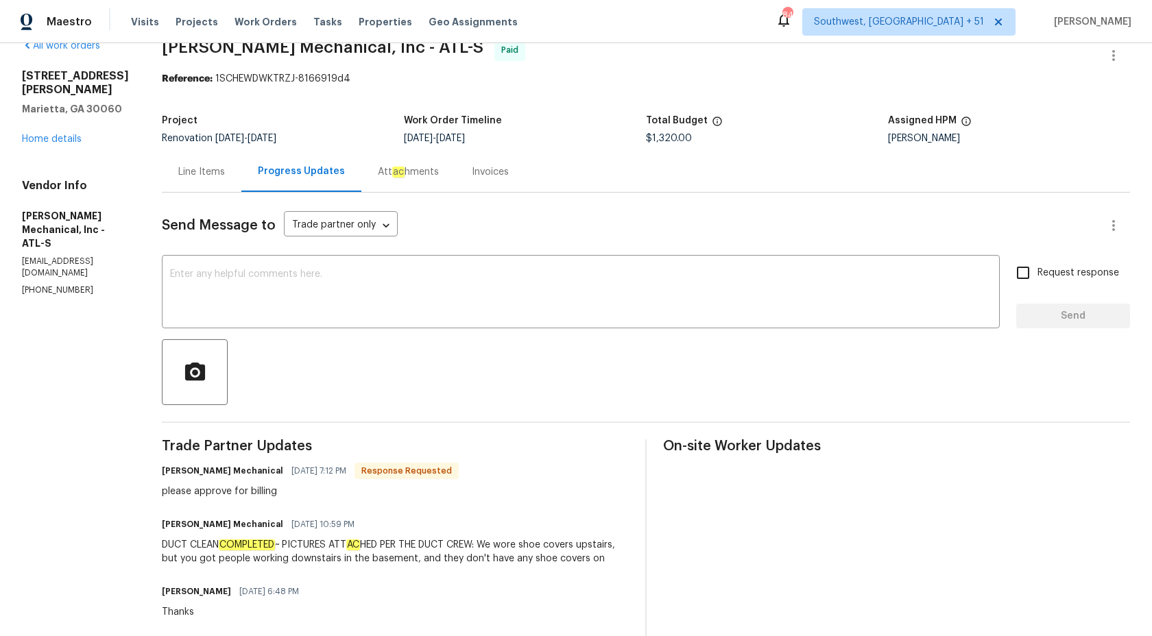
click at [505, 173] on div "Invoices" at bounding box center [490, 172] width 37 height 14
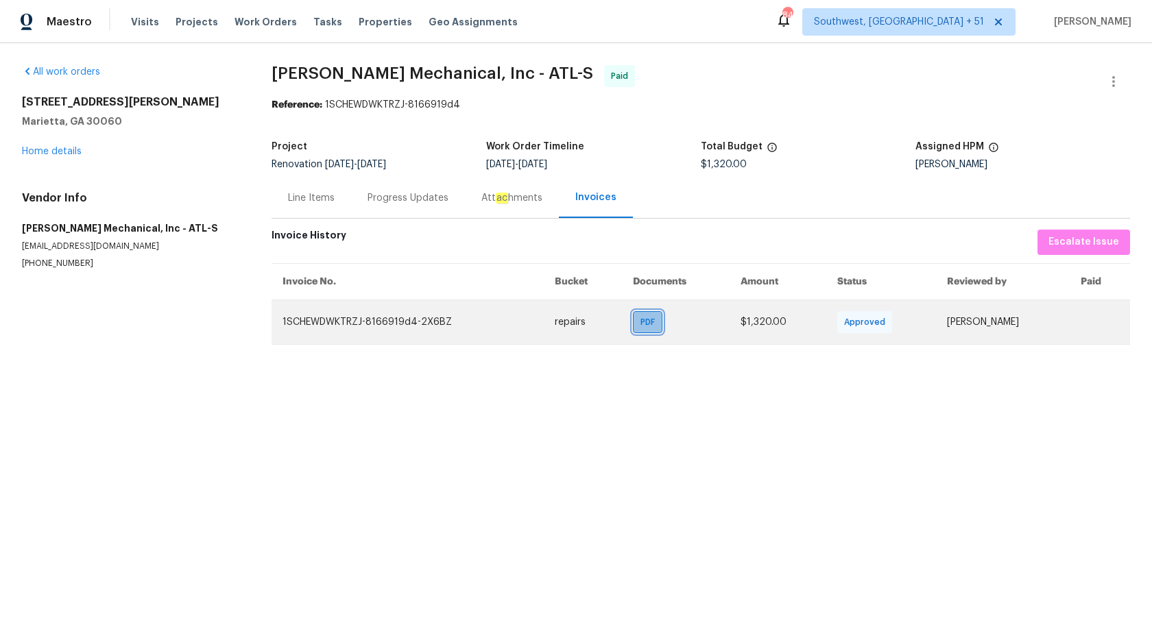
click at [633, 316] on div "PDF" at bounding box center [647, 322] width 29 height 22
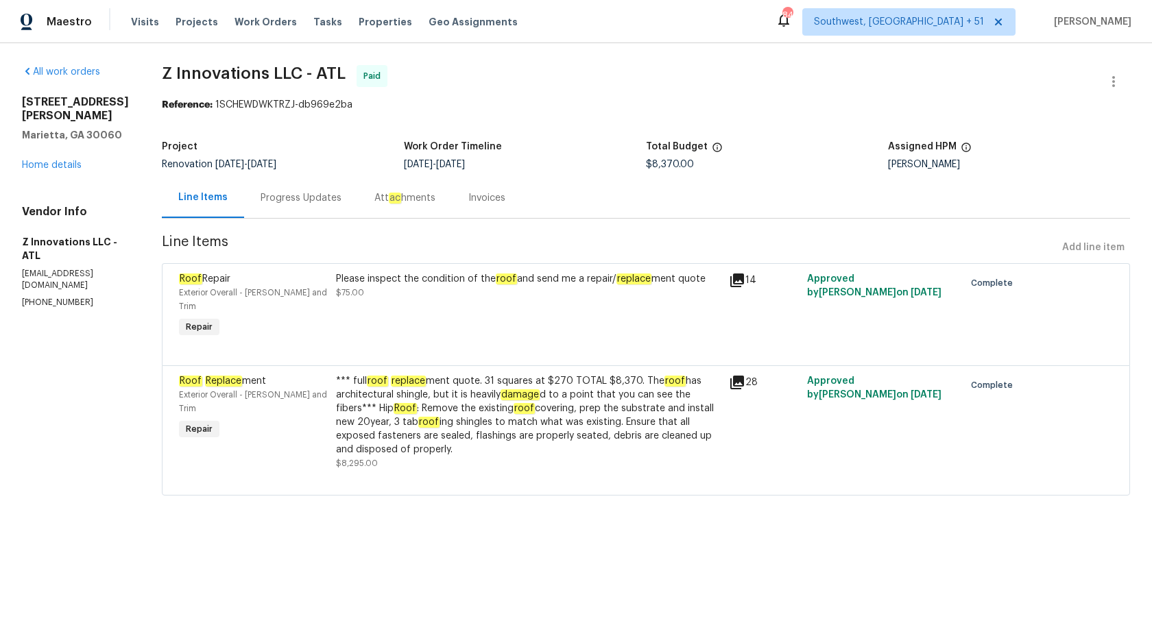
click at [323, 200] on div "Progress Updates" at bounding box center [301, 198] width 81 height 14
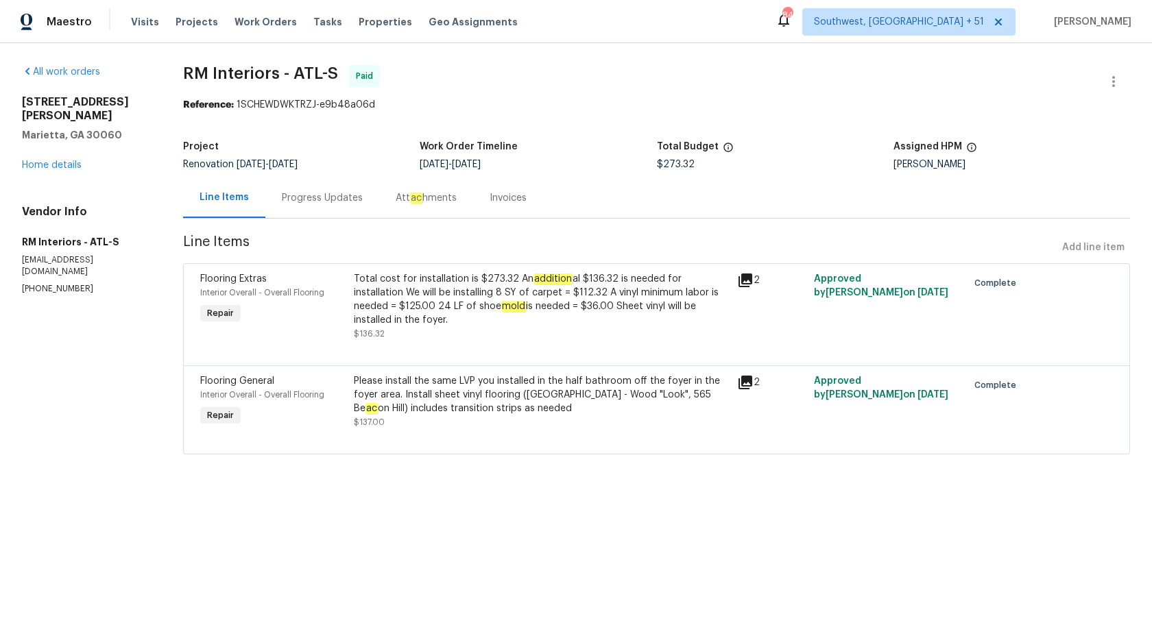
click at [311, 202] on div "Progress Updates" at bounding box center [322, 198] width 81 height 14
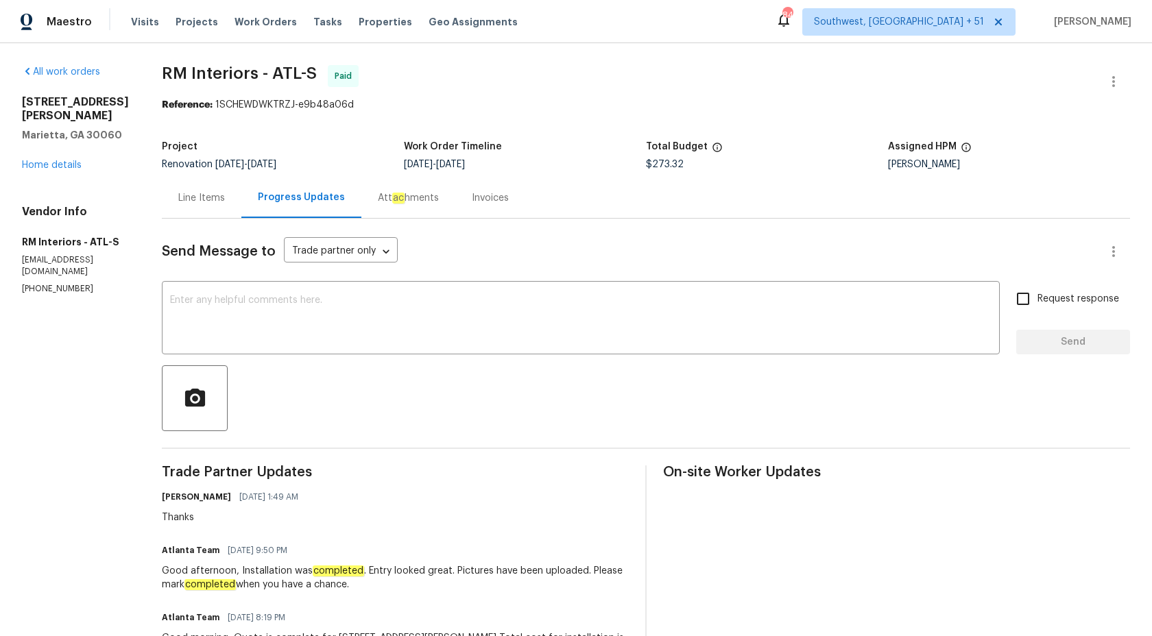
click at [477, 195] on div "Invoices" at bounding box center [490, 198] width 37 height 14
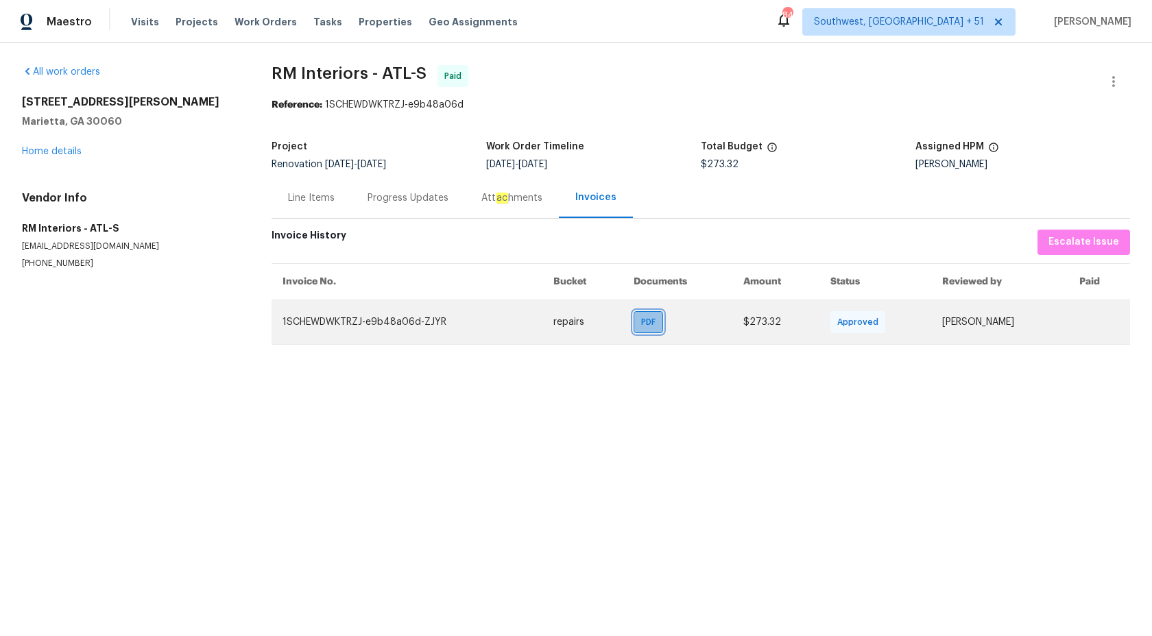
click at [641, 328] on span "PDF" at bounding box center [651, 322] width 20 height 14
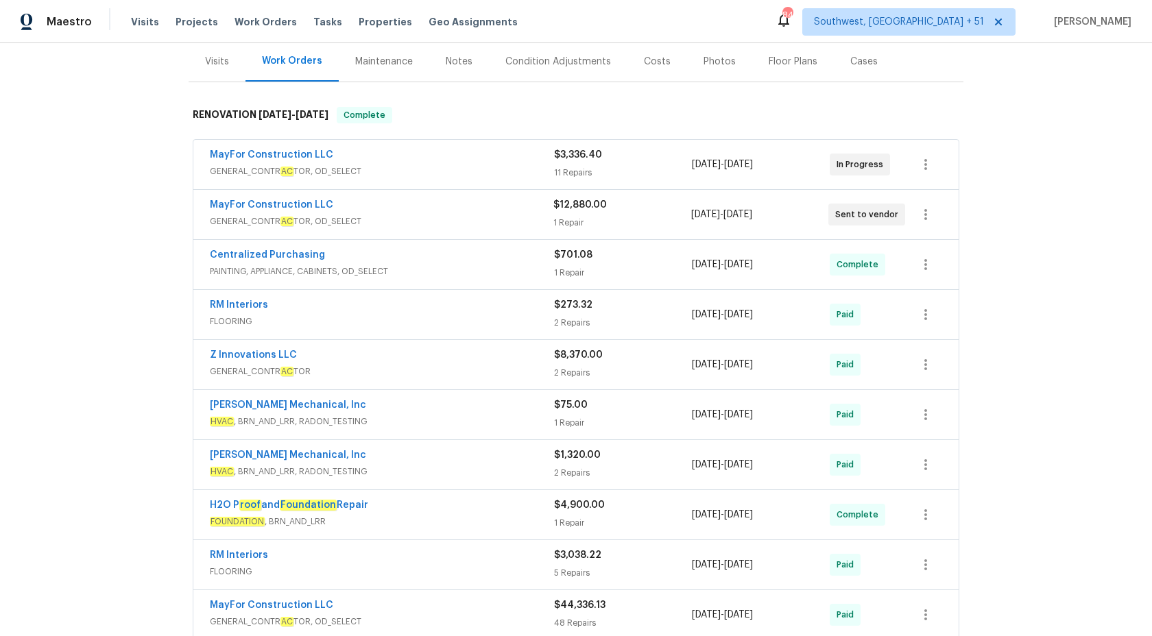
scroll to position [167, 0]
click at [553, 259] on div "Centralized Purchasing" at bounding box center [382, 256] width 344 height 16
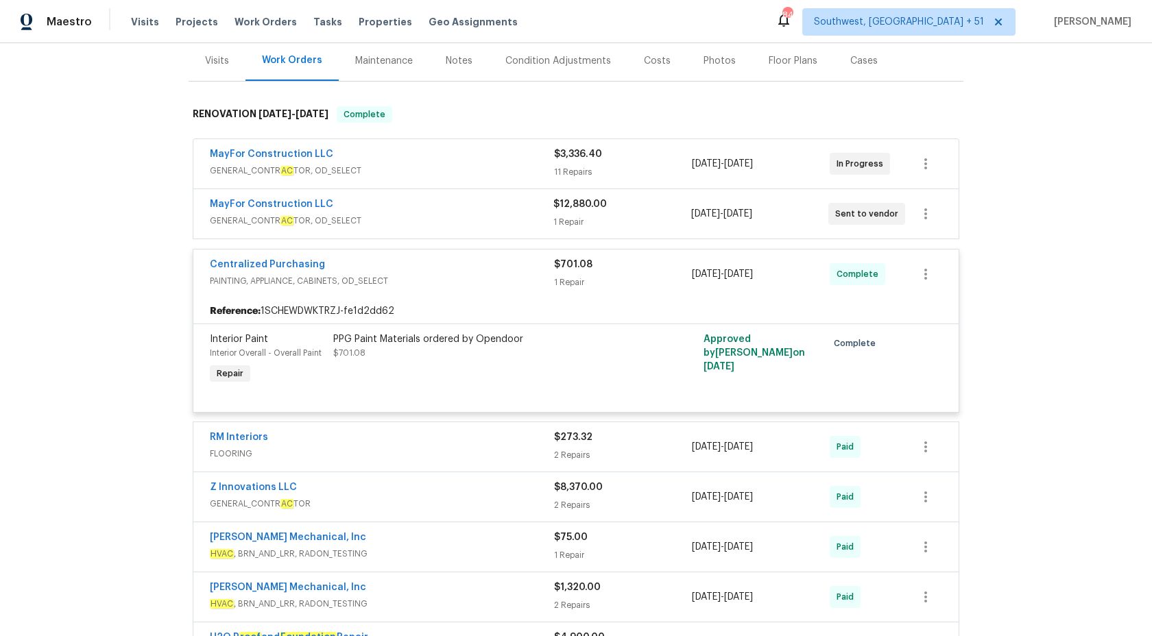
click at [554, 266] on span "$701.08" at bounding box center [573, 265] width 38 height 10
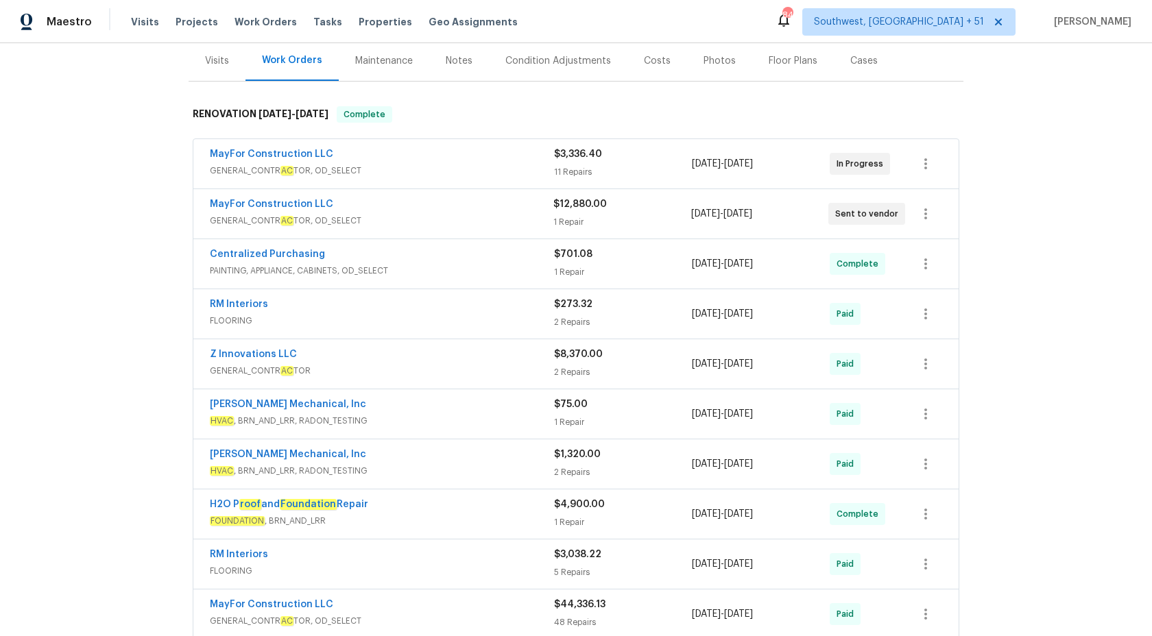
click at [551, 219] on span "GENERAL_CONTR AC TOR, OD_SELECT" at bounding box center [382, 221] width 344 height 14
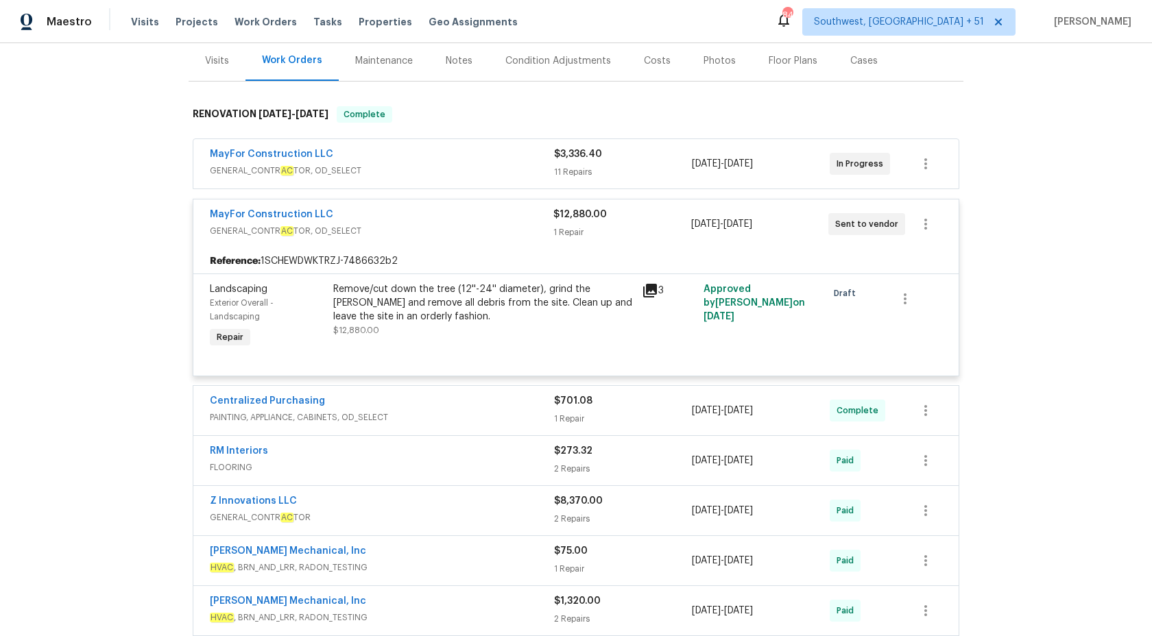
click at [551, 219] on div "MayFor Construction LLC" at bounding box center [382, 216] width 344 height 16
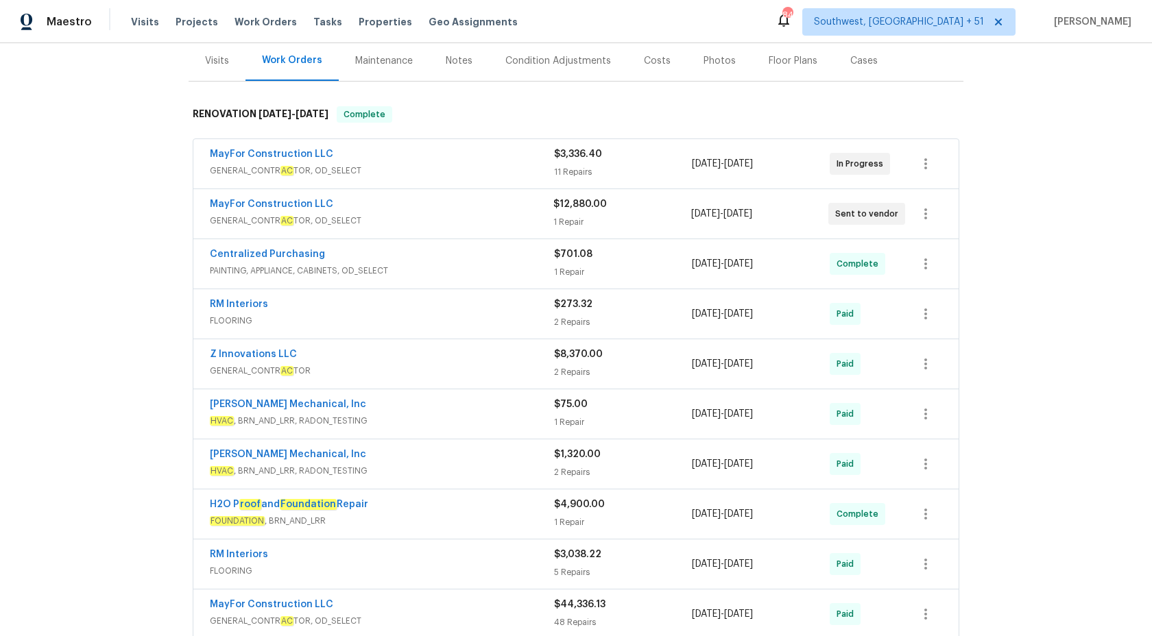
click at [545, 158] on div "MayFor Construction LLC" at bounding box center [382, 155] width 344 height 16
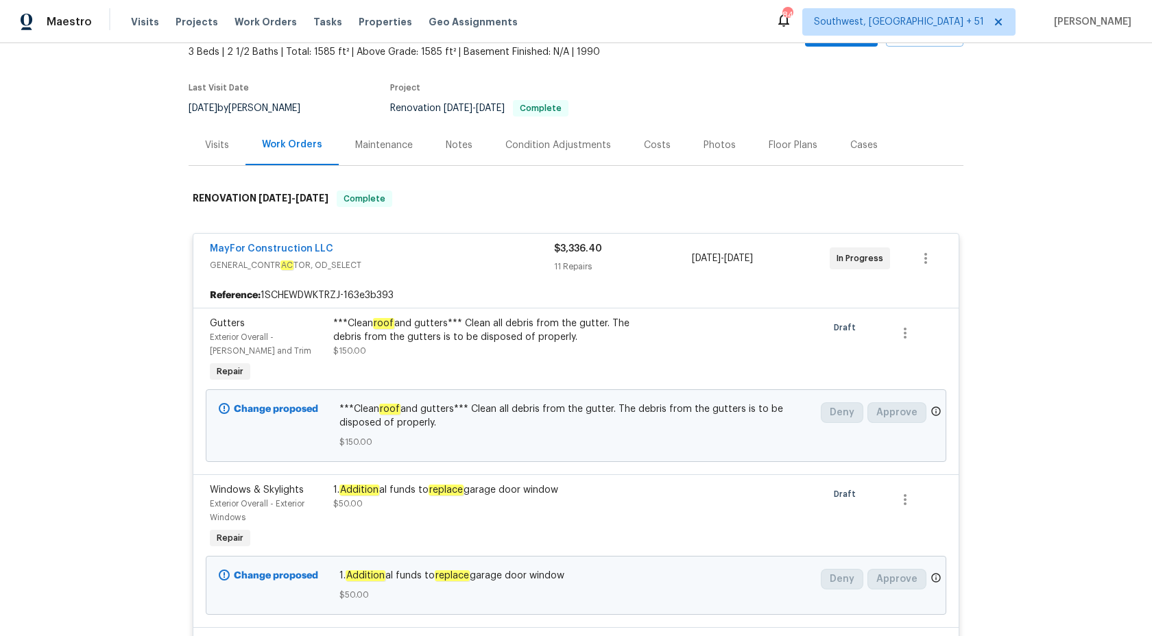
scroll to position [0, 0]
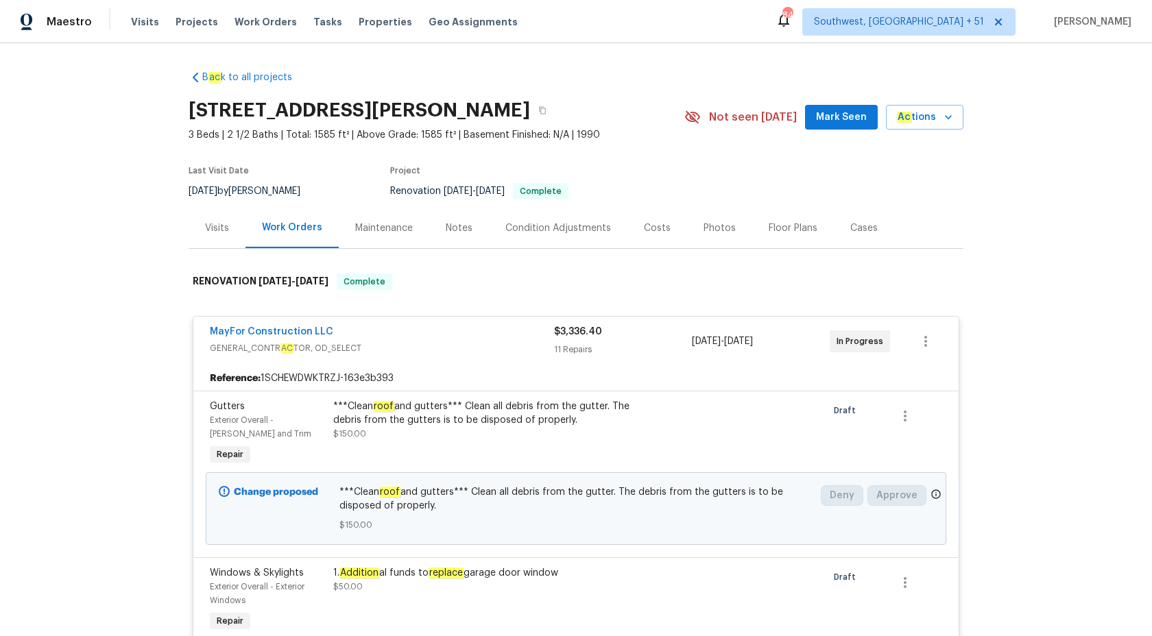
click at [513, 333] on div "MayFor Construction LLC" at bounding box center [382, 333] width 344 height 16
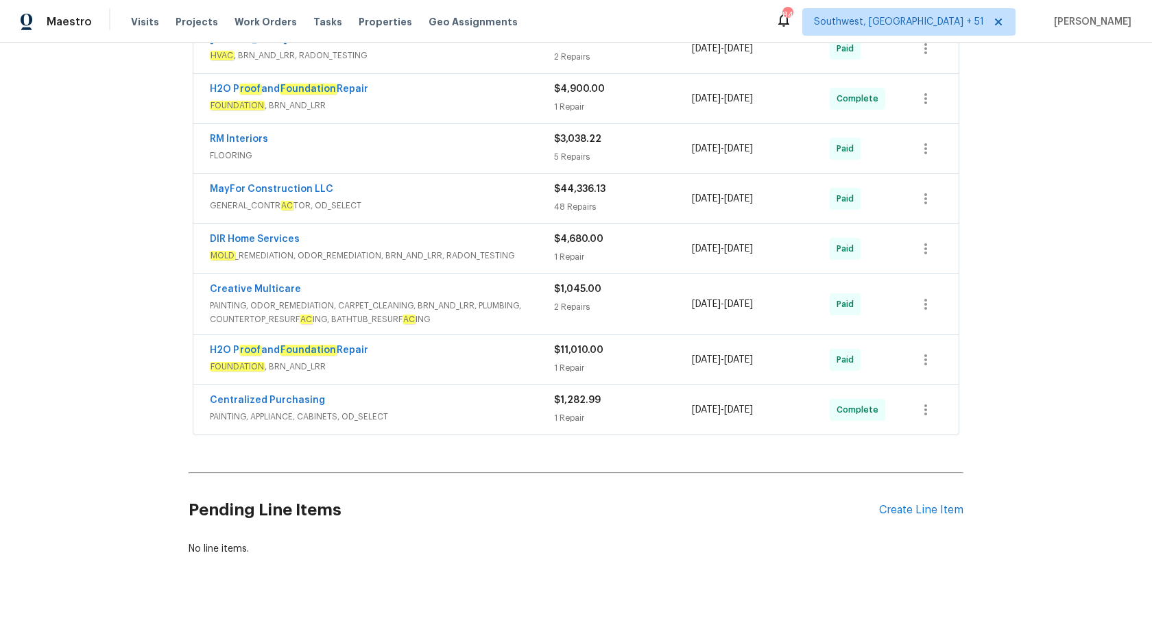
scroll to position [596, 0]
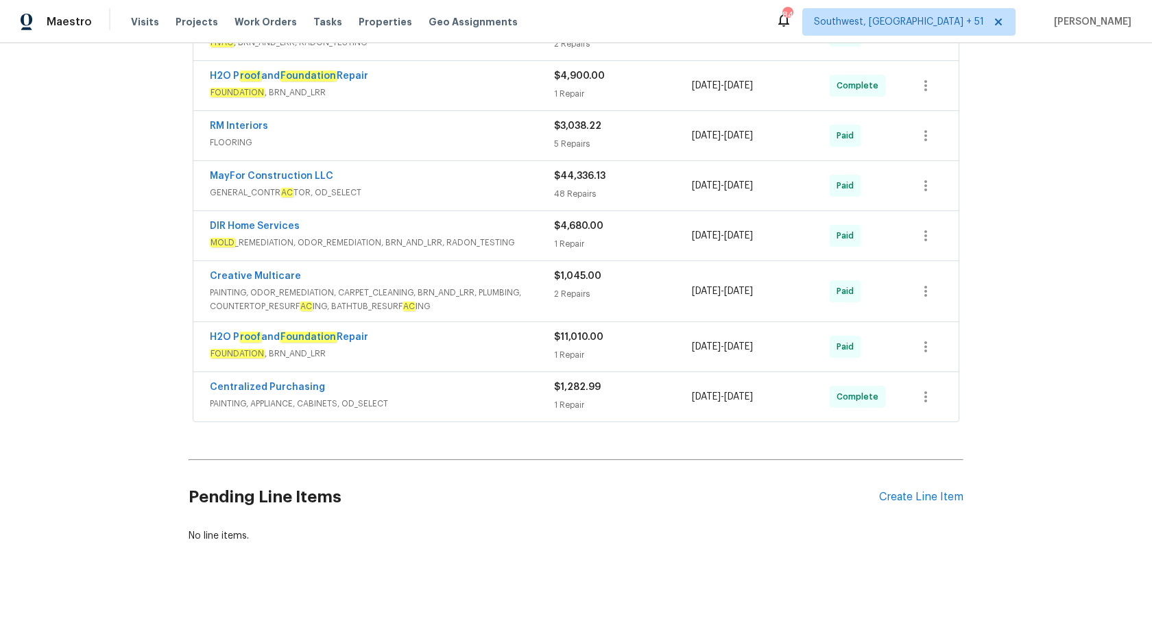
click at [77, 32] on div "Maestro" at bounding box center [46, 21] width 92 height 27
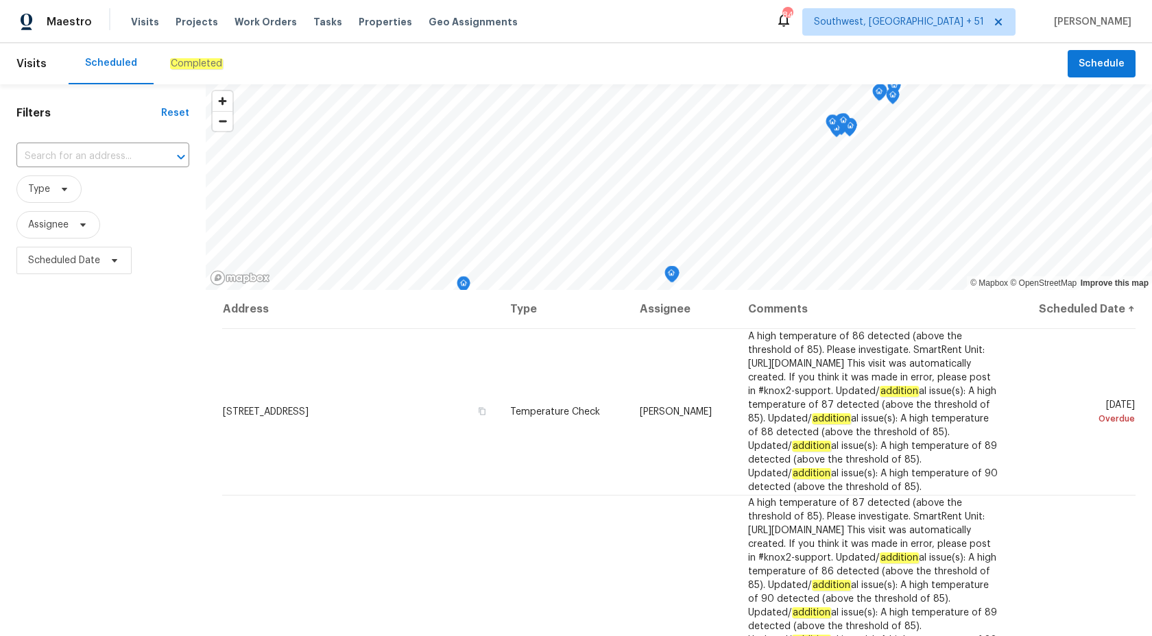
click at [206, 60] on em "Completed" at bounding box center [196, 63] width 53 height 11
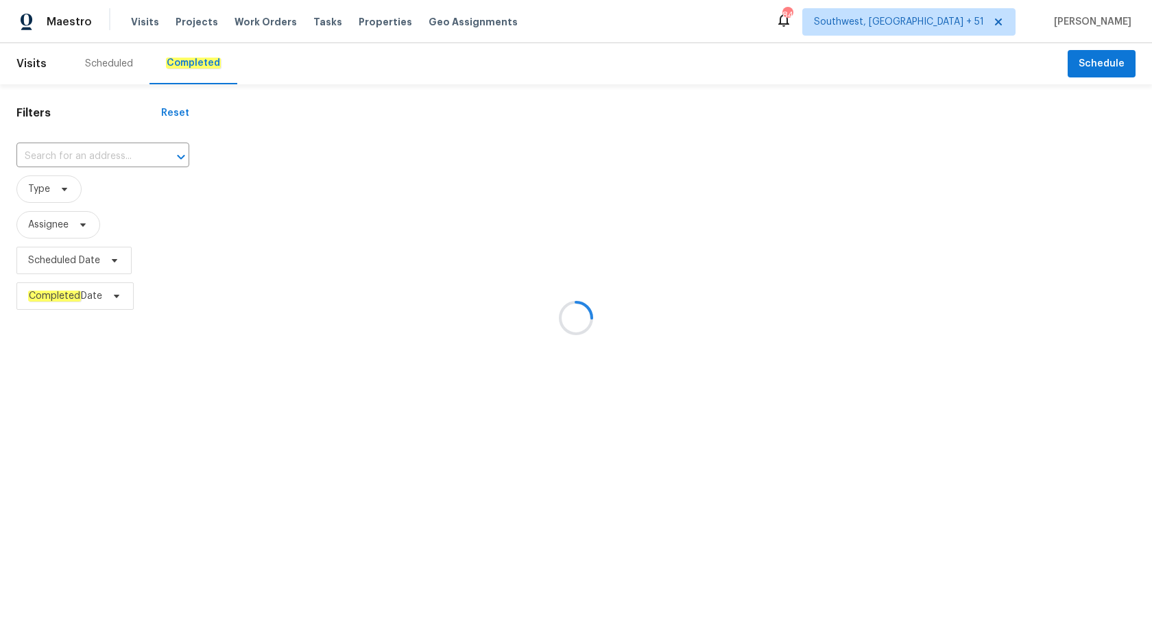
click at [115, 150] on div at bounding box center [576, 318] width 1152 height 636
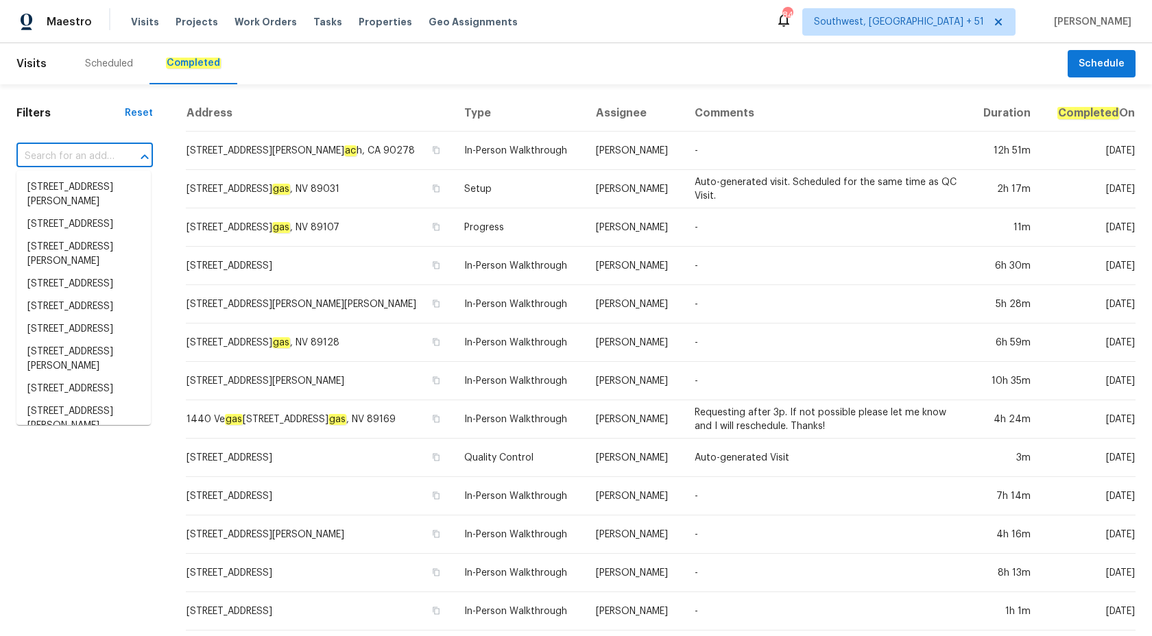
click at [78, 163] on input "text" at bounding box center [65, 156] width 98 height 21
paste input "505 Old Vine Ct Charlotte, NC 28214"
type input "505 Old Vine Ct Charlotte, NC 28214"
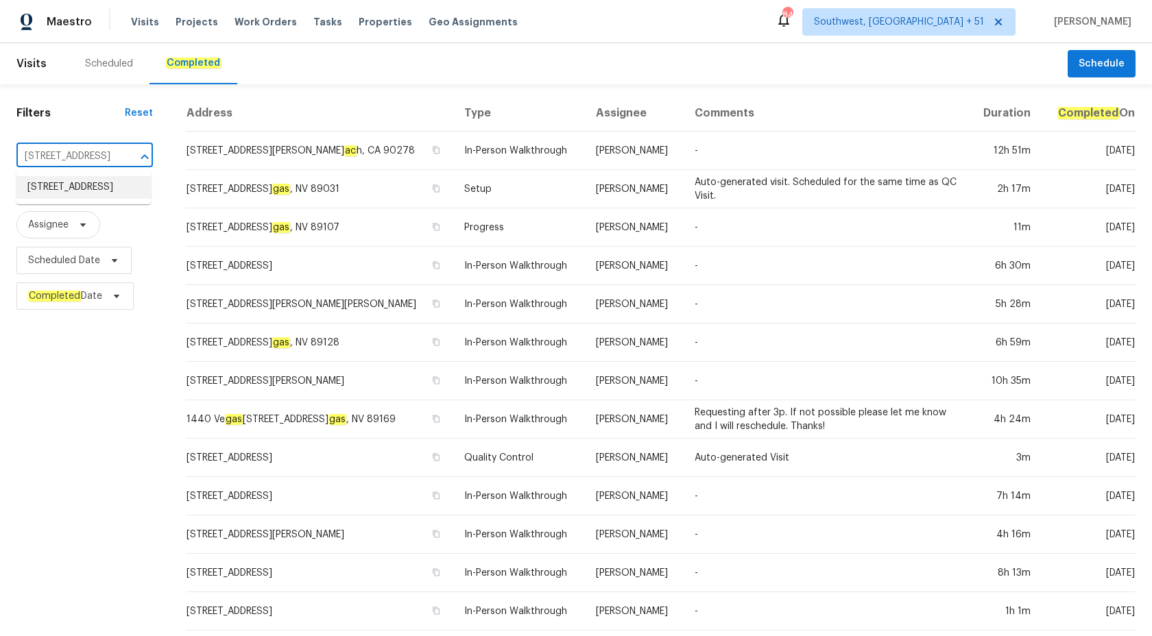
click at [73, 195] on li "505 Old Vine Ct, Charlotte, NC 28214" at bounding box center [83, 187] width 134 height 23
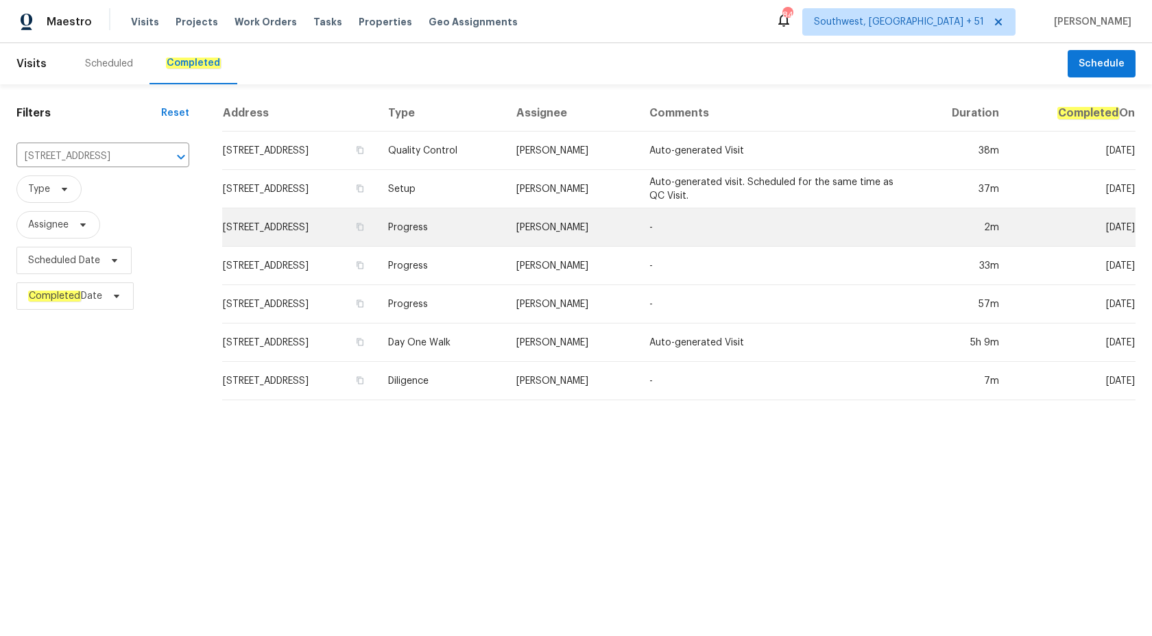
click at [456, 211] on td "Progress" at bounding box center [441, 227] width 129 height 38
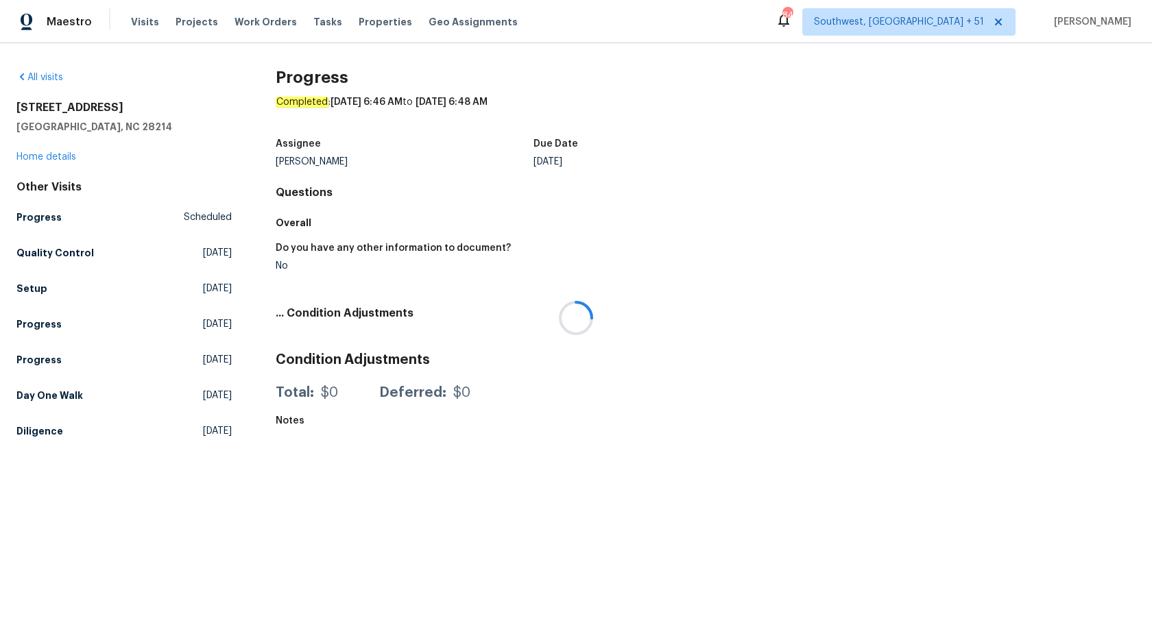
click at [45, 156] on div at bounding box center [576, 318] width 1152 height 636
click at [45, 156] on link "Home details" at bounding box center [46, 157] width 60 height 10
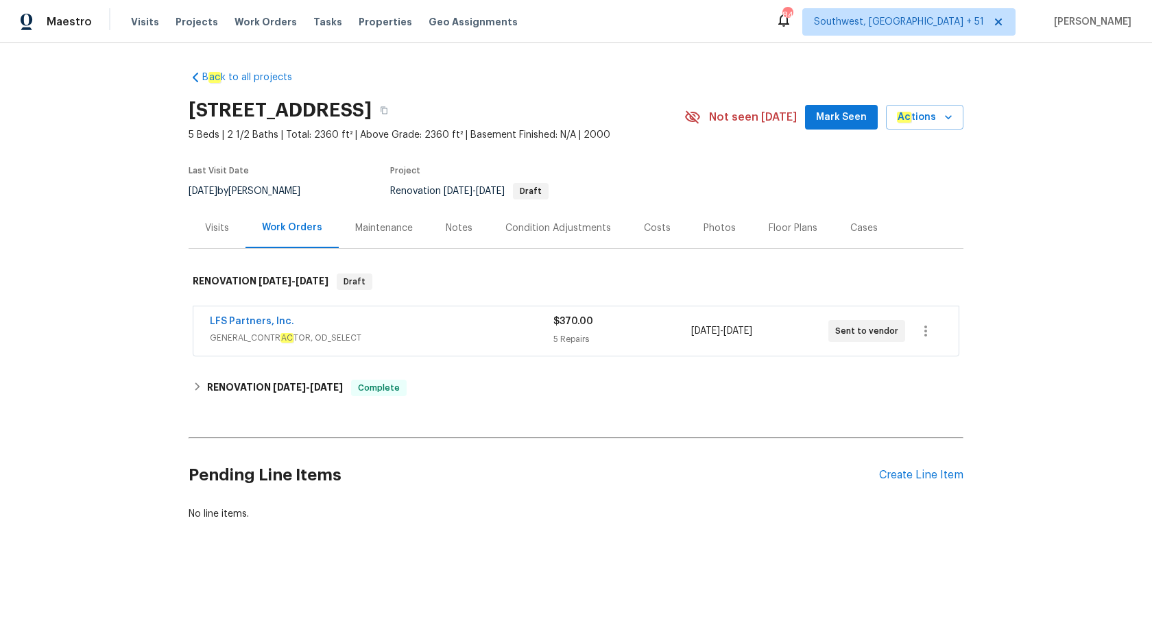
click at [209, 232] on div "Visits" at bounding box center [217, 228] width 24 height 14
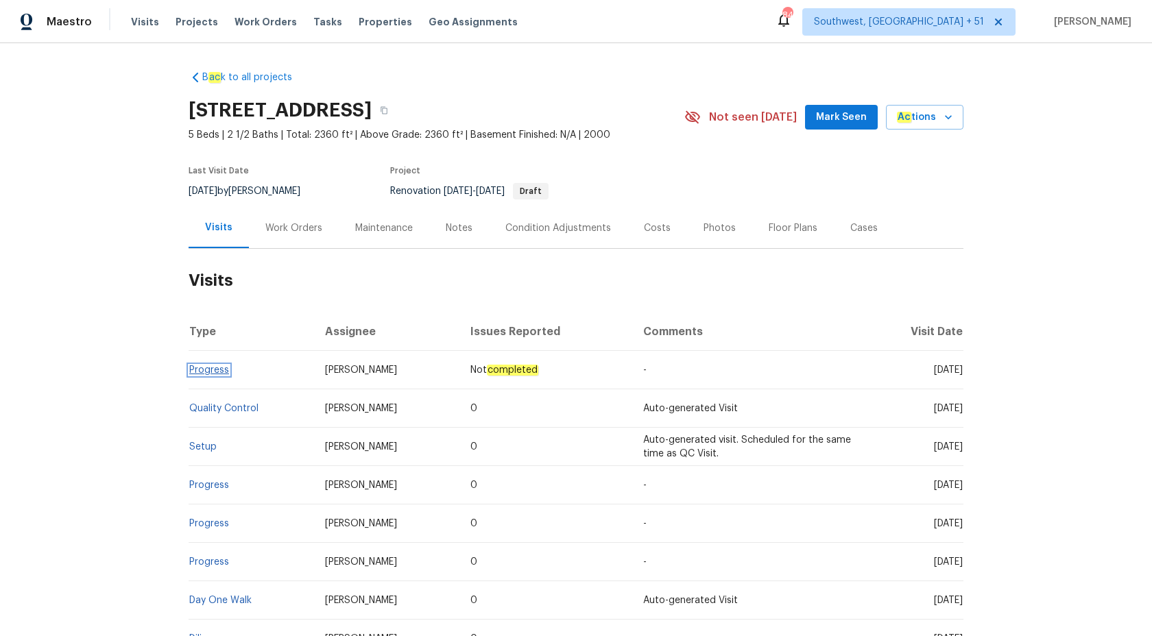
click at [217, 365] on link "Progress" at bounding box center [209, 370] width 40 height 10
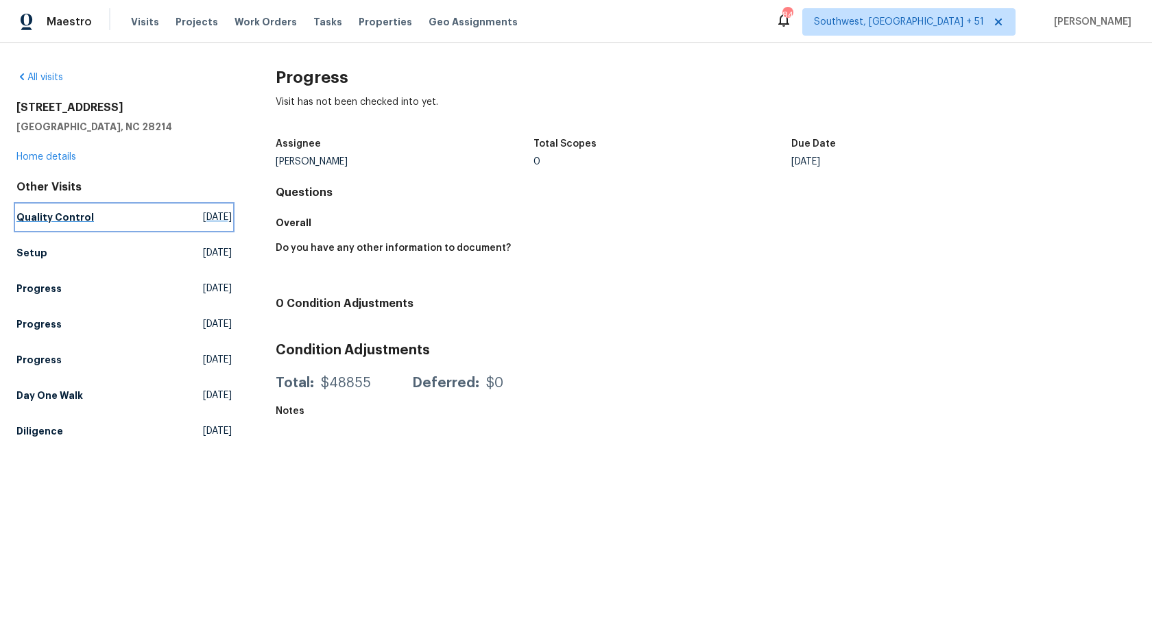
click at [57, 219] on h5 "Quality Control" at bounding box center [54, 218] width 77 height 14
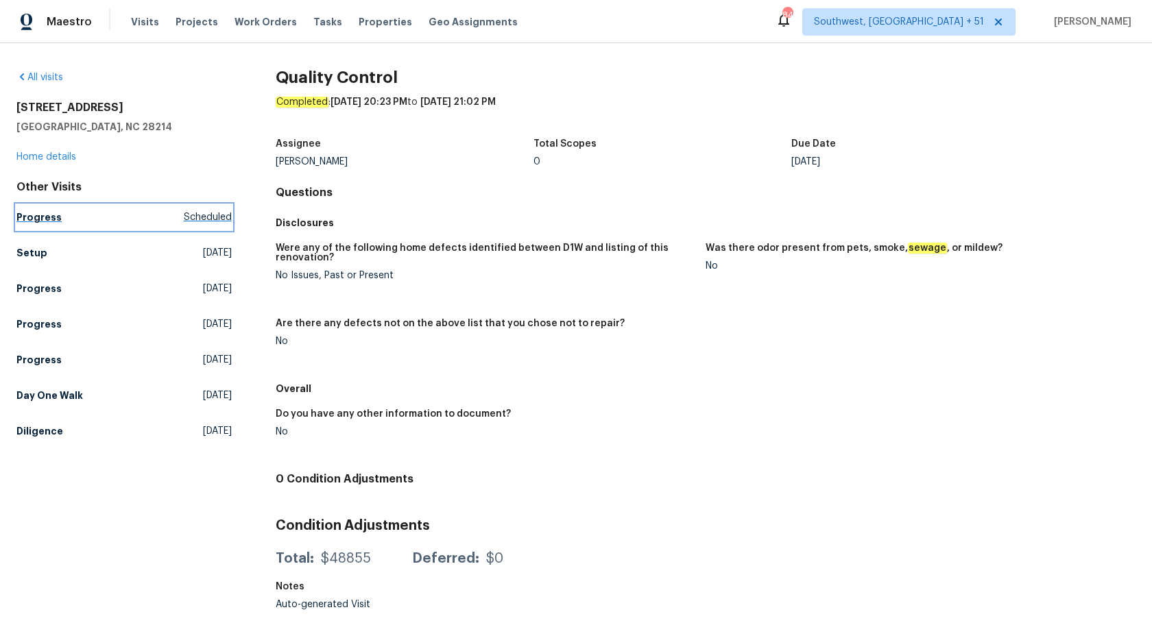
click at [35, 221] on h5 "Progress" at bounding box center [38, 218] width 45 height 14
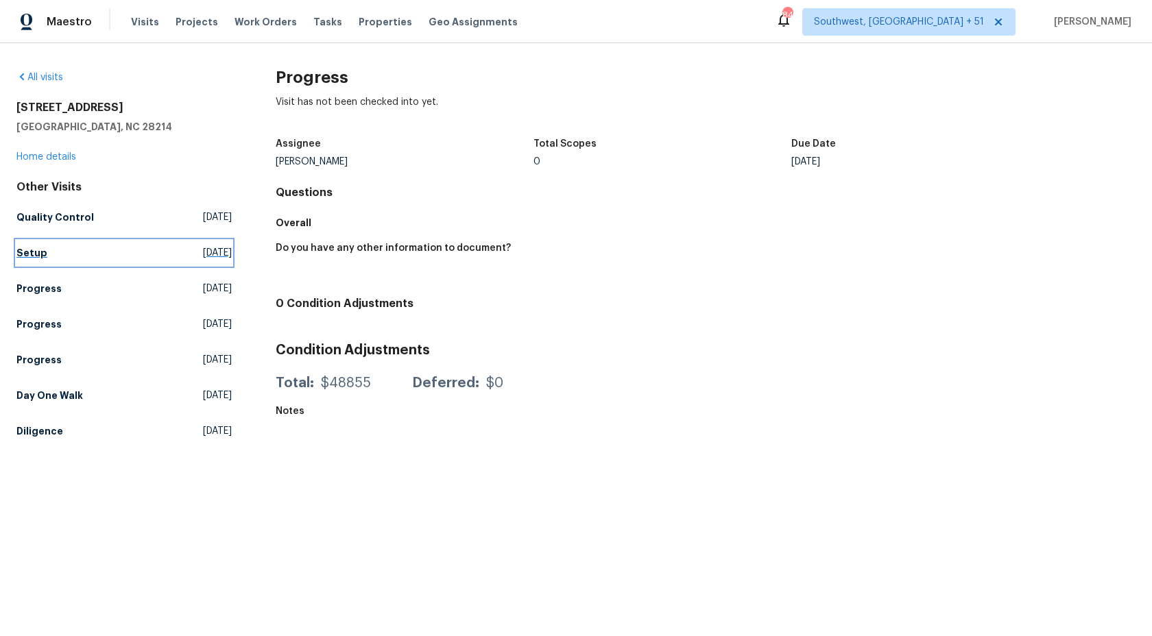
click at [38, 259] on h5 "Setup" at bounding box center [31, 253] width 31 height 14
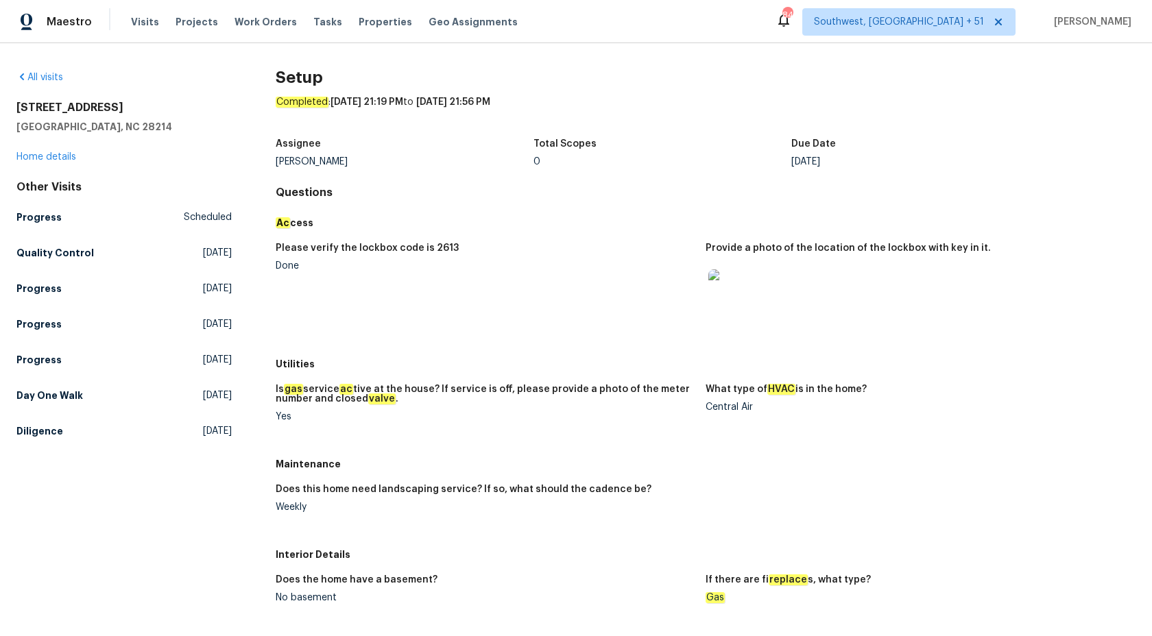
click at [833, 473] on div "Maintenance" at bounding box center [706, 464] width 860 height 25
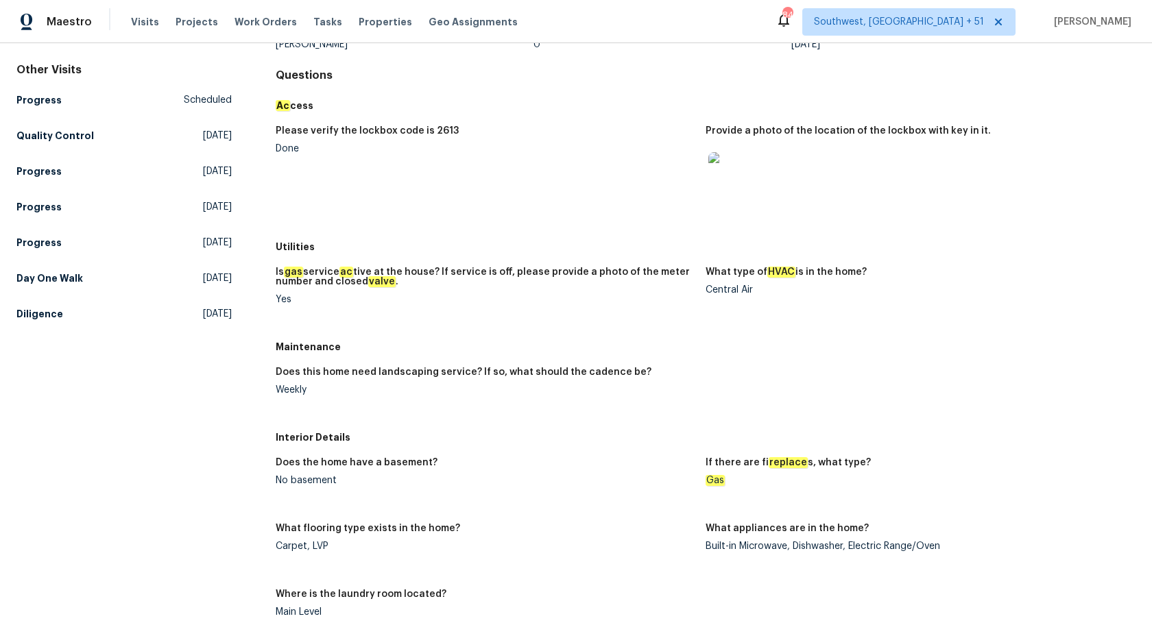
scroll to position [73, 0]
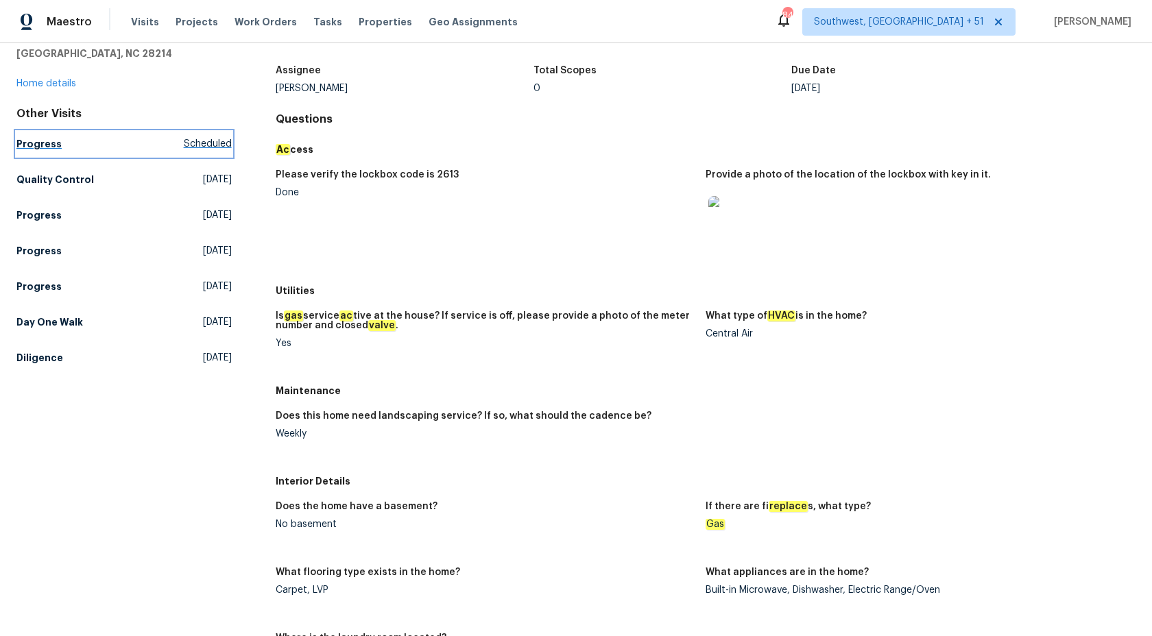
click at [45, 141] on h5 "Progress" at bounding box center [38, 144] width 45 height 14
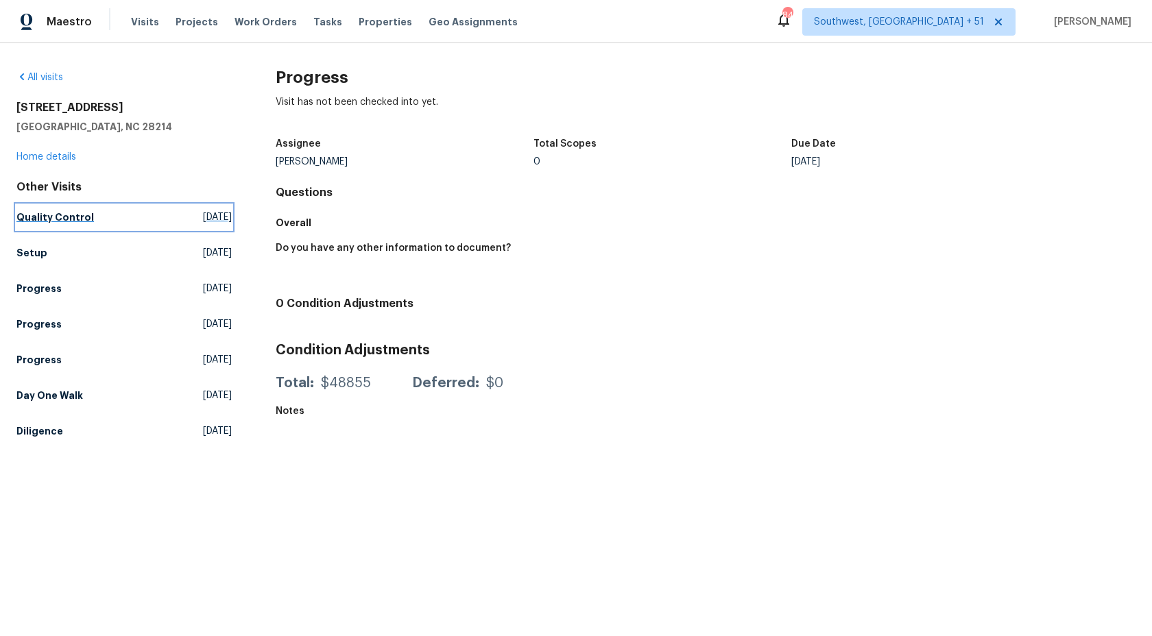
click at [49, 208] on link "Quality Control [DATE]" at bounding box center [123, 217] width 215 height 25
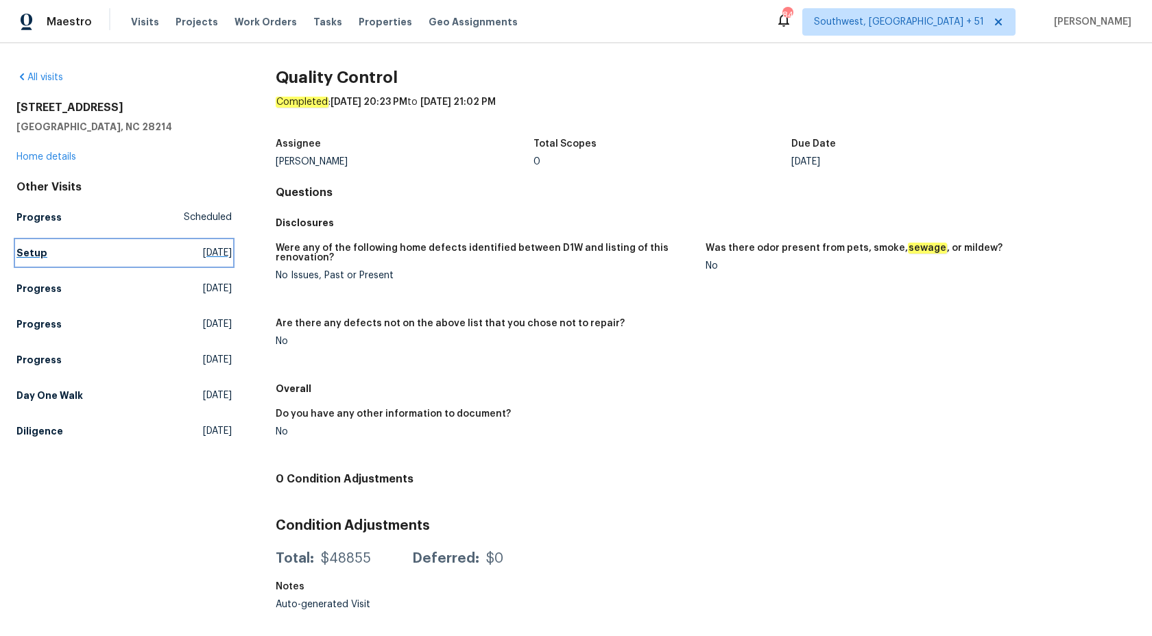
click at [43, 254] on h5 "Setup" at bounding box center [31, 253] width 31 height 14
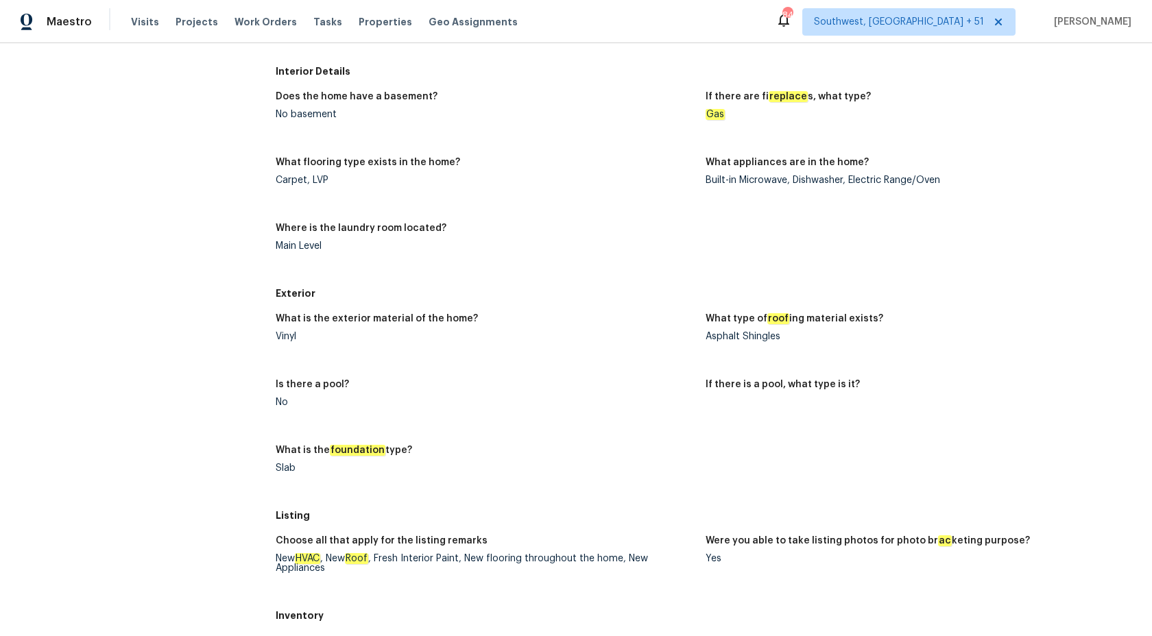
scroll to position [950, 0]
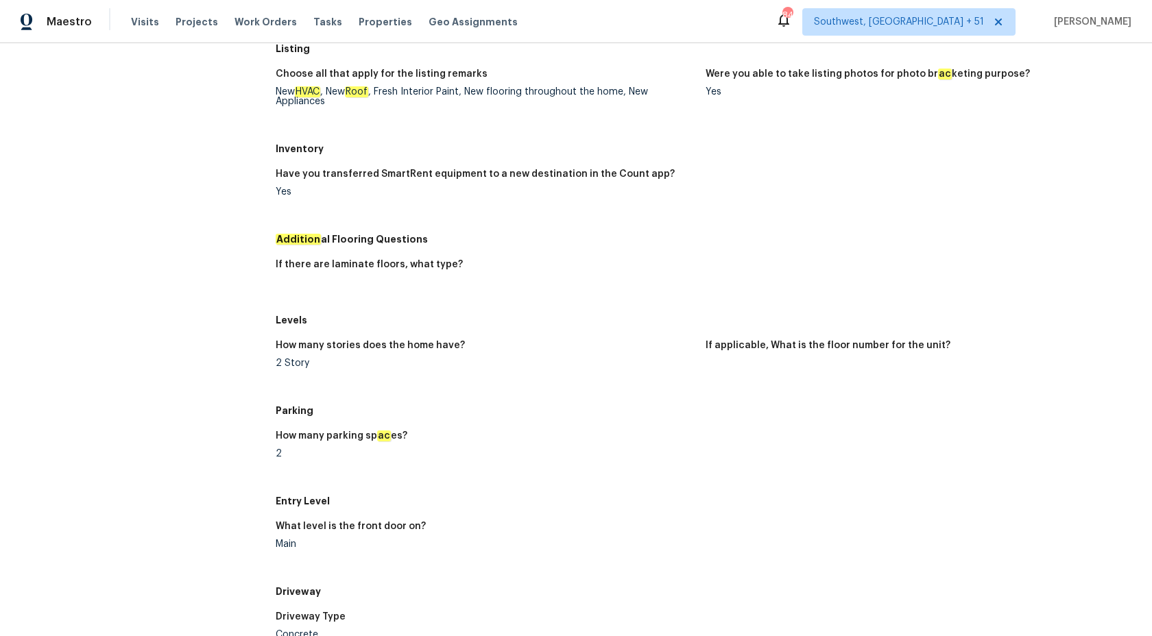
click at [779, 370] on figure "If applicable, What is the floor number for the unit?" at bounding box center [921, 365] width 430 height 49
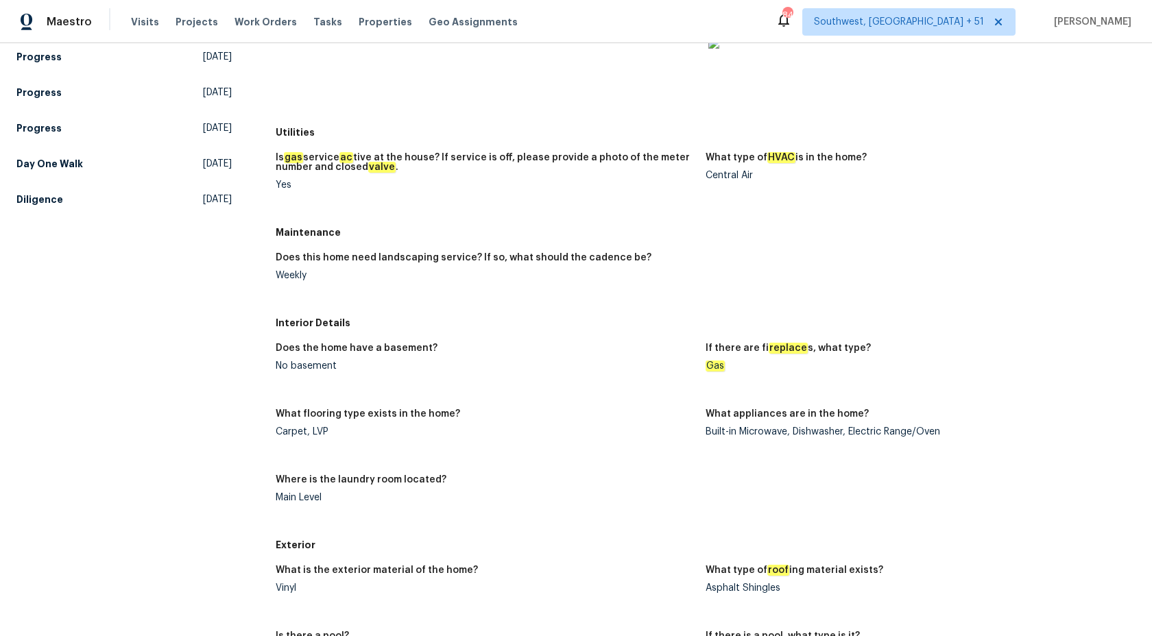
scroll to position [178, 0]
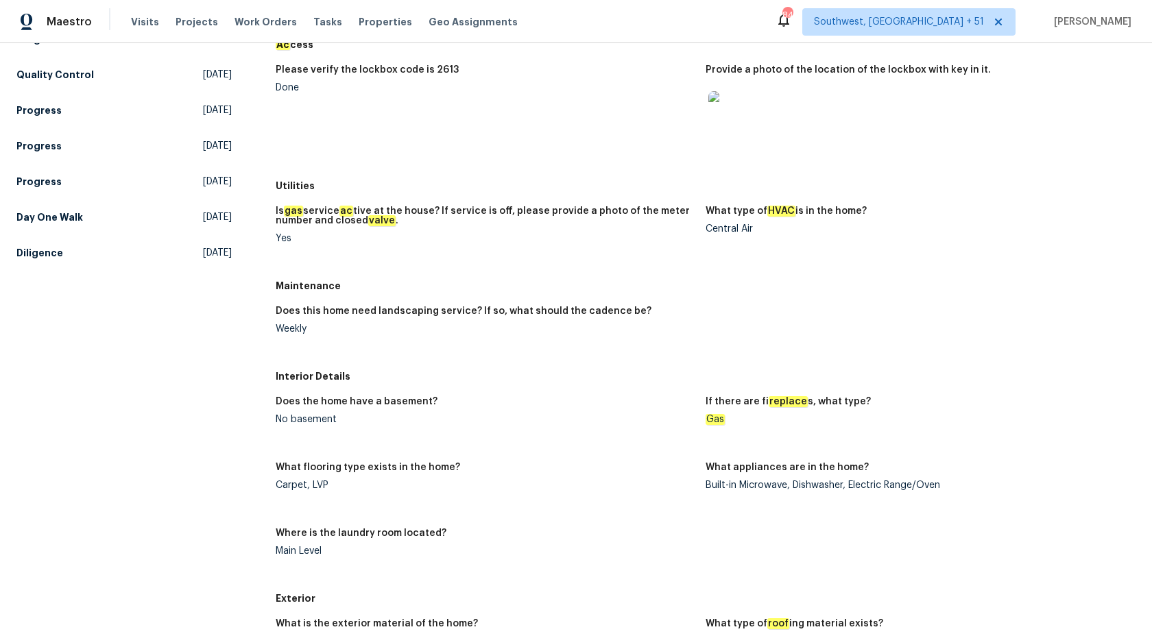
click at [547, 398] on div "Does the home have a basement?" at bounding box center [485, 406] width 419 height 18
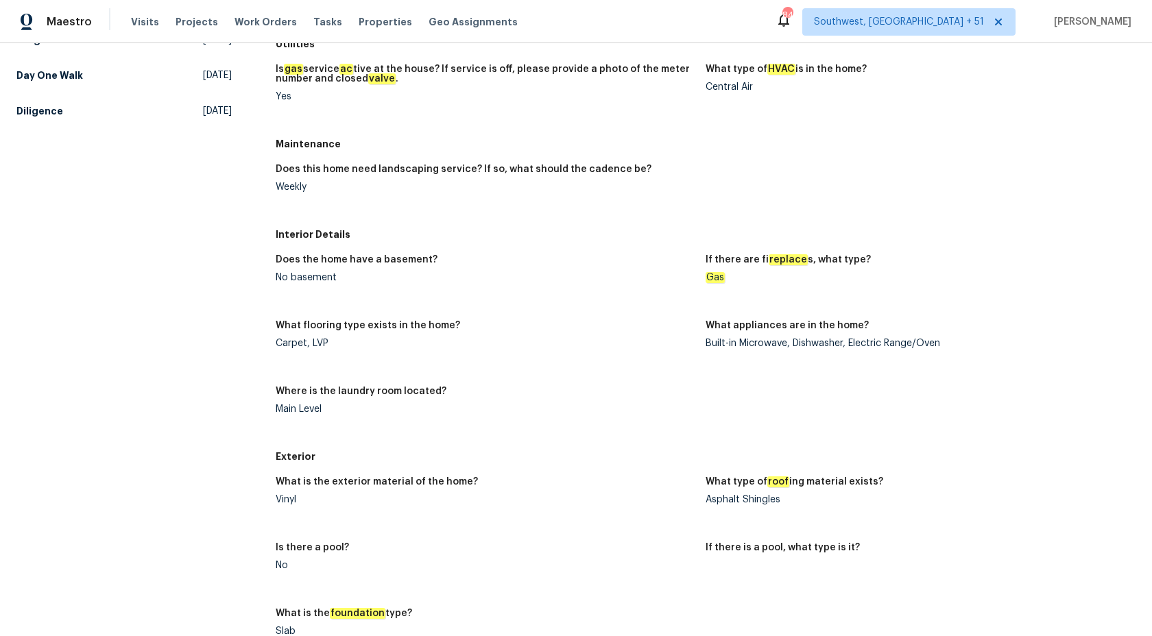
scroll to position [510, 0]
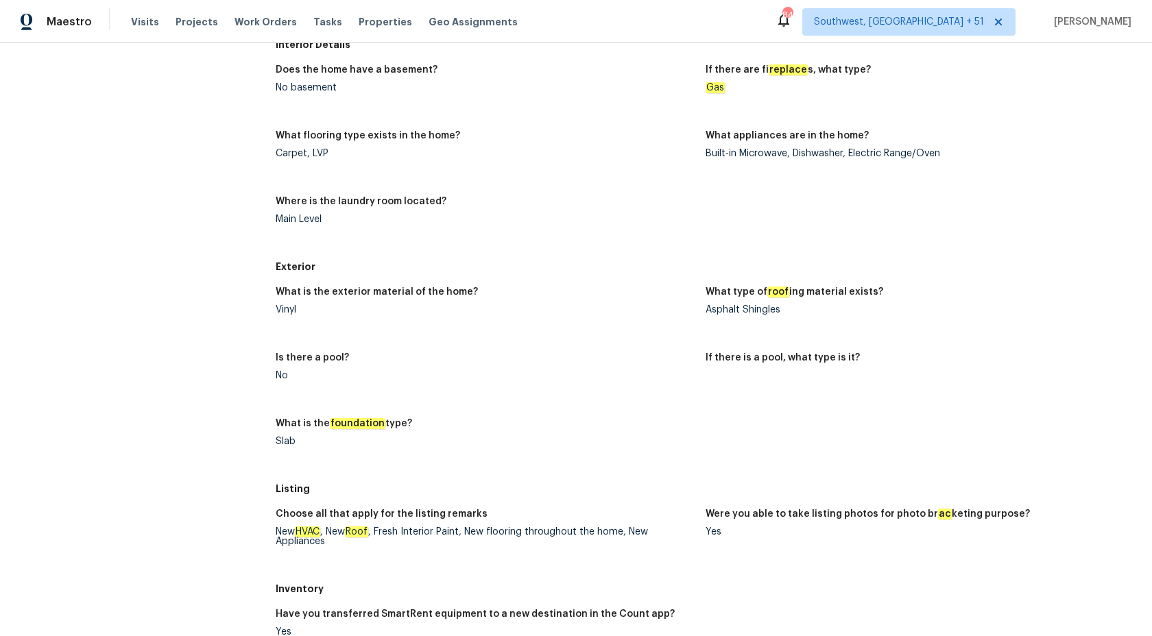
click at [641, 258] on div "Exterior" at bounding box center [706, 266] width 860 height 25
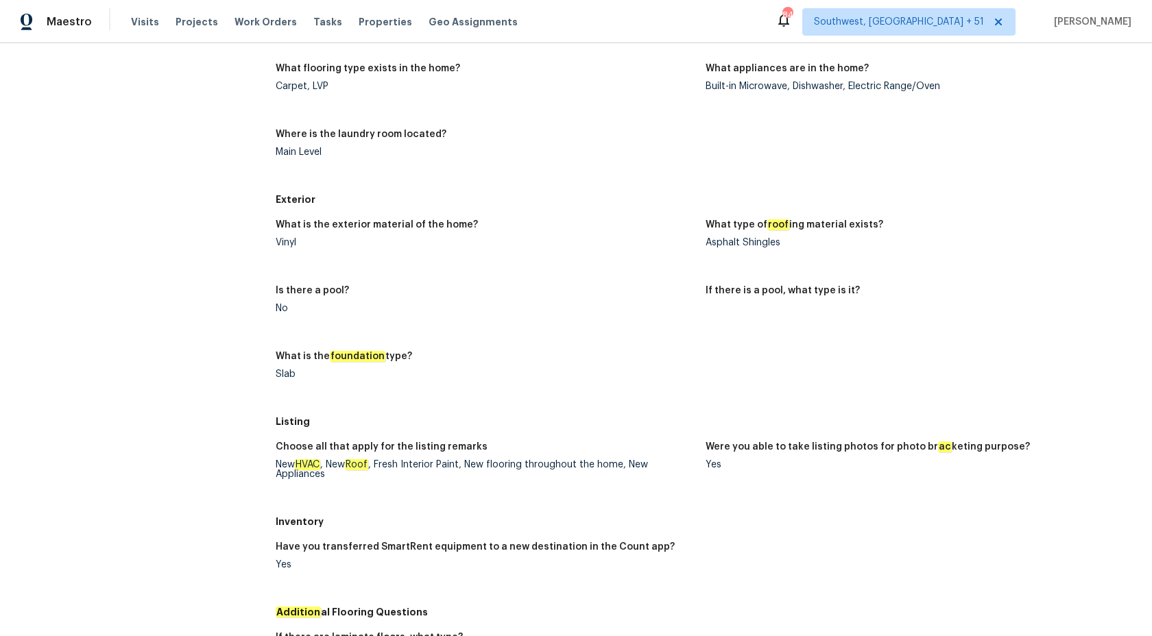
scroll to position [0, 0]
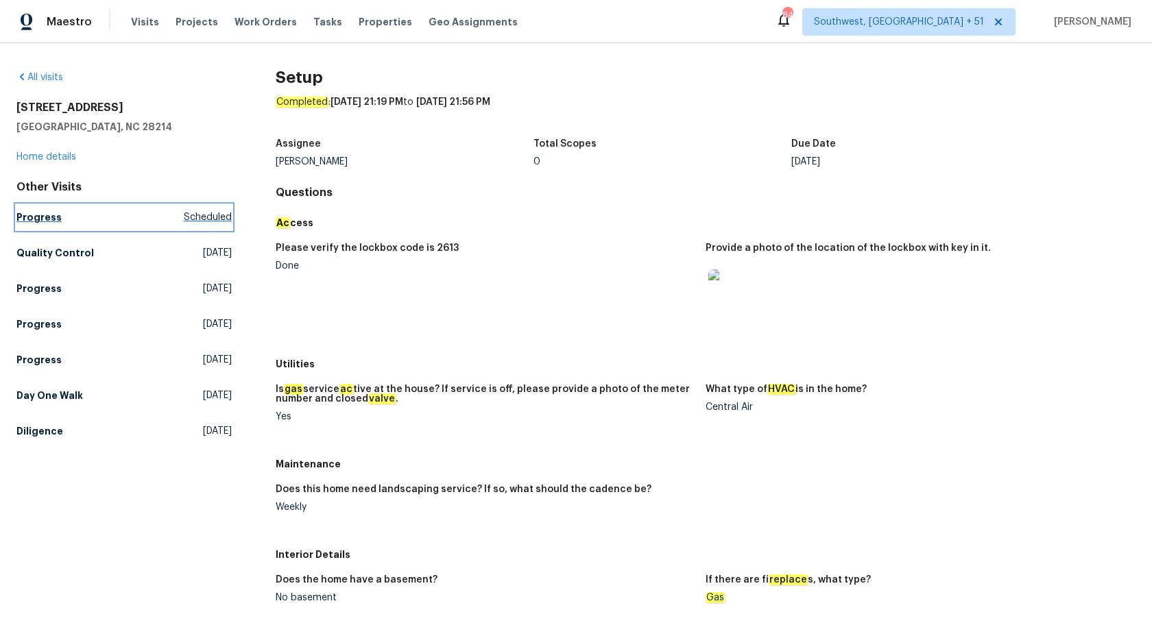
click at [37, 216] on h5 "Progress" at bounding box center [38, 218] width 45 height 14
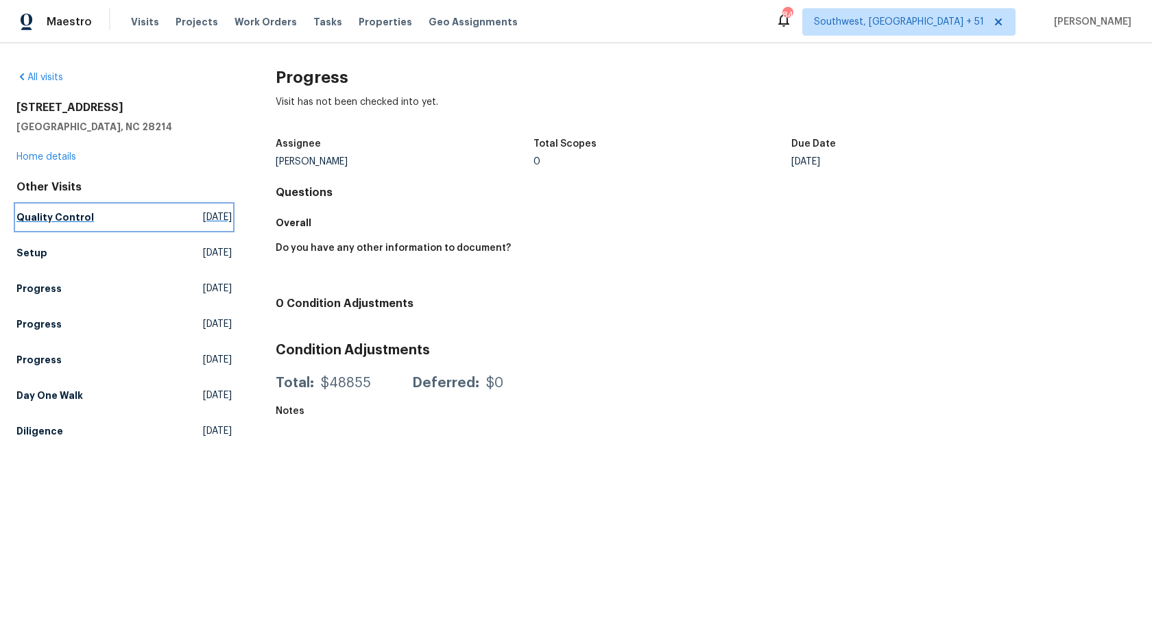
click at [51, 220] on h5 "Quality Control" at bounding box center [54, 218] width 77 height 14
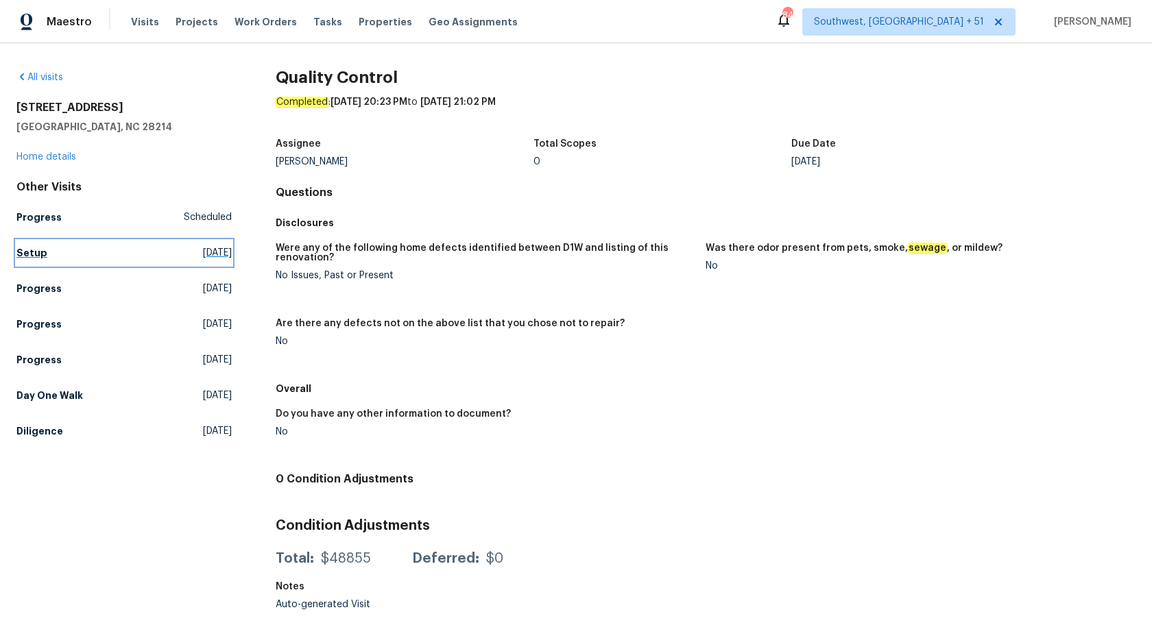
click at [40, 257] on h5 "Setup" at bounding box center [31, 253] width 31 height 14
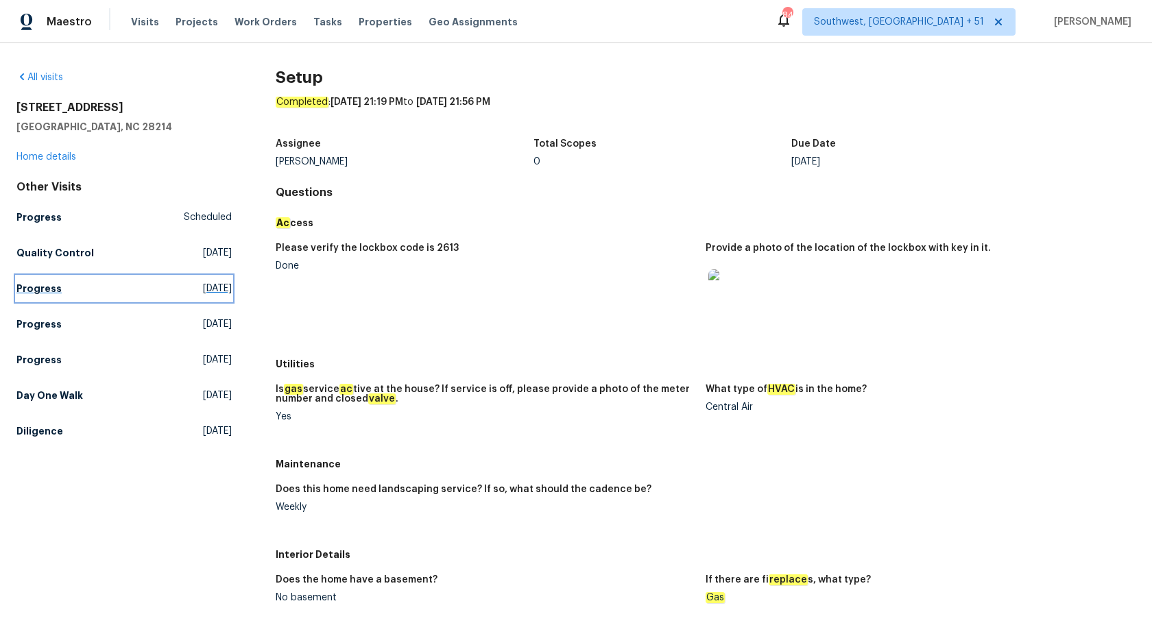
click at [20, 286] on h5 "Progress" at bounding box center [38, 289] width 45 height 14
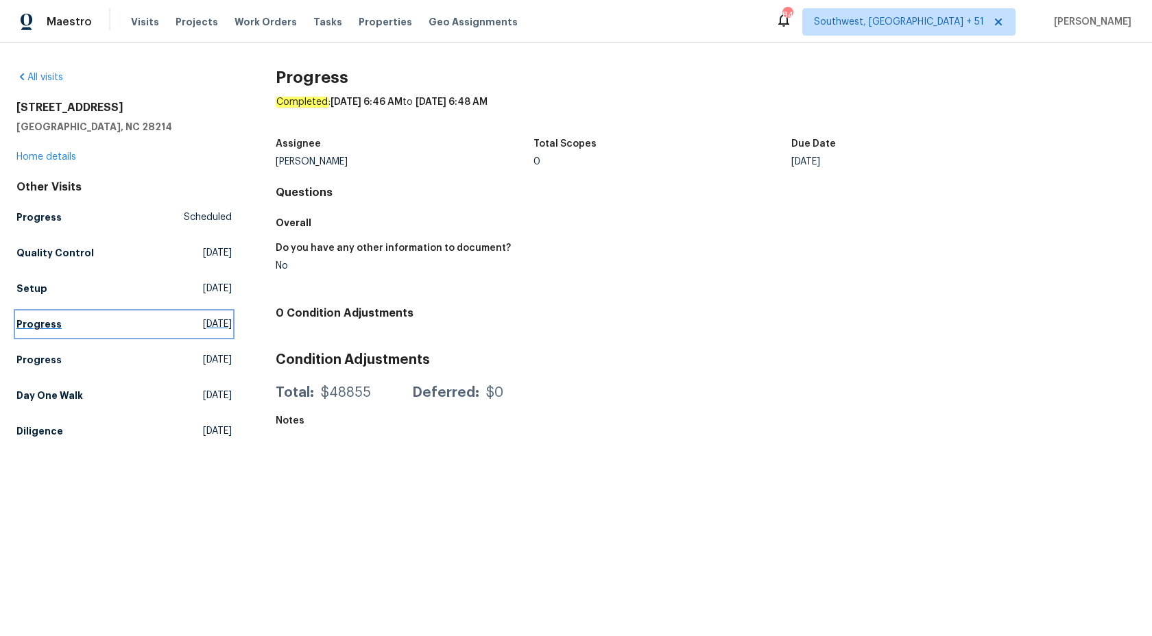
click at [44, 324] on h5 "Progress" at bounding box center [38, 324] width 45 height 14
click at [44, 398] on h5 "Day One Walk" at bounding box center [49, 396] width 67 height 14
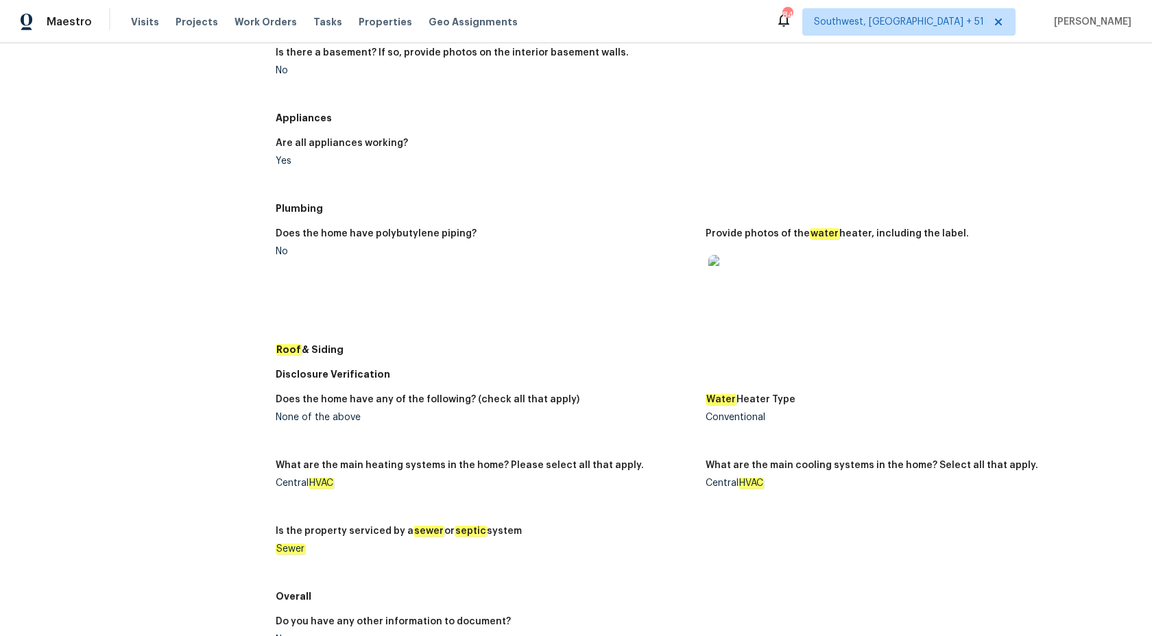
scroll to position [251, 0]
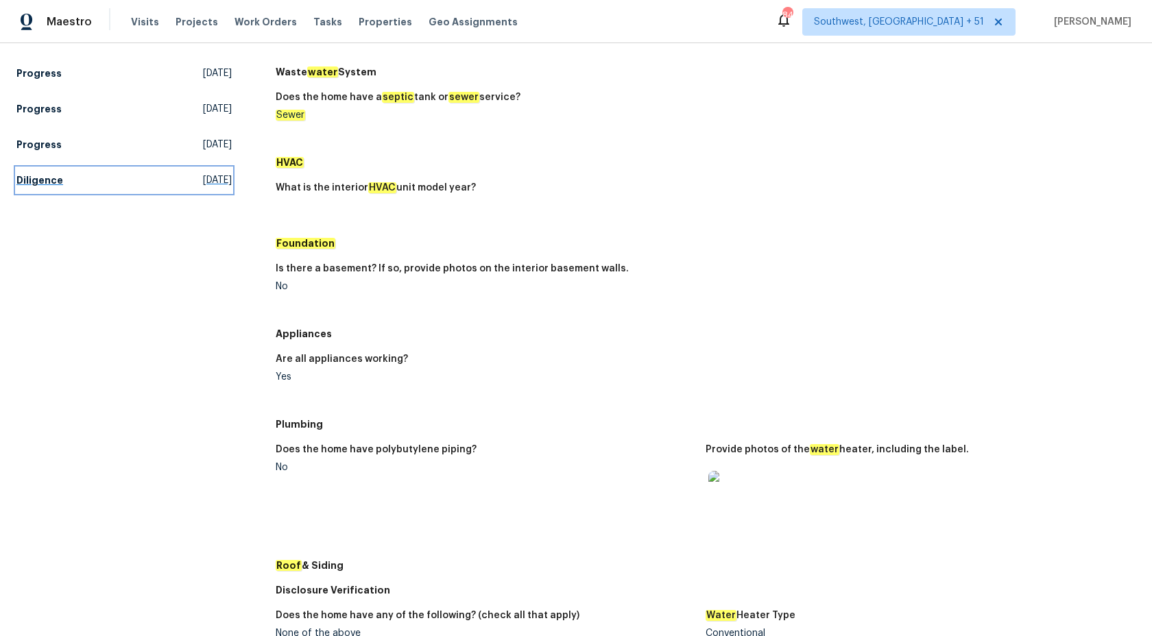
click at [39, 180] on h5 "Diligence" at bounding box center [39, 180] width 47 height 14
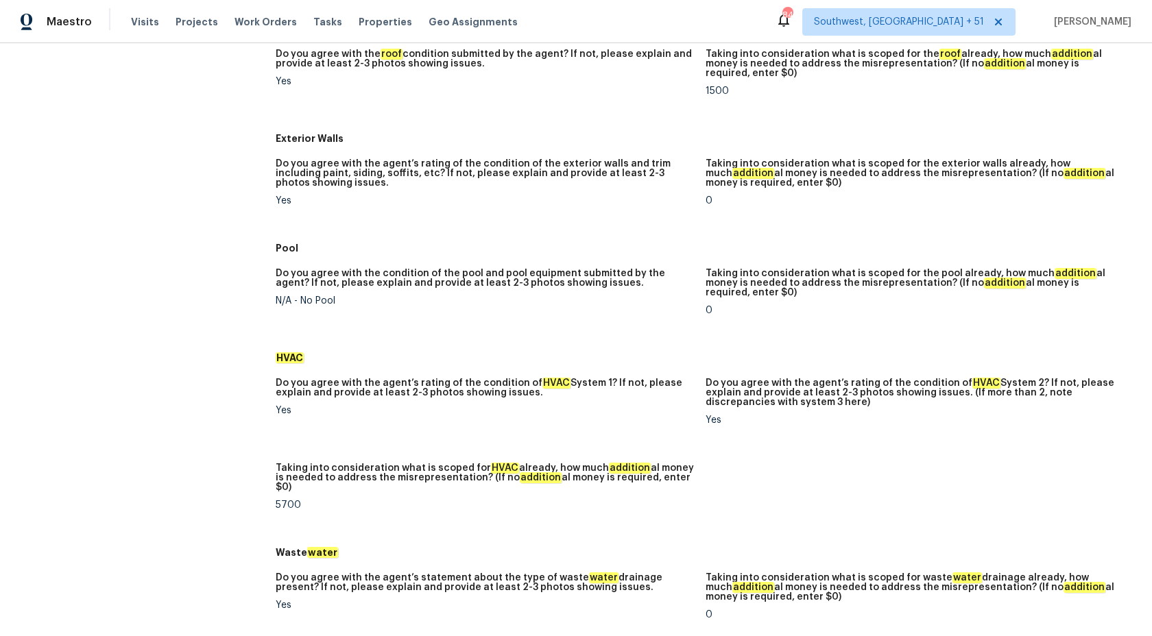
scroll to position [1831, 0]
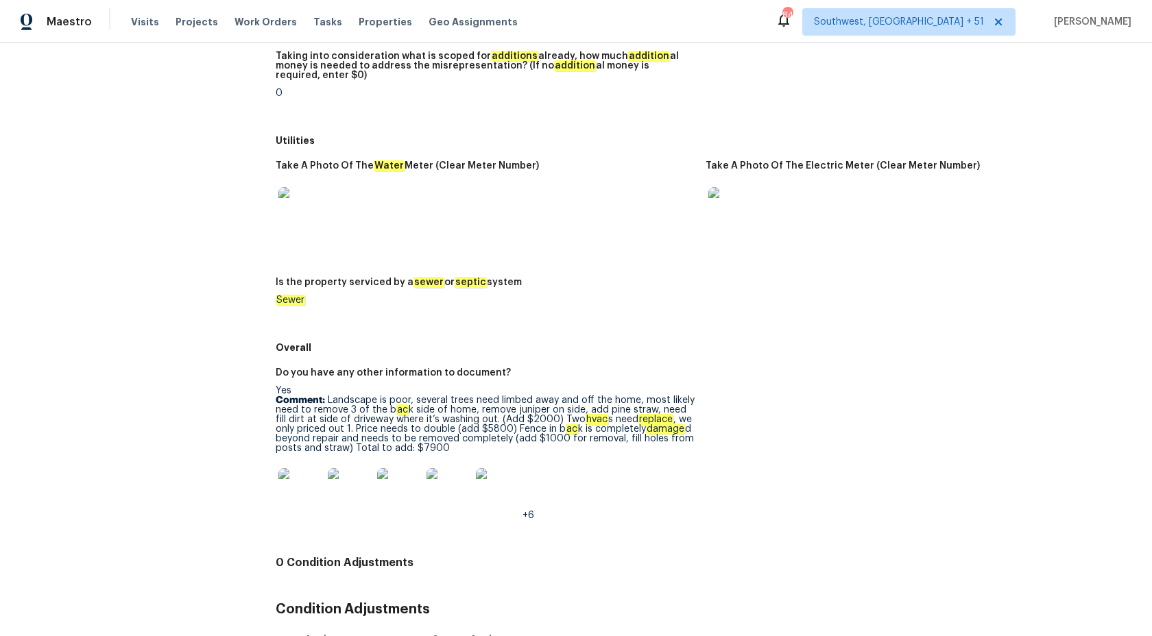
click at [748, 391] on div "Do you have any other information to document? Yes Comment: Landscape is poor, …" at bounding box center [706, 455] width 860 height 191
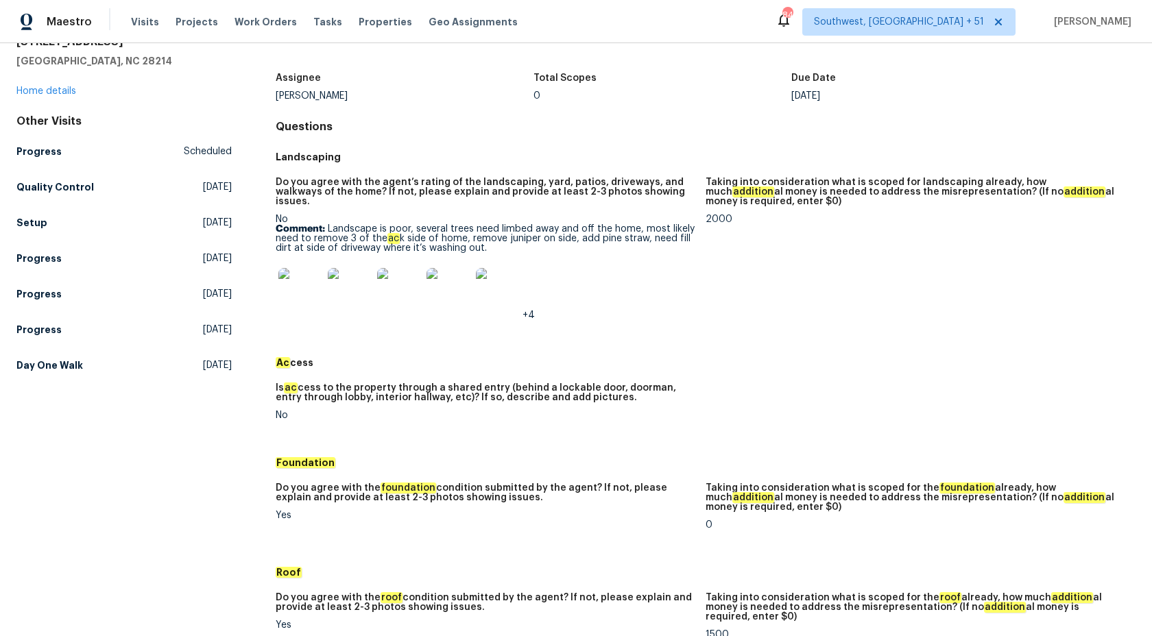
scroll to position [0, 0]
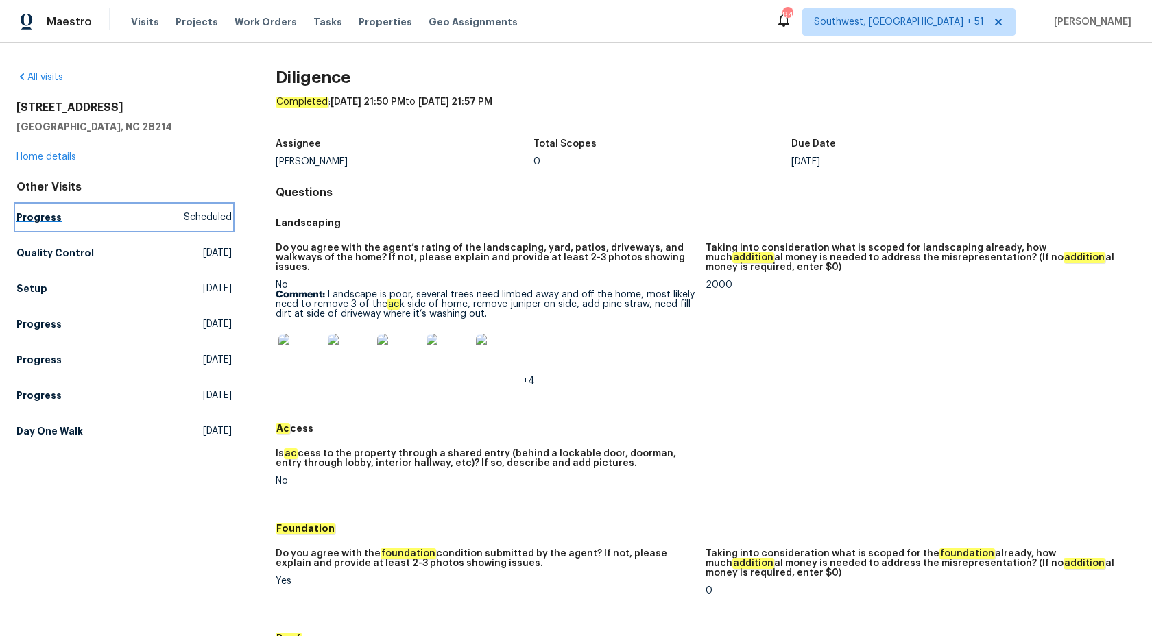
click at [46, 223] on h5 "Progress" at bounding box center [38, 218] width 45 height 14
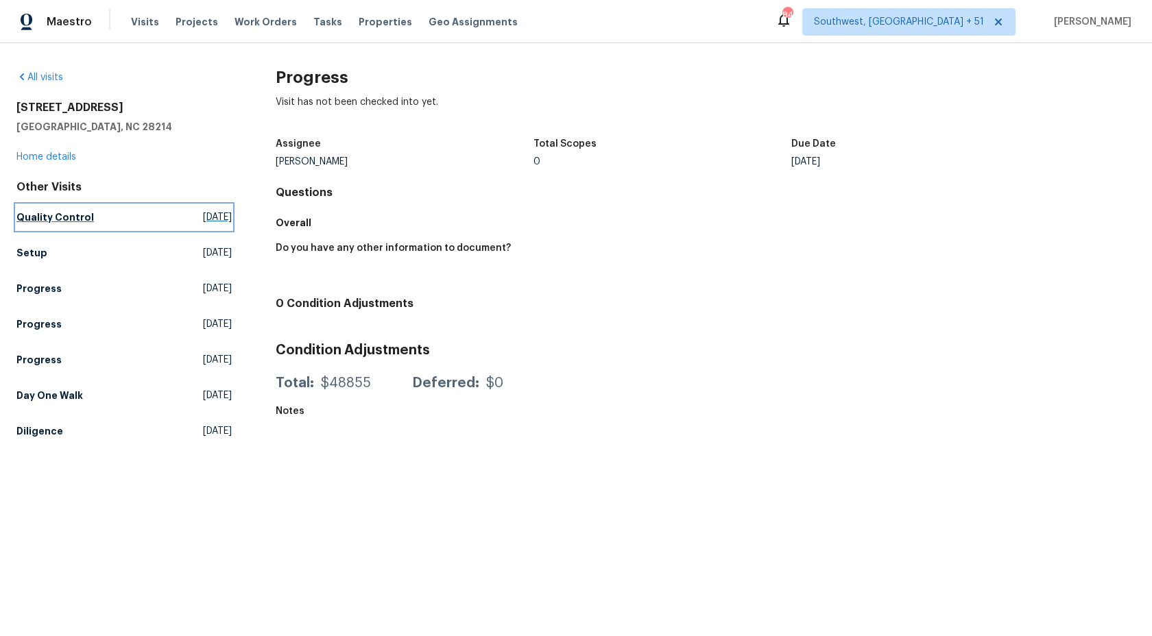
click at [51, 211] on h5 "Quality Control" at bounding box center [54, 218] width 77 height 14
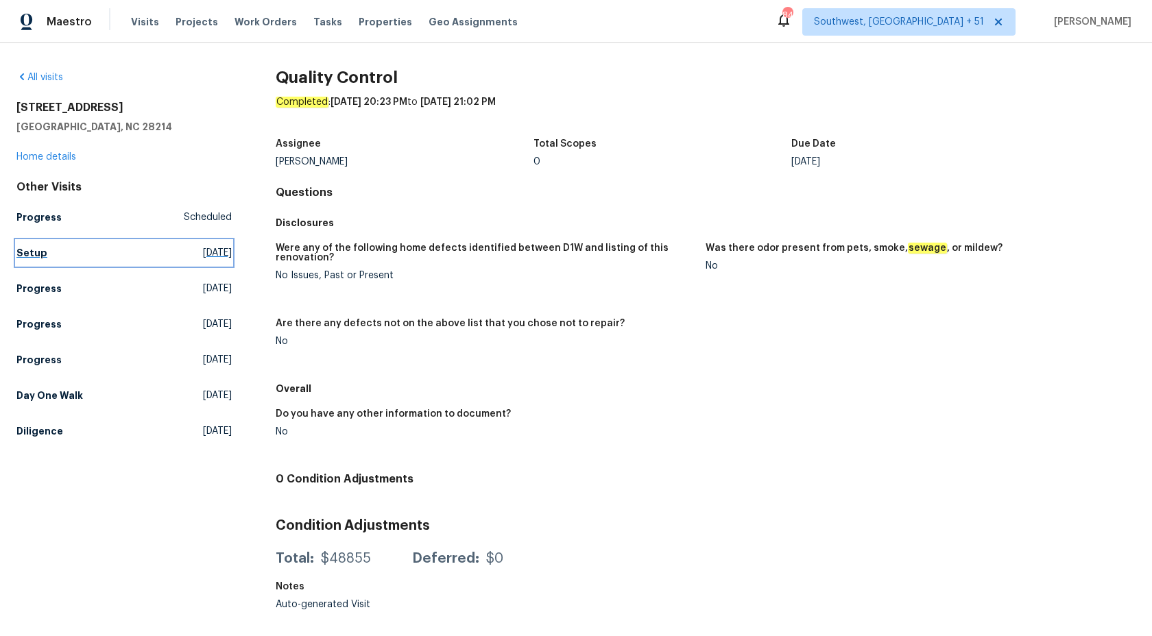
click at [31, 261] on link "Setup Thu, Aug 21 2025" at bounding box center [123, 253] width 215 height 25
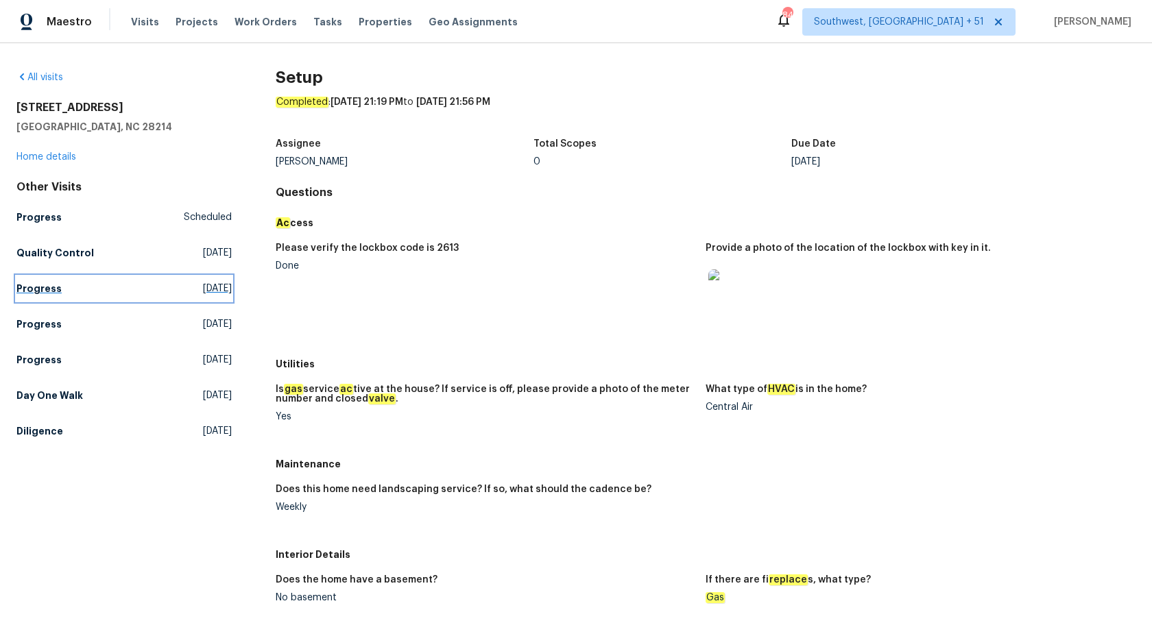
click at [22, 288] on h5 "Progress" at bounding box center [38, 289] width 45 height 14
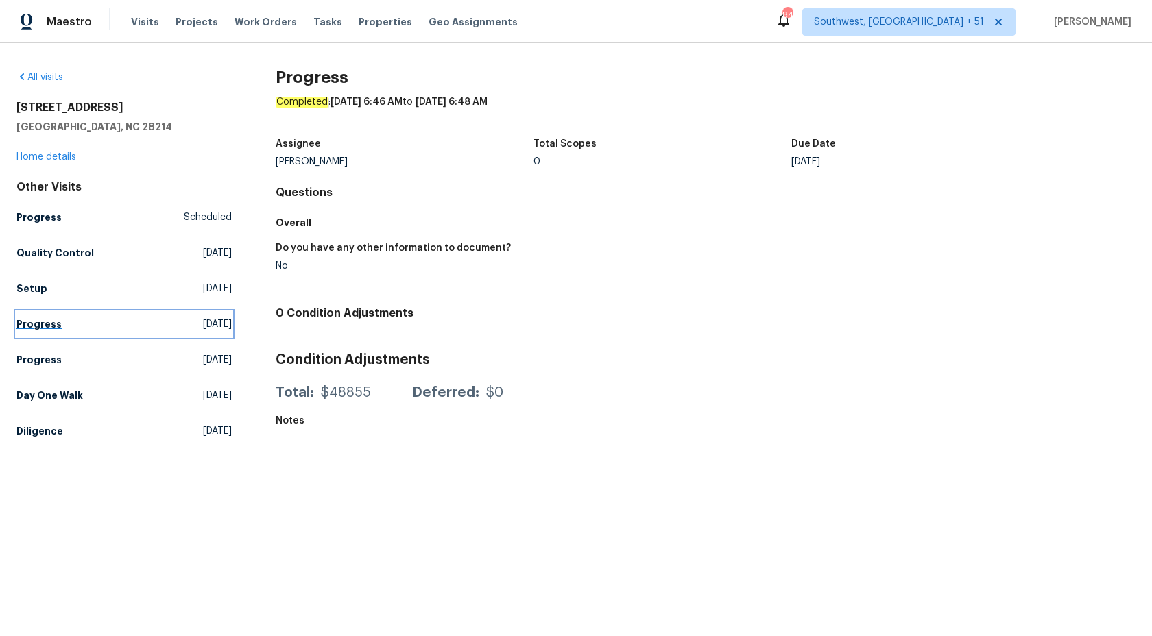
click at [32, 316] on link "Progress Tue, Aug 12 2025" at bounding box center [123, 324] width 215 height 25
click at [35, 357] on h5 "Progress" at bounding box center [38, 360] width 45 height 14
click at [35, 395] on h5 "Day One Walk" at bounding box center [49, 396] width 67 height 14
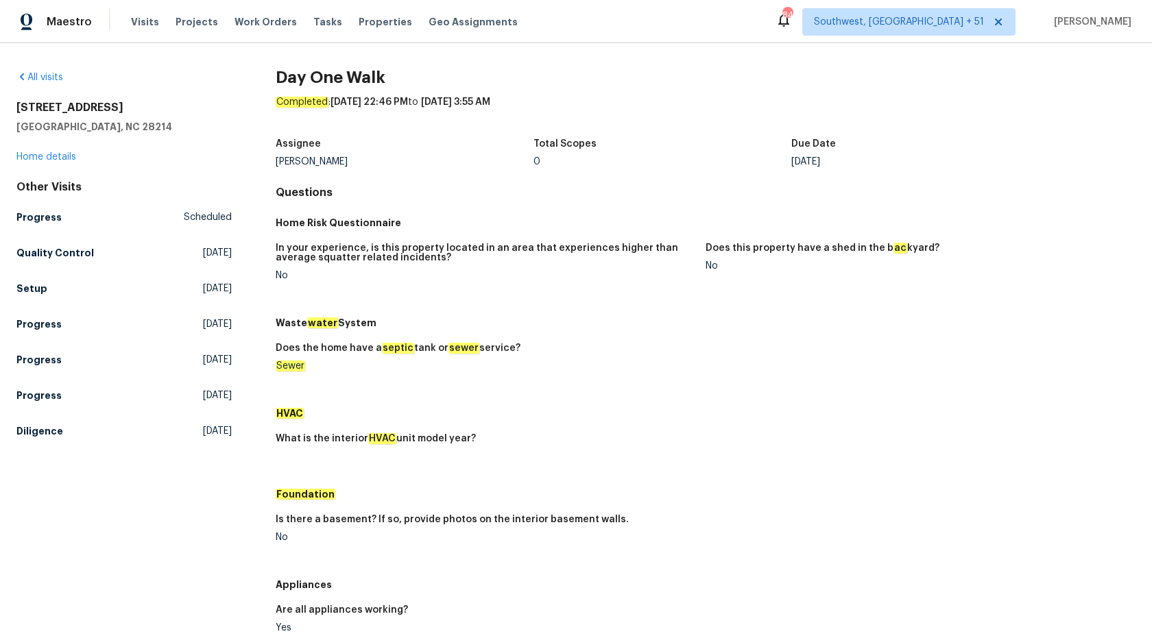
click at [528, 354] on div "Does the home have a septic tank or sewer service?" at bounding box center [485, 353] width 419 height 18
click at [25, 437] on h5 "Diligence" at bounding box center [39, 431] width 47 height 14
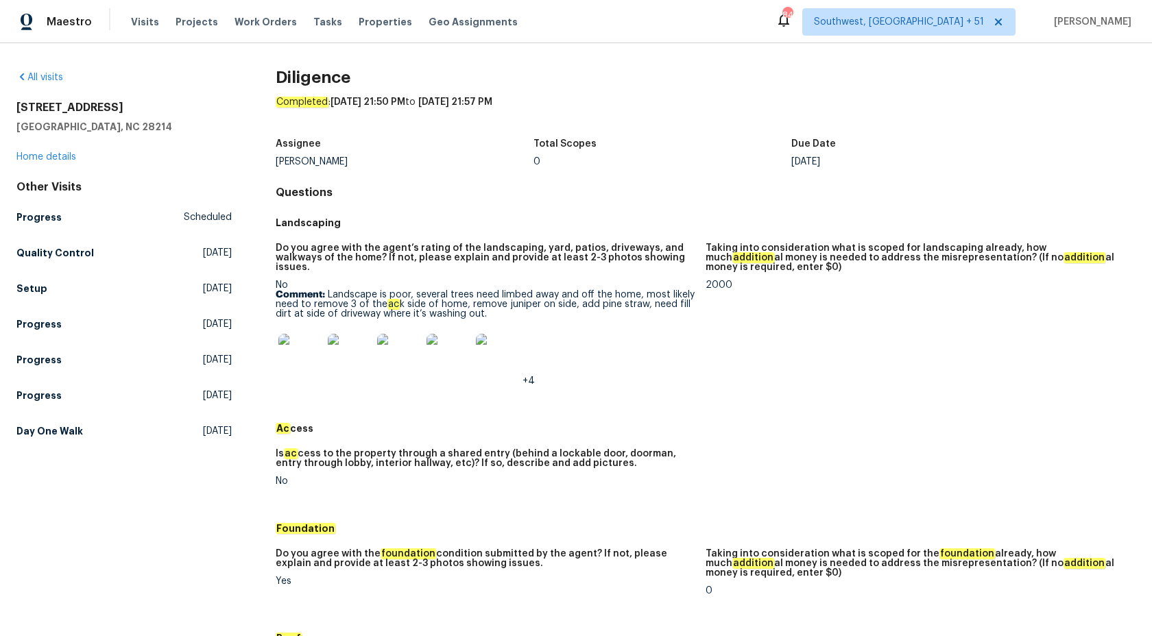
click at [554, 377] on div "+4" at bounding box center [485, 356] width 419 height 60
click at [60, 157] on link "Home details" at bounding box center [46, 157] width 60 height 10
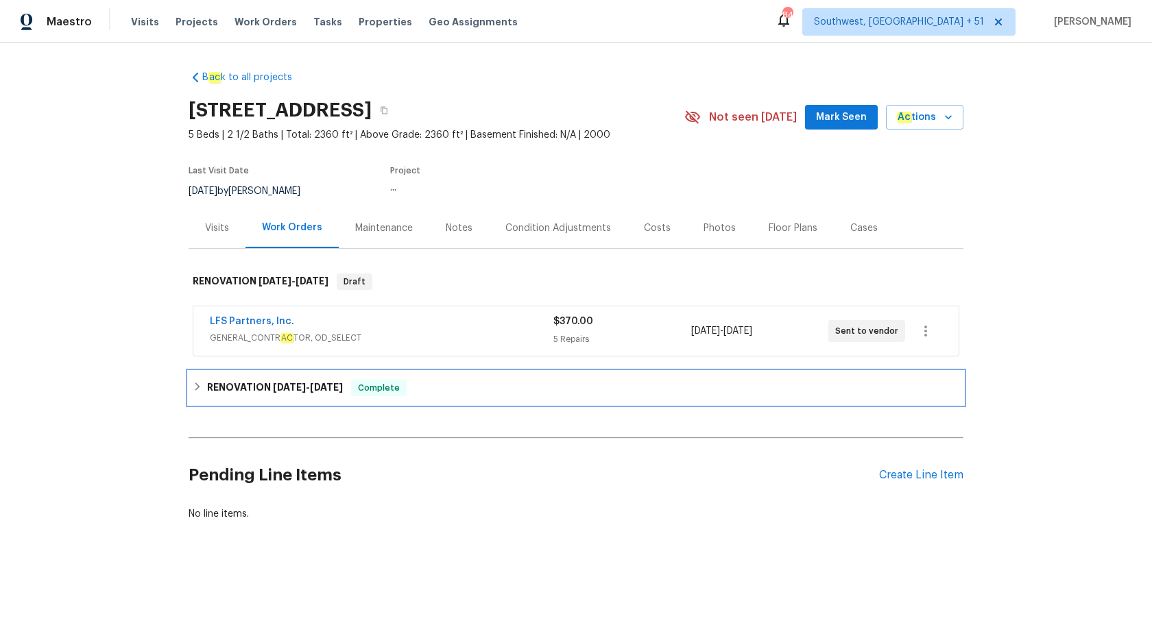
click at [336, 385] on span "8/27/25" at bounding box center [326, 388] width 33 height 10
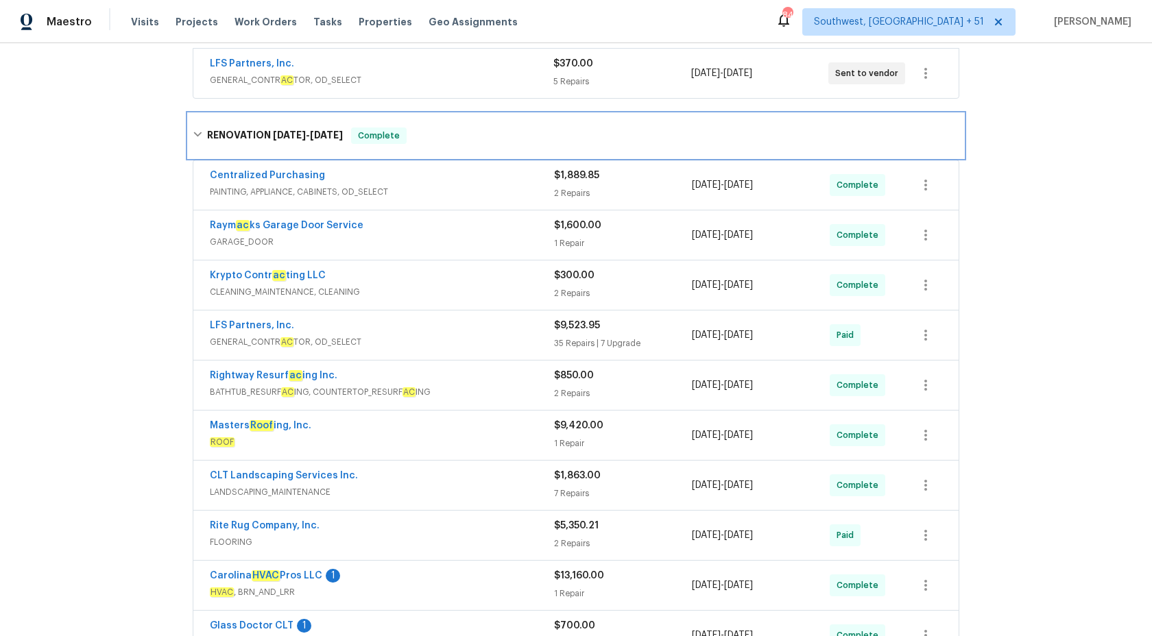
scroll to position [547, 0]
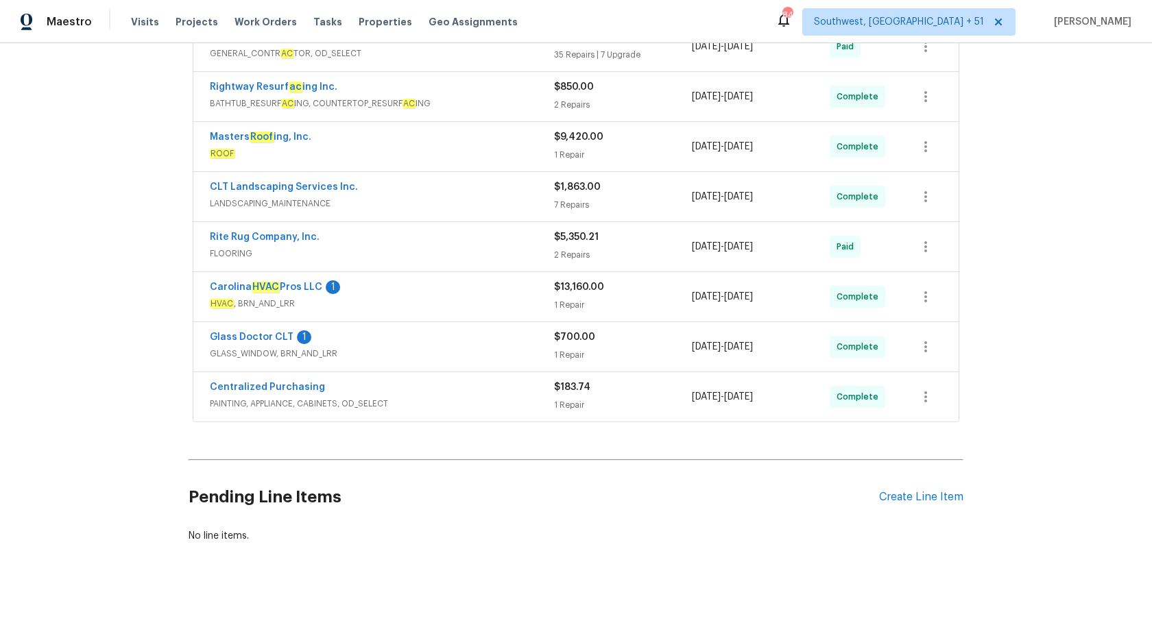
click at [496, 388] on div "Centralized Purchasing" at bounding box center [382, 389] width 344 height 16
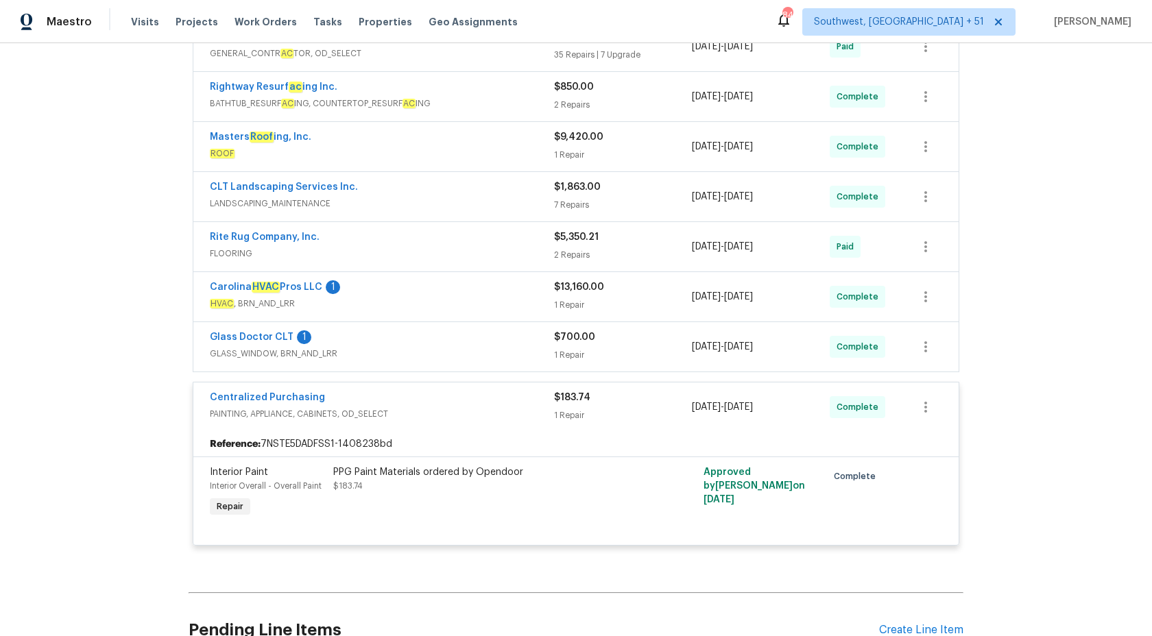
click at [520, 407] on div "Centralized Purchasing" at bounding box center [382, 399] width 344 height 16
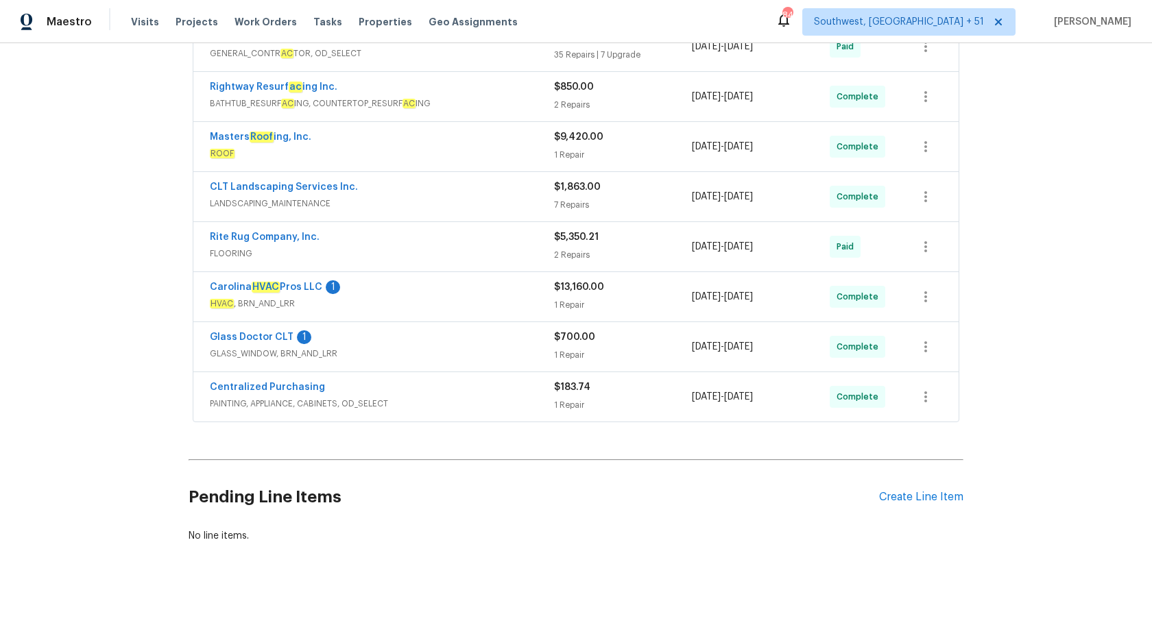
click at [514, 360] on span "GLASS_WINDOW, BRN_AND_LRR" at bounding box center [382, 354] width 344 height 14
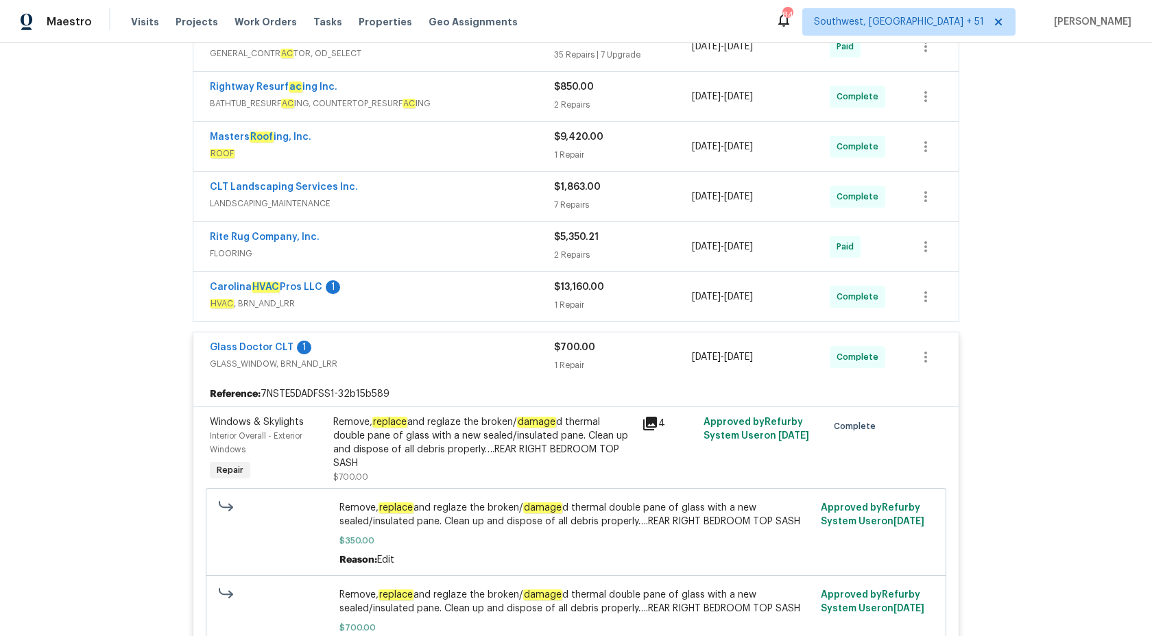
click at [514, 361] on span "GLASS_WINDOW, BRN_AND_LRR" at bounding box center [382, 364] width 344 height 14
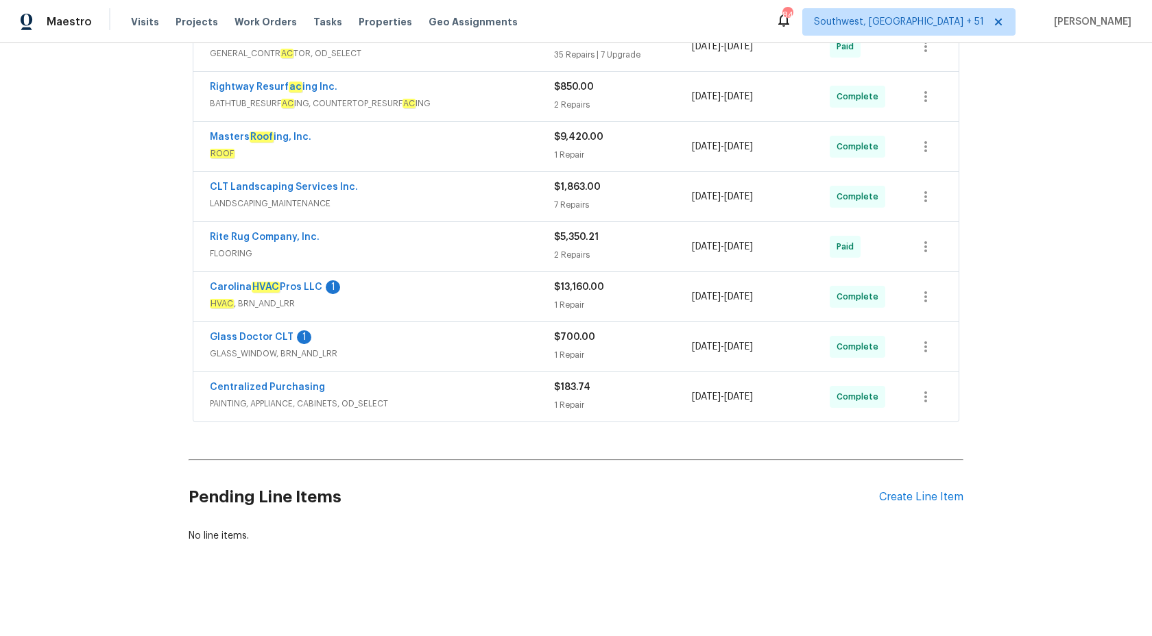
click at [499, 304] on span "HVAC , BRN_AND_LRR" at bounding box center [382, 304] width 344 height 14
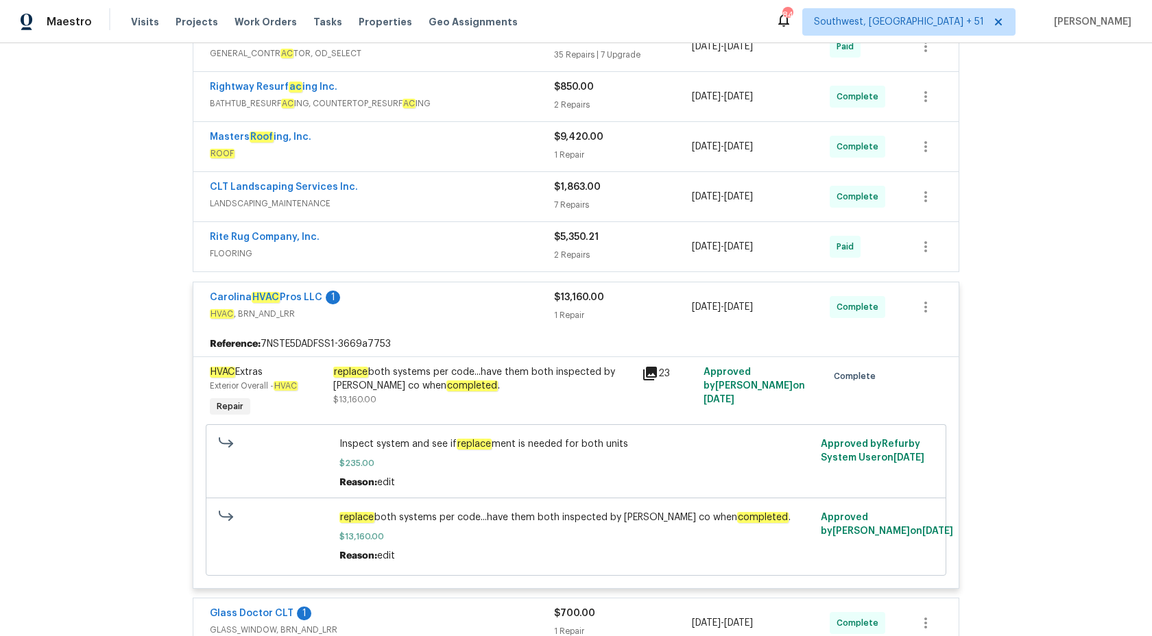
click at [571, 300] on span "$13,160.00" at bounding box center [579, 298] width 50 height 10
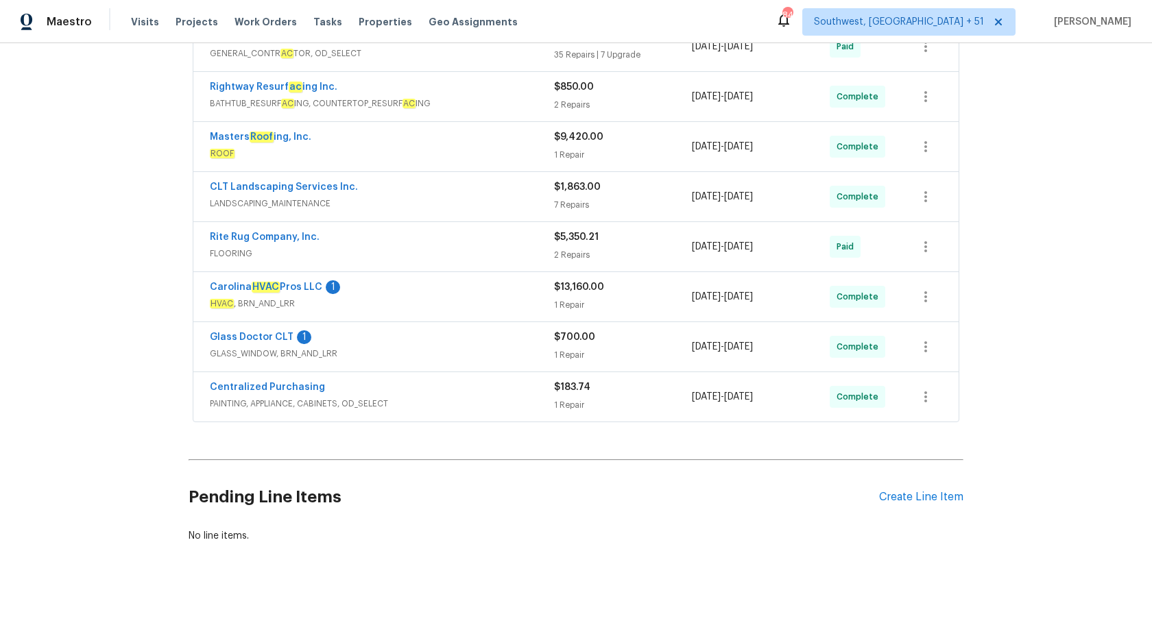
click at [514, 244] on div "Rite Rug Company, Inc." at bounding box center [382, 238] width 344 height 16
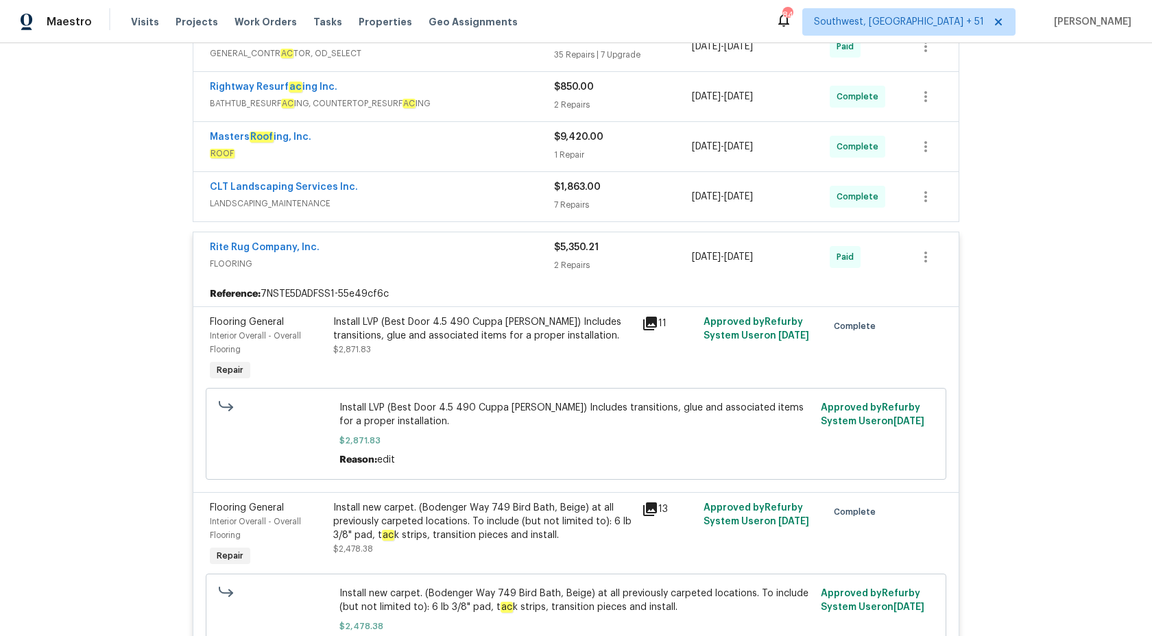
scroll to position [630, 0]
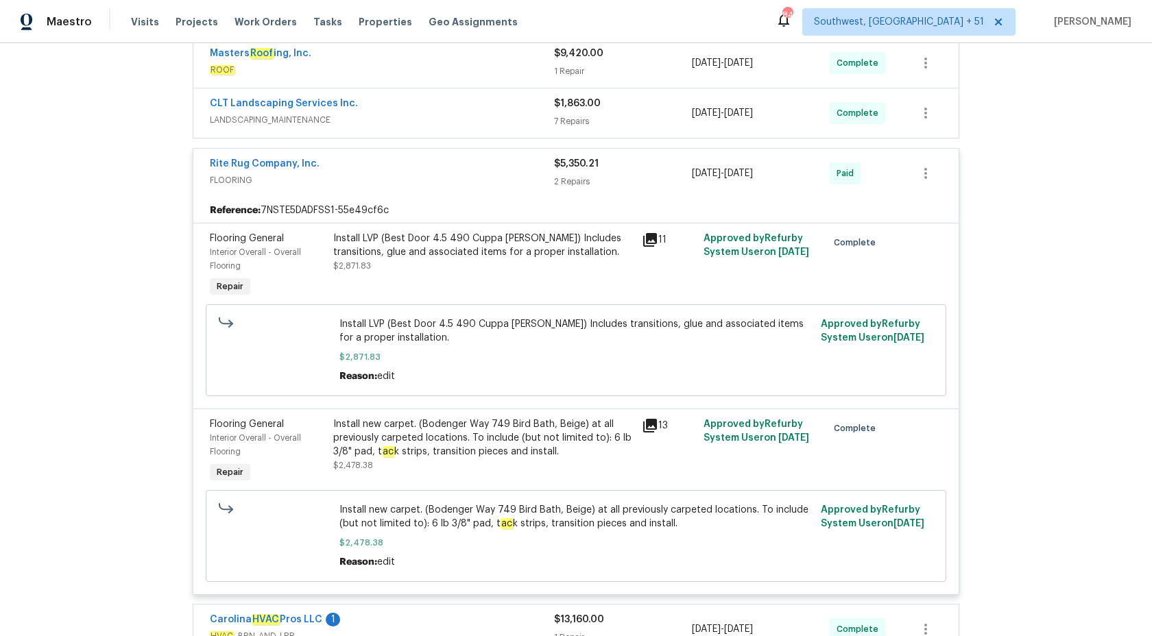
click at [563, 167] on span "$5,350.21" at bounding box center [576, 164] width 45 height 10
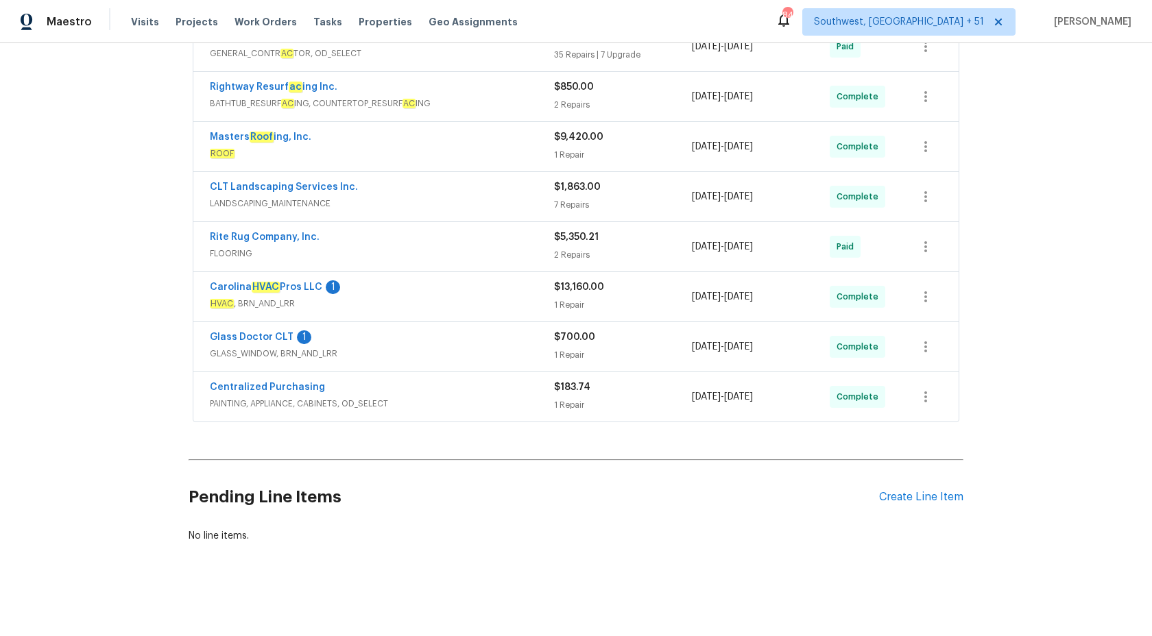
scroll to position [547, 0]
click at [506, 203] on span "LANDSCAPING_MAINTENANCE" at bounding box center [382, 204] width 344 height 14
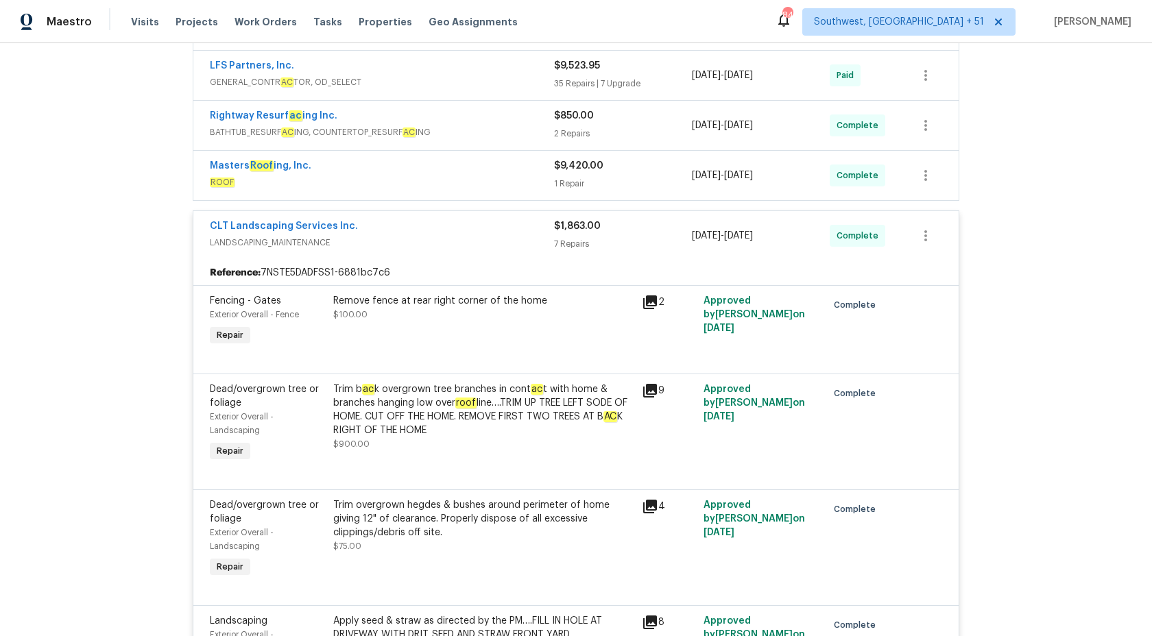
scroll to position [443, 0]
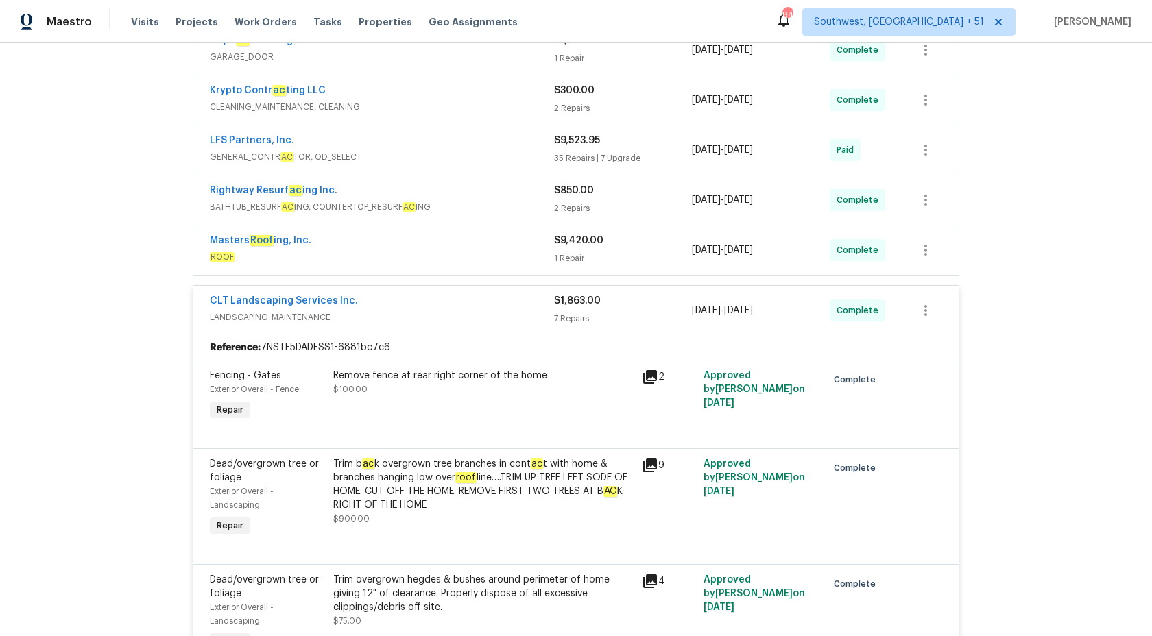
click at [584, 309] on div "$1,863.00 7 Repairs" at bounding box center [623, 310] width 138 height 33
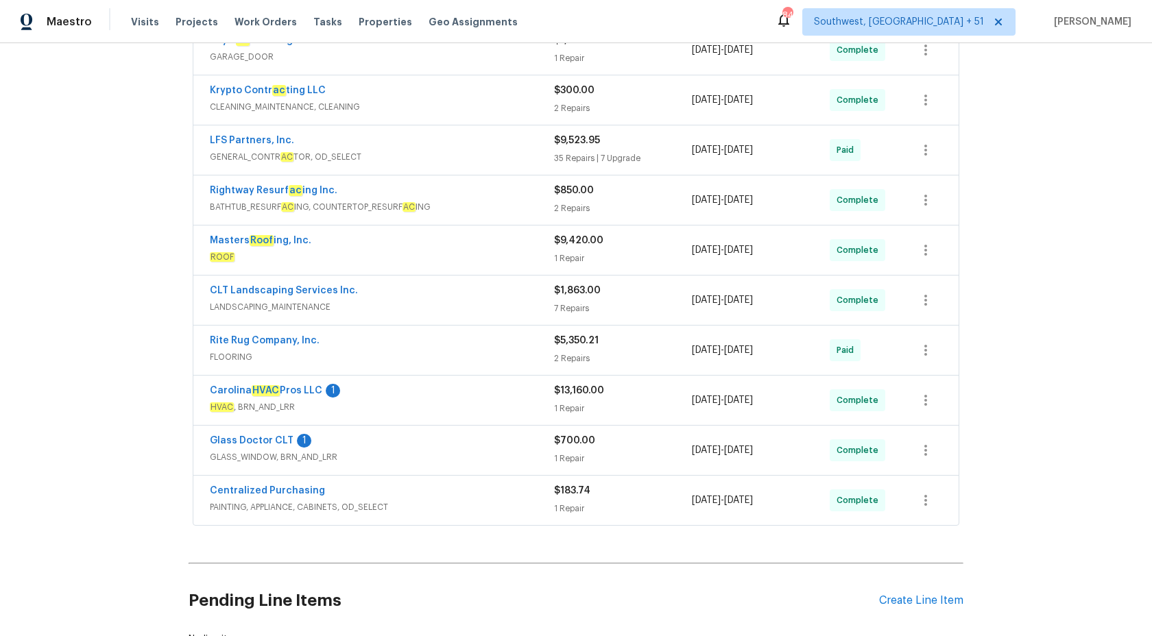
click at [535, 250] on div "Masters Roof ing, Inc." at bounding box center [382, 242] width 344 height 16
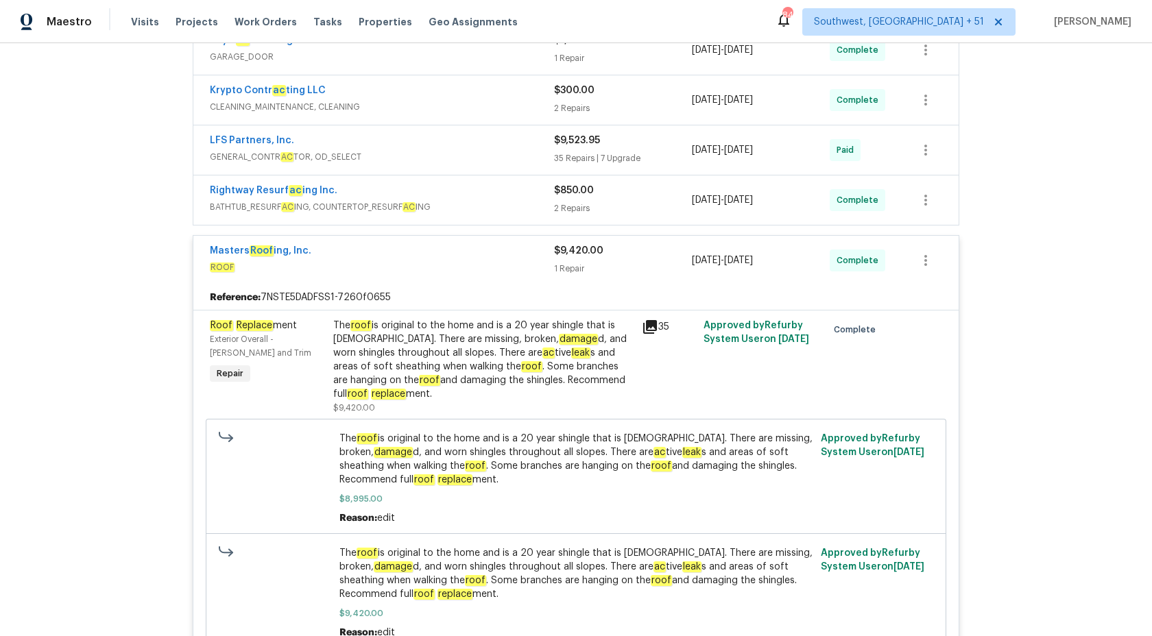
click at [526, 382] on div "The roof is original to the home and is a 20 year shingle that is 25 years old.…" at bounding box center [483, 360] width 300 height 82
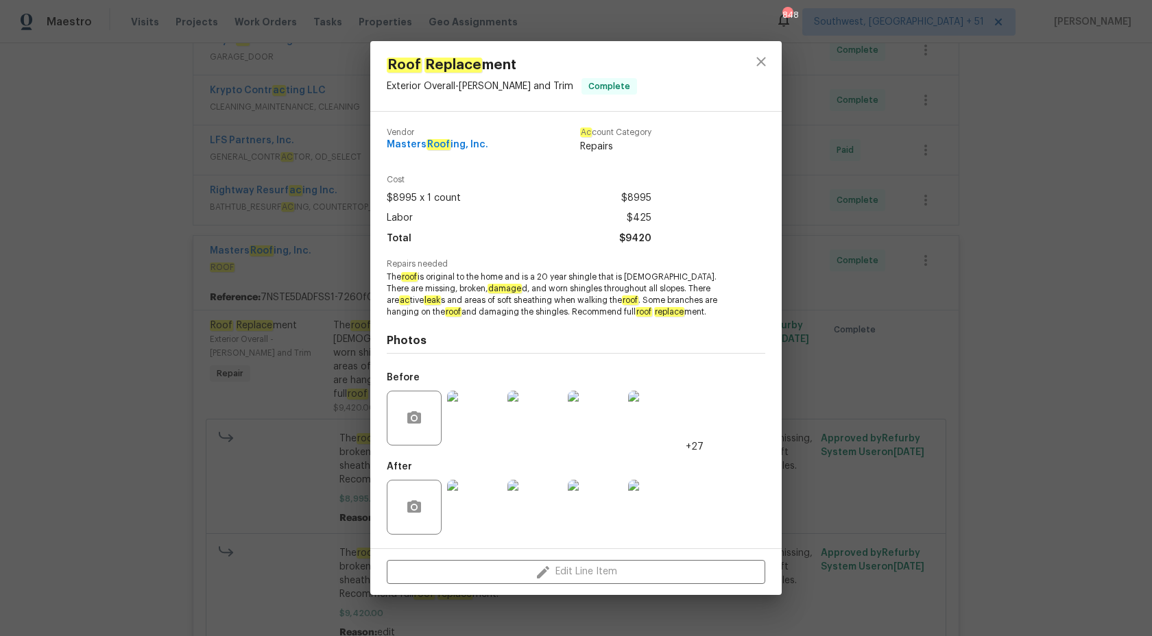
click at [1027, 399] on div "Roof Replace ment Exterior Overall - Eaves and Trim Complete Vendor Masters Roo…" at bounding box center [576, 318] width 1152 height 636
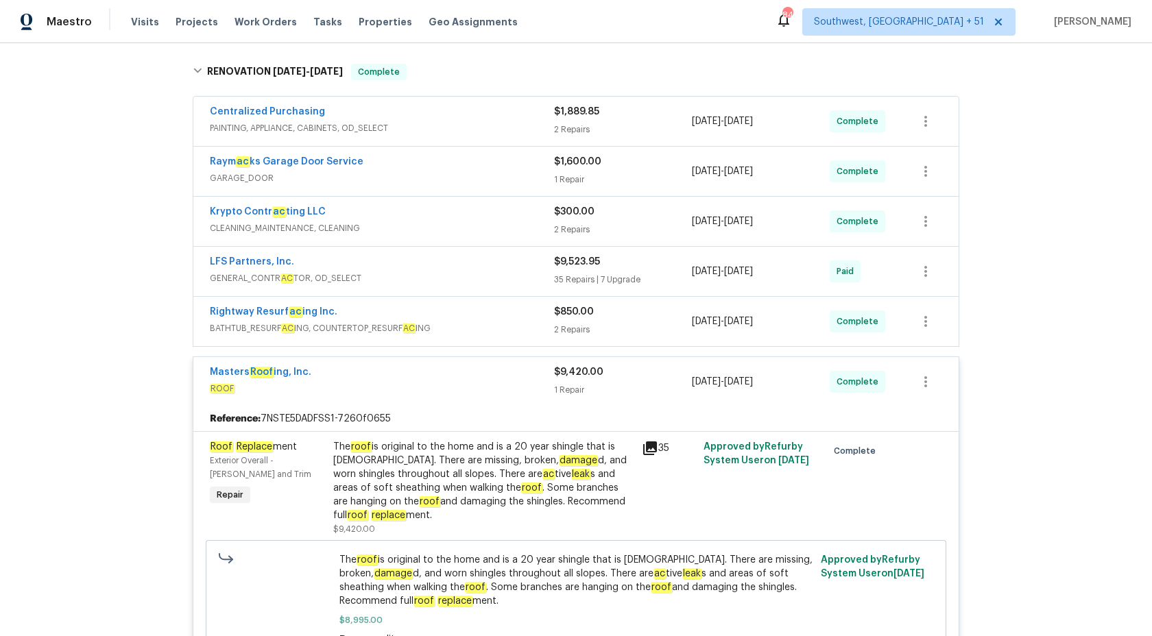
scroll to position [320, 0]
click at [599, 381] on div "$9,420.00 1 Repair" at bounding box center [623, 383] width 138 height 33
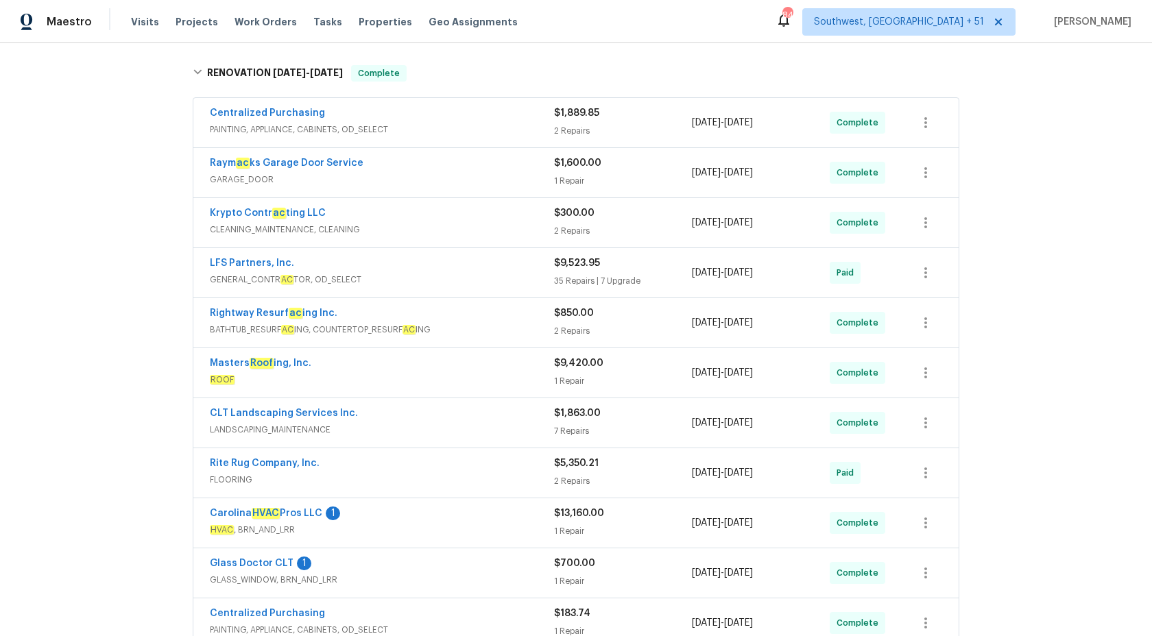
click at [566, 325] on div "2 Repairs" at bounding box center [623, 331] width 138 height 14
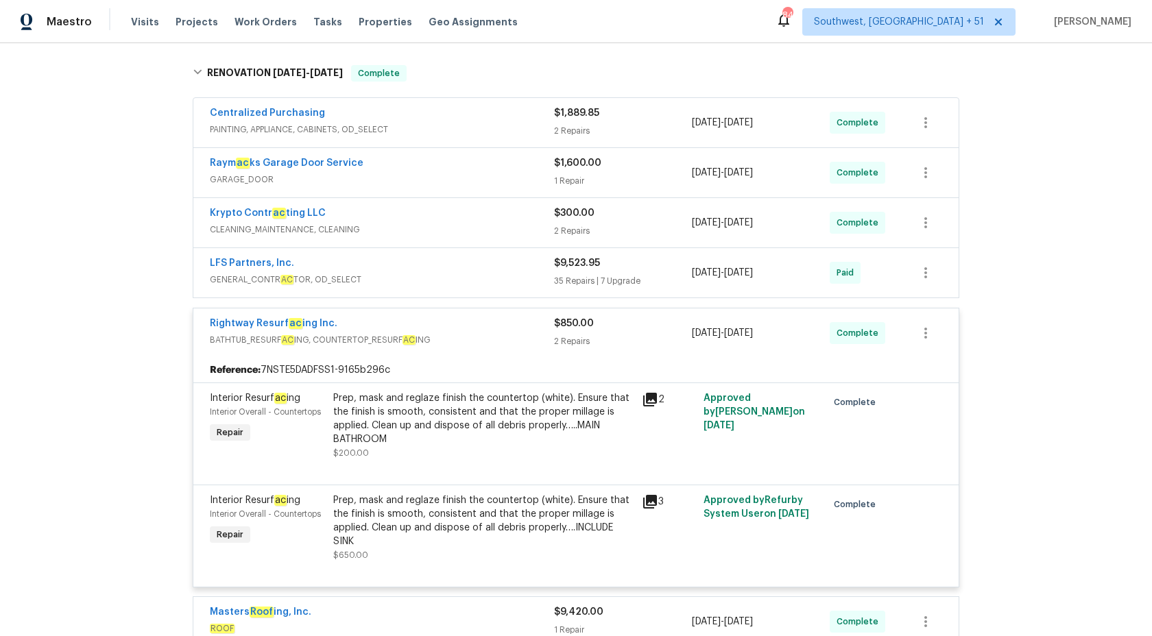
click at [569, 328] on div "$850.00" at bounding box center [623, 324] width 138 height 14
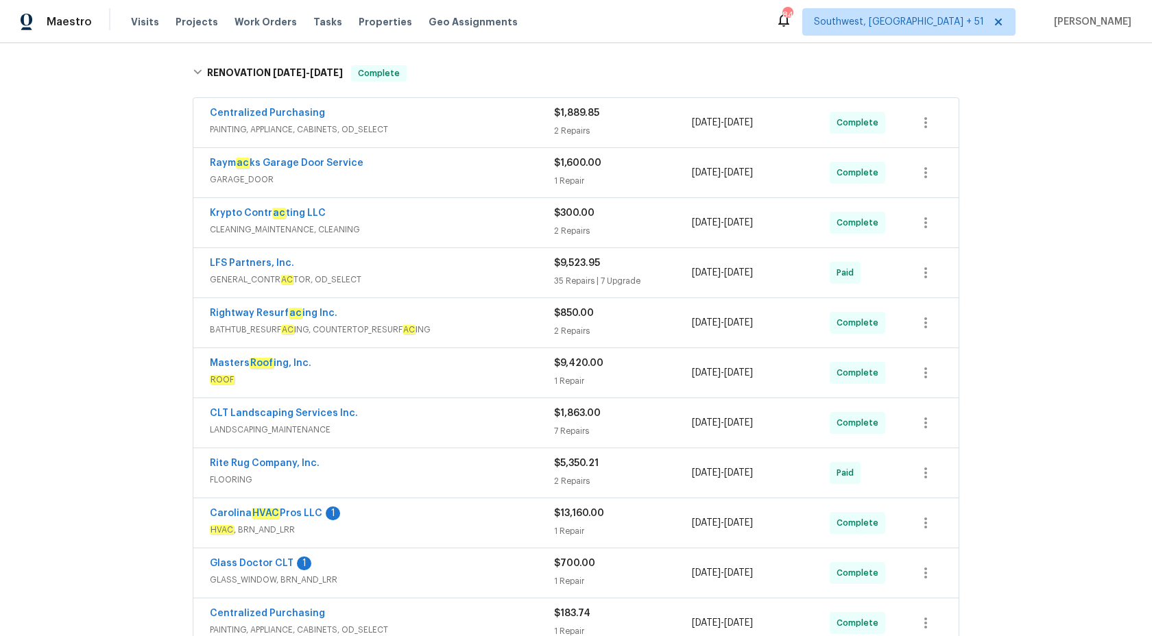
click at [501, 227] on span "CLEANING_MAINTENANCE, CLEANING" at bounding box center [382, 230] width 344 height 14
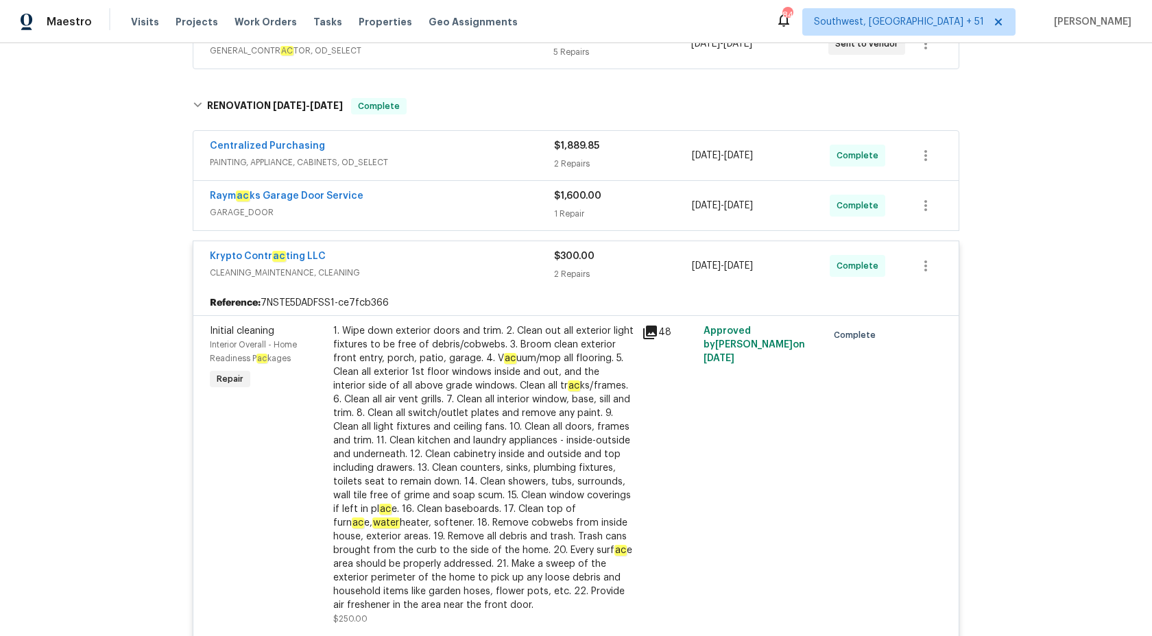
scroll to position [283, 0]
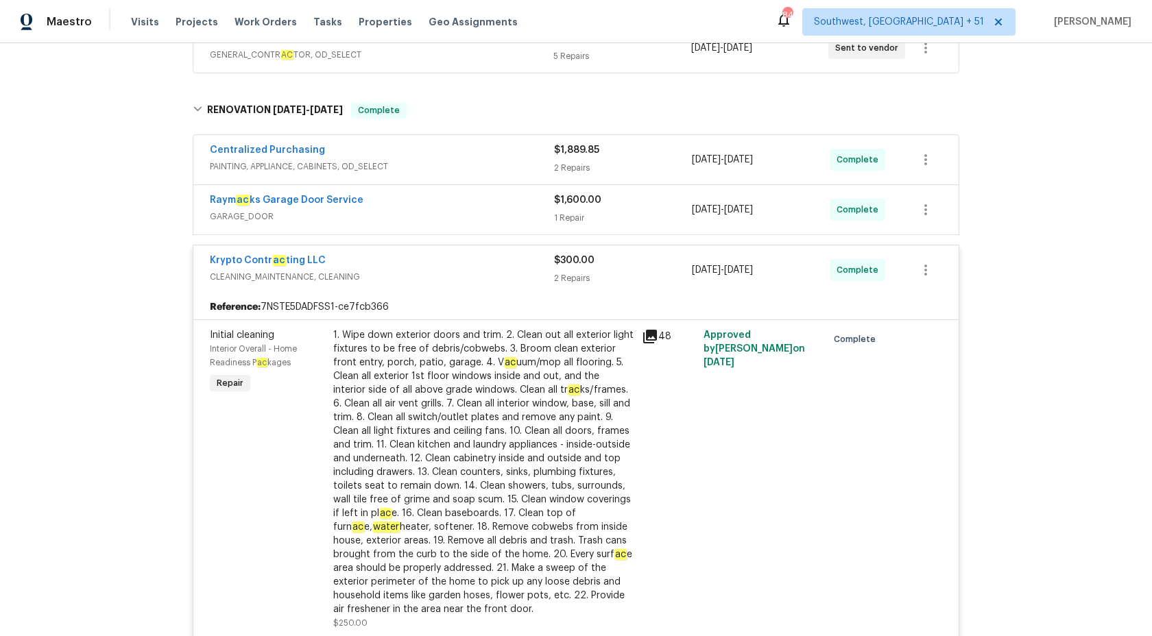
click at [587, 275] on div "2 Repairs" at bounding box center [623, 279] width 138 height 14
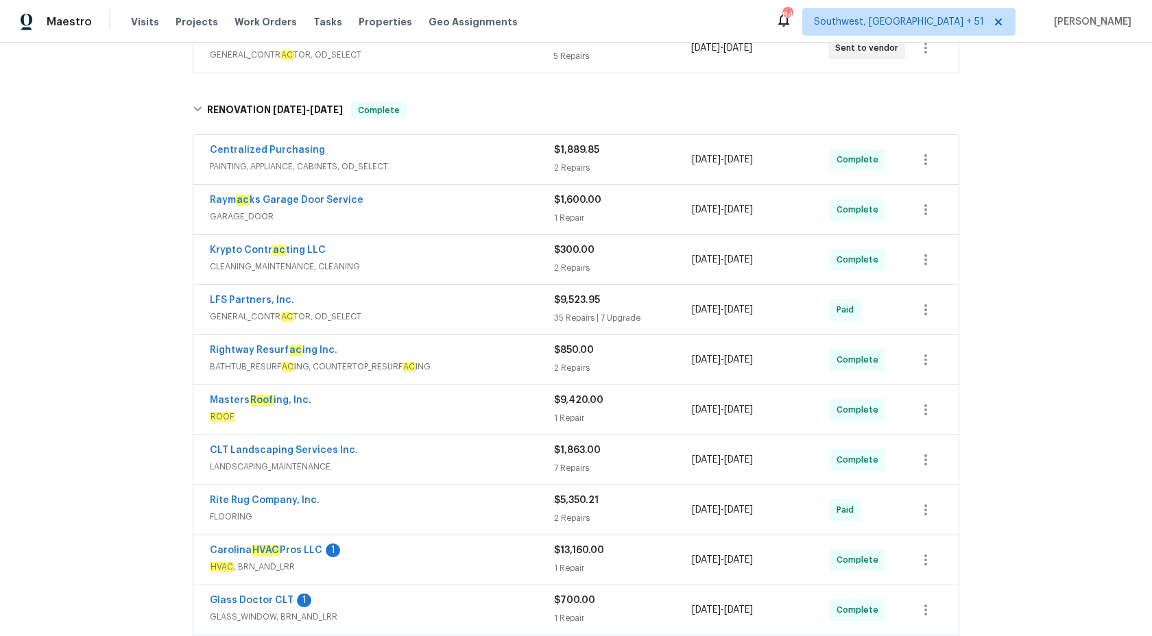
click at [547, 214] on span "GARAGE_DOOR" at bounding box center [382, 217] width 344 height 14
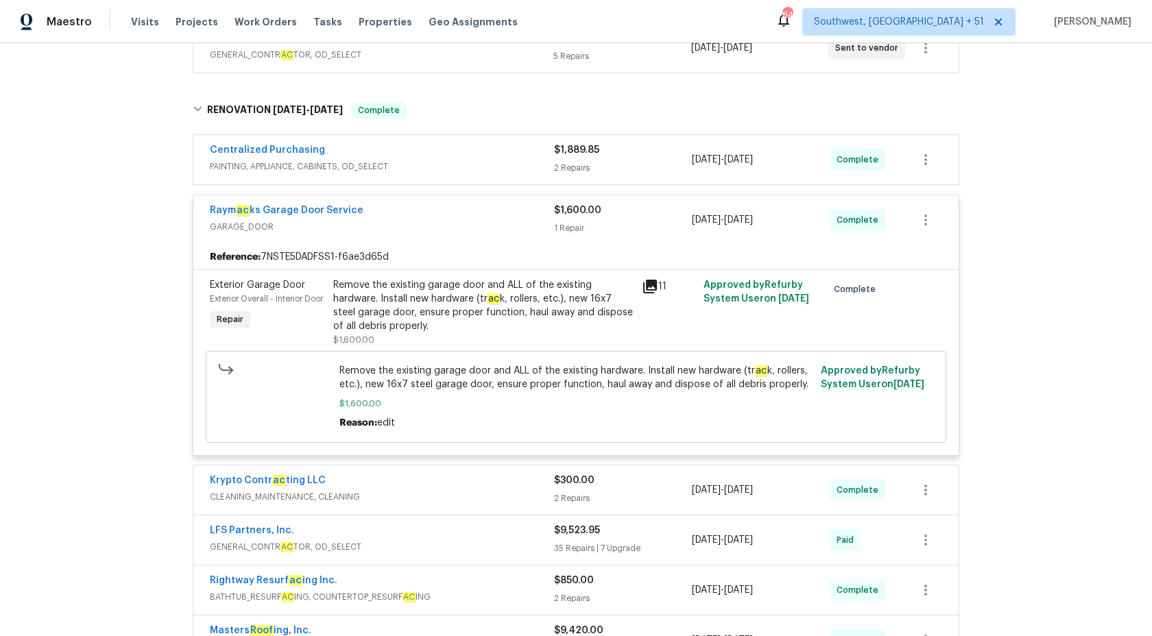
click at [547, 214] on div "Raym ac ks Garage Door Service" at bounding box center [382, 212] width 344 height 16
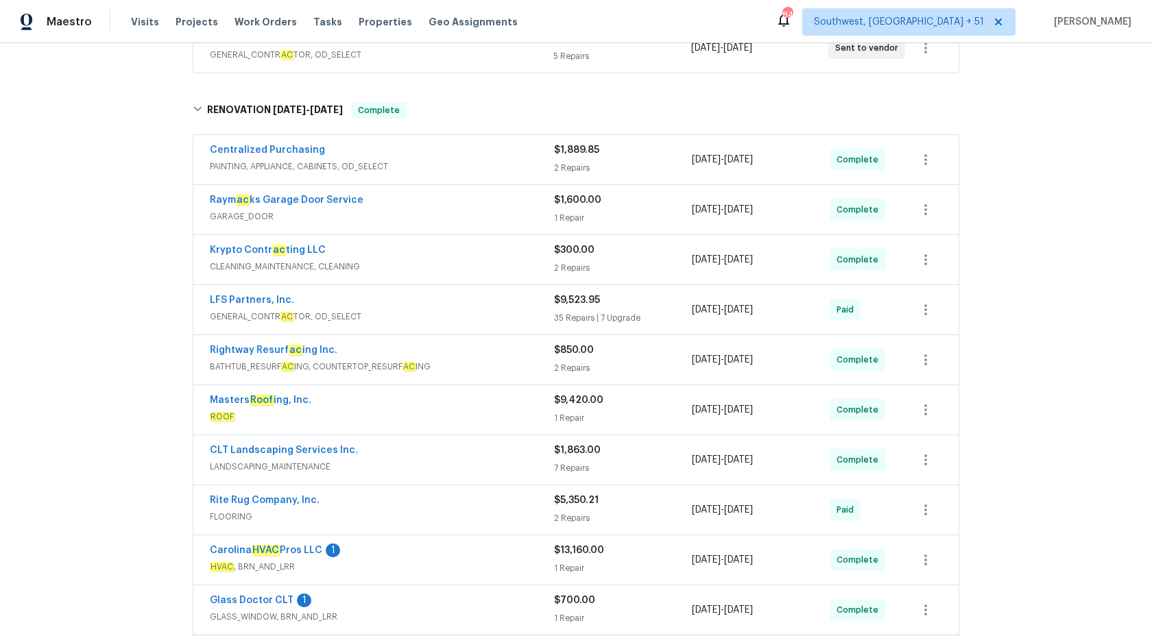
click at [533, 169] on span "PAINTING, APPLIANCE, CABINETS, OD_SELECT" at bounding box center [382, 167] width 344 height 14
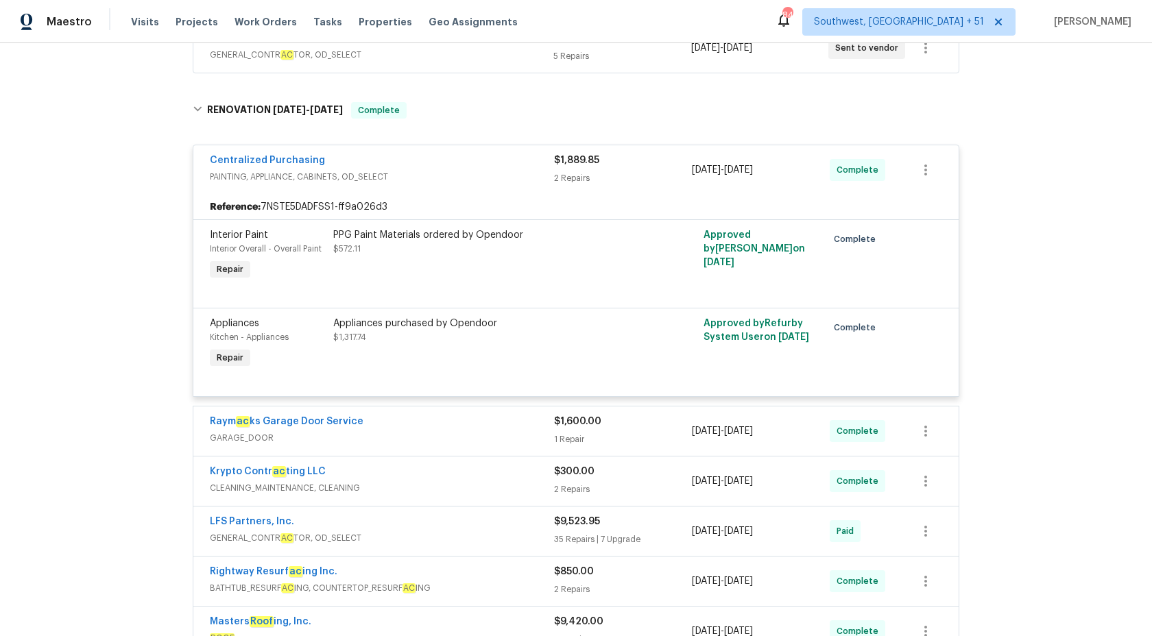
click at [533, 169] on div "Centralized Purchasing" at bounding box center [382, 162] width 344 height 16
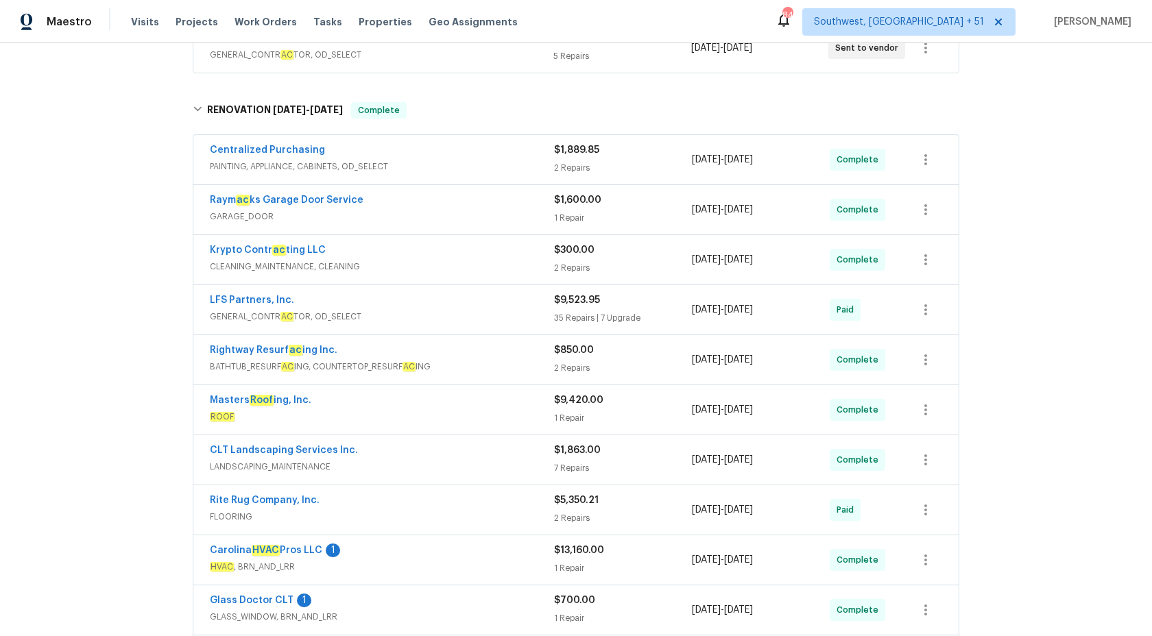
click at [557, 361] on div "$850.00 2 Repairs" at bounding box center [623, 360] width 138 height 33
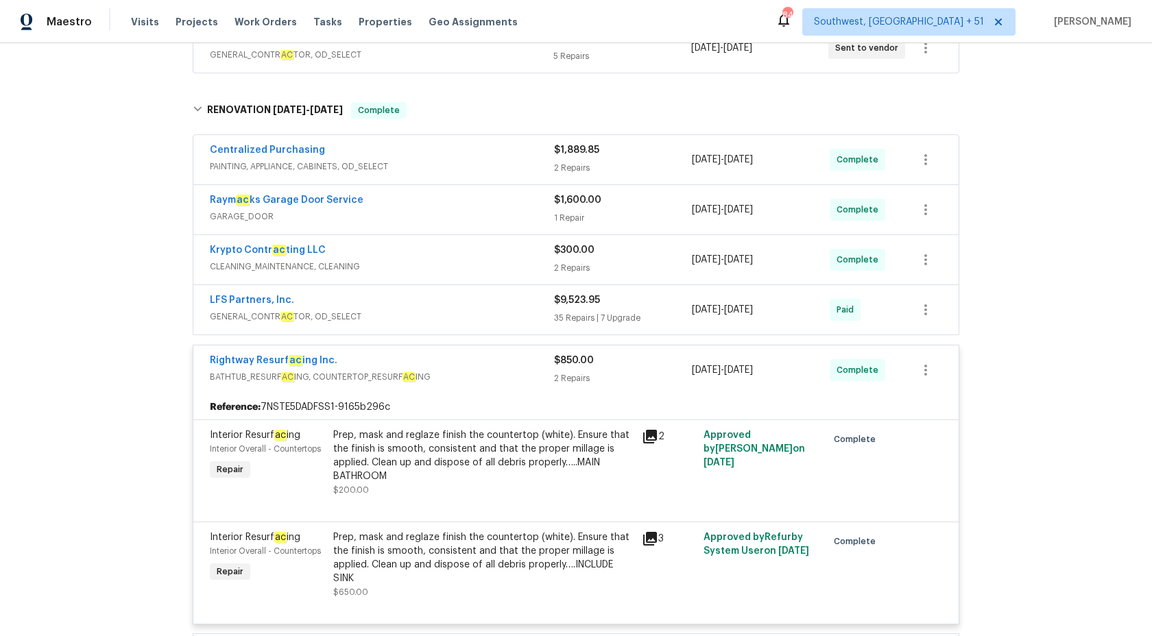
click at [557, 361] on span "$850.00" at bounding box center [574, 361] width 40 height 10
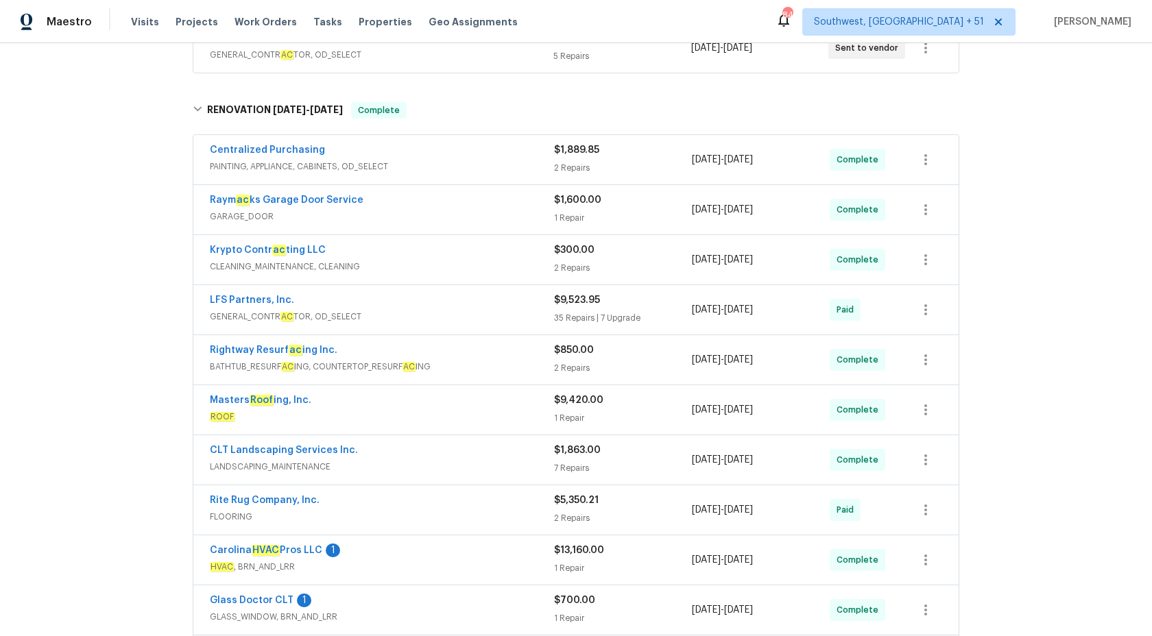
click at [510, 315] on span "GENERAL_CONTR AC TOR, OD_SELECT" at bounding box center [382, 317] width 344 height 14
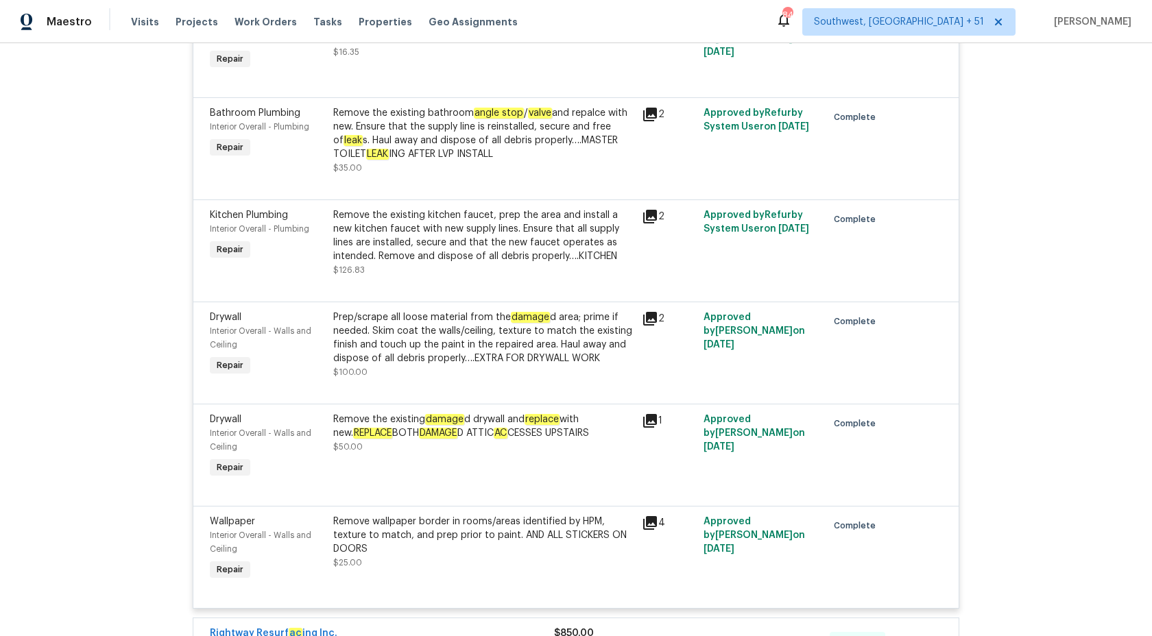
scroll to position [4919, 0]
click at [455, 146] on div "Remove the existing bathroom angle stop / valve and repalce with new. Ensure th…" at bounding box center [483, 135] width 300 height 55
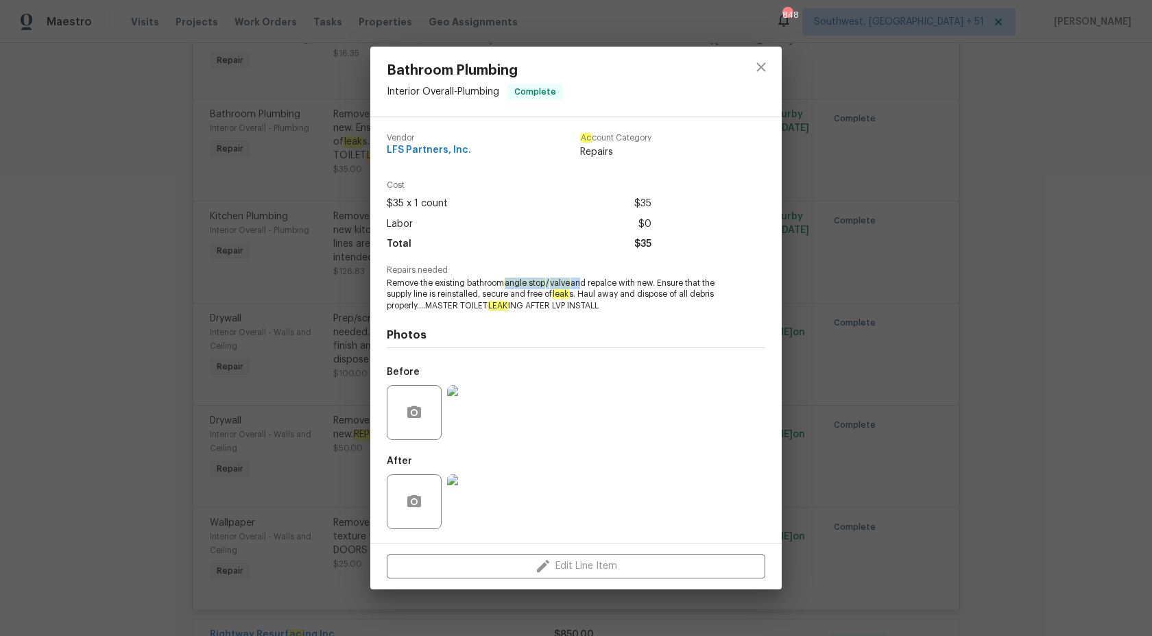
copy span "angle stop / valve a"
drag, startPoint x: 508, startPoint y: 283, endPoint x: 580, endPoint y: 283, distance: 72.0
click at [580, 283] on span "Remove the existing bathroom angle stop / valve and repalce with new. Ensure th…" at bounding box center [557, 295] width 341 height 34
click at [1003, 254] on div "Bathroom Plumbing Interior Overall - Plumbing Complete Vendor LFS Partners, Inc…" at bounding box center [576, 318] width 1152 height 636
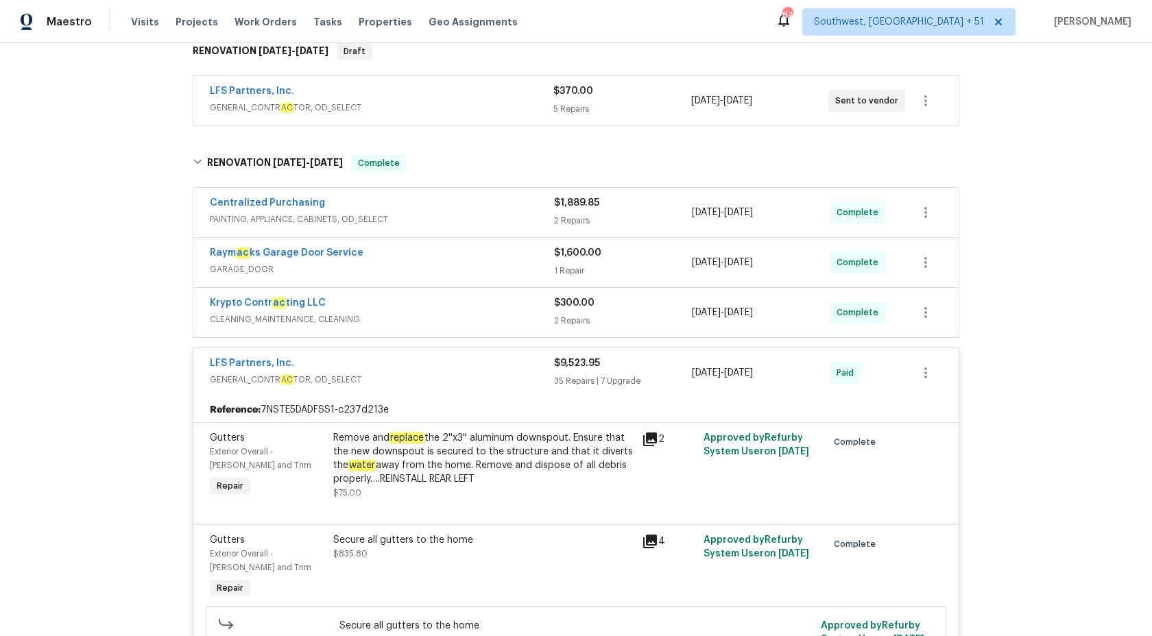
scroll to position [167, 0]
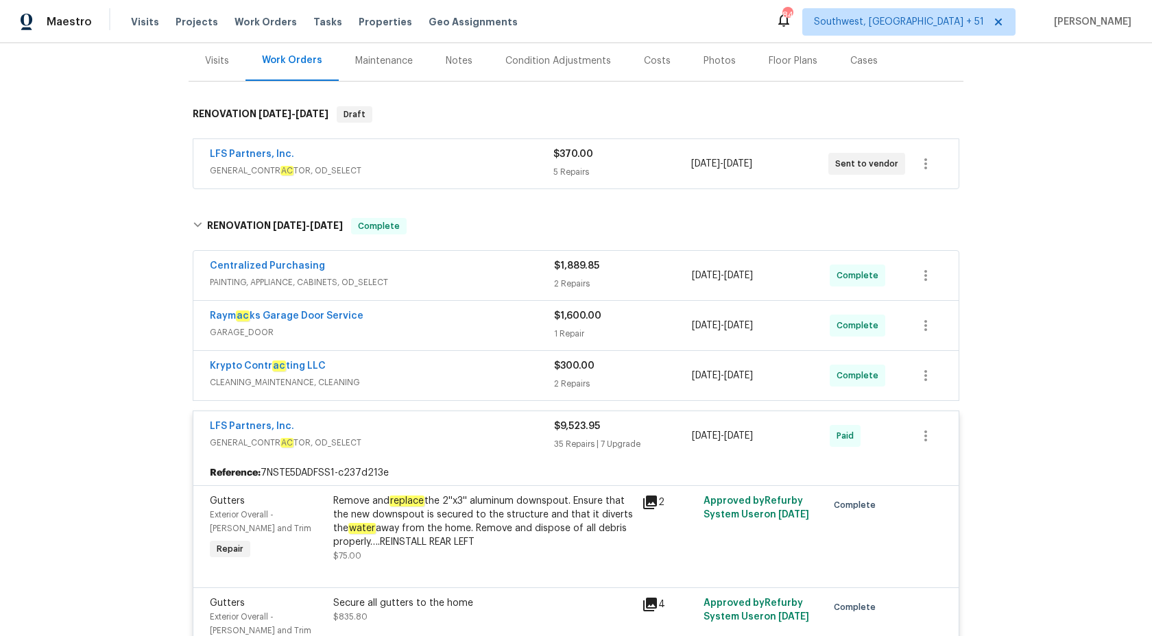
click at [545, 433] on div "LFS Partners, Inc." at bounding box center [382, 428] width 344 height 16
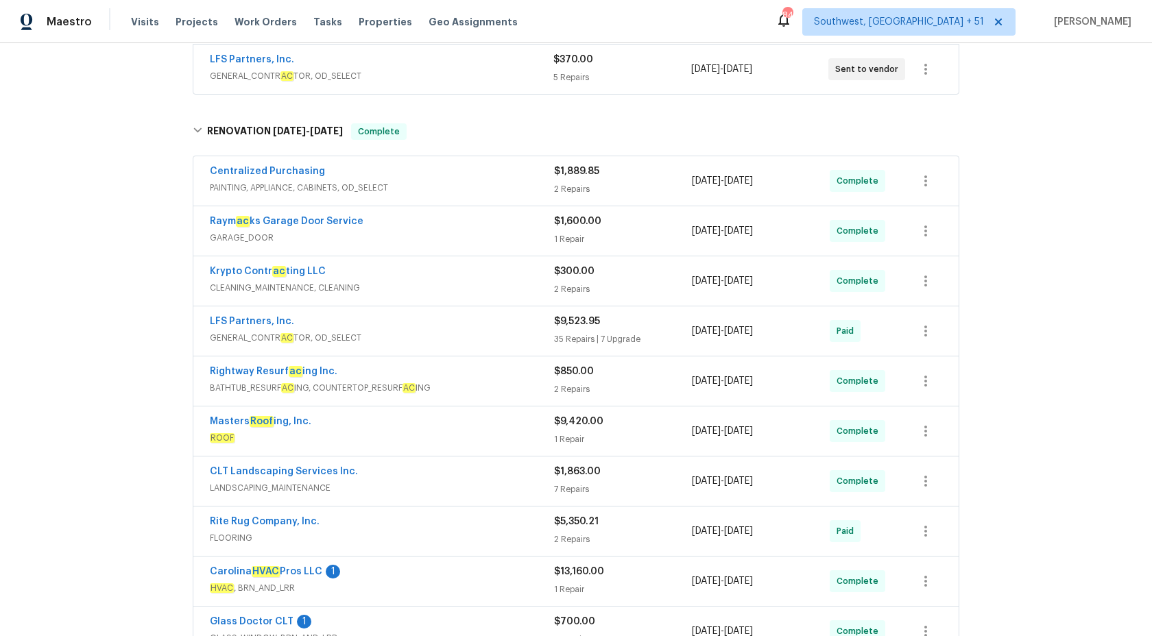
scroll to position [0, 0]
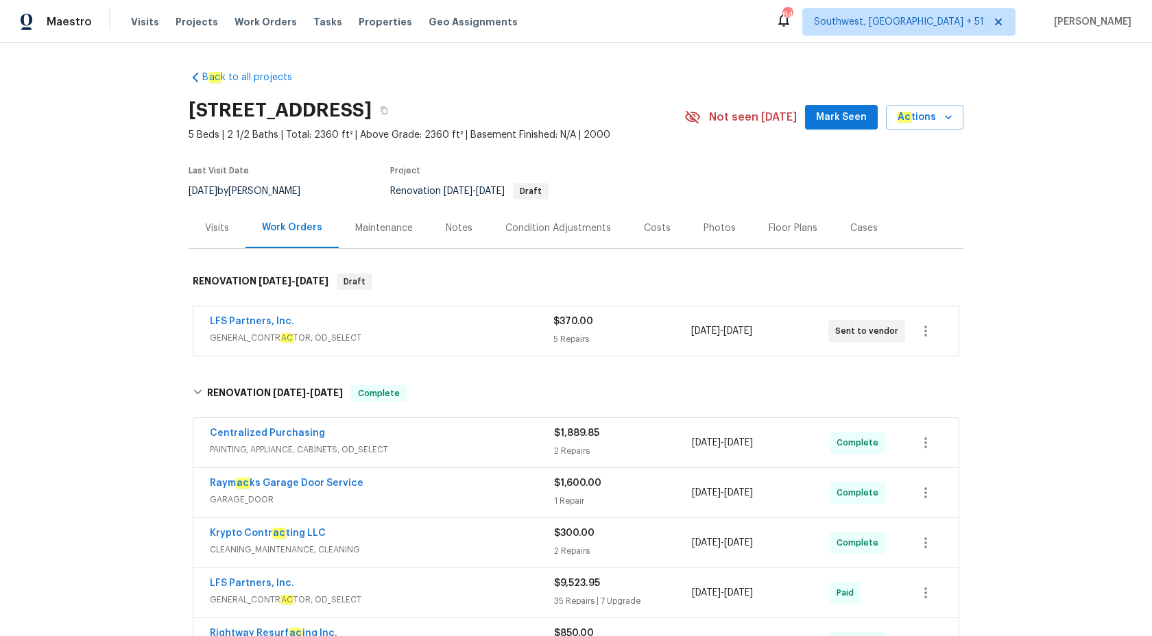
click at [224, 224] on div "Visits" at bounding box center [217, 228] width 24 height 14
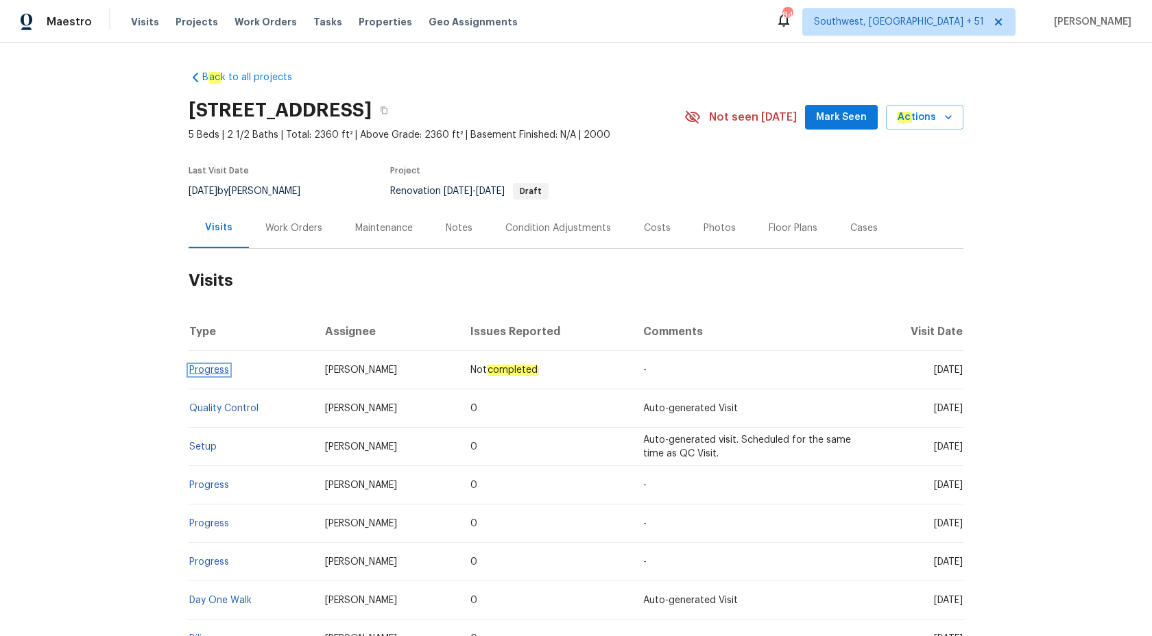
click at [216, 369] on link "Progress" at bounding box center [209, 370] width 40 height 10
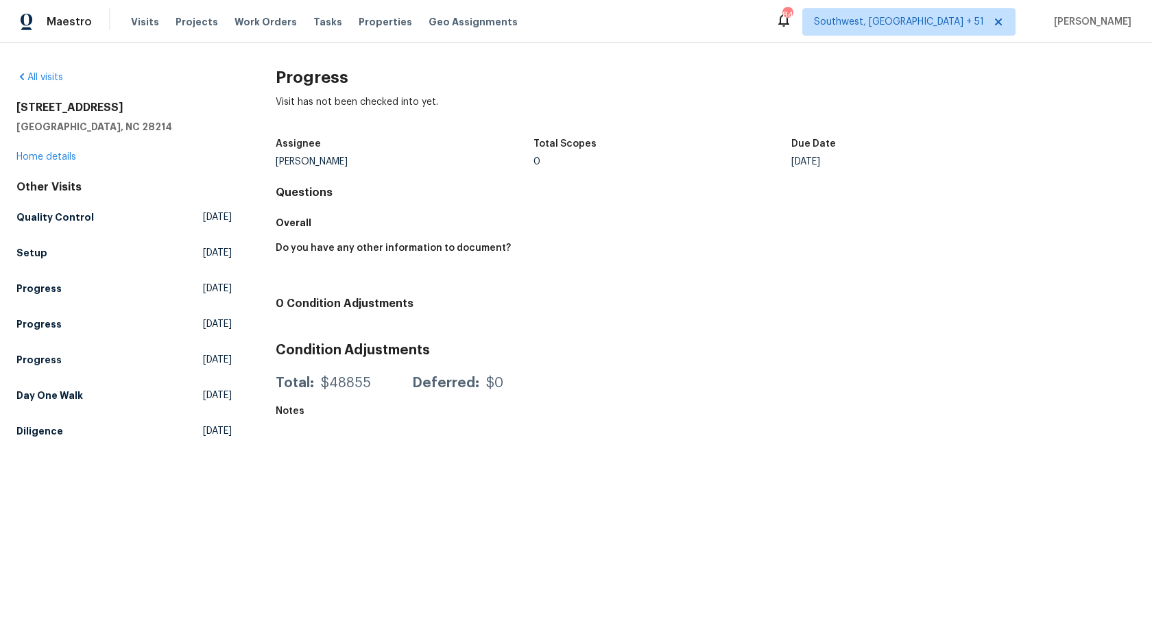
click at [538, 323] on div "Progress Visit has not been checked into yet. Assignee Matthew Barnhart Total S…" at bounding box center [706, 263] width 860 height 384
click at [37, 226] on link "Quality Control Fri, Aug 22 2025" at bounding box center [123, 217] width 215 height 25
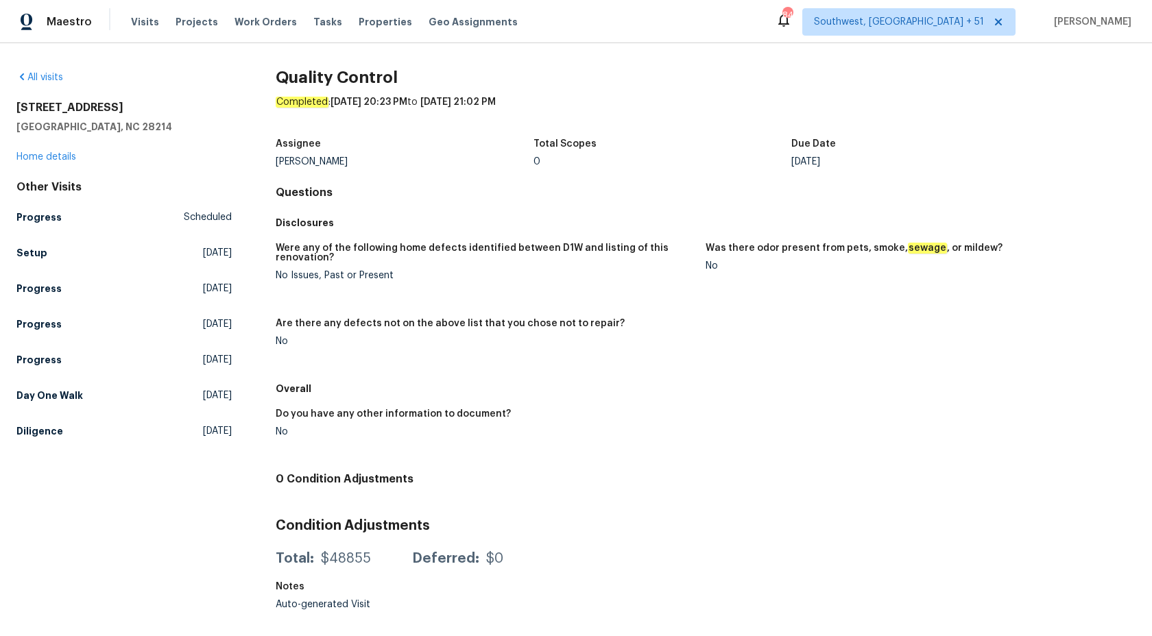
click at [638, 306] on div "Were any of the following home defects identified between D1W and listing of th…" at bounding box center [706, 305] width 860 height 141
click at [0, 245] on div "All visits 505 Old Vine Ct Charlotte, NC 28214 Home details Other Visits Progre…" at bounding box center [576, 330] width 1152 height 575
click at [21, 246] on h5 "Setup" at bounding box center [31, 253] width 31 height 14
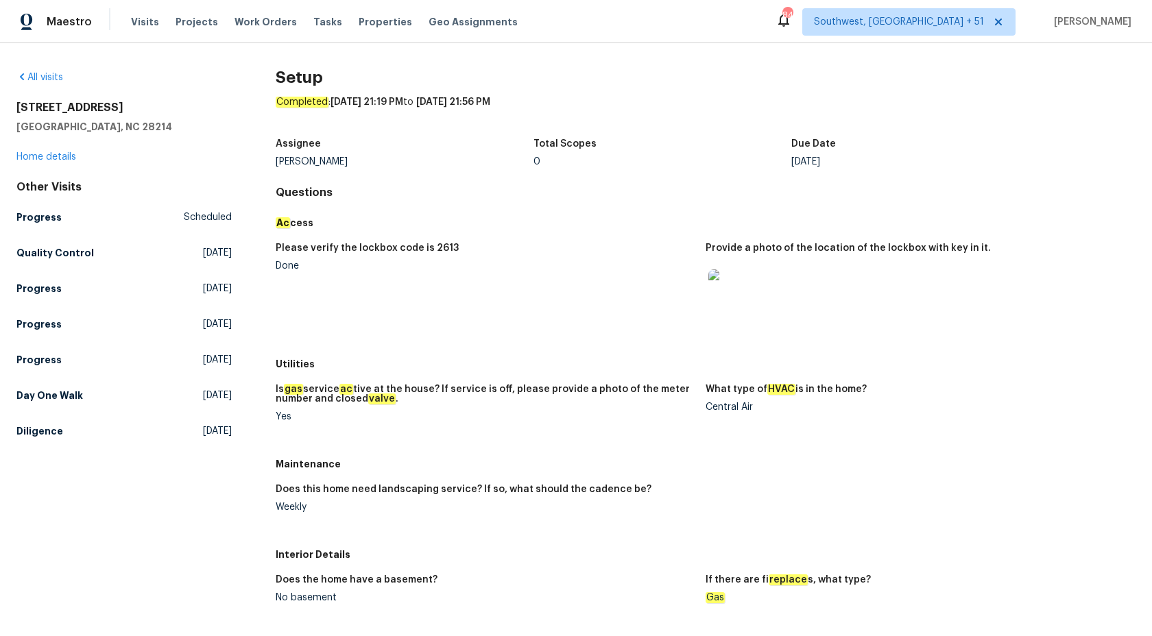
click at [533, 317] on figure "Please verify the lockbox code is 2613 Done" at bounding box center [491, 293] width 430 height 100
click at [36, 394] on h5 "Day One Walk" at bounding box center [49, 396] width 67 height 14
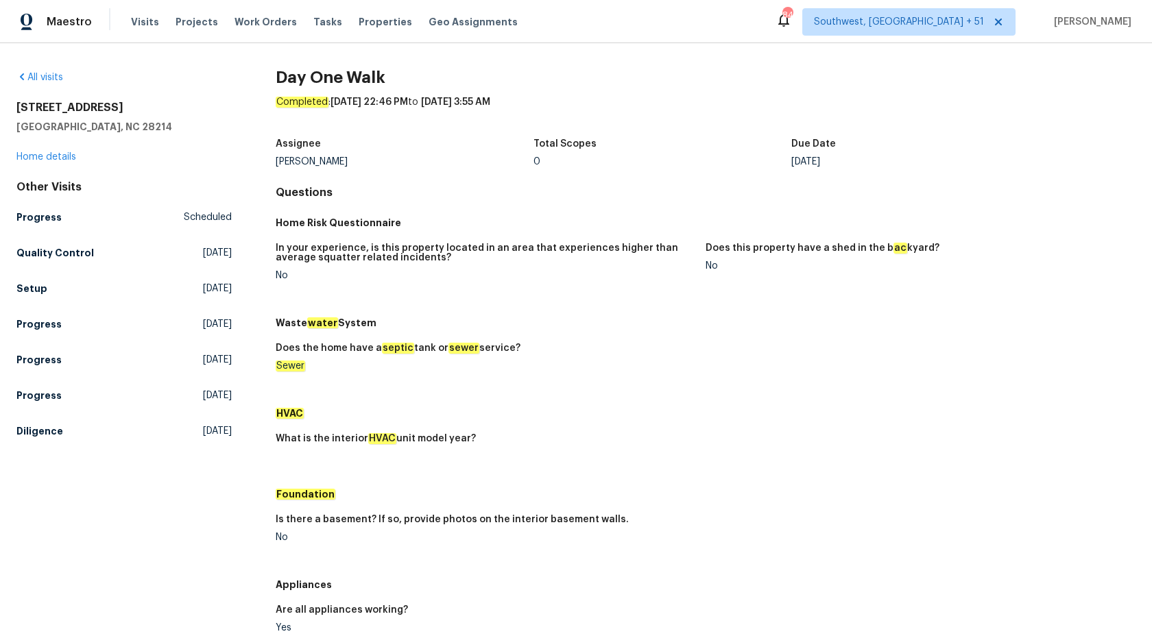
scroll to position [560, 0]
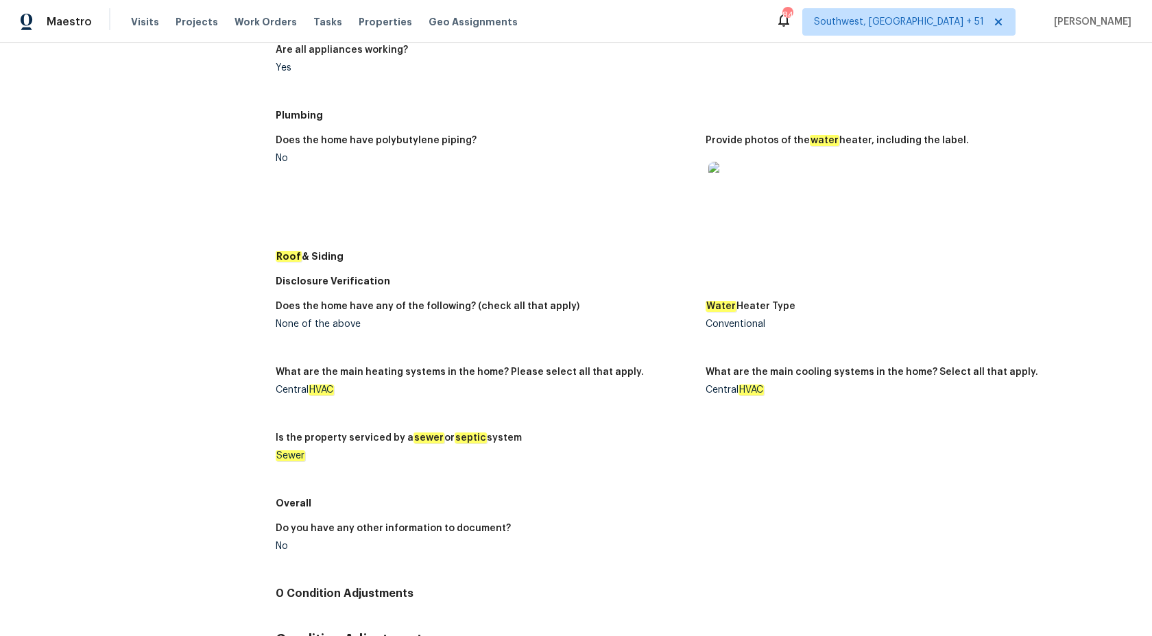
click at [730, 210] on div at bounding box center [730, 184] width 49 height 60
click at [727, 189] on img at bounding box center [730, 184] width 44 height 44
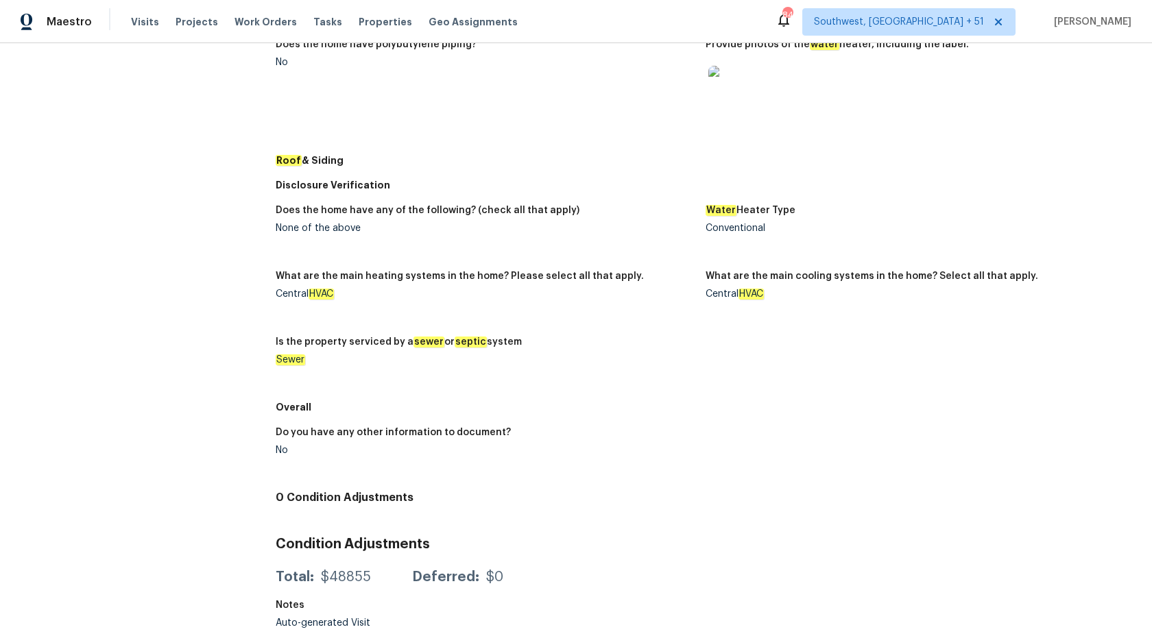
scroll to position [0, 0]
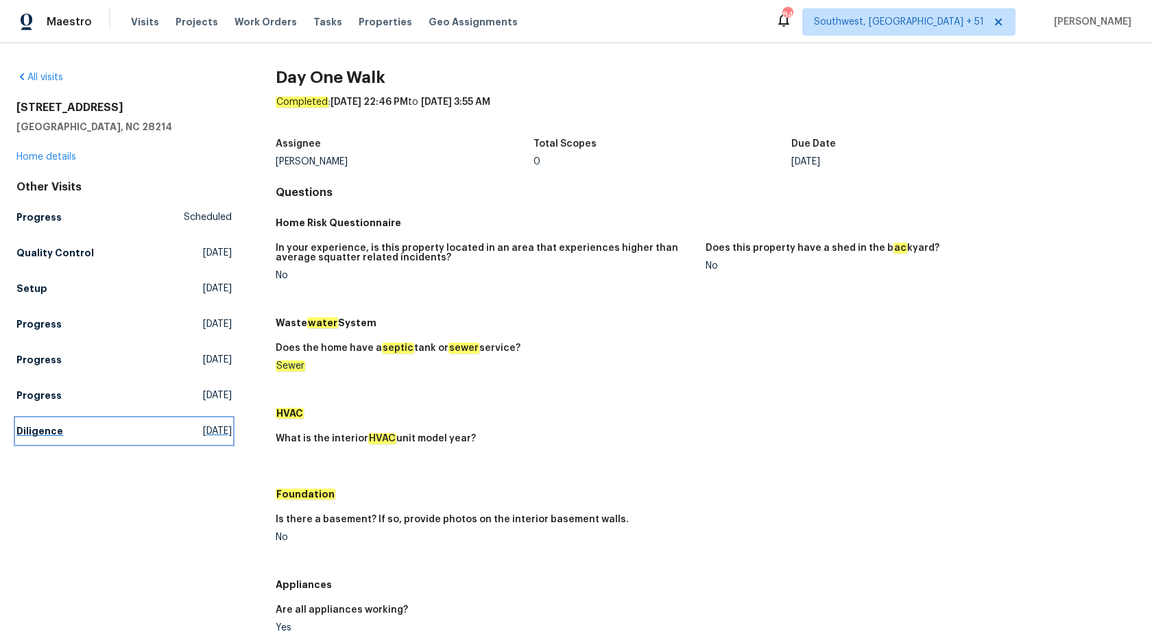
click at [32, 425] on h5 "Diligence" at bounding box center [39, 431] width 47 height 14
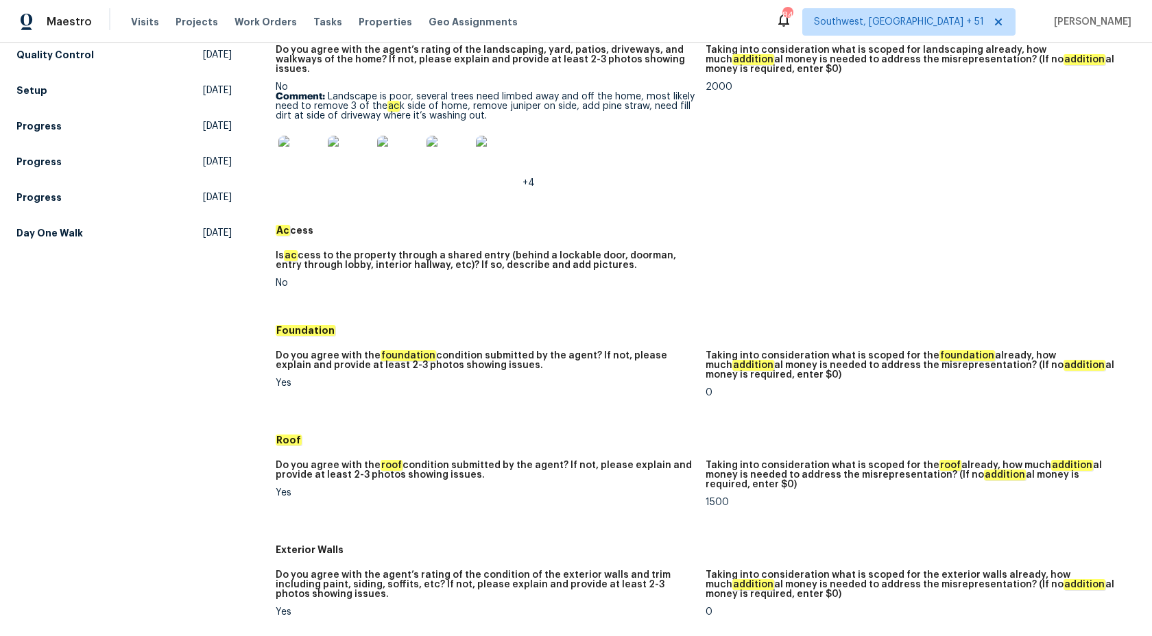
scroll to position [201, 0]
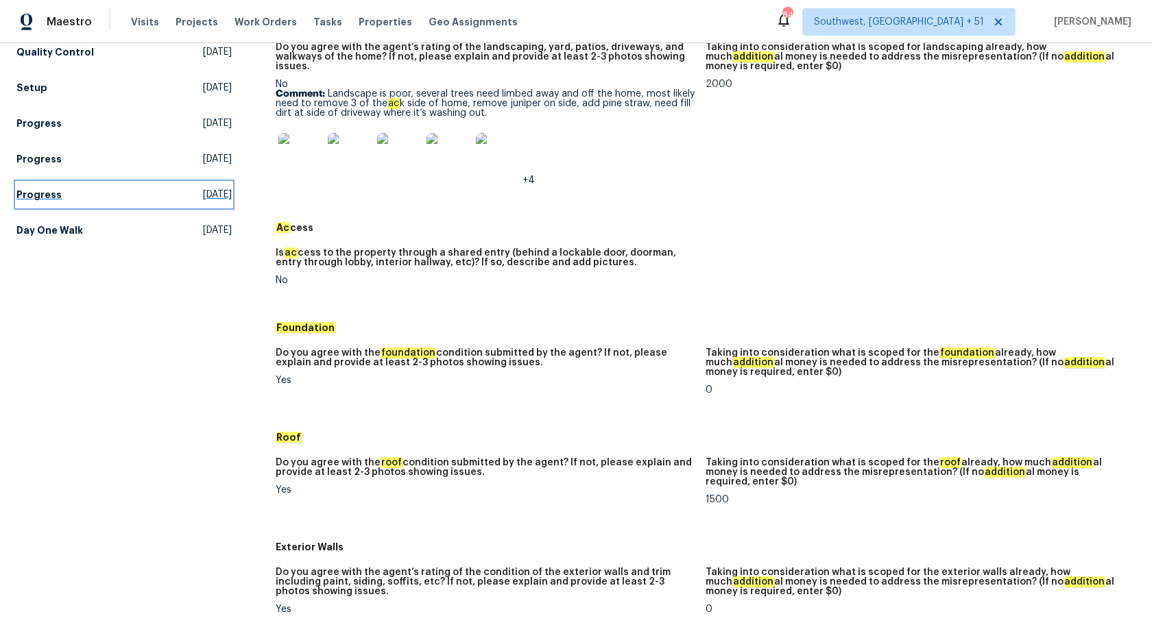
click at [53, 199] on h5 "Progress" at bounding box center [38, 195] width 45 height 14
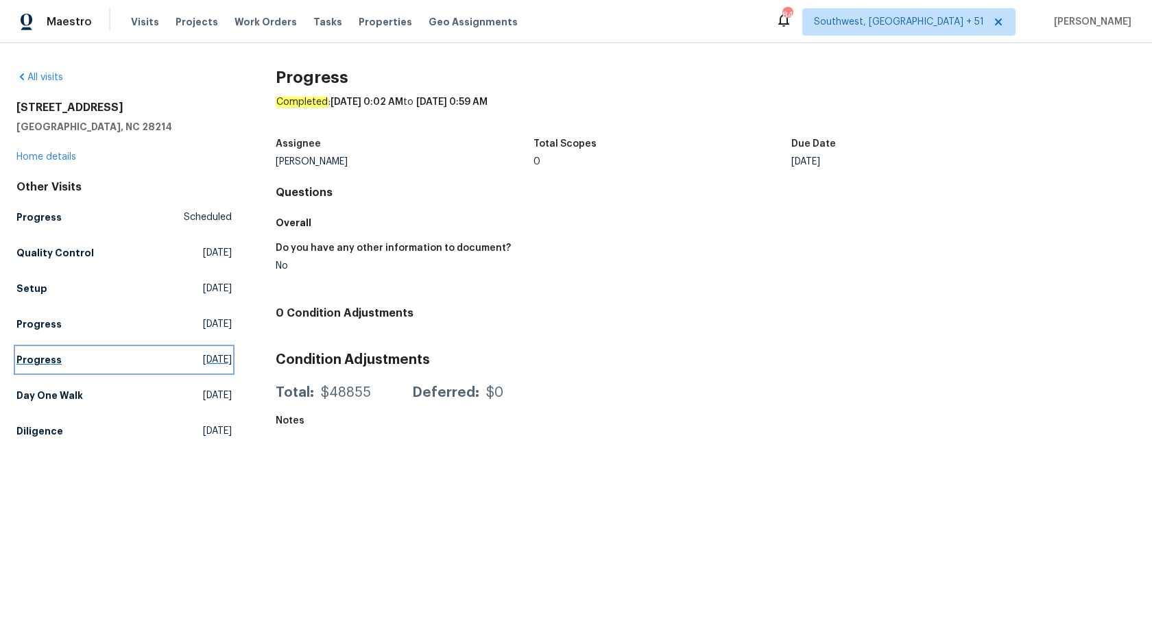
click at [56, 357] on h5 "Progress" at bounding box center [38, 360] width 45 height 14
click at [46, 326] on h5 "Progress" at bounding box center [38, 324] width 45 height 14
click at [77, 20] on span "Maestro" at bounding box center [69, 22] width 45 height 14
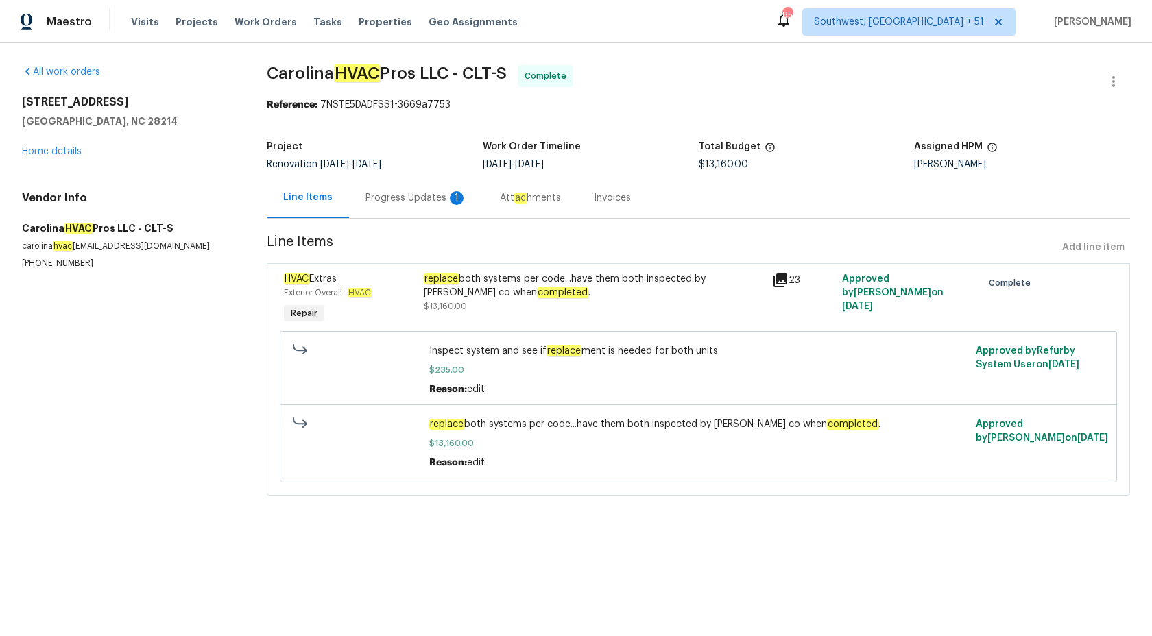
click at [416, 202] on div "Progress Updates 1" at bounding box center [415, 198] width 101 height 14
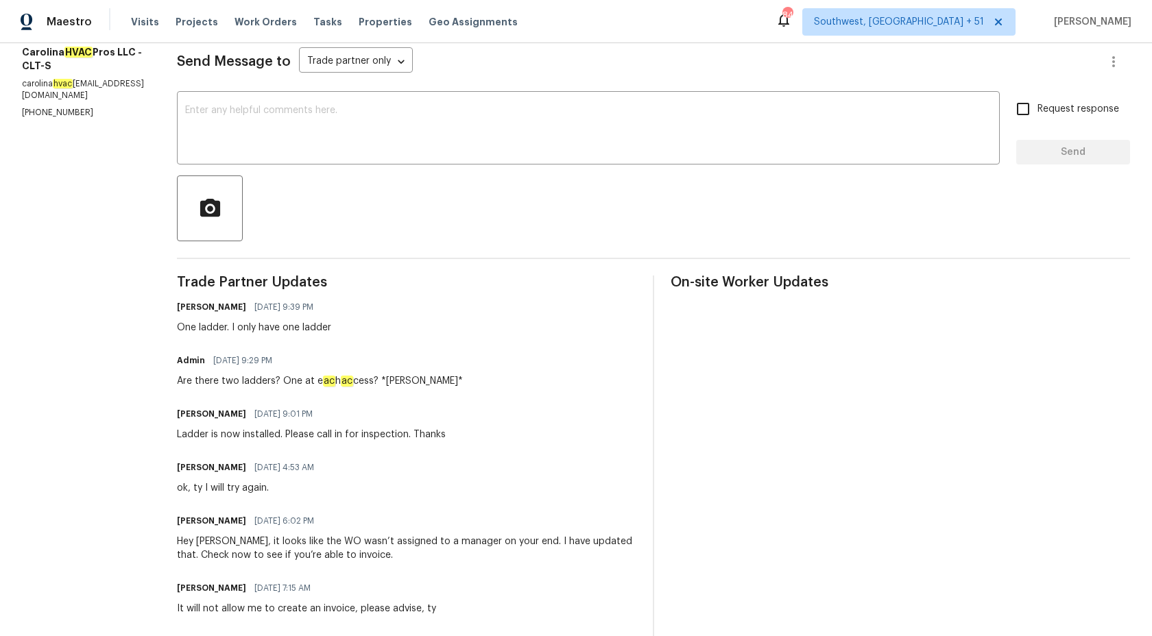
scroll to position [130, 0]
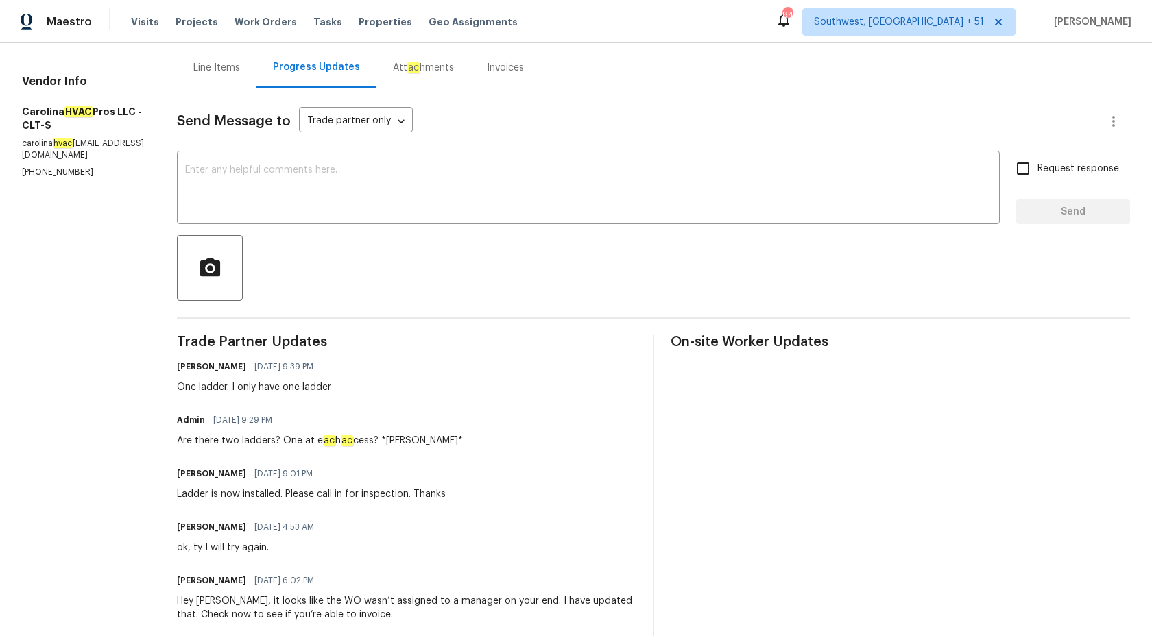
click at [499, 74] on div "Invoices" at bounding box center [505, 68] width 37 height 14
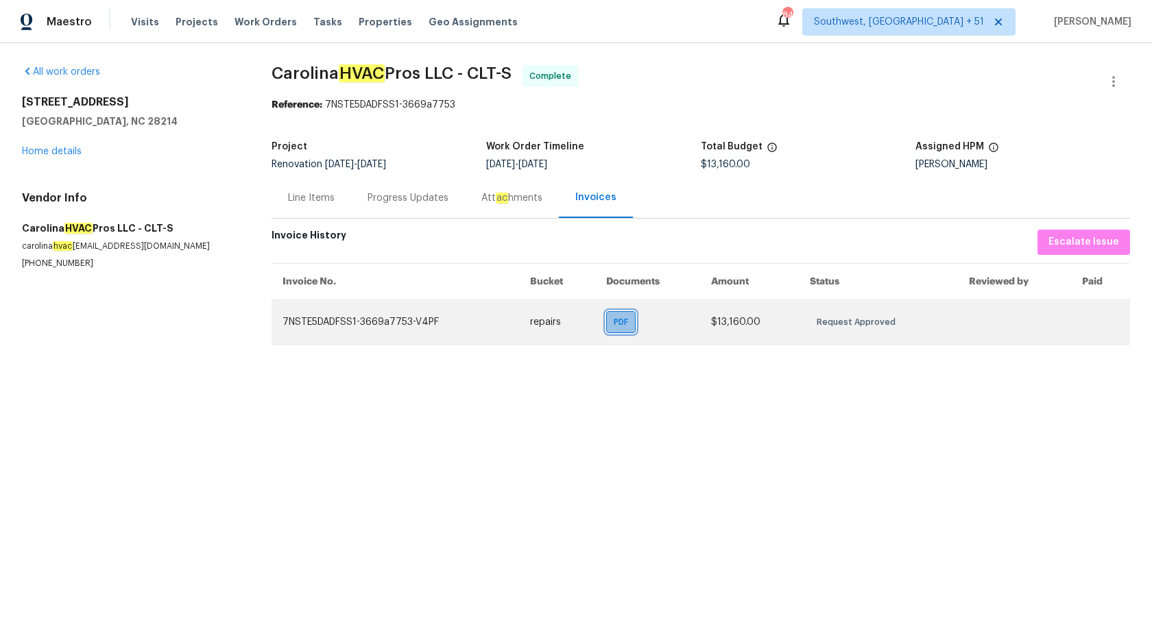
click at [616, 317] on span "PDF" at bounding box center [624, 322] width 20 height 14
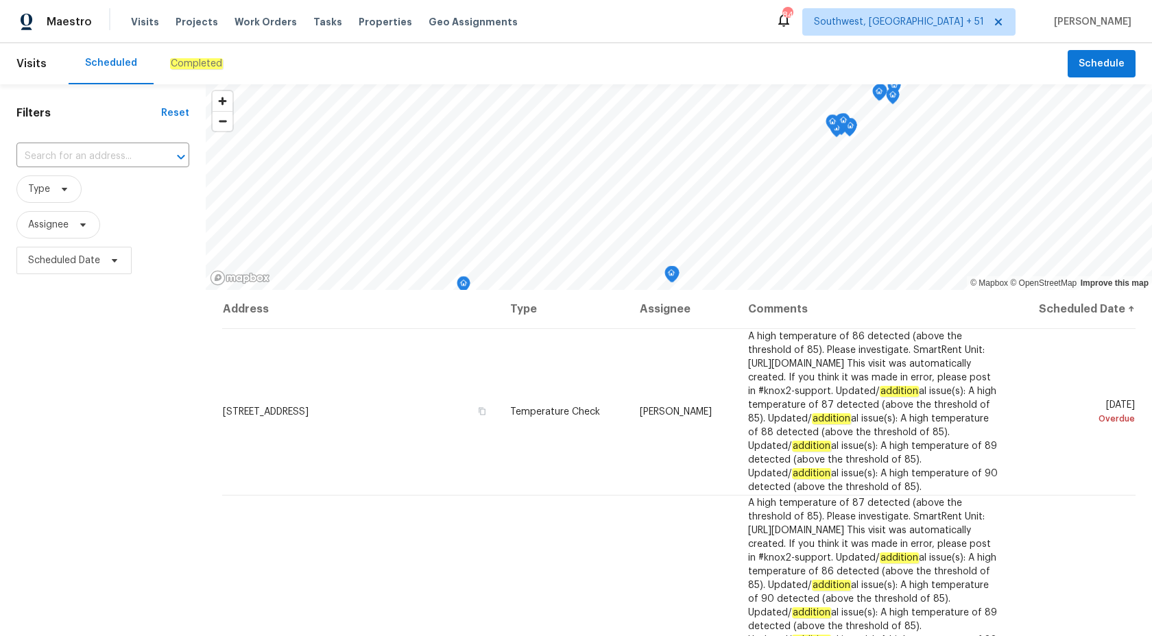
click at [193, 68] on em "Completed" at bounding box center [196, 63] width 53 height 11
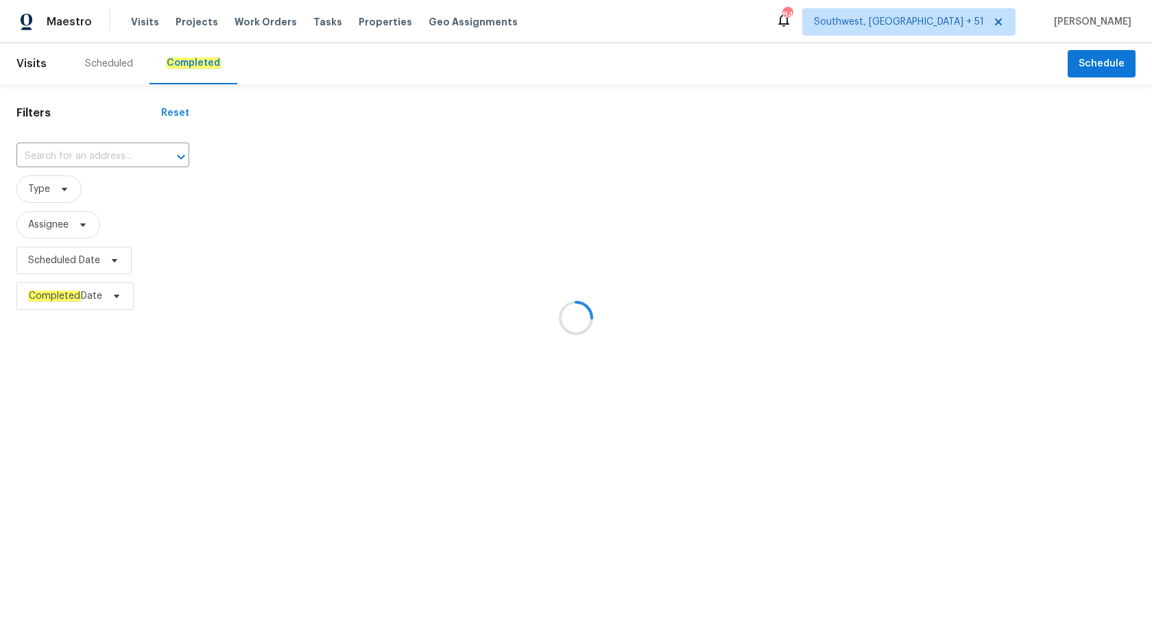
click at [67, 150] on div at bounding box center [576, 318] width 1152 height 636
click at [64, 156] on div at bounding box center [576, 318] width 1152 height 636
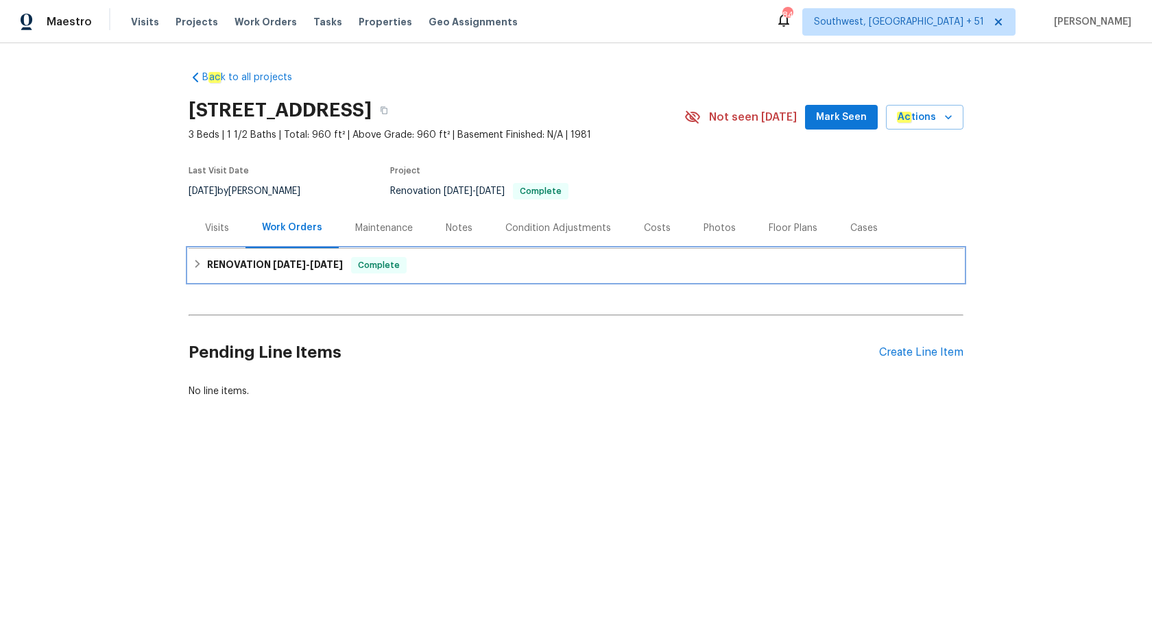
click at [235, 269] on h6 "RENOVATION [DATE] - [DATE]" at bounding box center [275, 265] width 136 height 16
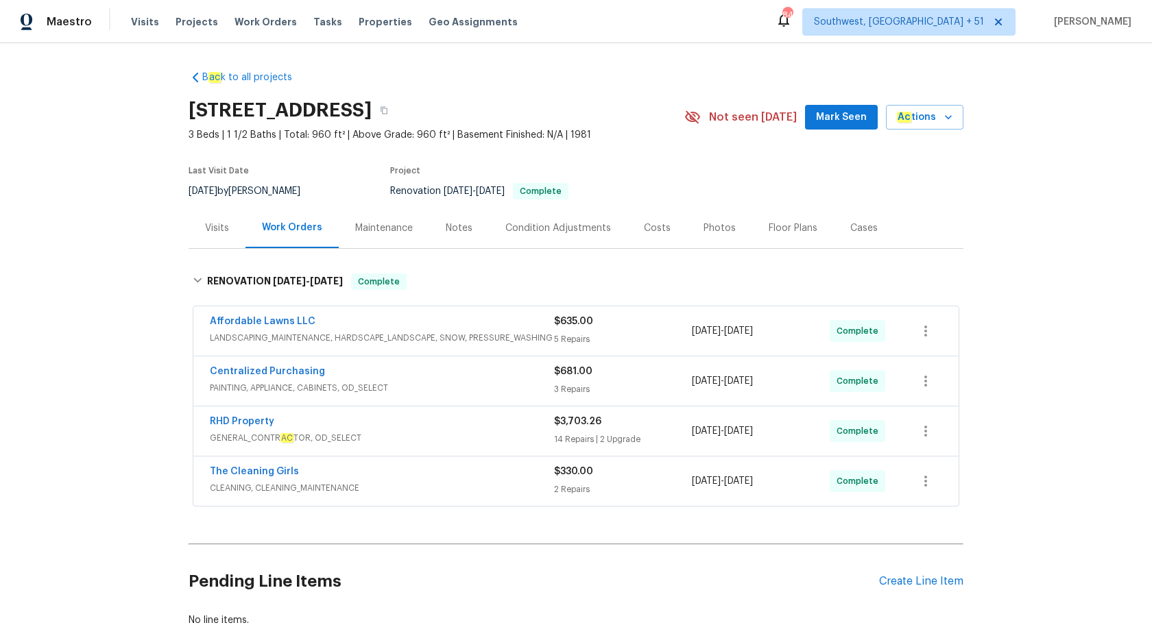
click at [226, 225] on div "Visits" at bounding box center [217, 228] width 24 height 14
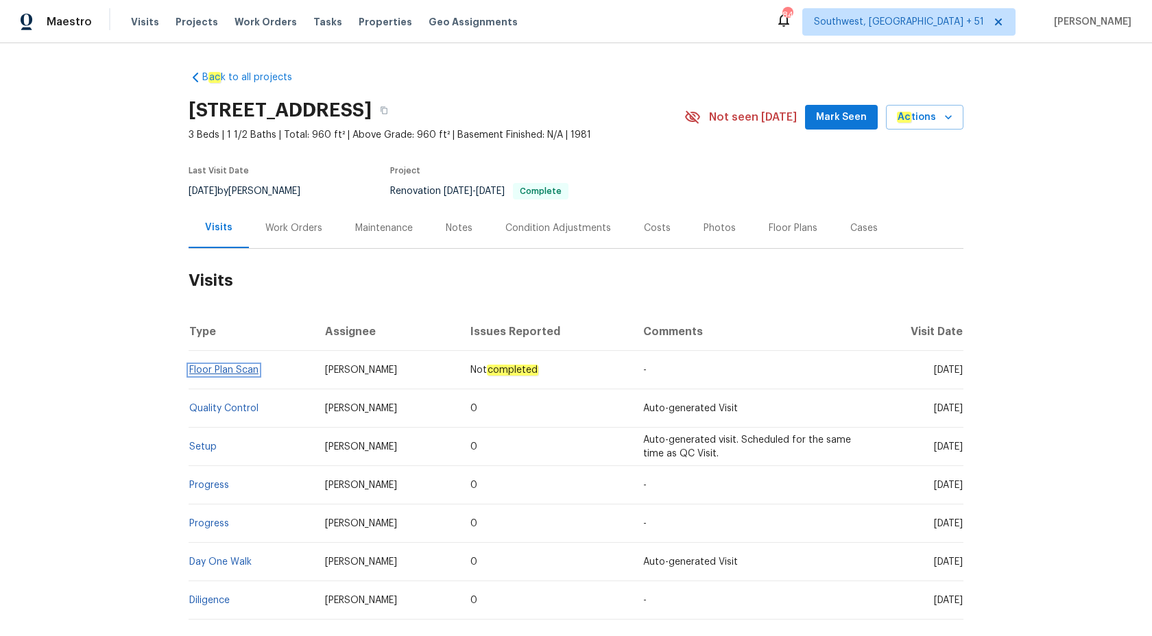
click at [217, 371] on link "Floor Plan Scan" at bounding box center [223, 370] width 69 height 10
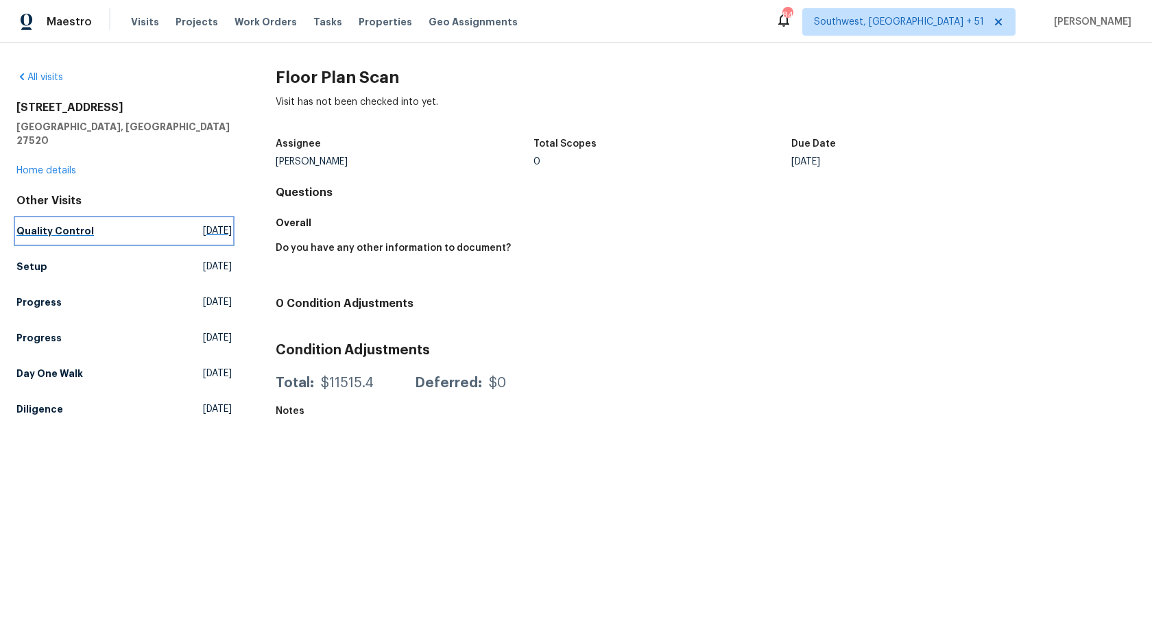
click at [32, 224] on h5 "Quality Control" at bounding box center [54, 231] width 77 height 14
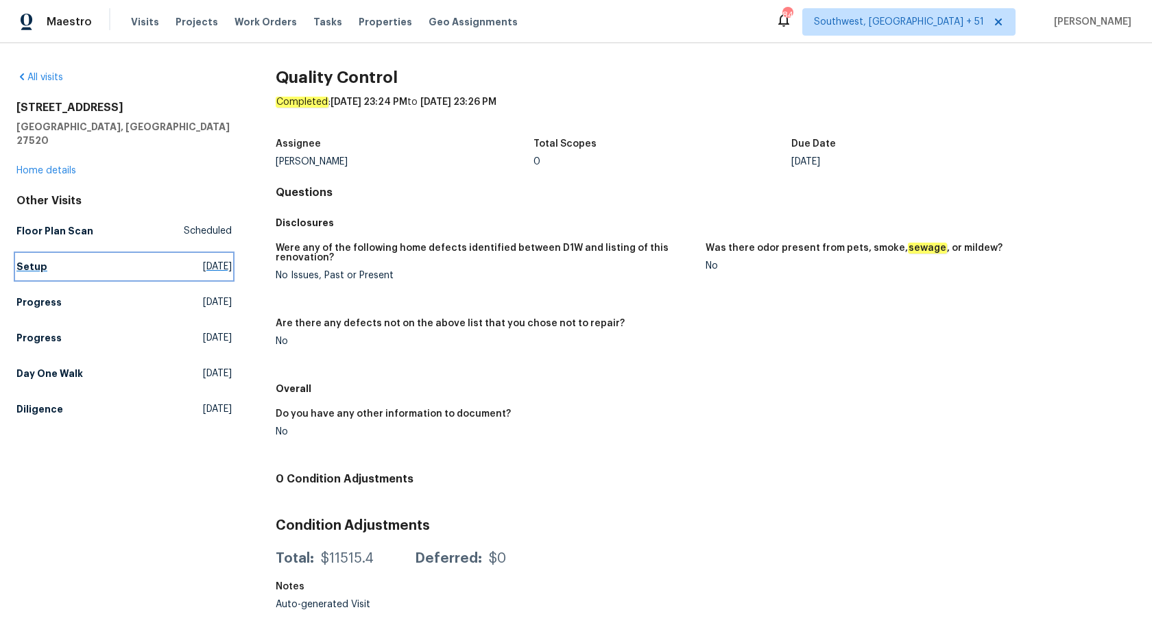
click at [36, 260] on h5 "Setup" at bounding box center [31, 267] width 31 height 14
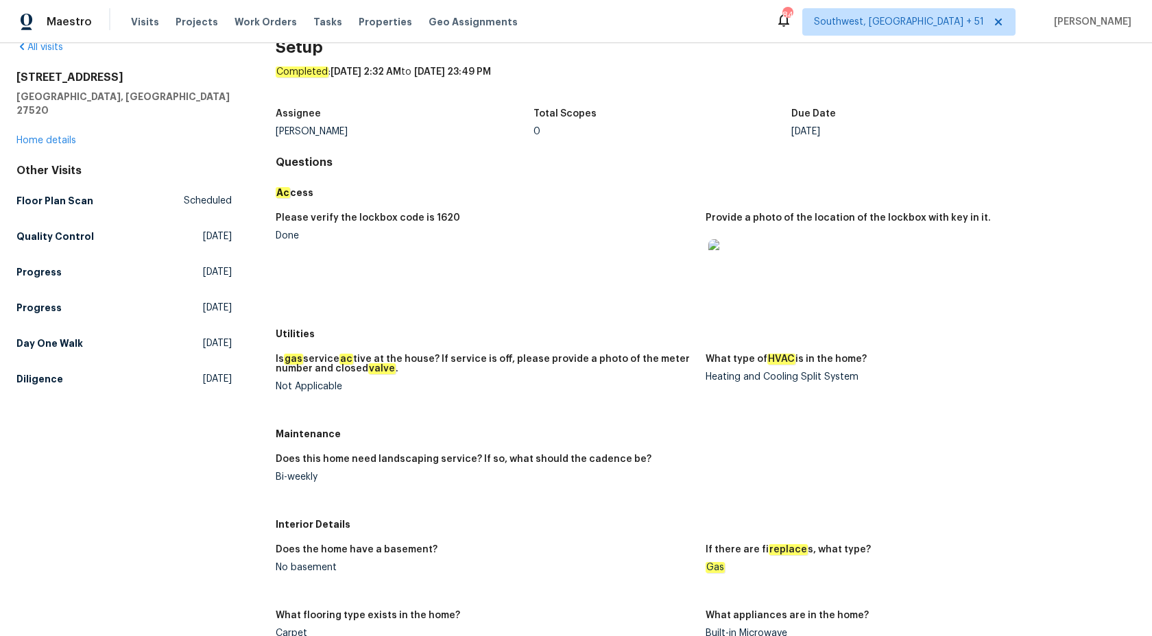
scroll to position [32, 0]
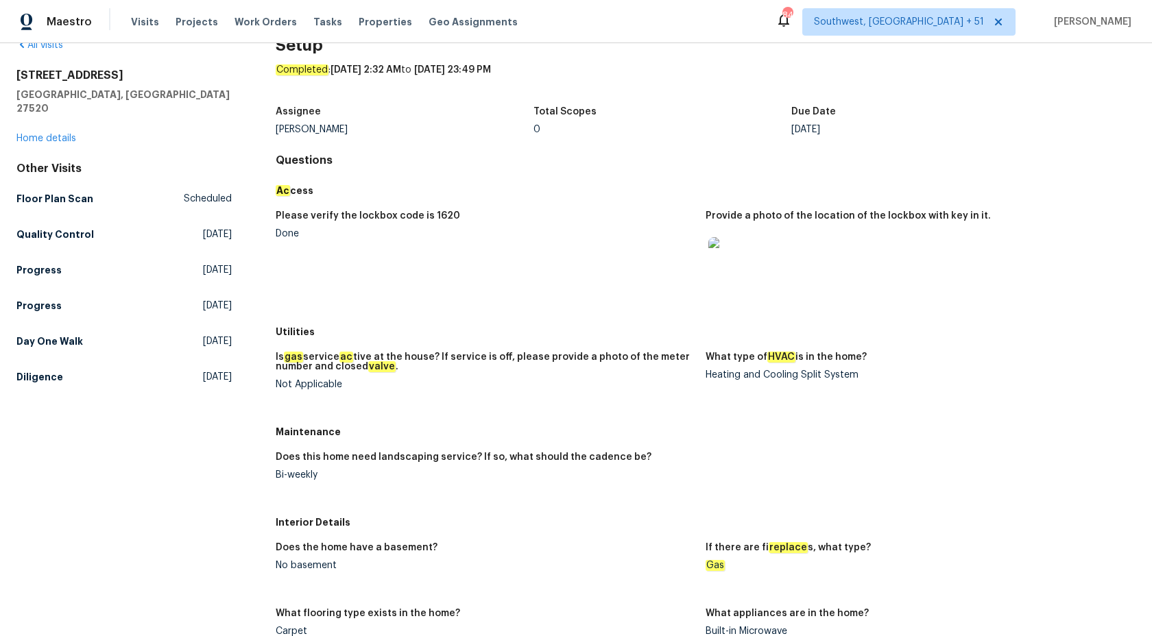
click at [732, 392] on figure "What type of HVAC is in the home? Heating and Cooling Split System" at bounding box center [921, 381] width 430 height 59
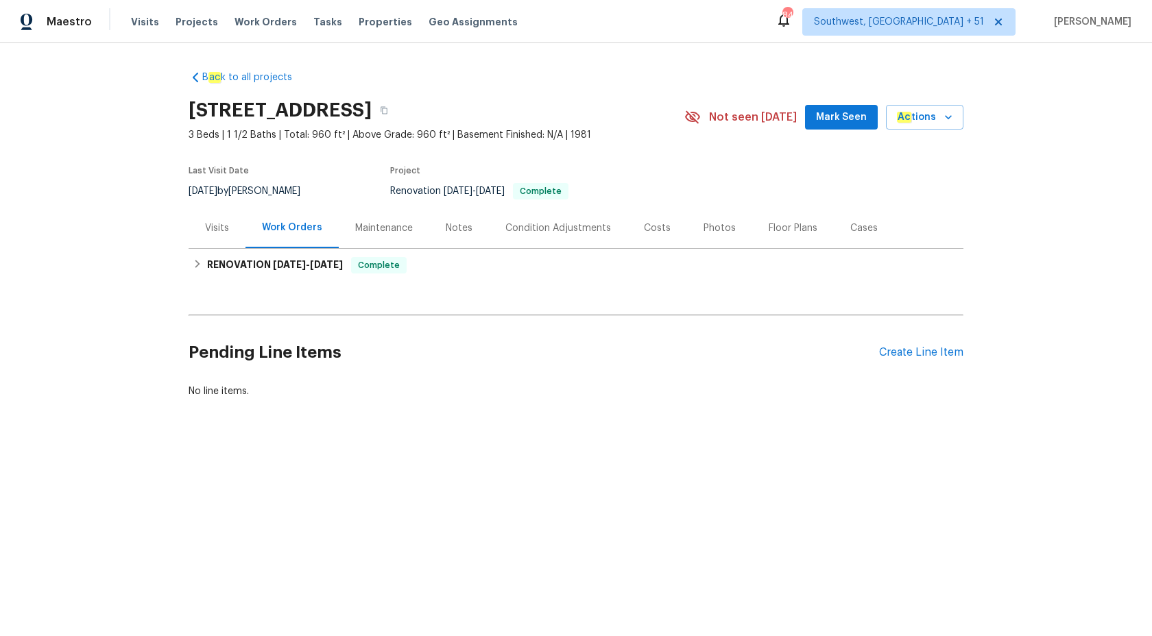
click at [217, 237] on div "Visits" at bounding box center [217, 228] width 57 height 40
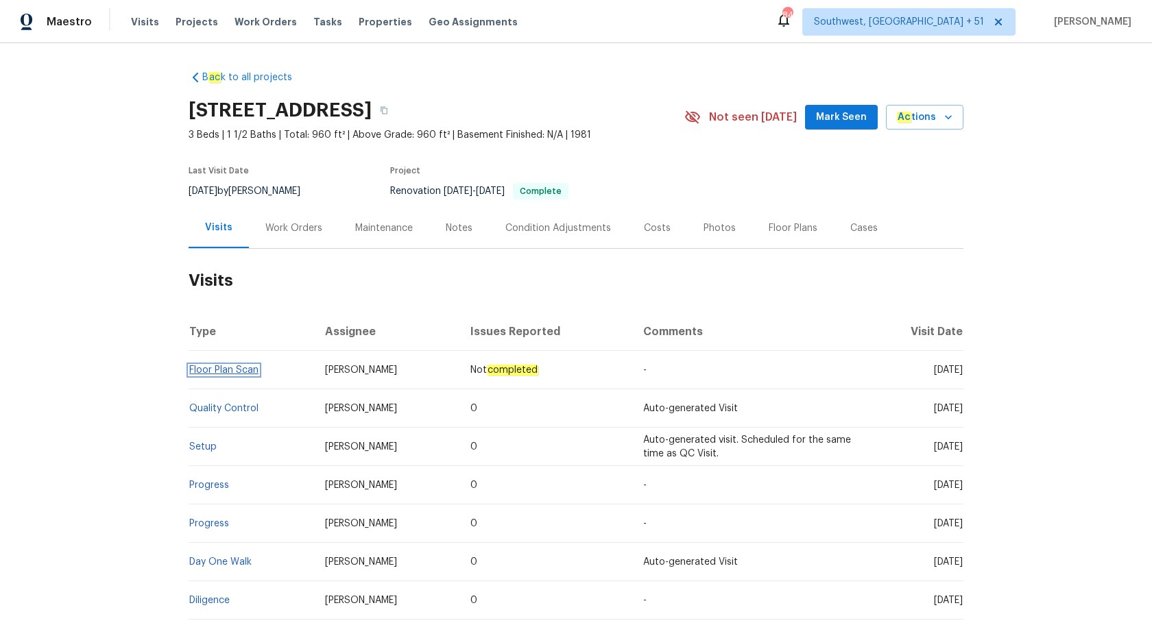
click at [233, 367] on link "Floor Plan Scan" at bounding box center [223, 370] width 69 height 10
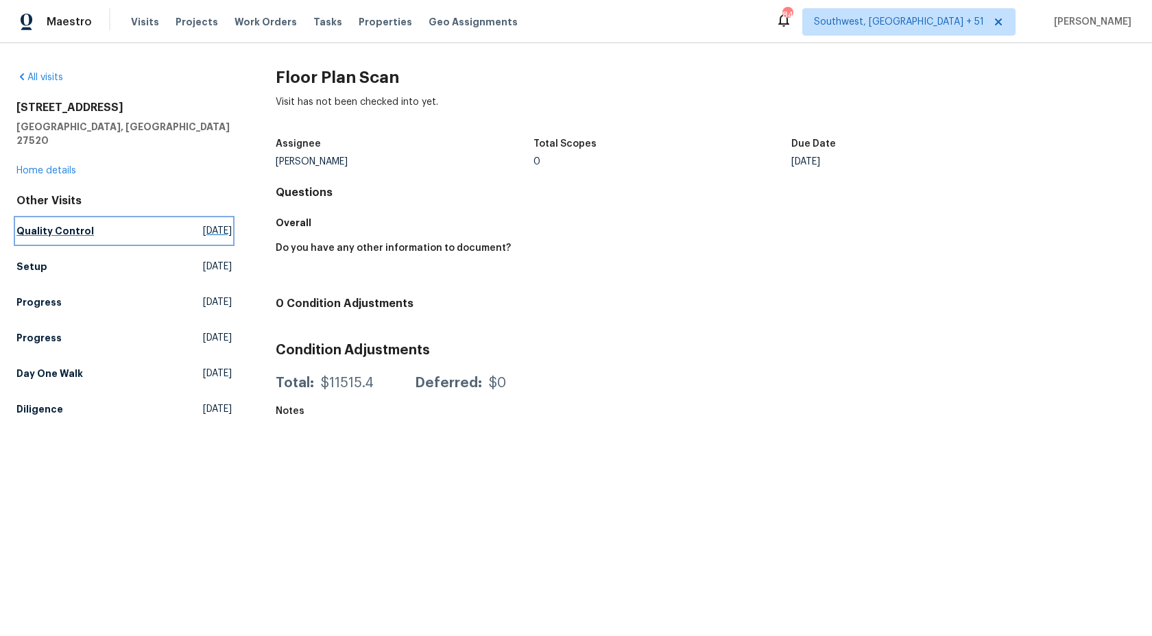
click at [92, 219] on link "Quality Control [DATE]" at bounding box center [123, 231] width 215 height 25
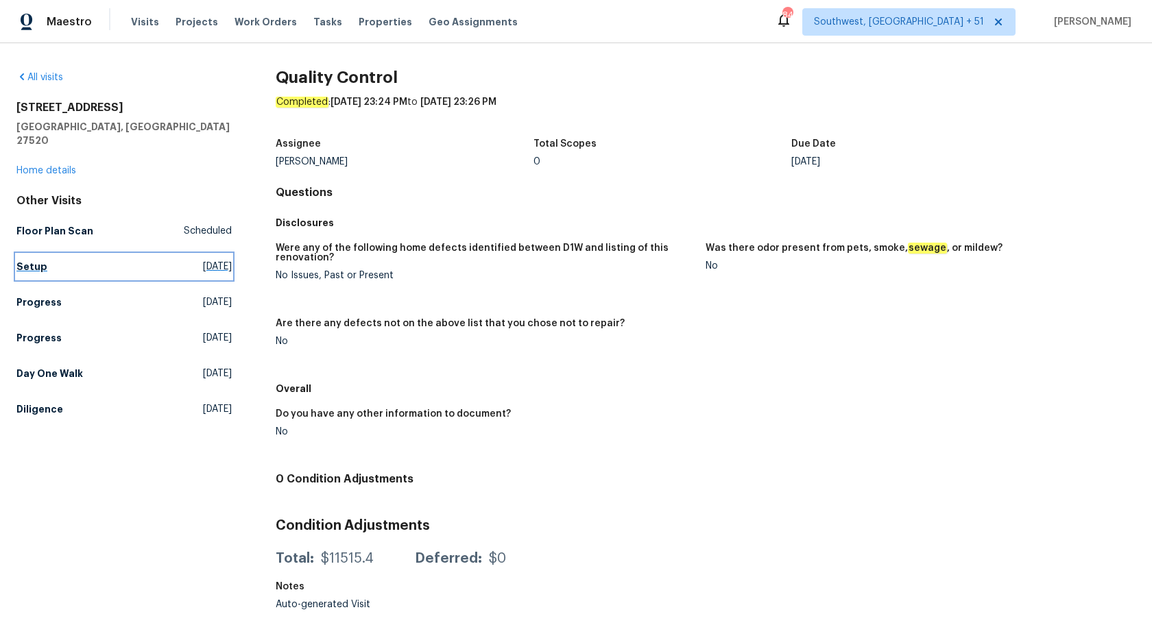
click at [36, 260] on h5 "Setup" at bounding box center [31, 267] width 31 height 14
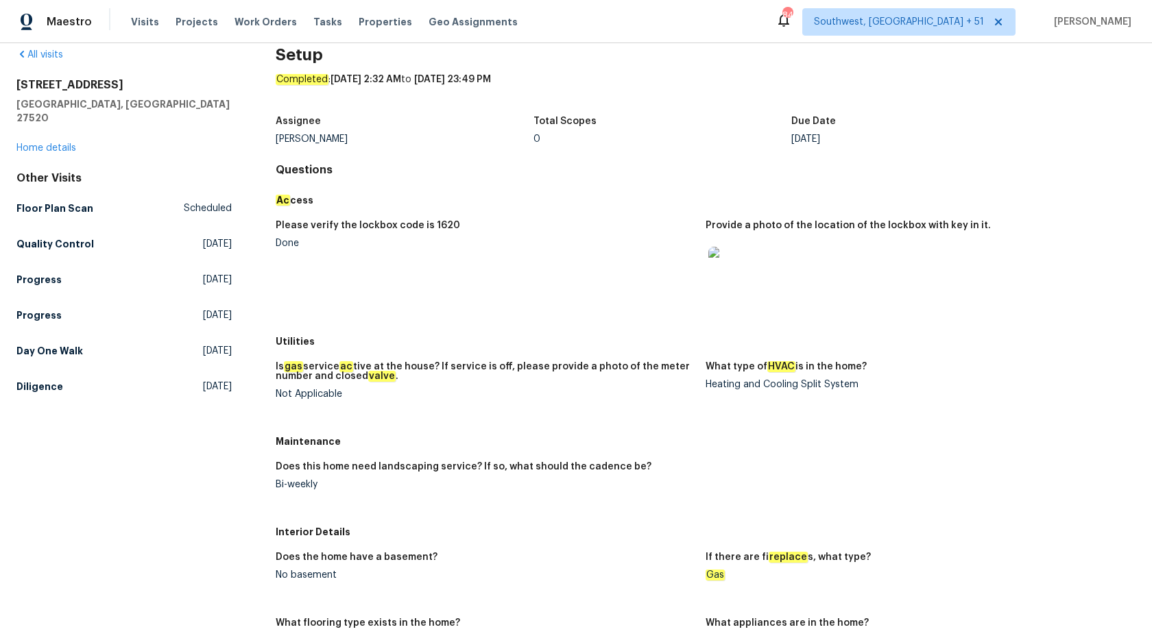
scroll to position [24, 0]
drag, startPoint x: 799, startPoint y: 383, endPoint x: 898, endPoint y: 383, distance: 98.7
click at [898, 383] on div "Heating and Cooling Split System" at bounding box center [915, 384] width 419 height 10
copy div "Split System"
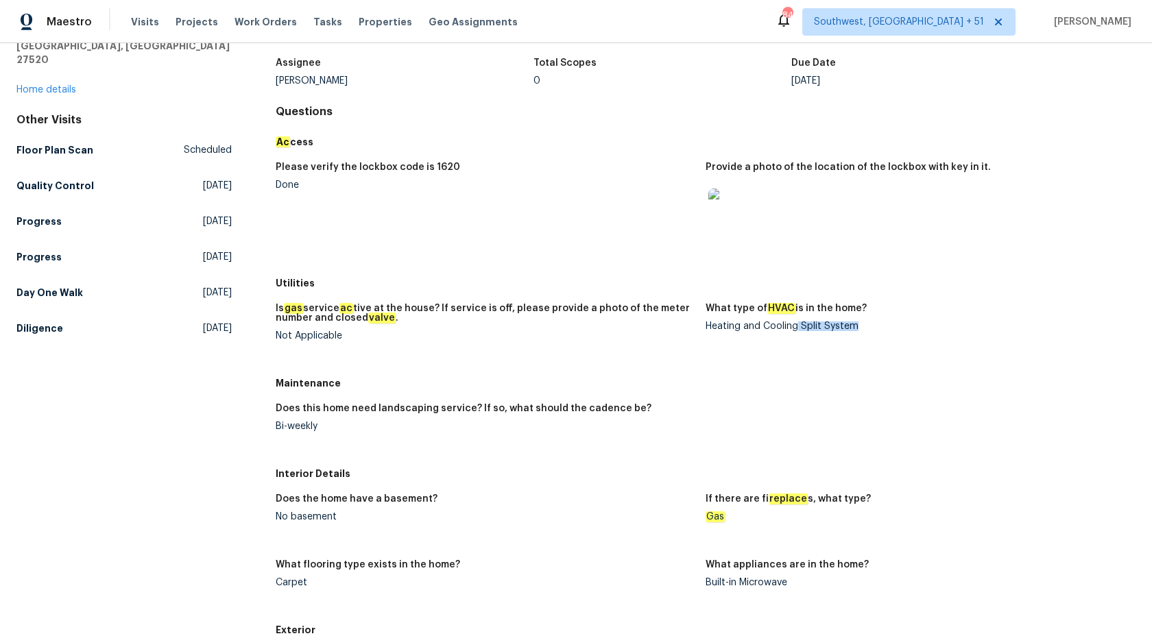
scroll to position [99, 0]
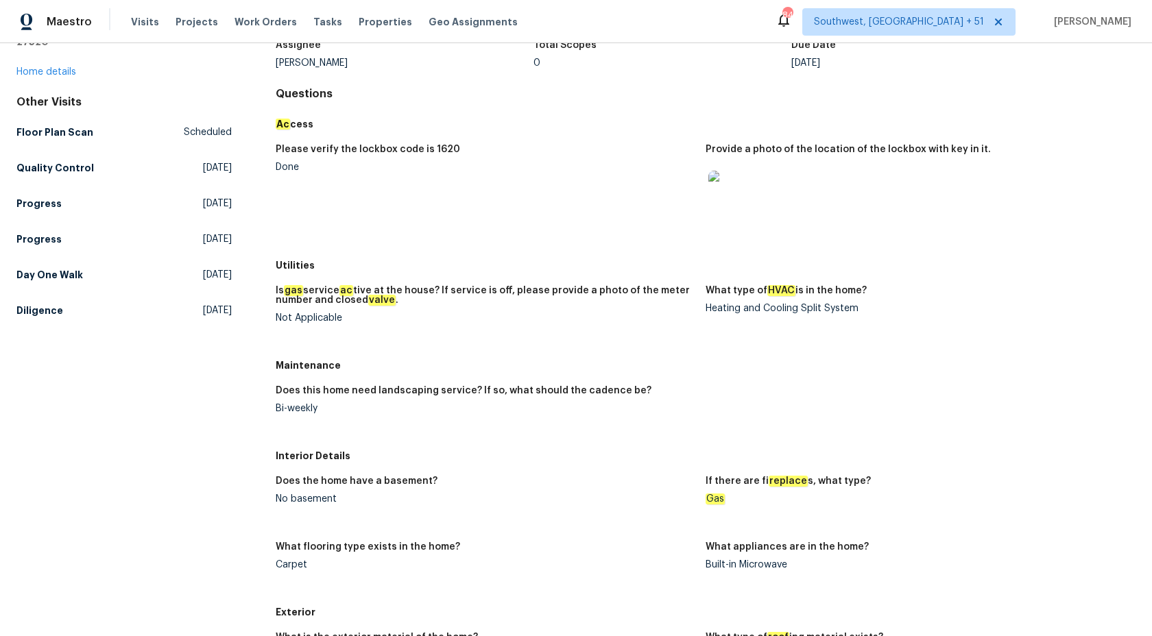
click at [521, 429] on figure "Does this home need landscaping service? If so, what should the cadence be? Bi-…" at bounding box center [491, 410] width 430 height 49
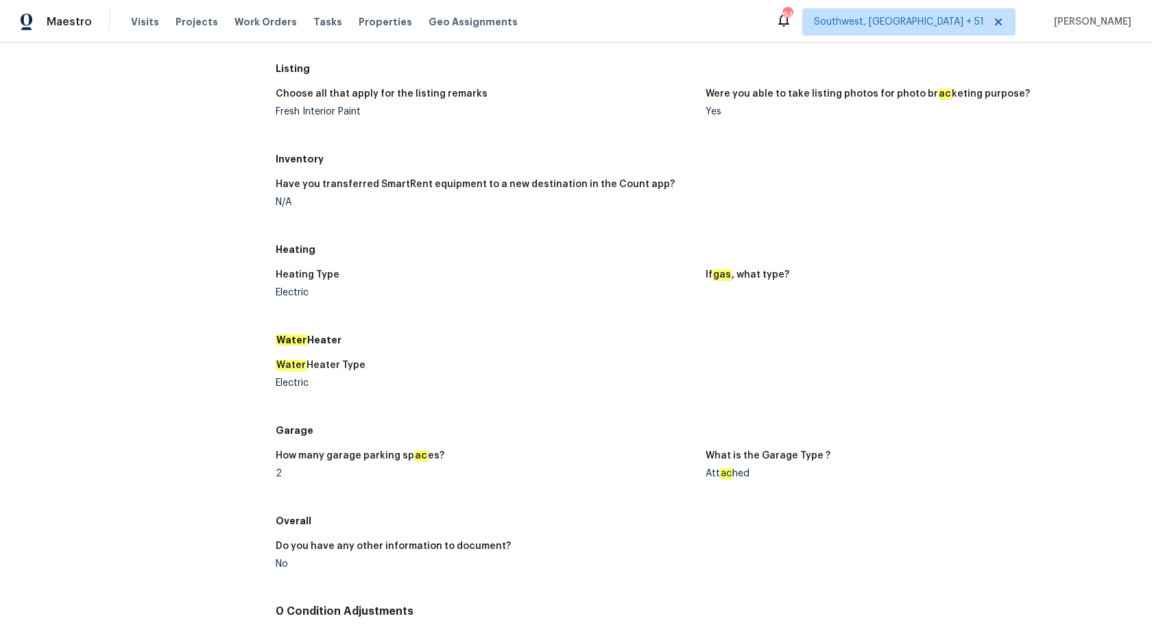
click at [962, 405] on div "Water Heater Type Electric" at bounding box center [706, 385] width 860 height 66
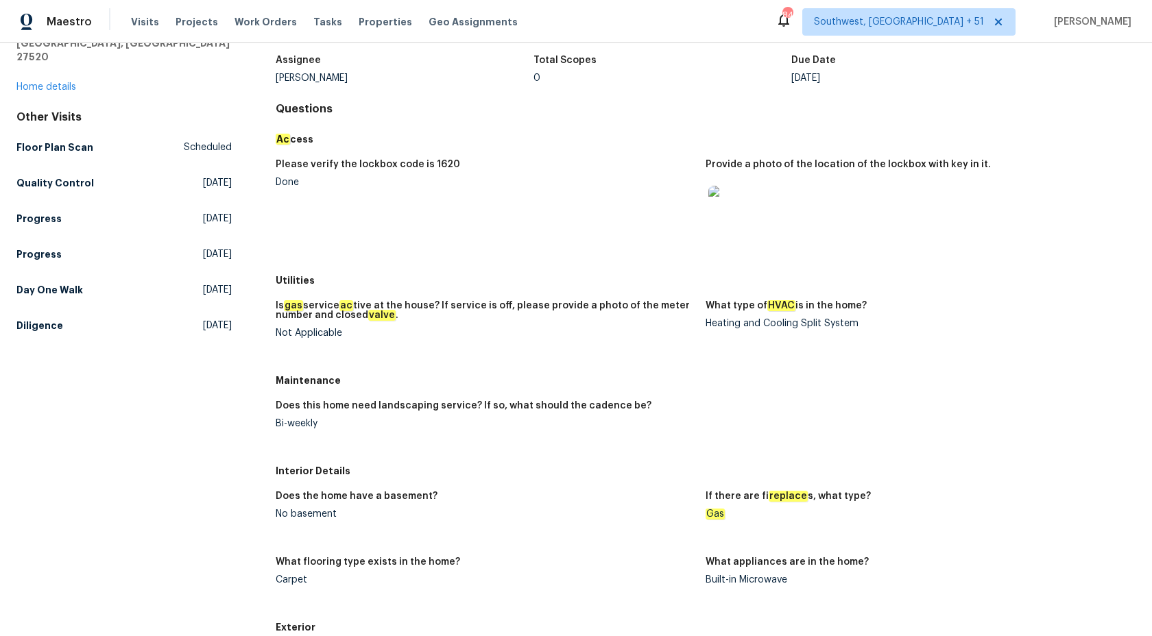
scroll to position [72, 0]
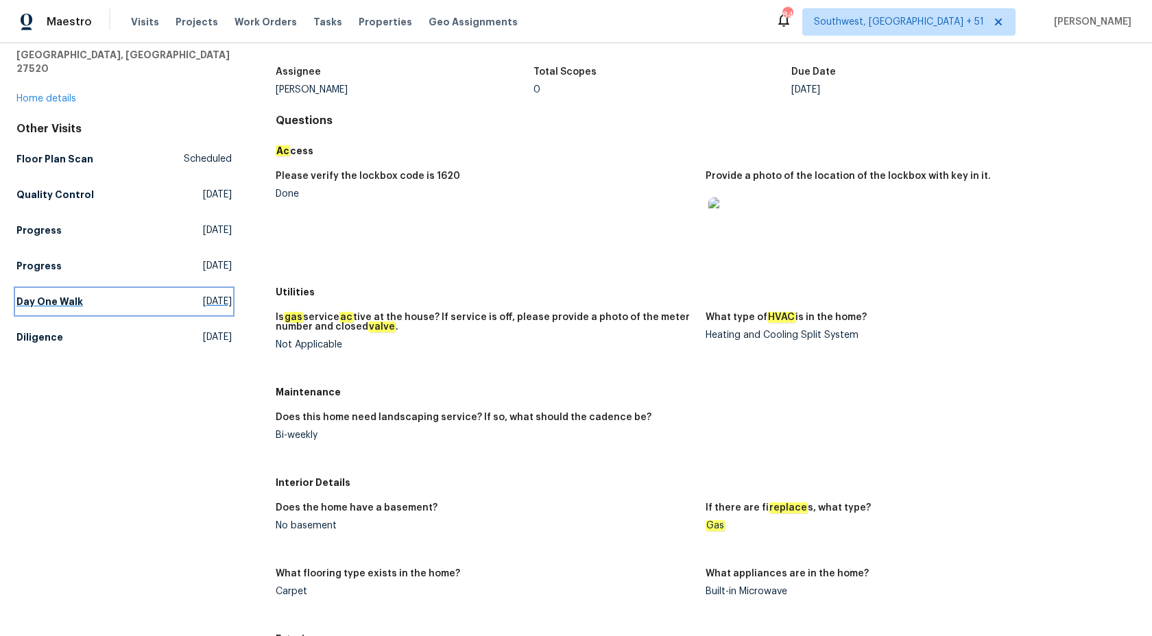
click at [53, 295] on h5 "Day One Walk" at bounding box center [49, 302] width 67 height 14
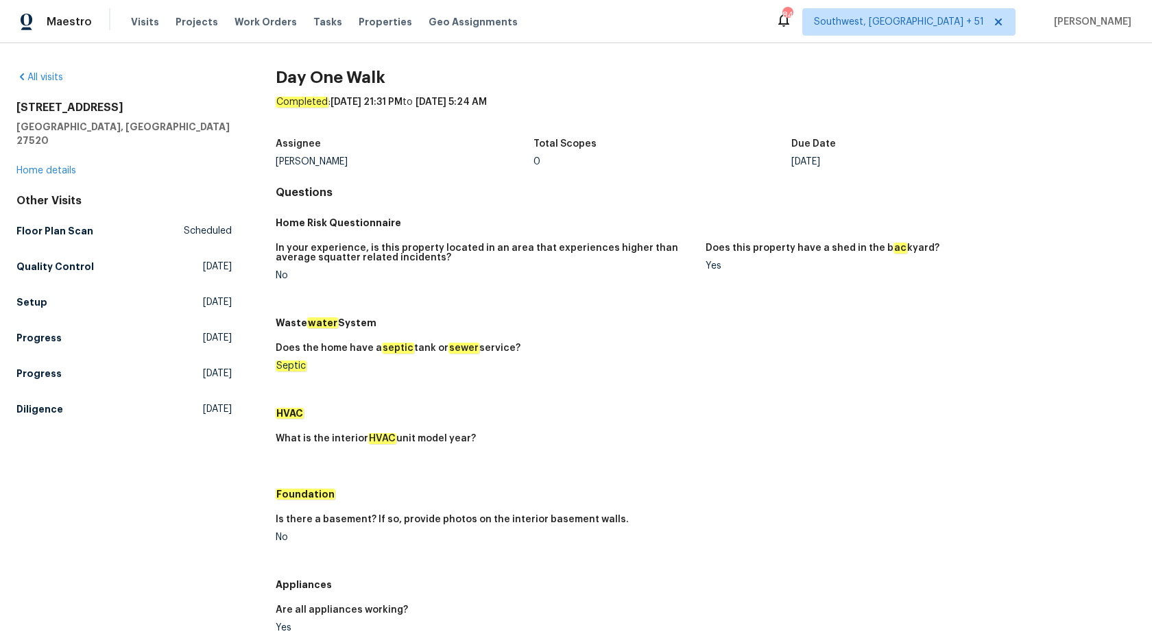
click at [745, 292] on figure "Does this property have a shed in the b ac kyard? Yes" at bounding box center [921, 272] width 430 height 59
click at [64, 224] on h5 "Floor Plan Scan" at bounding box center [54, 231] width 77 height 14
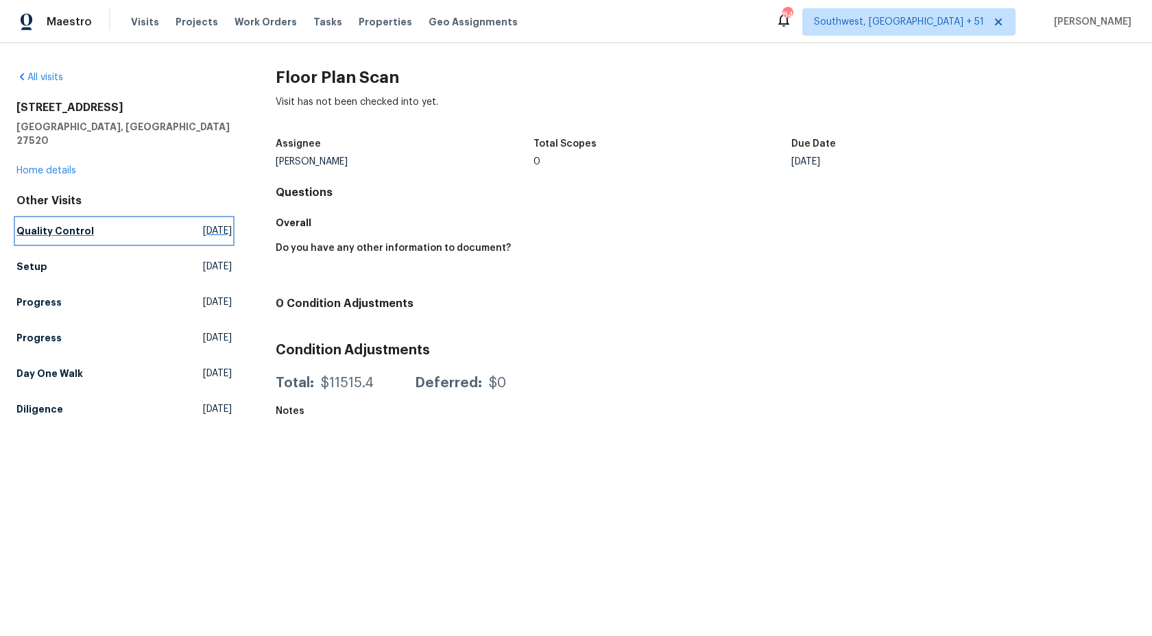
click at [68, 224] on h5 "Quality Control" at bounding box center [54, 231] width 77 height 14
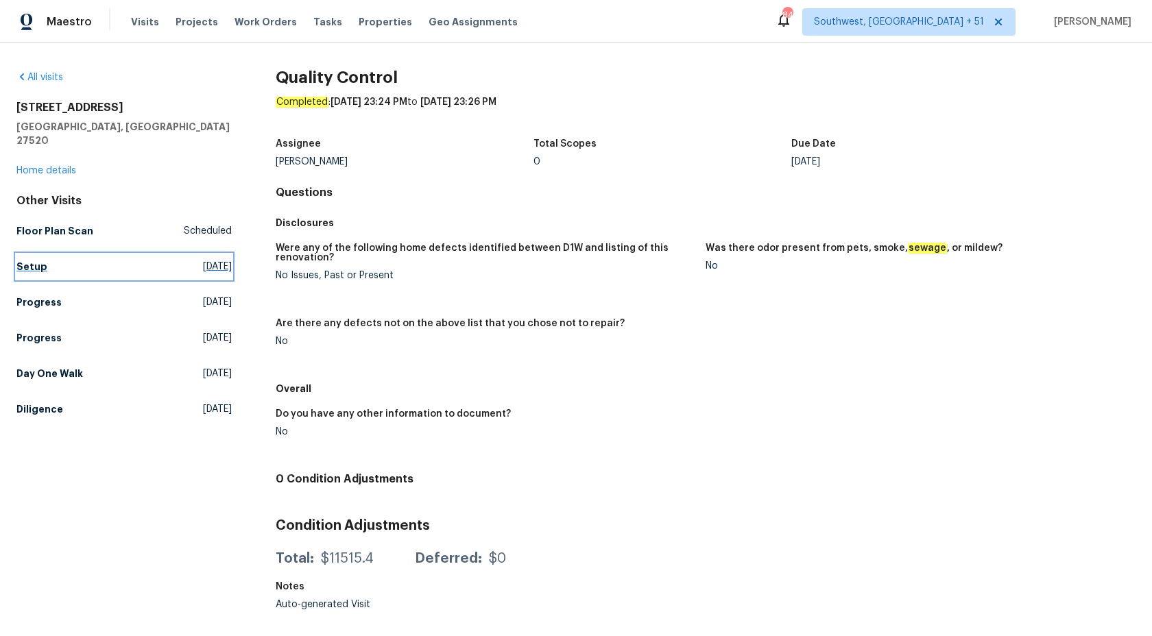
click at [25, 260] on h5 "Setup" at bounding box center [31, 267] width 31 height 14
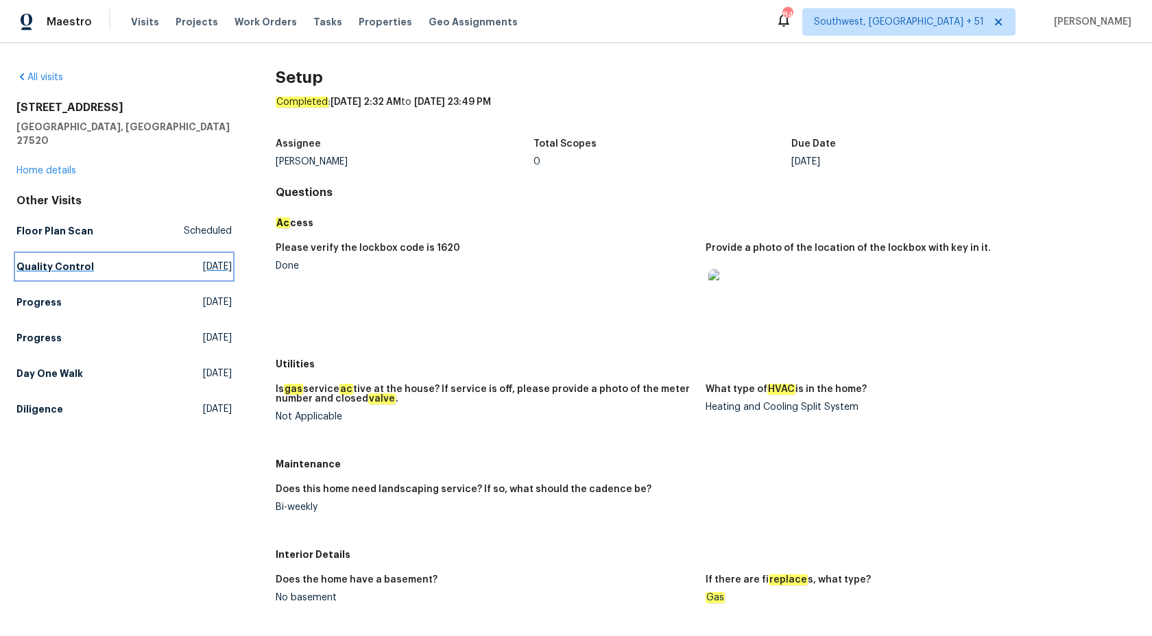
click at [35, 260] on h5 "Quality Control" at bounding box center [54, 267] width 77 height 14
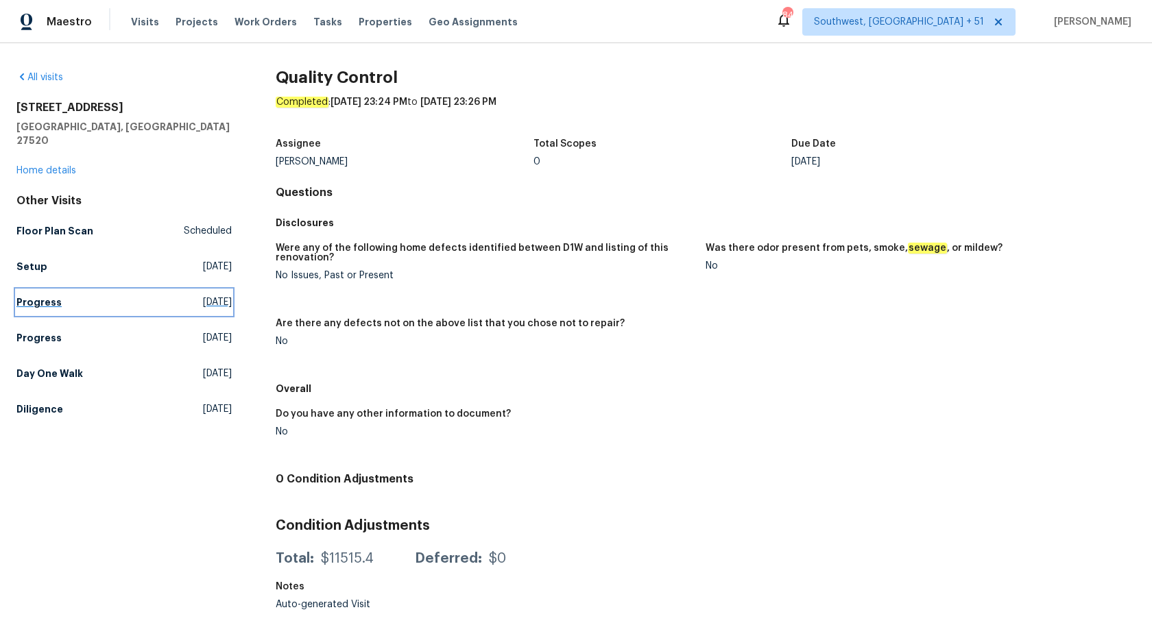
click at [35, 296] on h5 "Progress" at bounding box center [38, 303] width 45 height 14
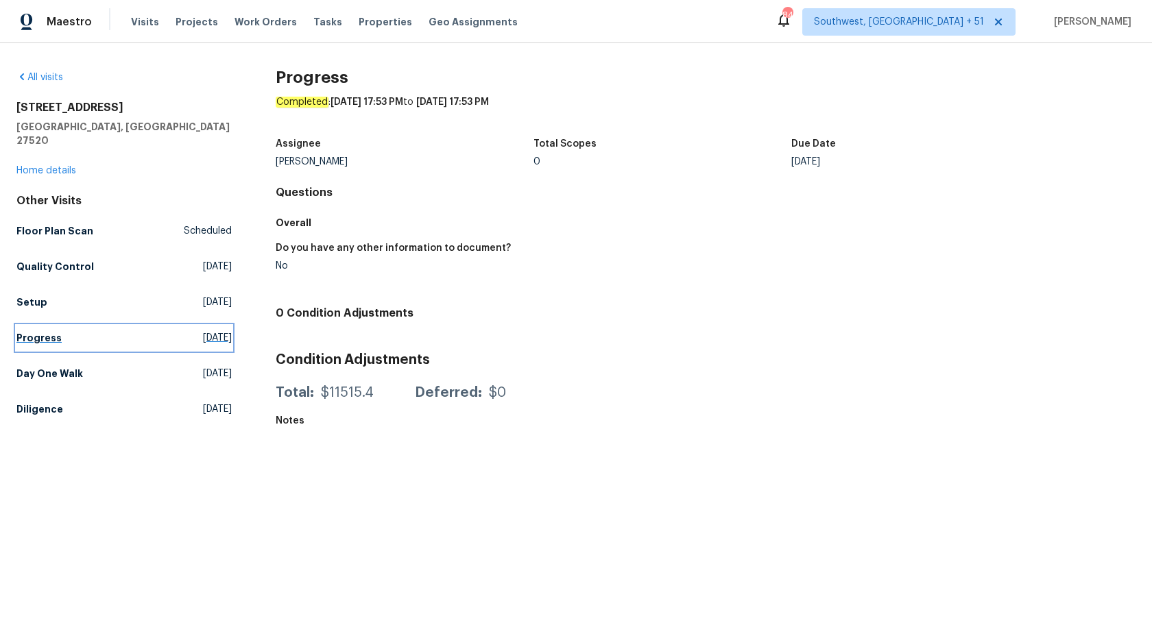
click at [34, 331] on h5 "Progress" at bounding box center [38, 338] width 45 height 14
click at [35, 367] on h5 "Day One Walk" at bounding box center [49, 374] width 67 height 14
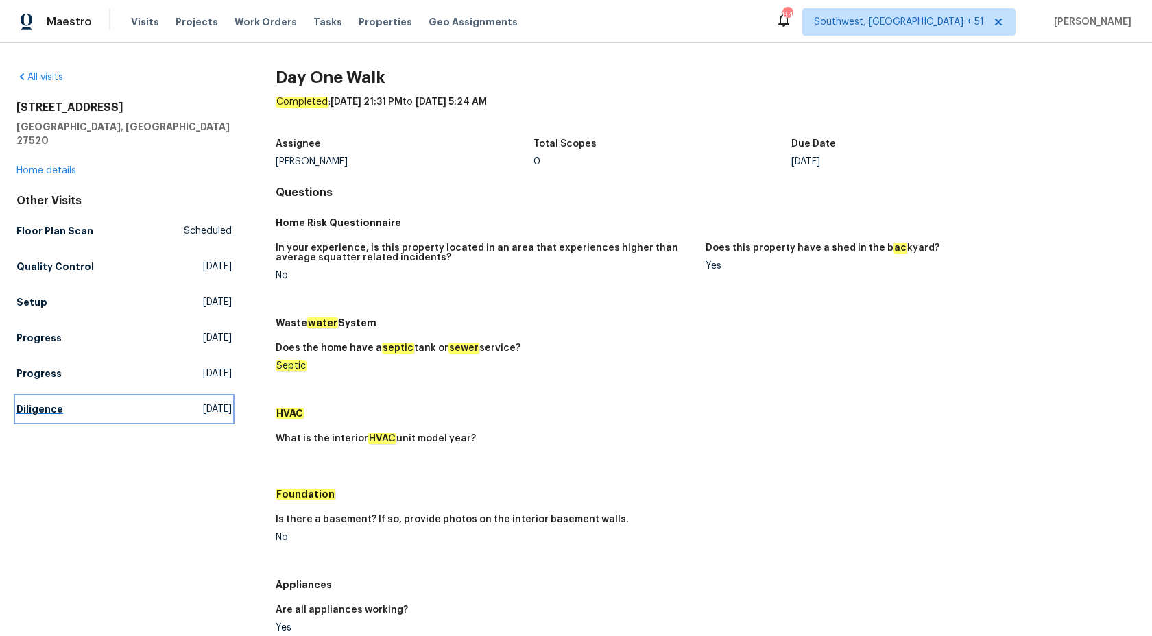
click at [36, 403] on h5 "Diligence" at bounding box center [39, 410] width 47 height 14
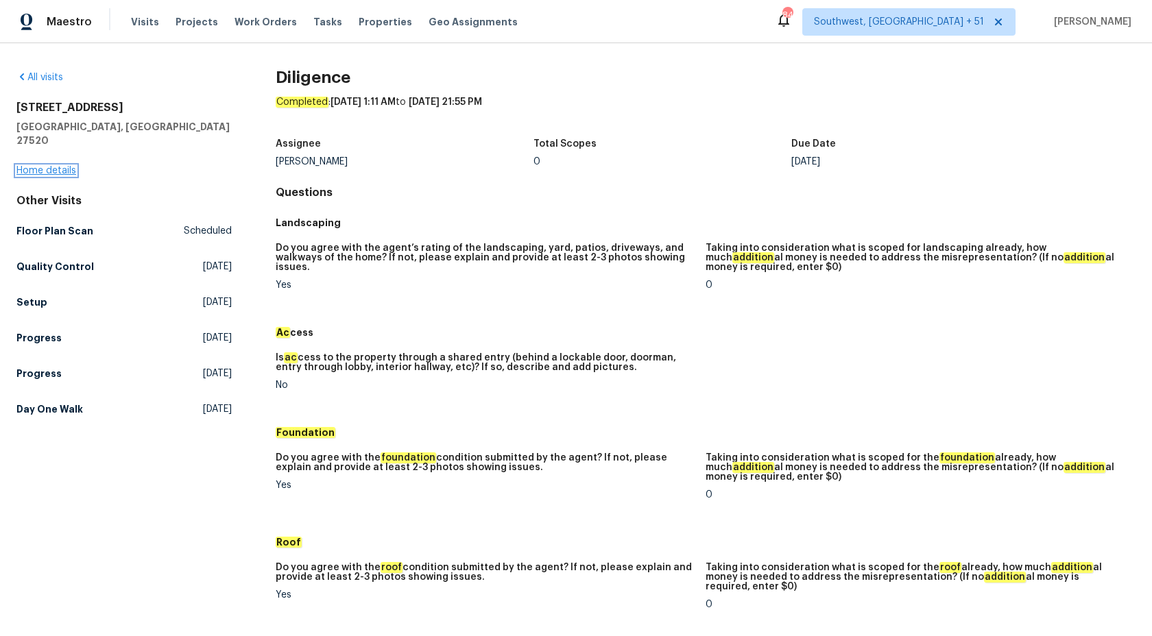
click at [47, 166] on link "Home details" at bounding box center [46, 171] width 60 height 10
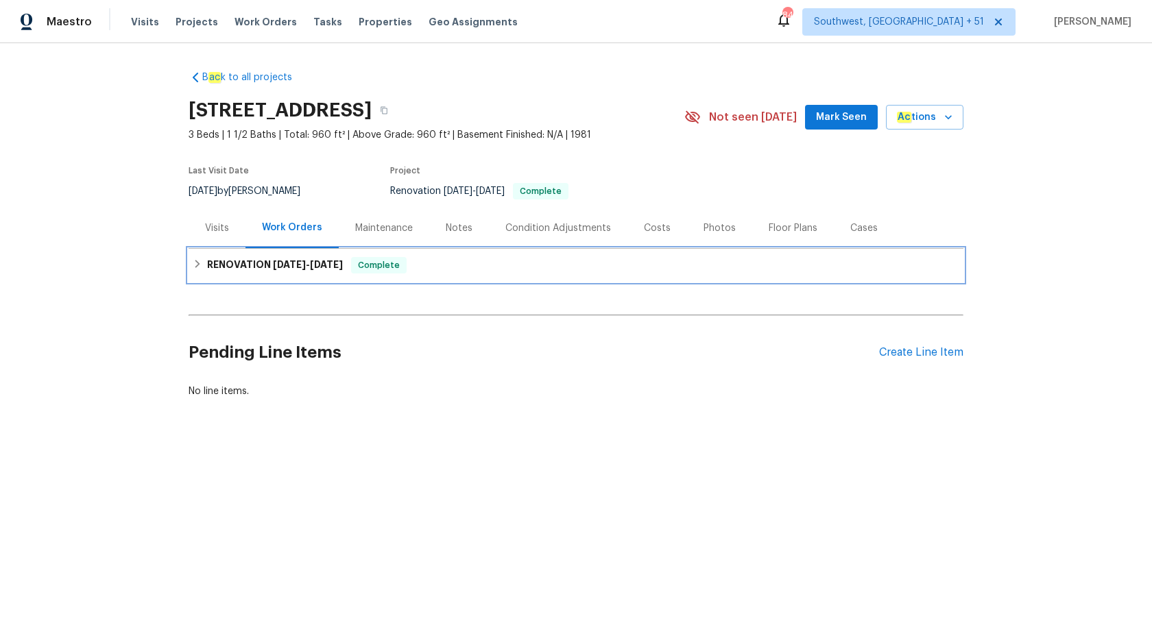
click at [298, 265] on span "8/8/25" at bounding box center [289, 265] width 33 height 10
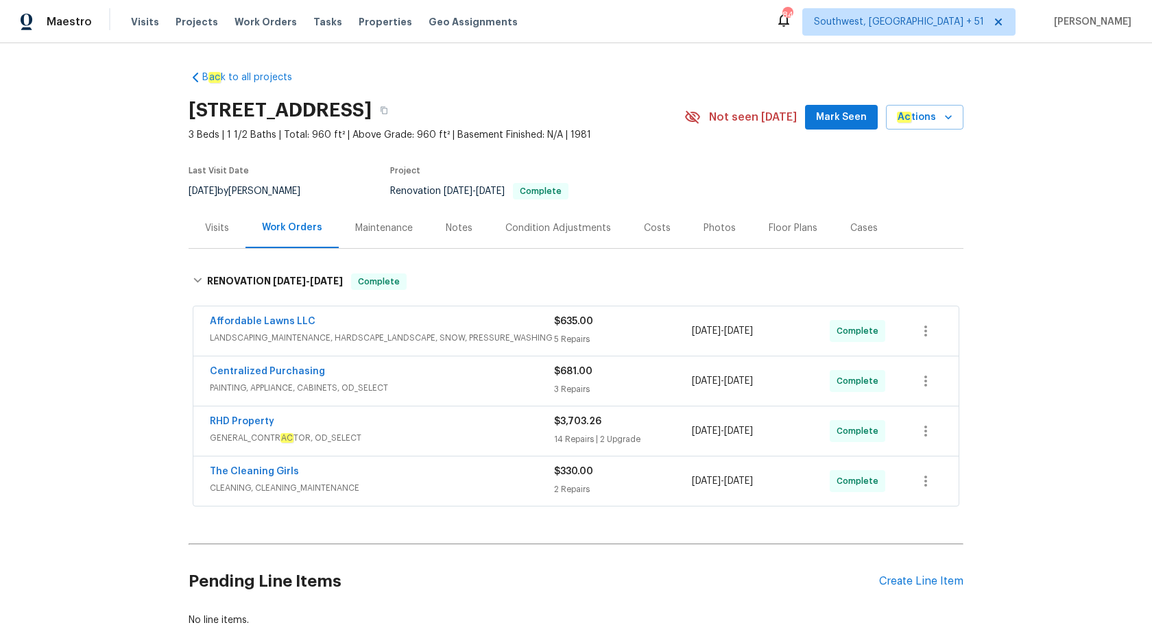
click at [441, 433] on span "GENERAL_CONTR AC TOR, OD_SELECT" at bounding box center [382, 438] width 344 height 14
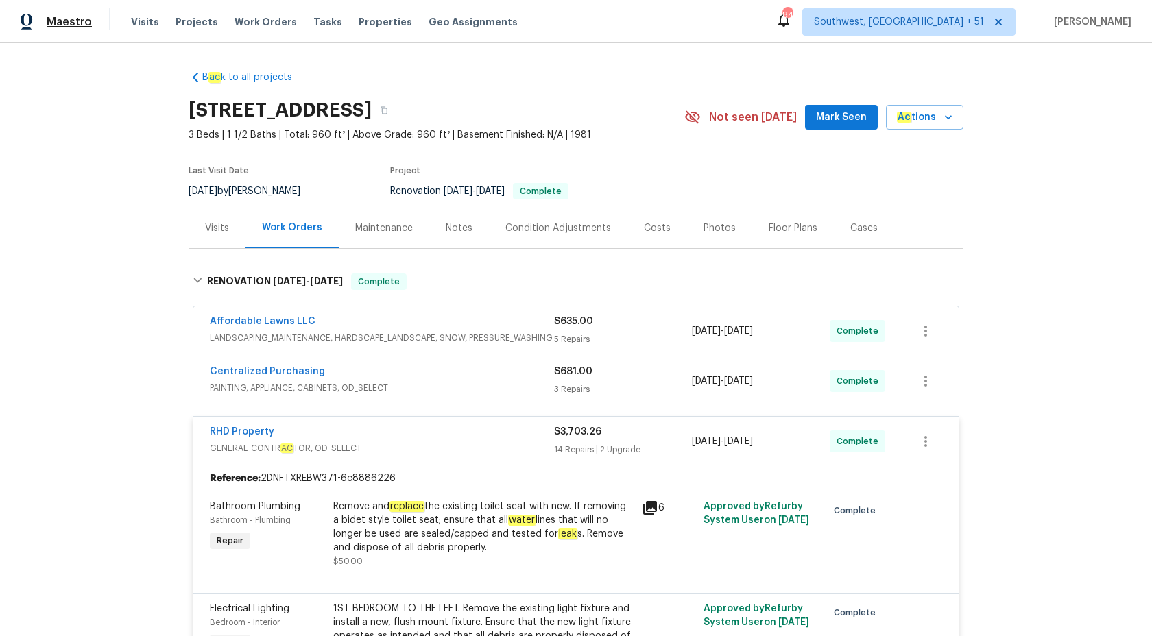
click at [85, 18] on span "Maestro" at bounding box center [69, 22] width 45 height 14
